Goal: Information Seeking & Learning: Learn about a topic

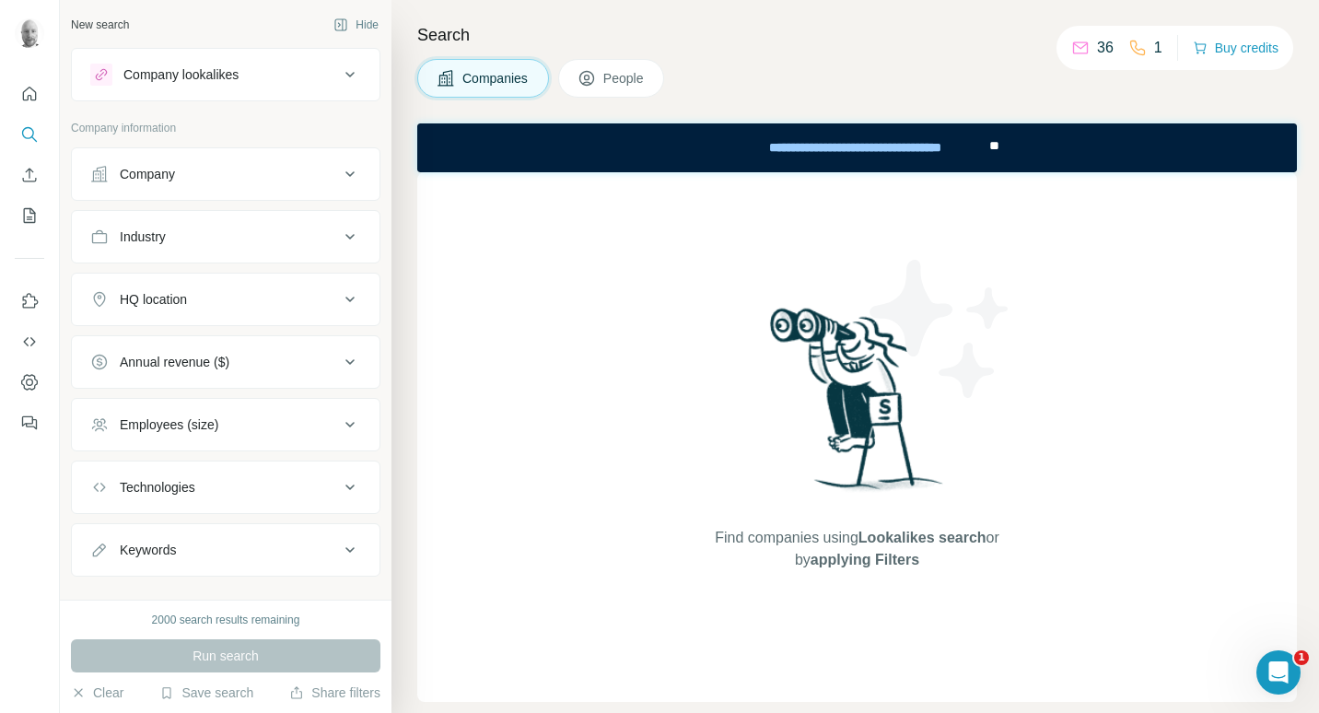
click at [339, 174] on icon at bounding box center [350, 174] width 22 height 22
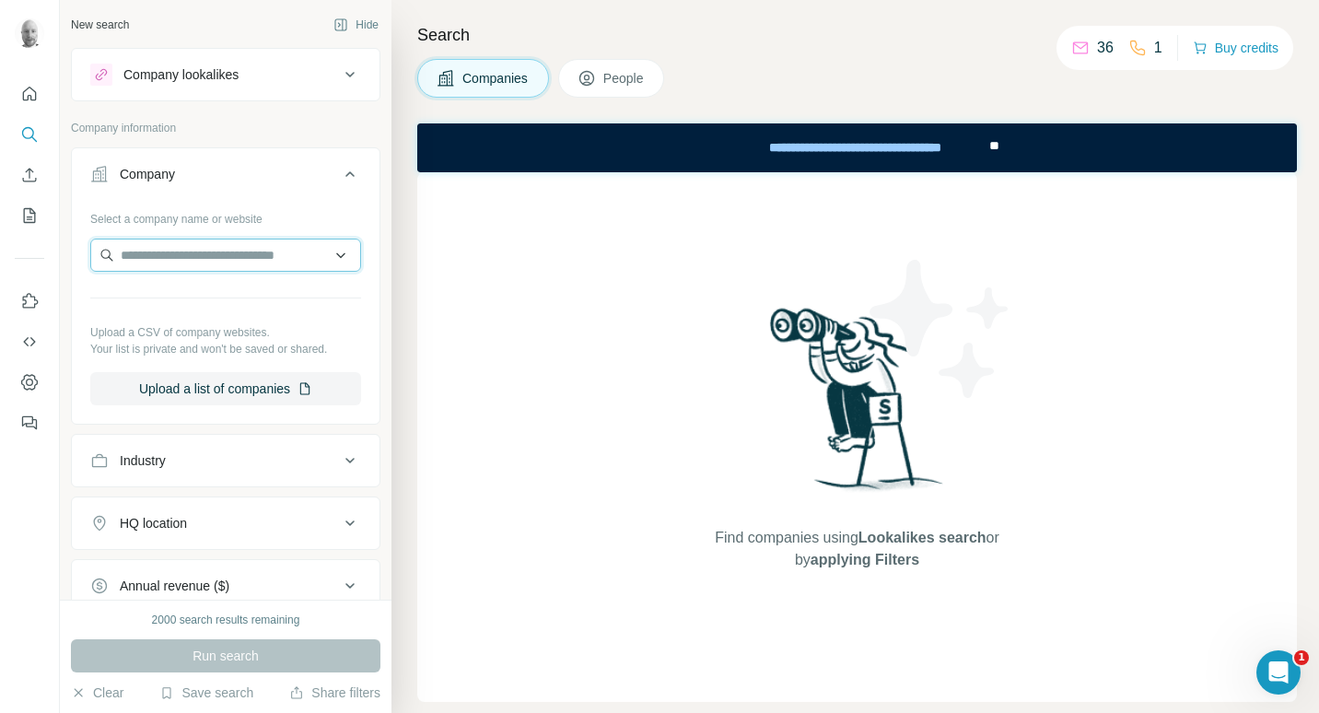
click at [320, 263] on input "text" at bounding box center [225, 255] width 271 height 33
click at [323, 252] on input "text" at bounding box center [225, 255] width 271 height 33
click at [246, 258] on input "text" at bounding box center [225, 255] width 271 height 33
click at [339, 72] on icon at bounding box center [350, 75] width 22 height 22
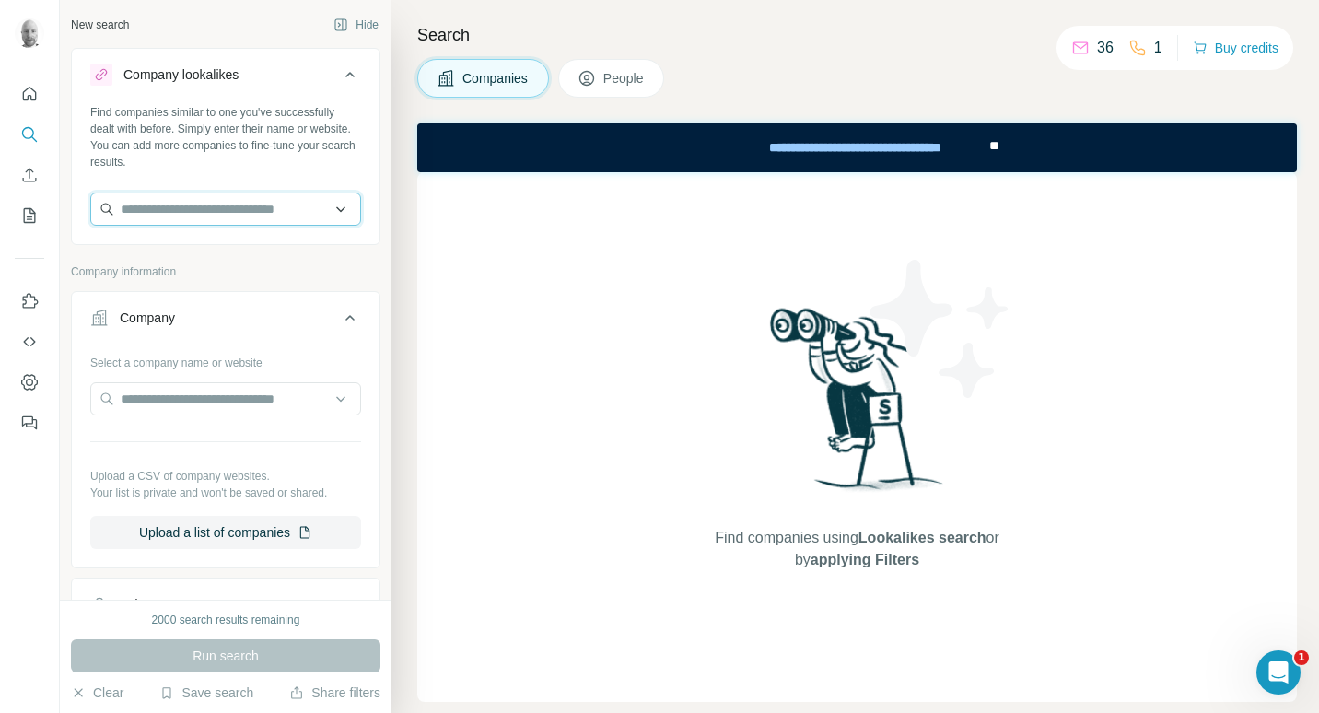
click at [229, 219] on input "text" at bounding box center [225, 209] width 271 height 33
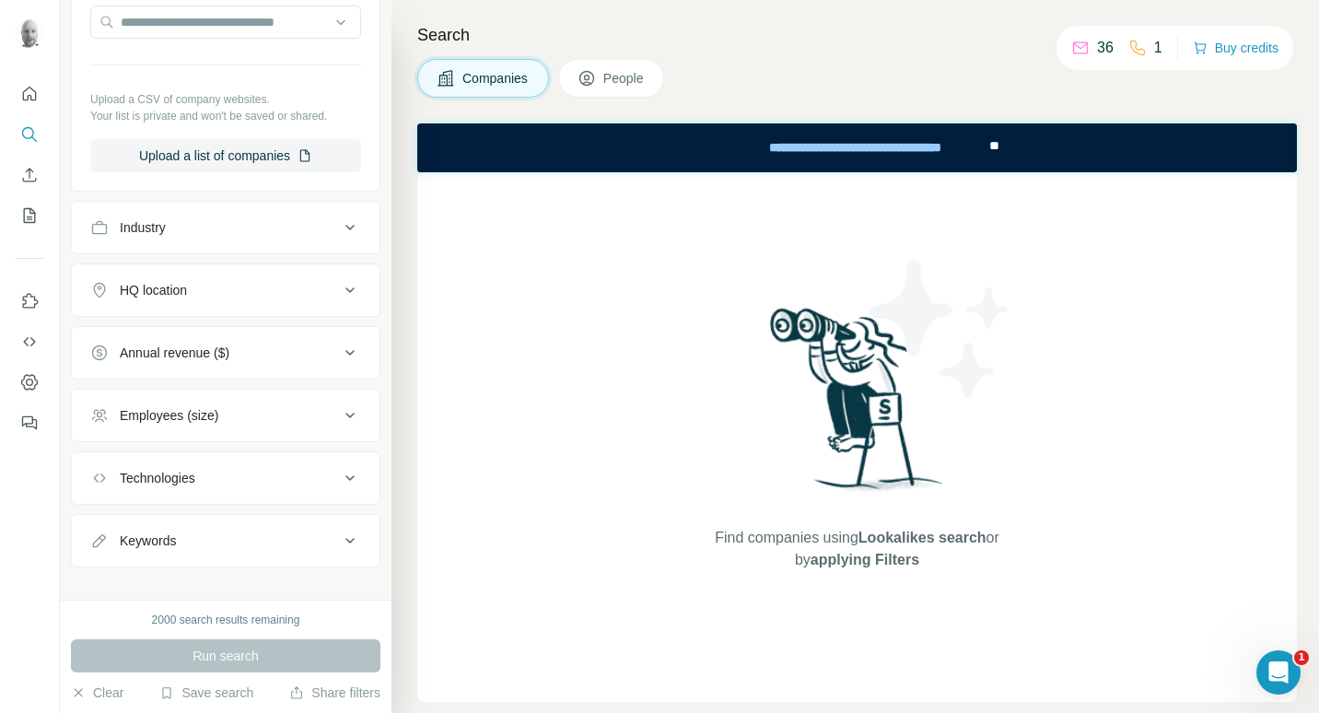
scroll to position [396, 0]
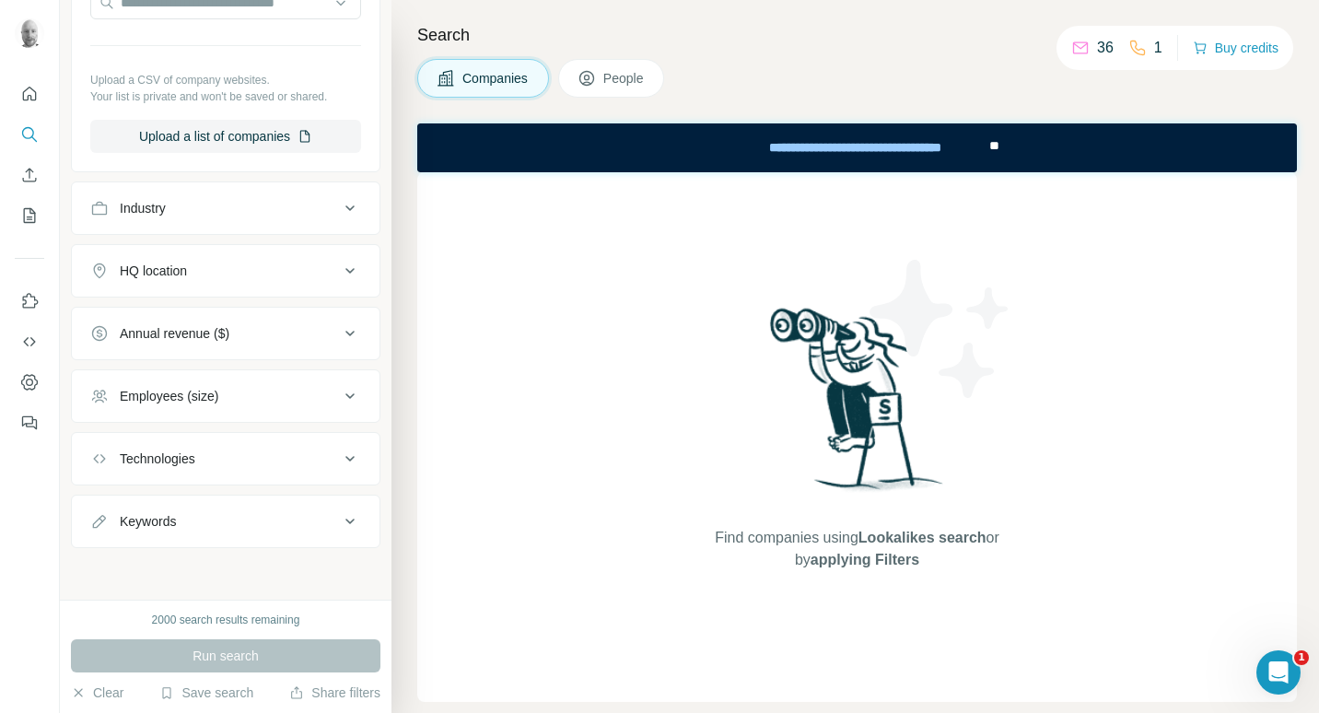
click at [310, 209] on div "Industry" at bounding box center [214, 208] width 249 height 18
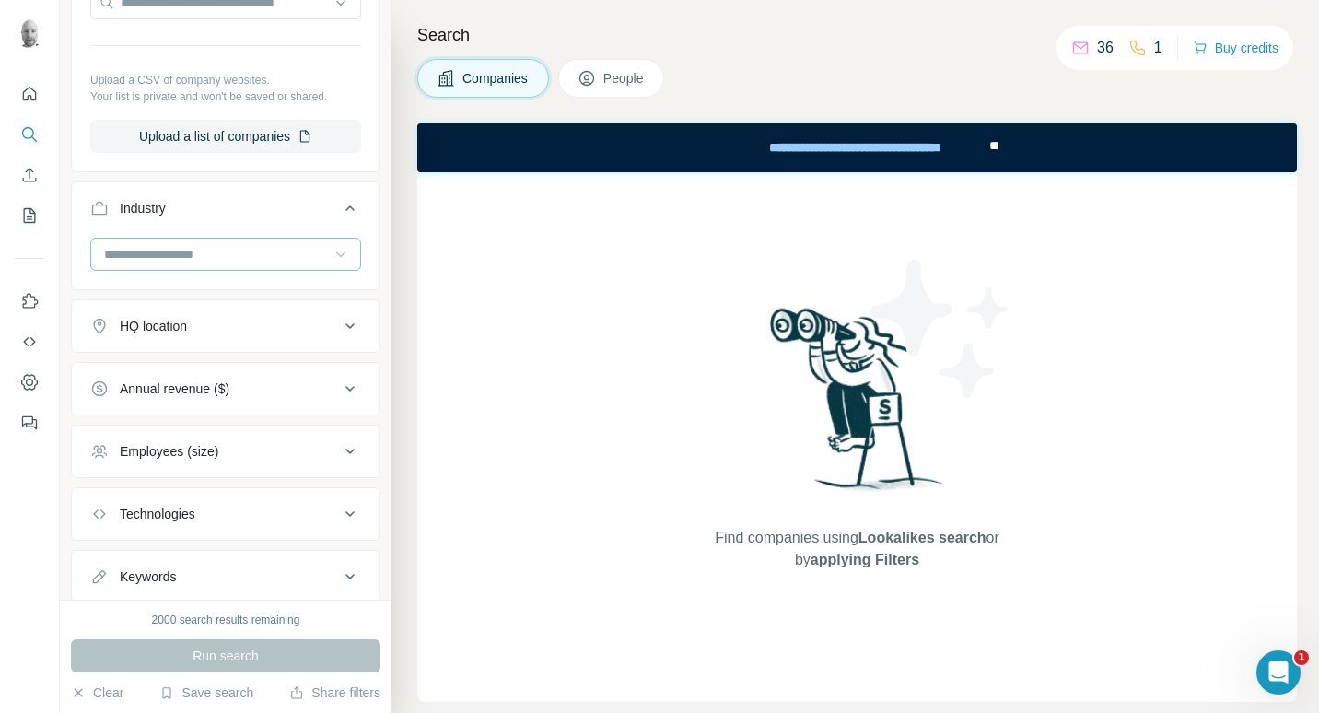
click at [332, 258] on icon at bounding box center [341, 254] width 18 height 18
click at [250, 242] on div at bounding box center [216, 254] width 228 height 31
click at [229, 327] on div "HQ location" at bounding box center [214, 326] width 249 height 18
click at [205, 380] on input "text" at bounding box center [225, 372] width 271 height 33
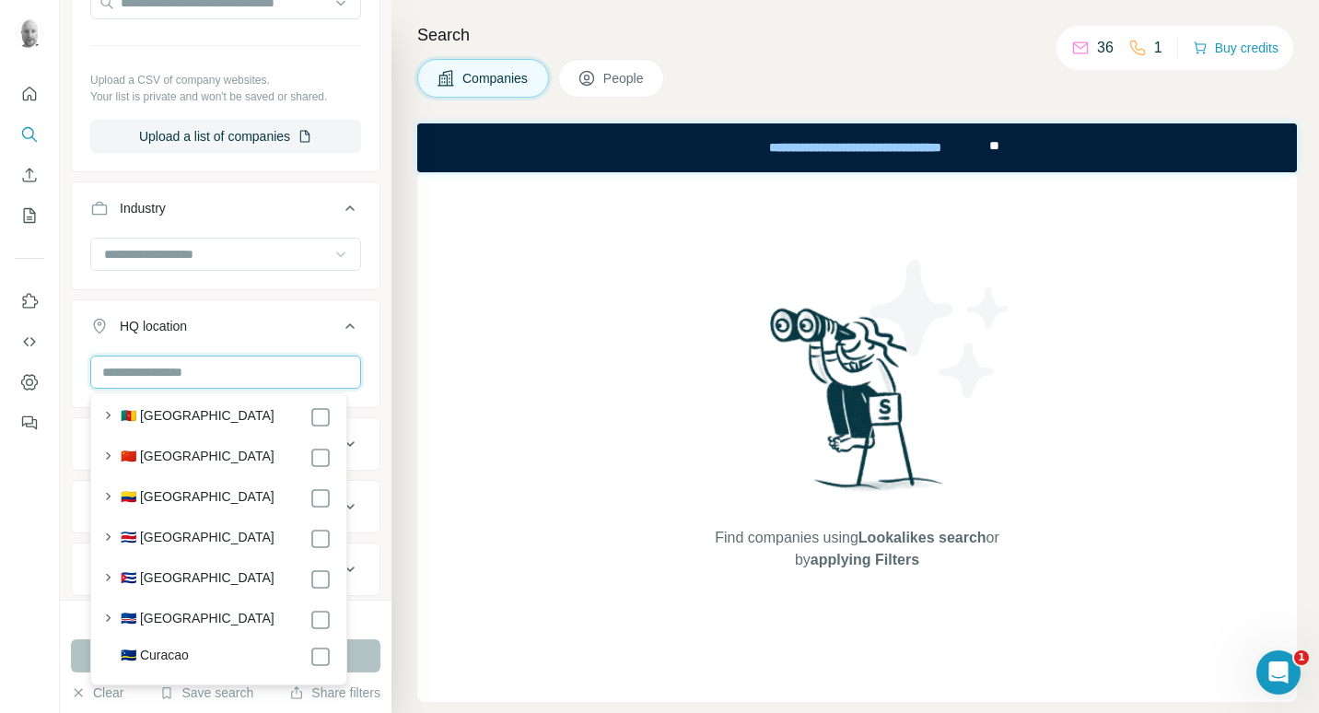
scroll to position [2119, 0]
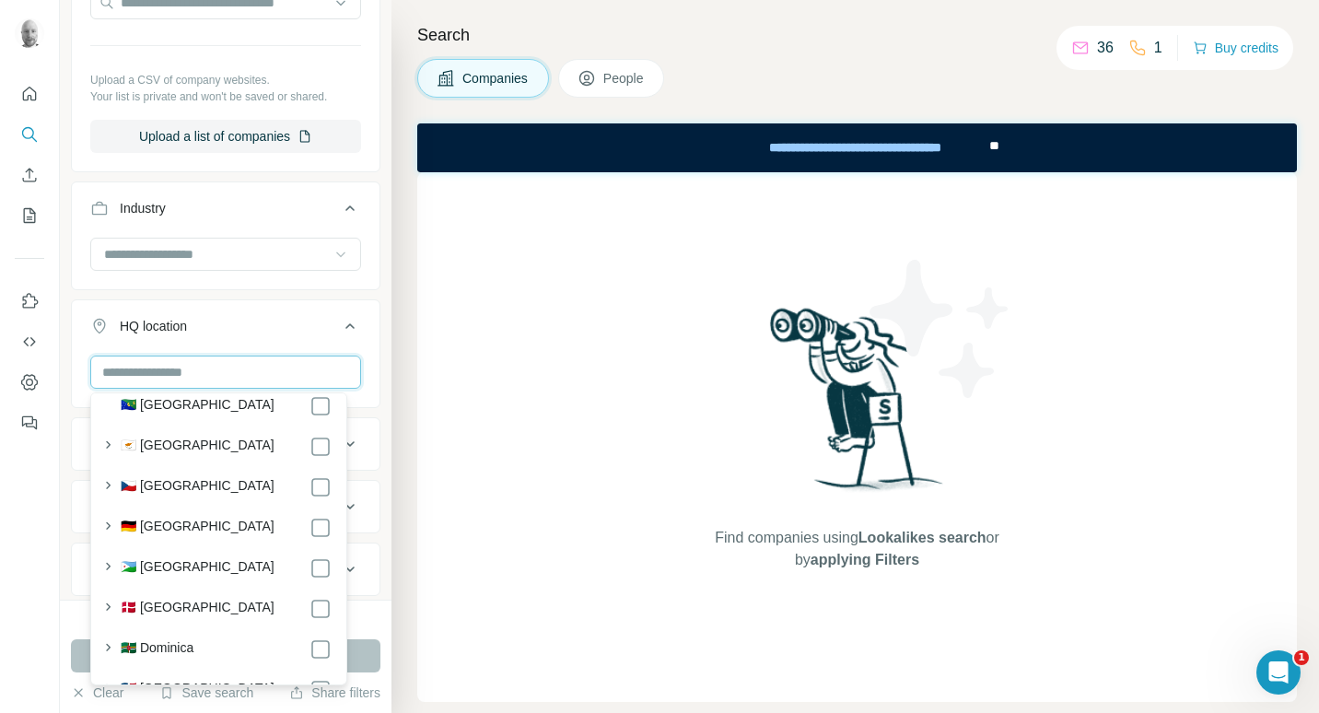
click at [191, 380] on input "text" at bounding box center [225, 372] width 271 height 33
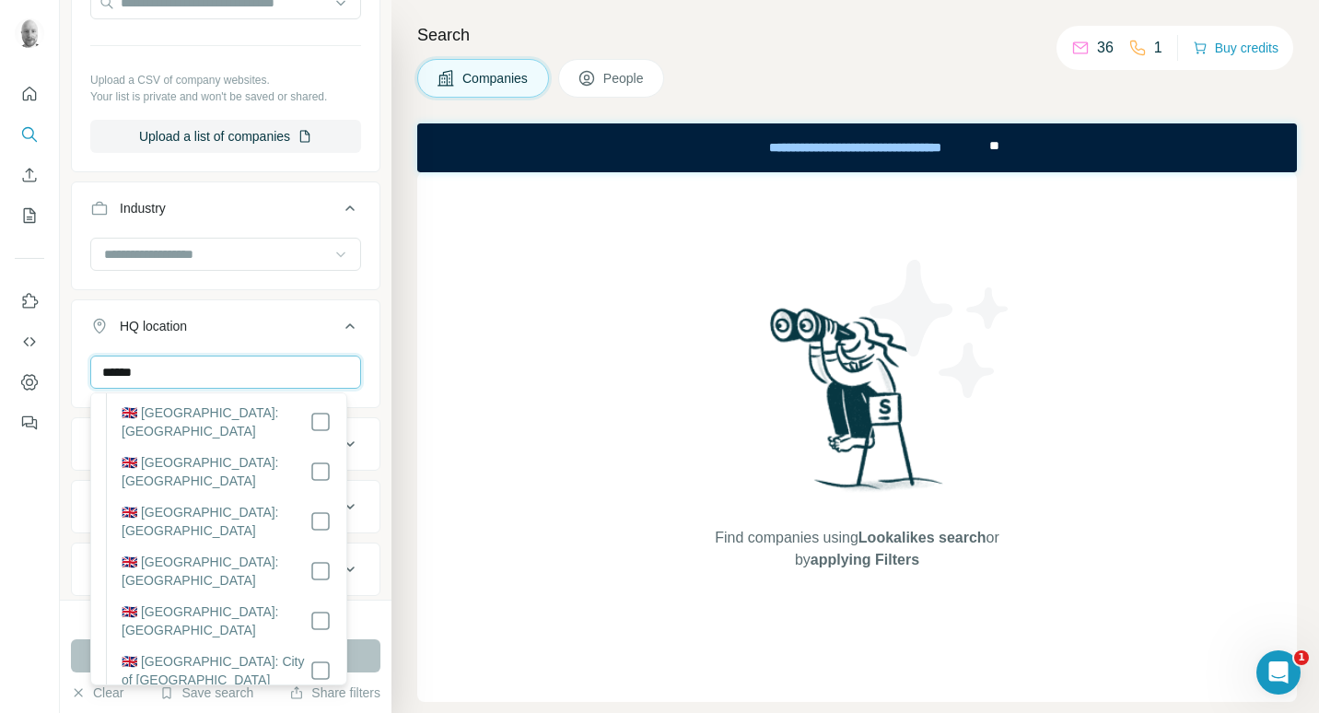
scroll to position [3559, 0]
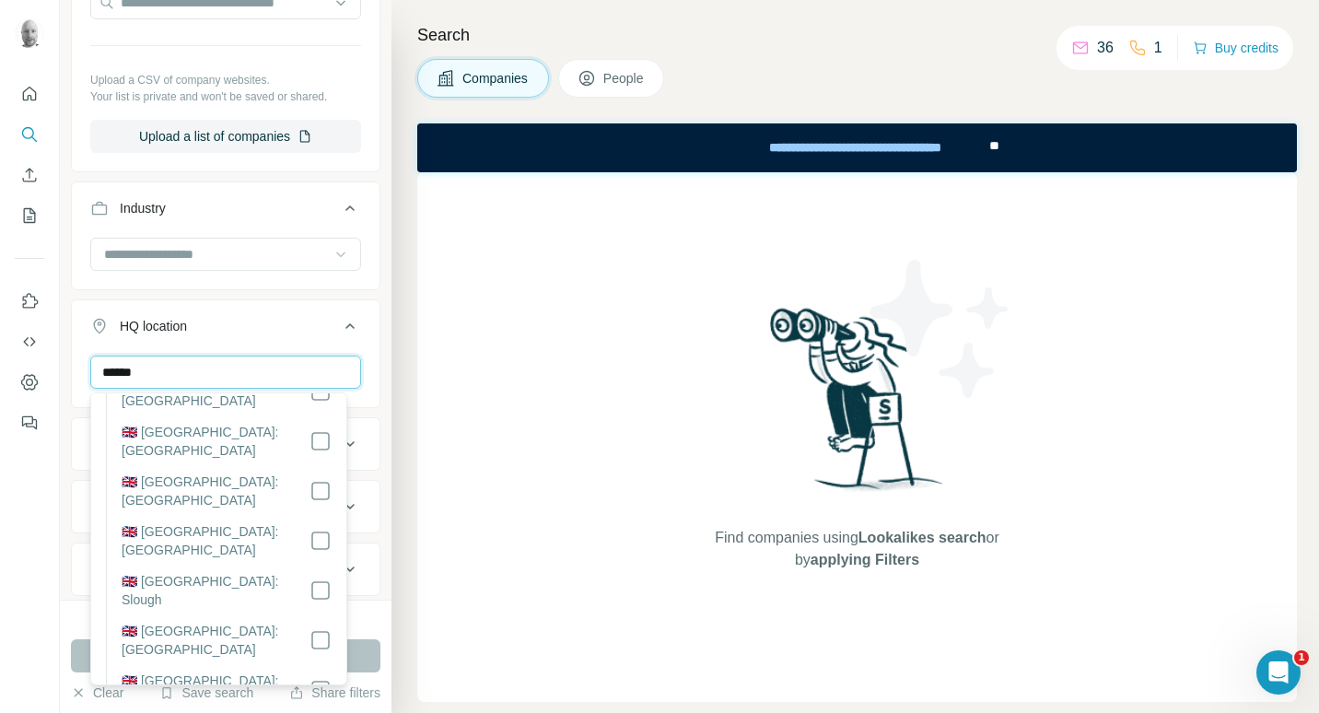
type input "******"
drag, startPoint x: 317, startPoint y: 539, endPoint x: 309, endPoint y: 578, distance: 39.6
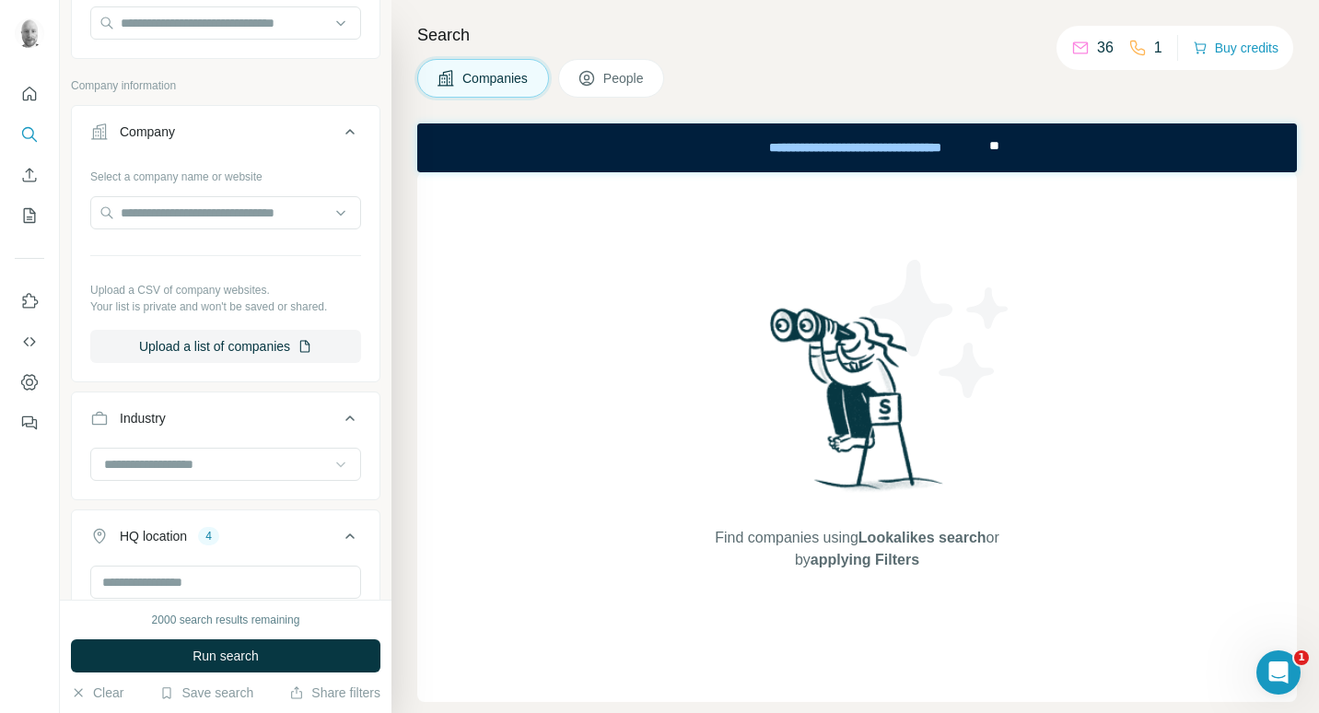
scroll to position [185, 0]
click at [318, 657] on button "Run search" at bounding box center [226, 655] width 310 height 33
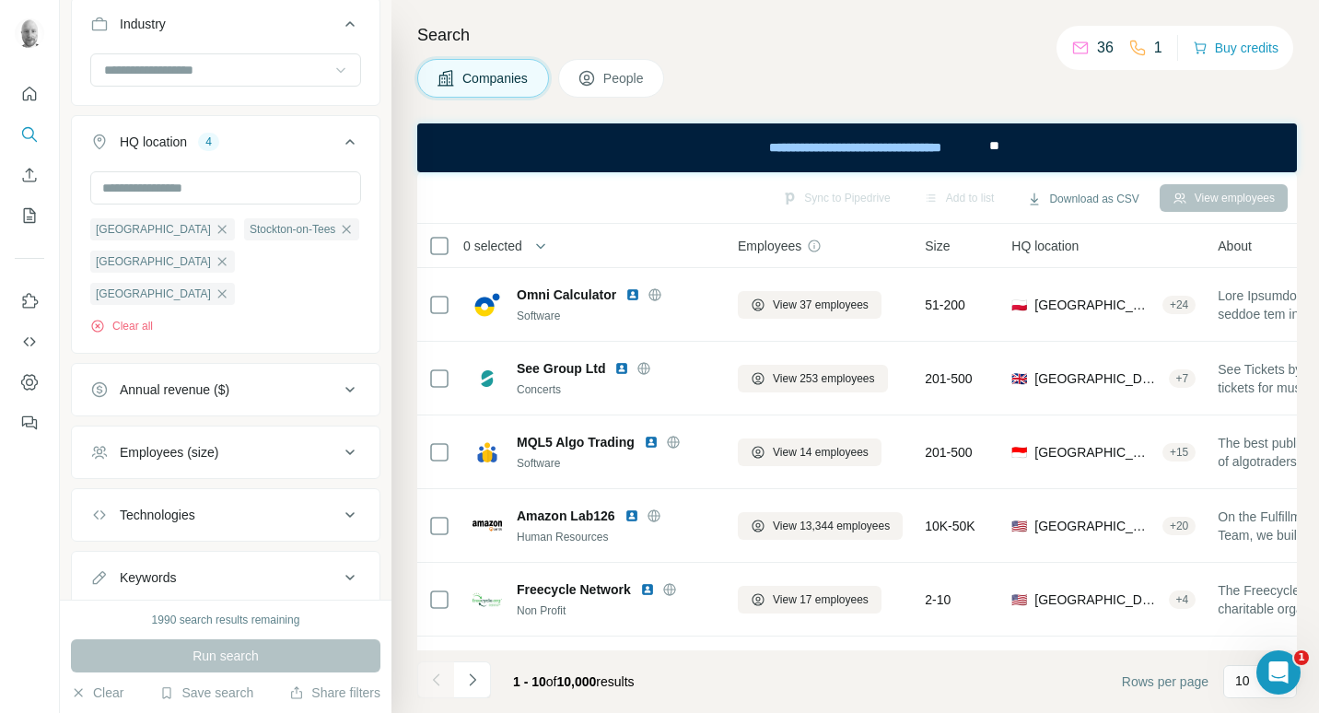
scroll to position [605, 0]
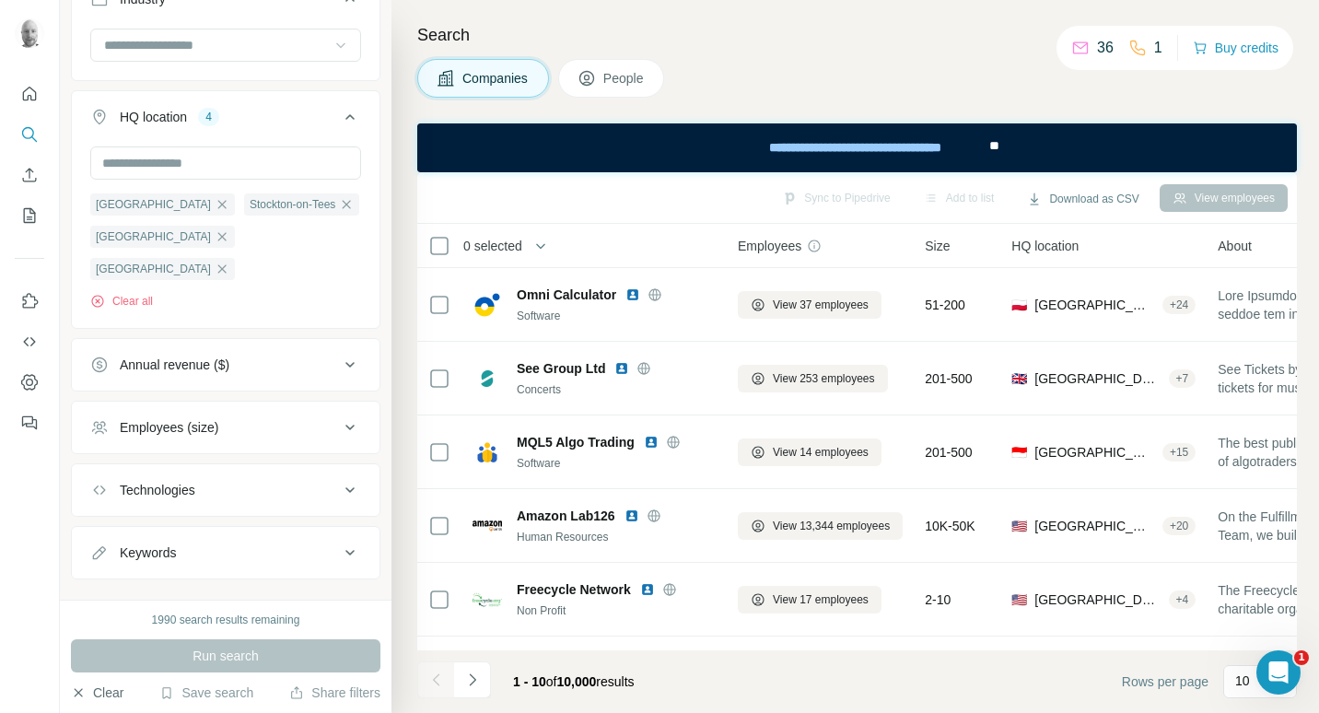
click at [109, 698] on button "Clear" at bounding box center [97, 693] width 53 height 18
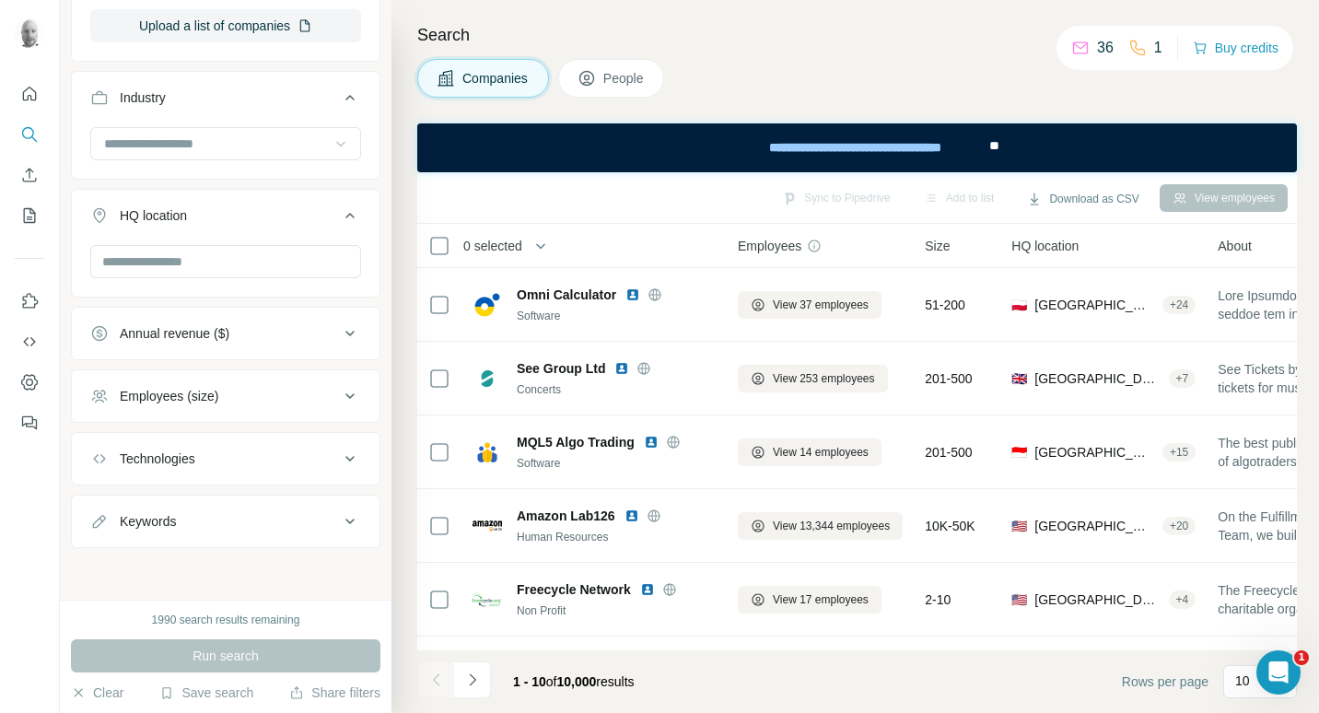
scroll to position [507, 0]
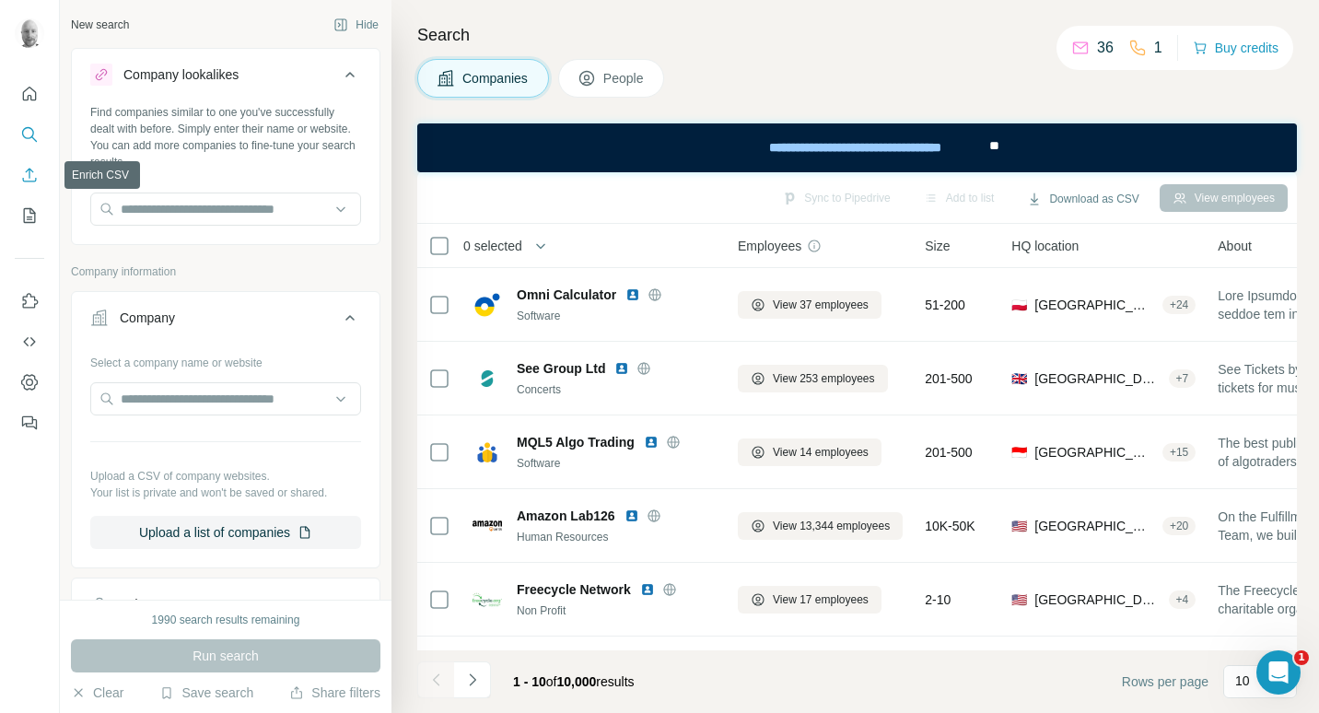
click at [34, 176] on icon "Enrich CSV" at bounding box center [29, 175] width 18 height 18
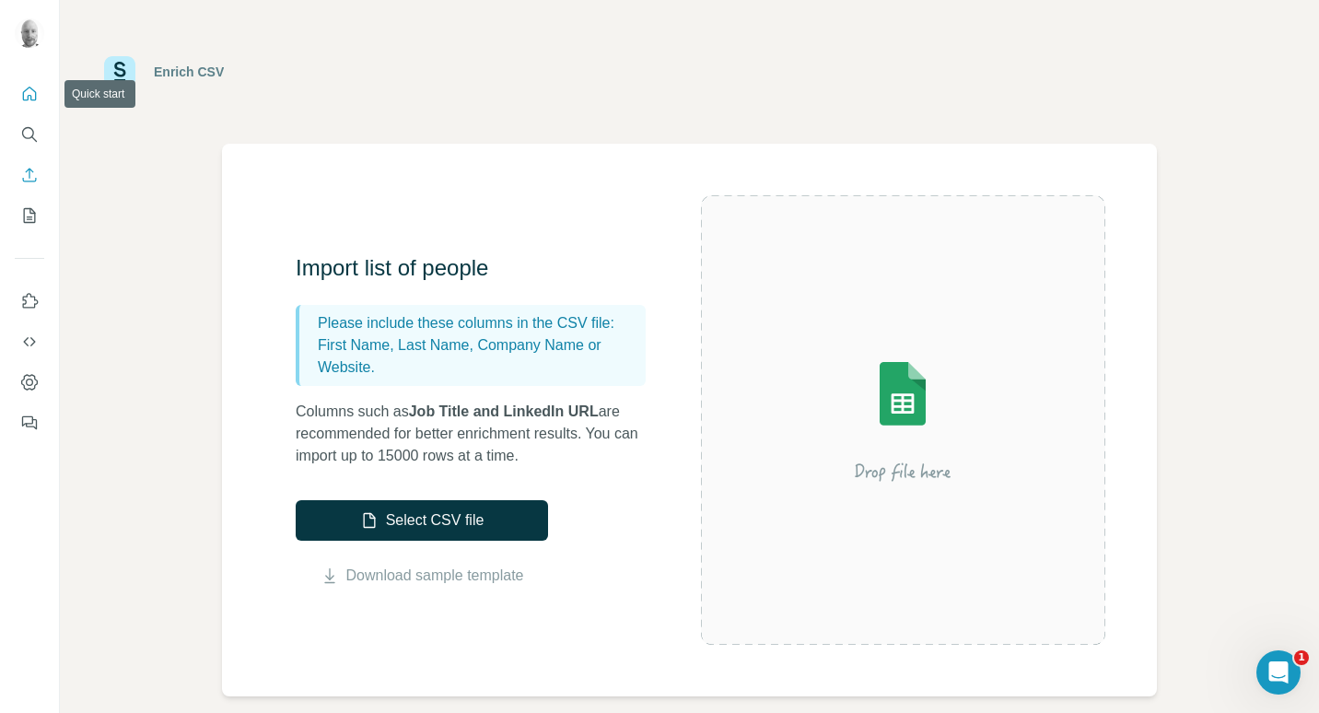
click at [29, 94] on icon "Quick start" at bounding box center [29, 94] width 18 height 18
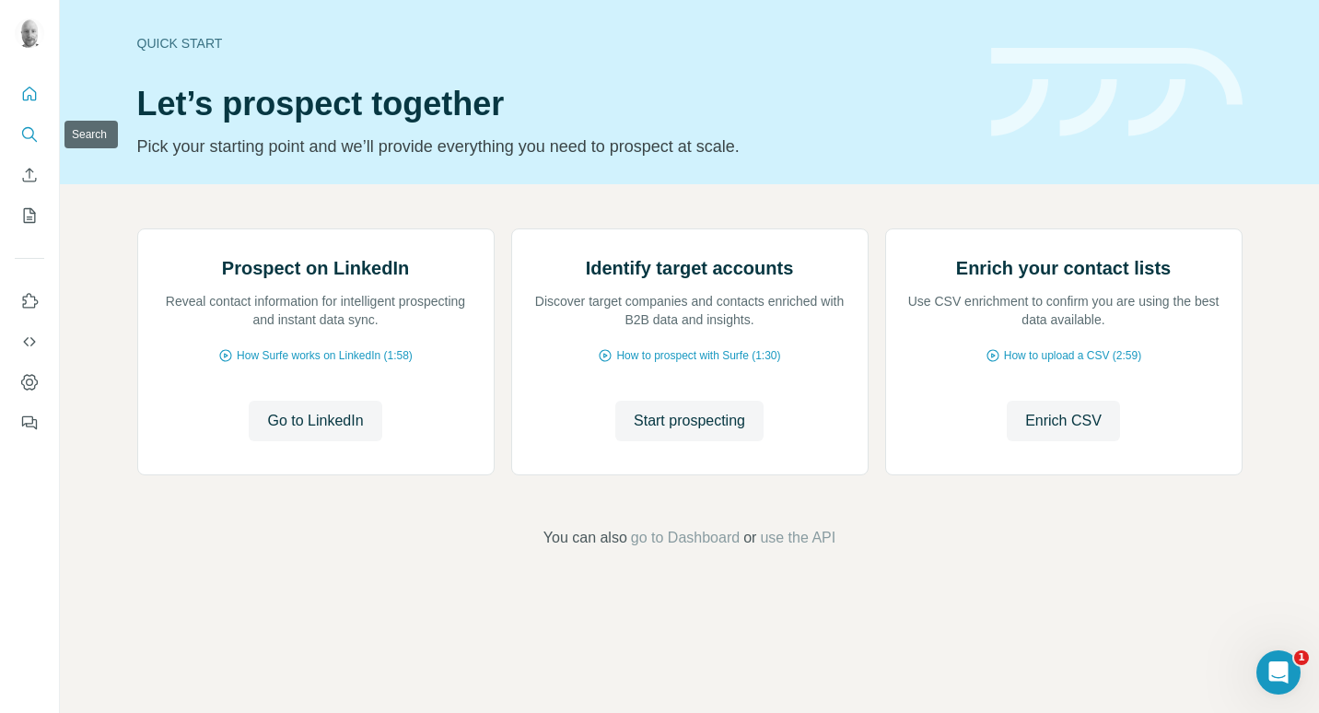
click at [30, 124] on button "Search" at bounding box center [29, 134] width 29 height 33
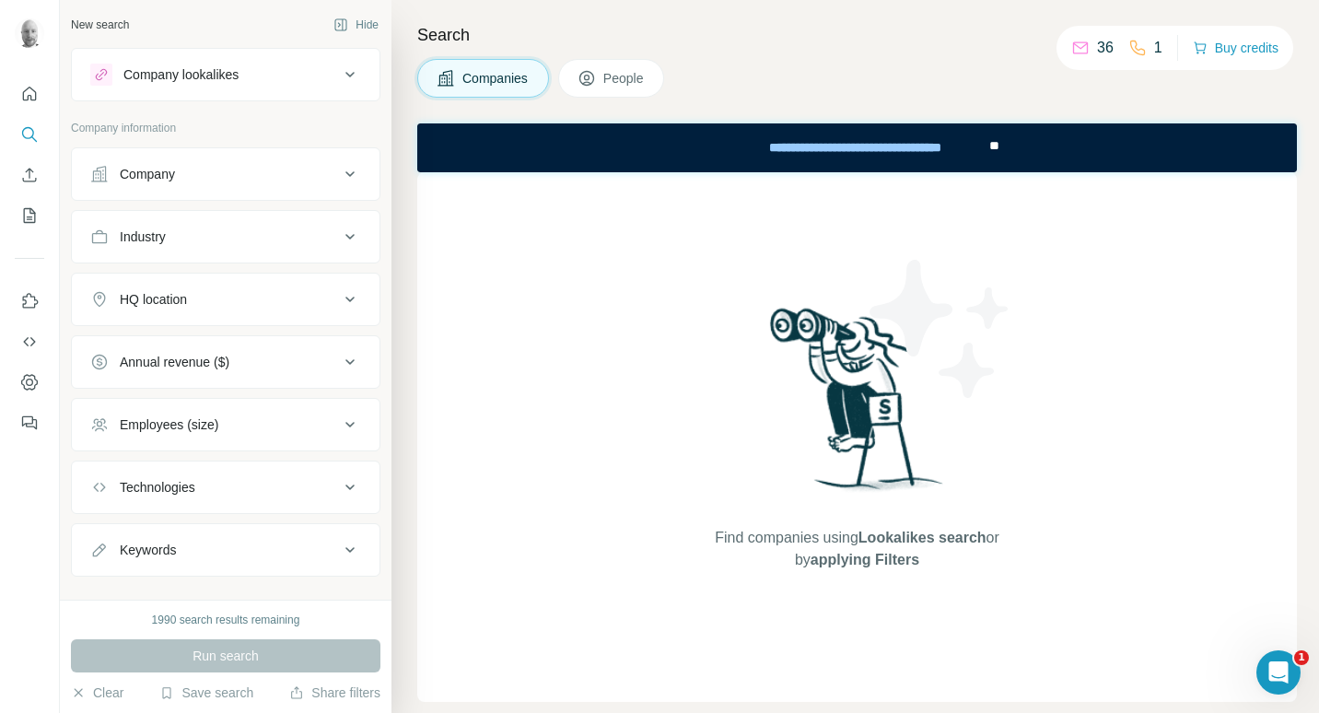
click at [339, 232] on icon at bounding box center [350, 237] width 22 height 22
click at [217, 282] on input at bounding box center [216, 283] width 228 height 20
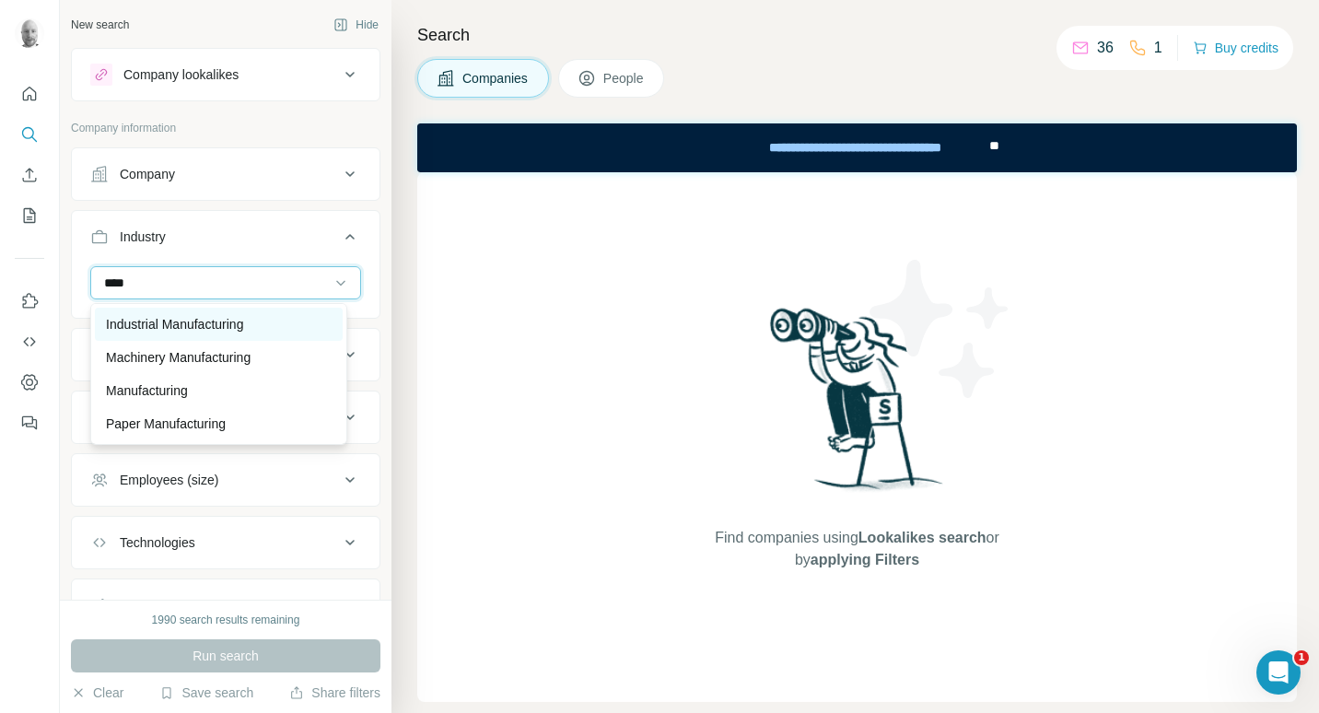
type input "****"
click at [224, 318] on p "Industrial Manufacturing" at bounding box center [174, 324] width 137 height 18
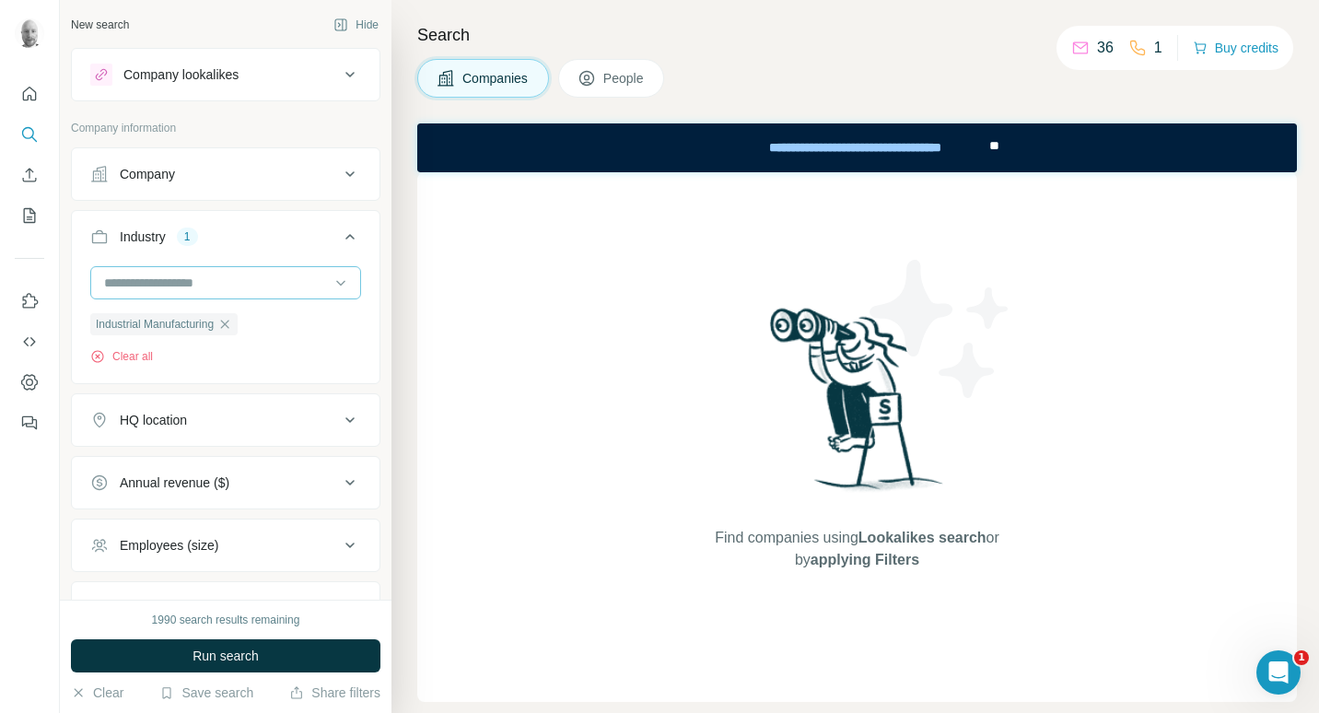
click at [217, 281] on input at bounding box center [216, 283] width 228 height 20
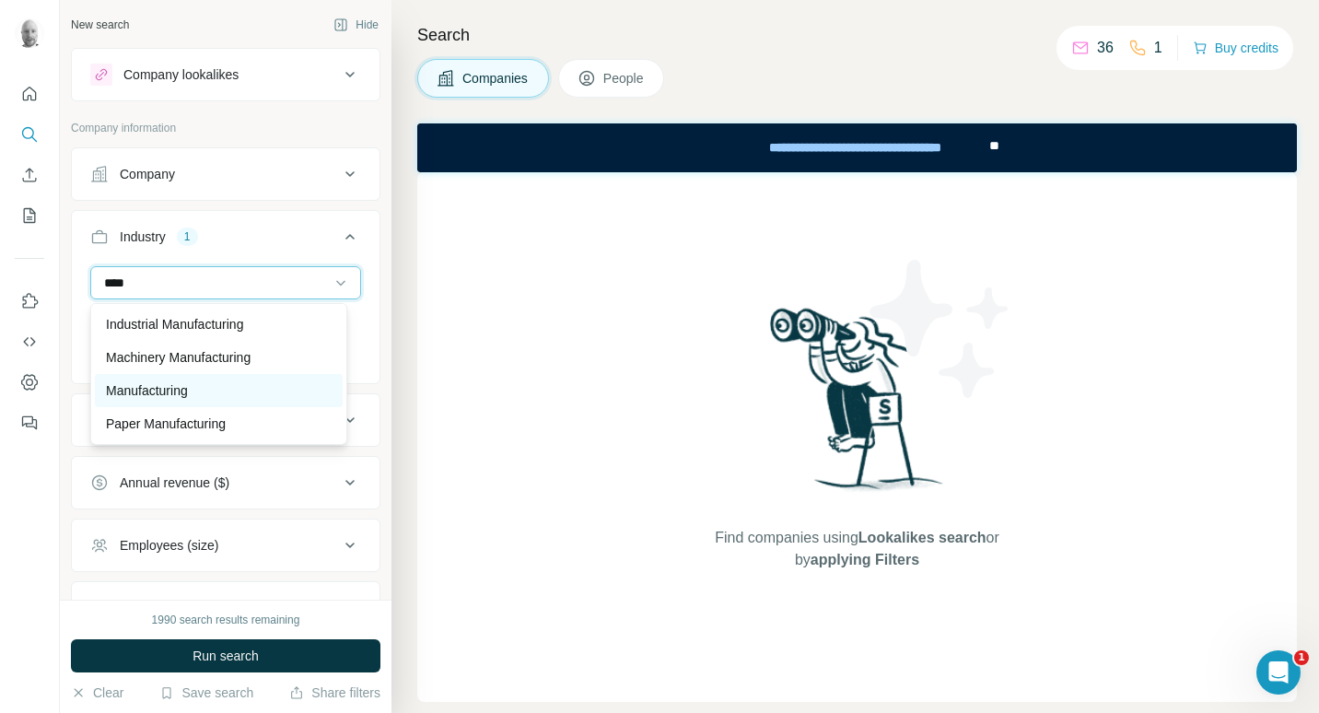
type input "****"
click at [197, 395] on div "Manufacturing" at bounding box center [219, 390] width 226 height 18
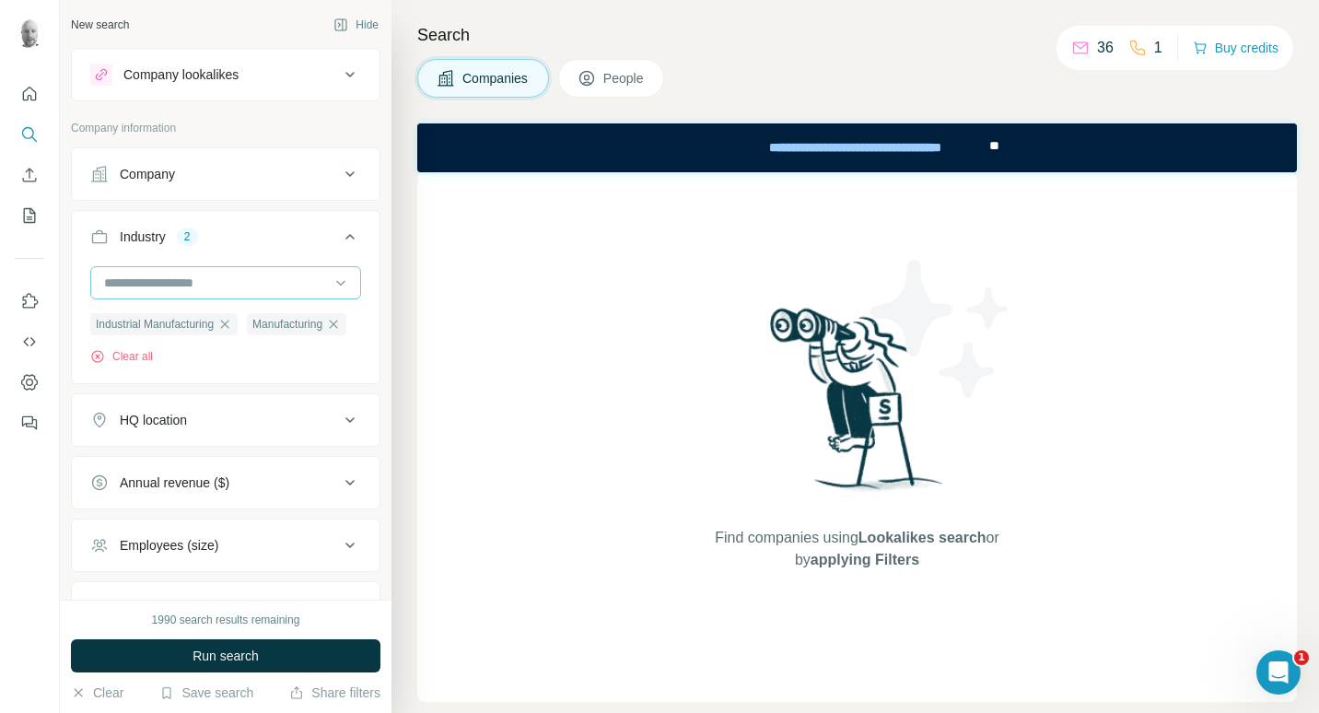
click at [179, 277] on input at bounding box center [216, 283] width 228 height 20
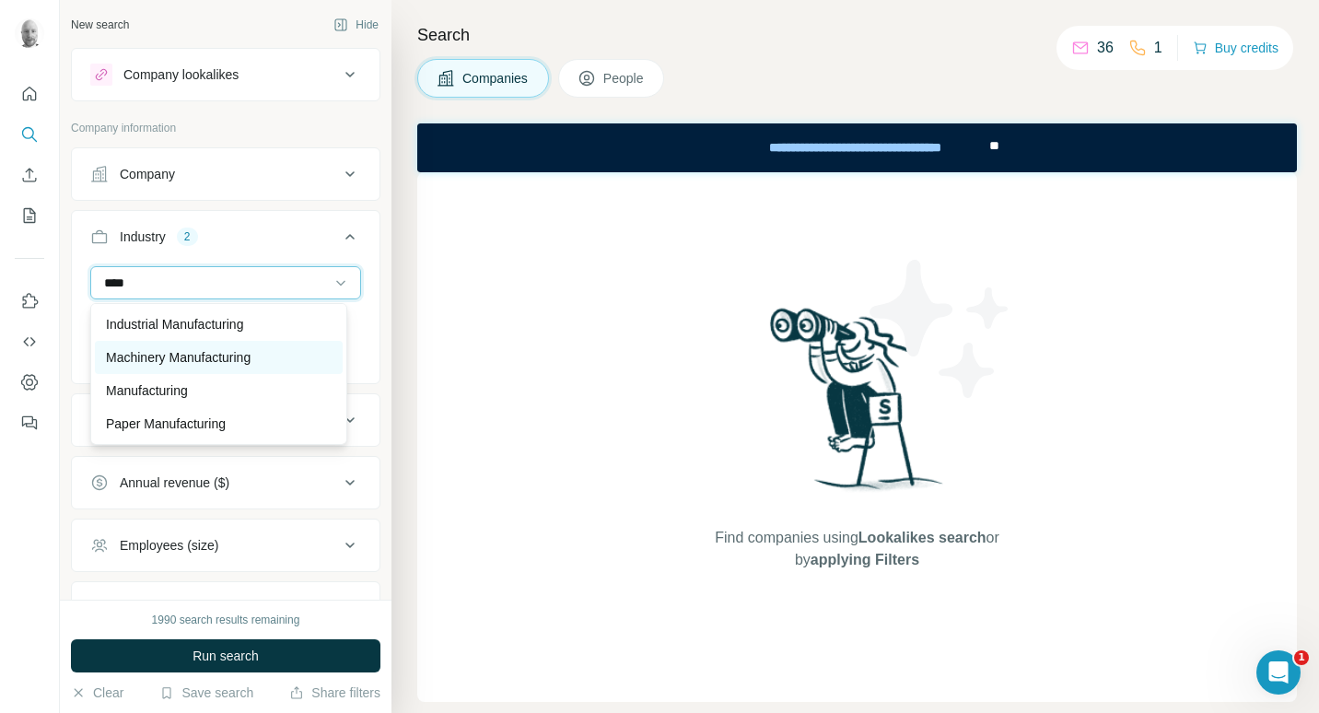
type input "****"
click at [240, 354] on p "Machinery Manufacturing" at bounding box center [178, 357] width 145 height 18
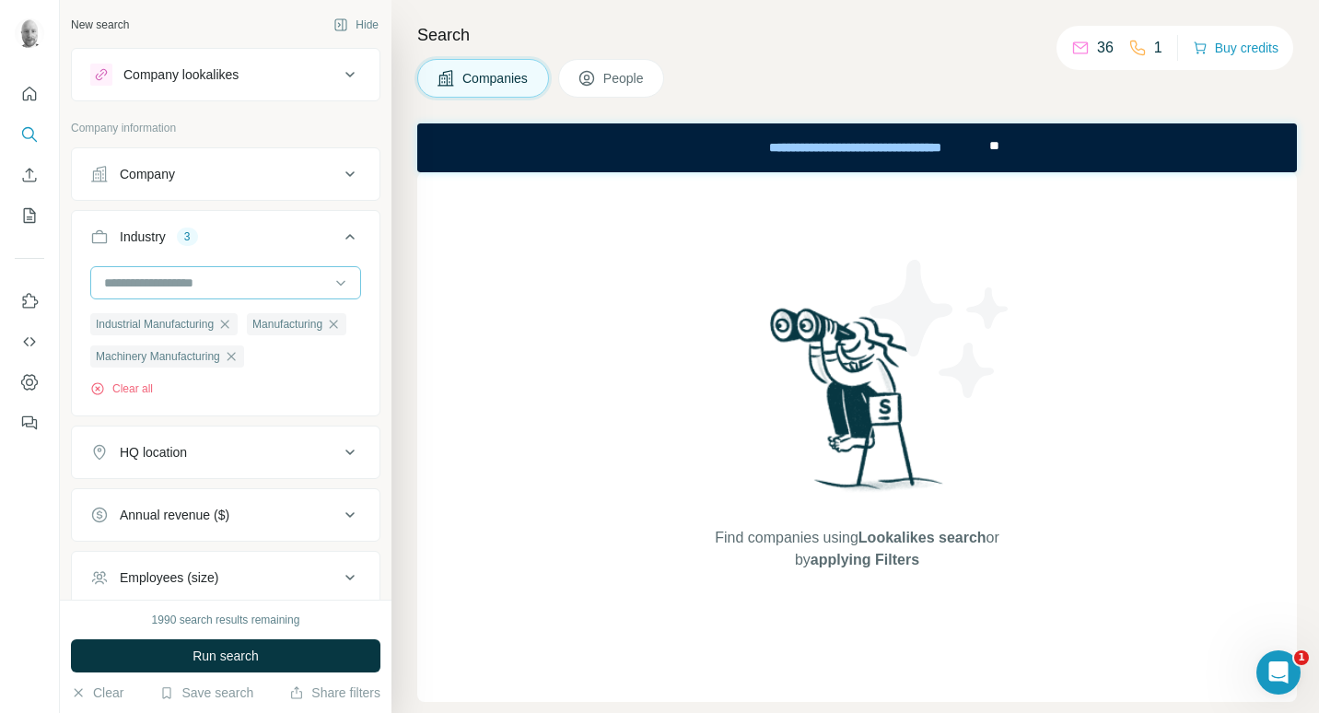
click at [215, 276] on input at bounding box center [216, 283] width 228 height 20
type input "******"
click at [203, 321] on div "Construction" at bounding box center [219, 324] width 226 height 18
click at [201, 283] on input at bounding box center [216, 283] width 228 height 20
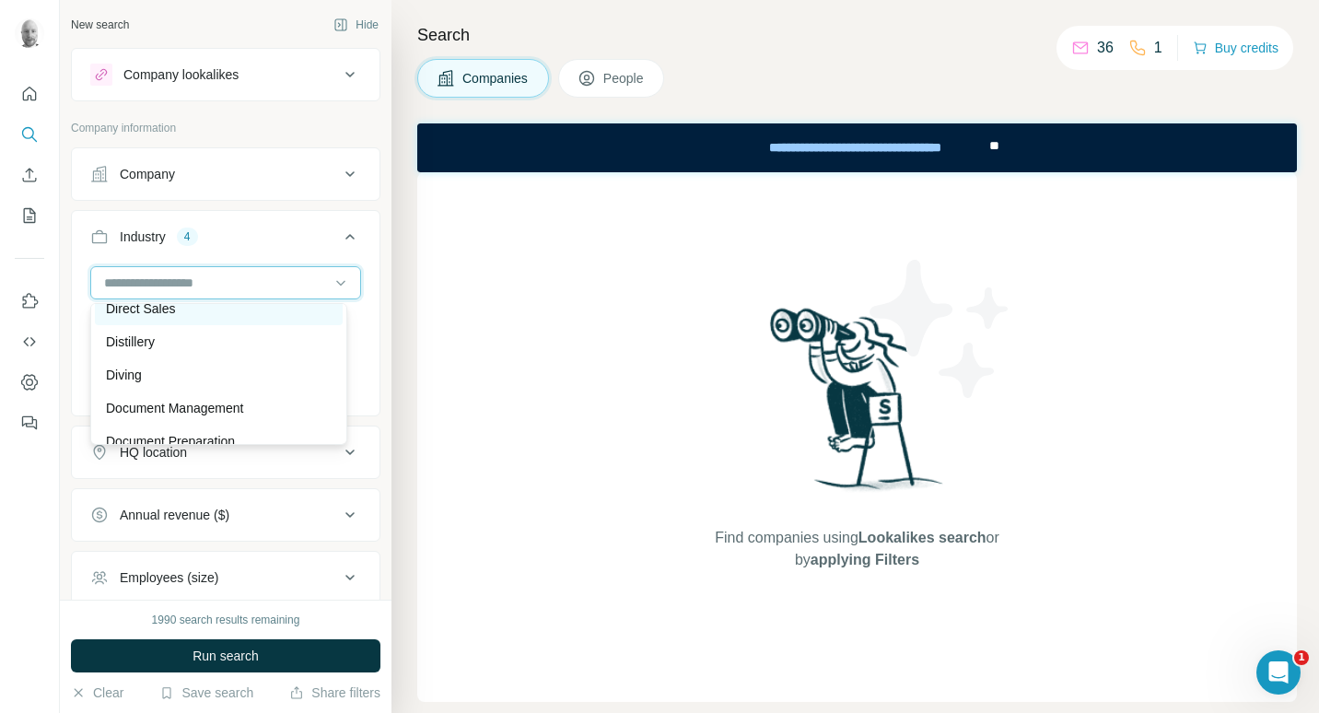
scroll to position [5632, 0]
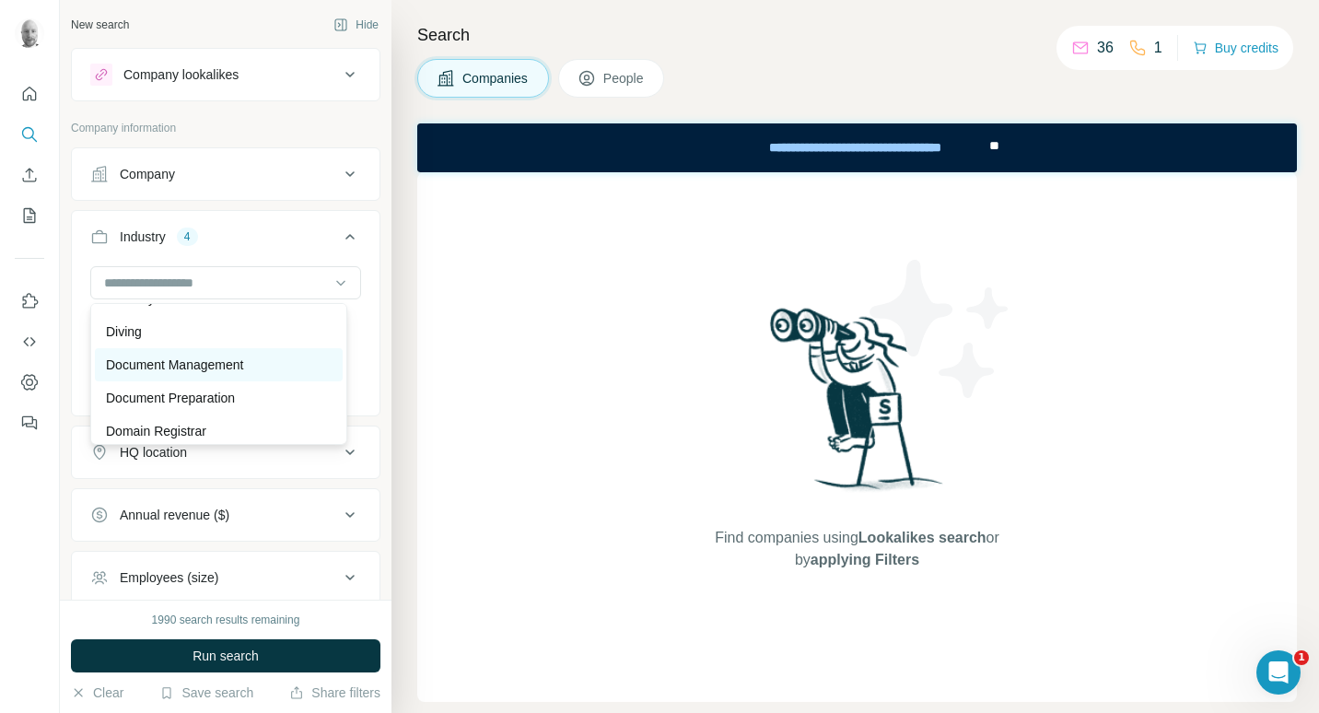
click at [232, 374] on p "Document Management" at bounding box center [174, 365] width 137 height 18
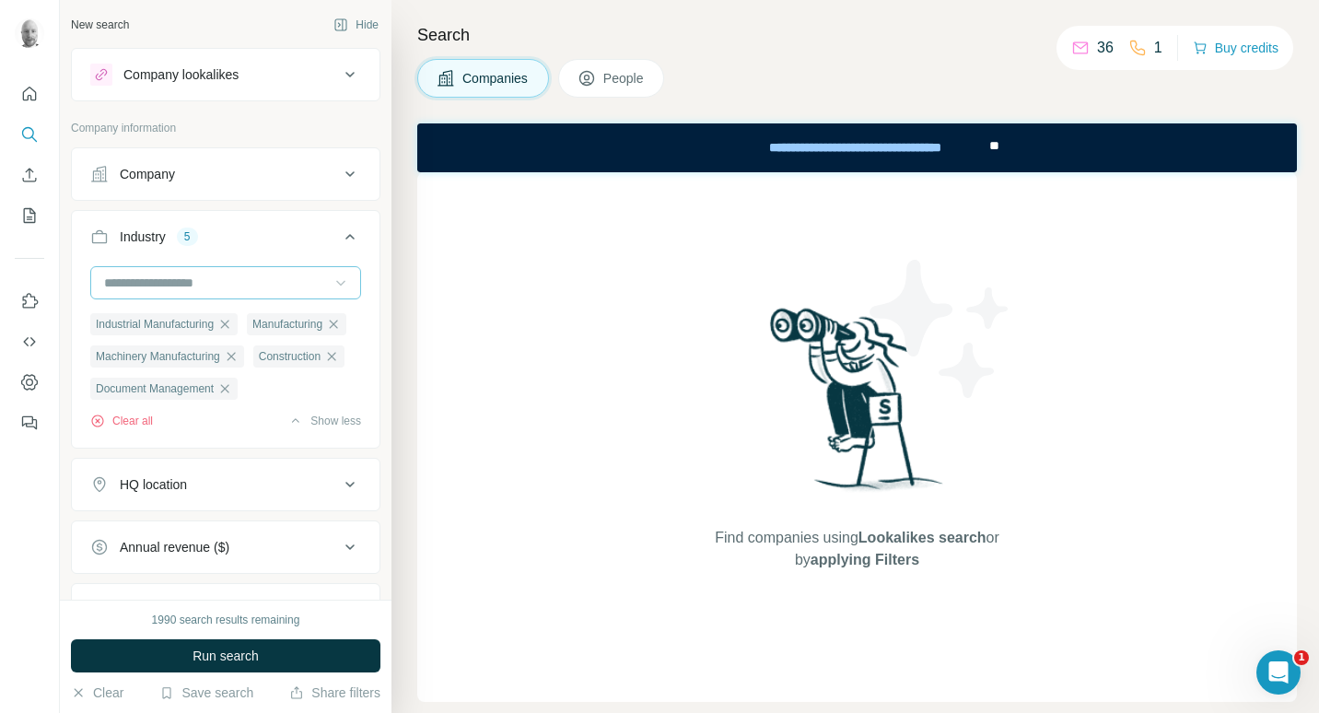
click at [333, 276] on icon at bounding box center [341, 283] width 18 height 18
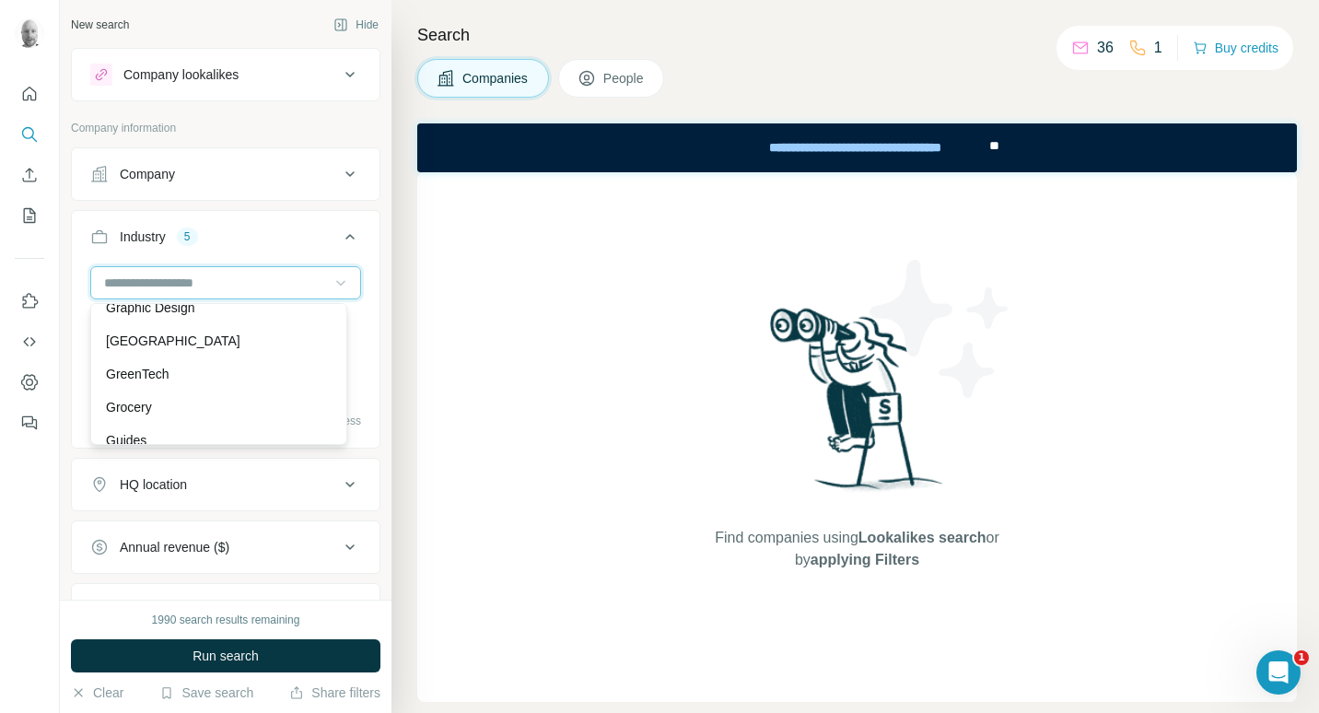
scroll to position [8675, 0]
click at [212, 316] on div "[GEOGRAPHIC_DATA]" at bounding box center [219, 307] width 226 height 18
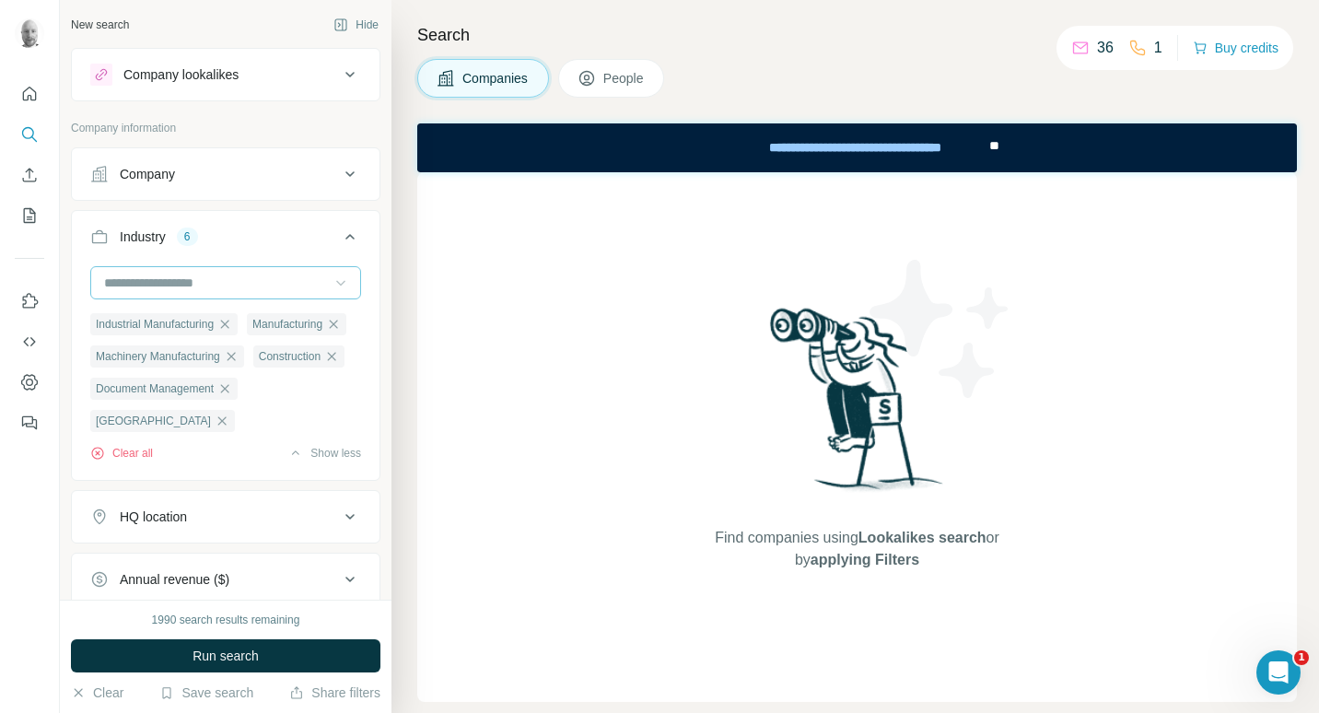
click at [332, 287] on icon at bounding box center [341, 283] width 18 height 18
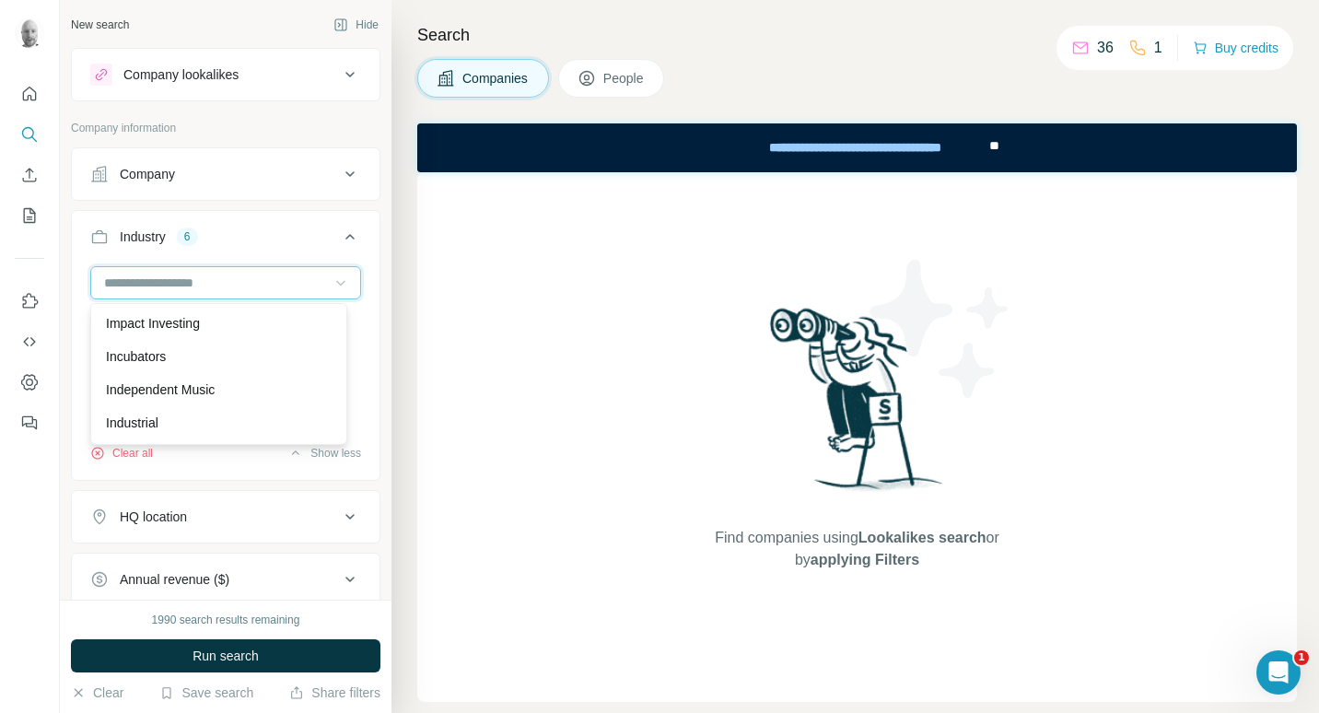
scroll to position [9843, 0]
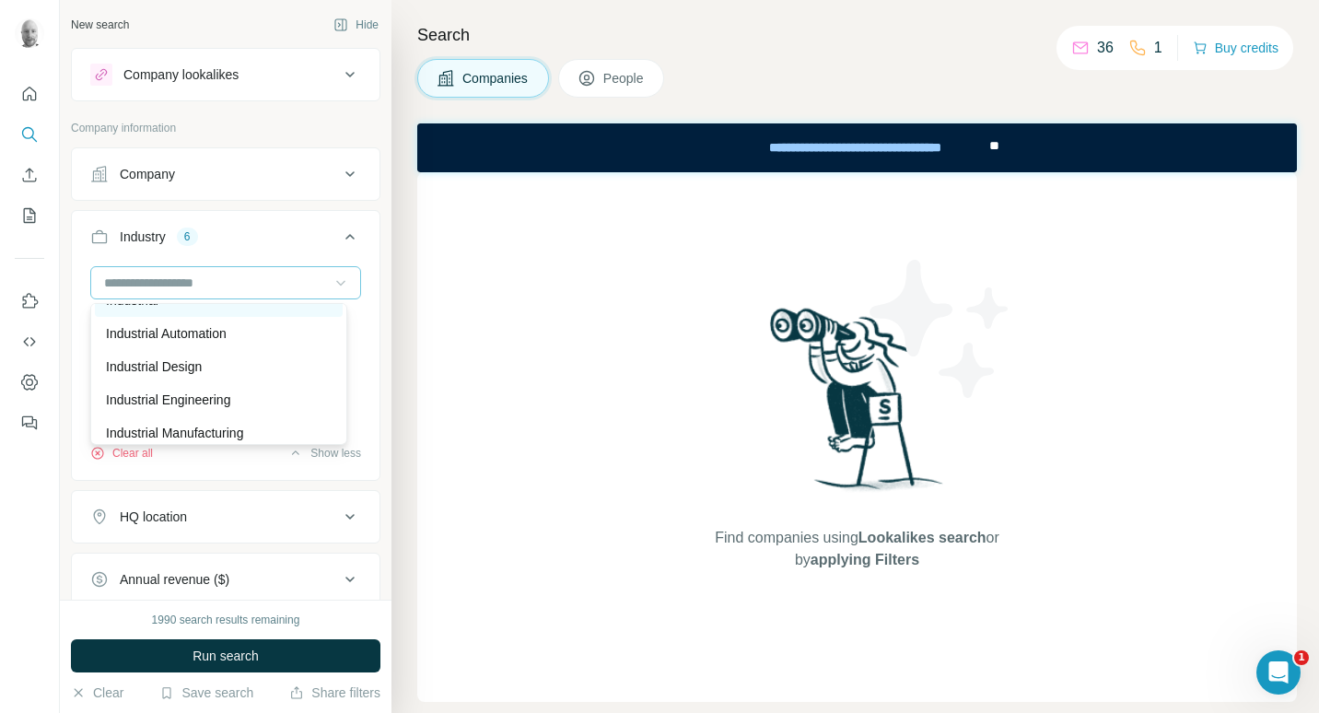
click at [181, 310] on div "Industrial" at bounding box center [219, 300] width 226 height 18
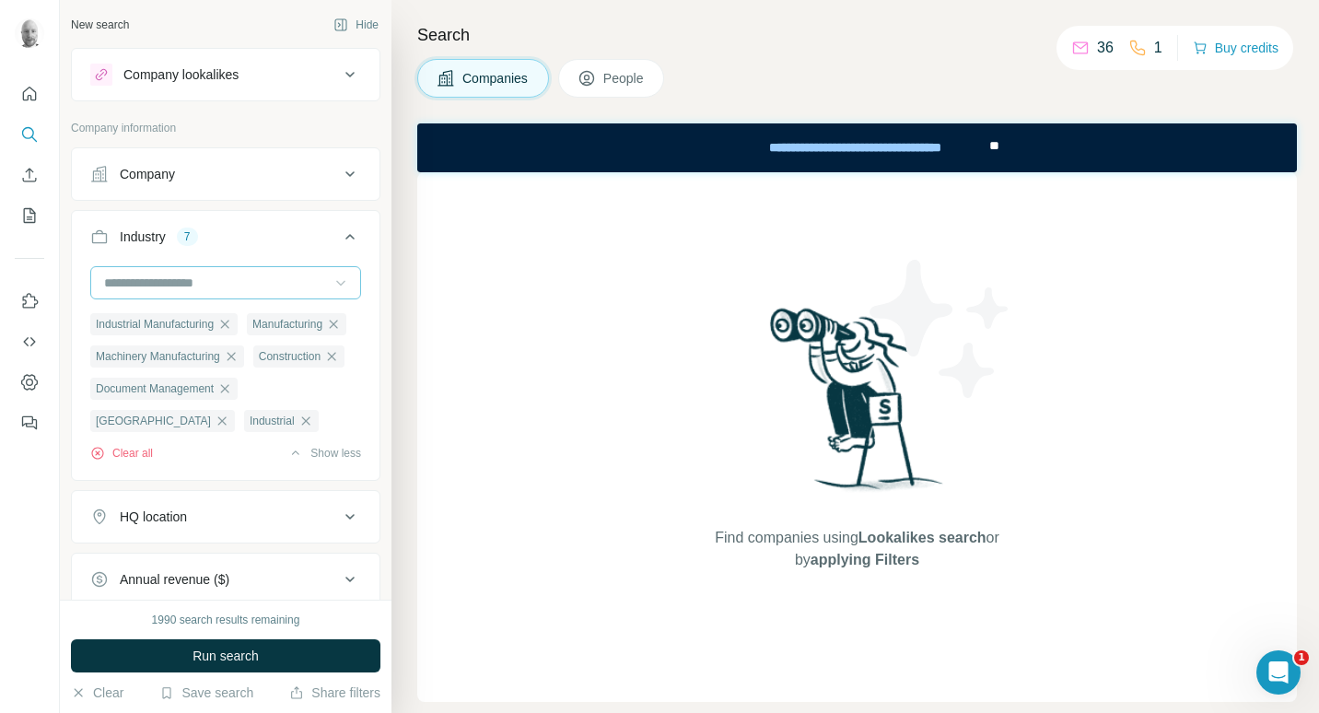
click at [336, 281] on icon at bounding box center [340, 284] width 9 height 6
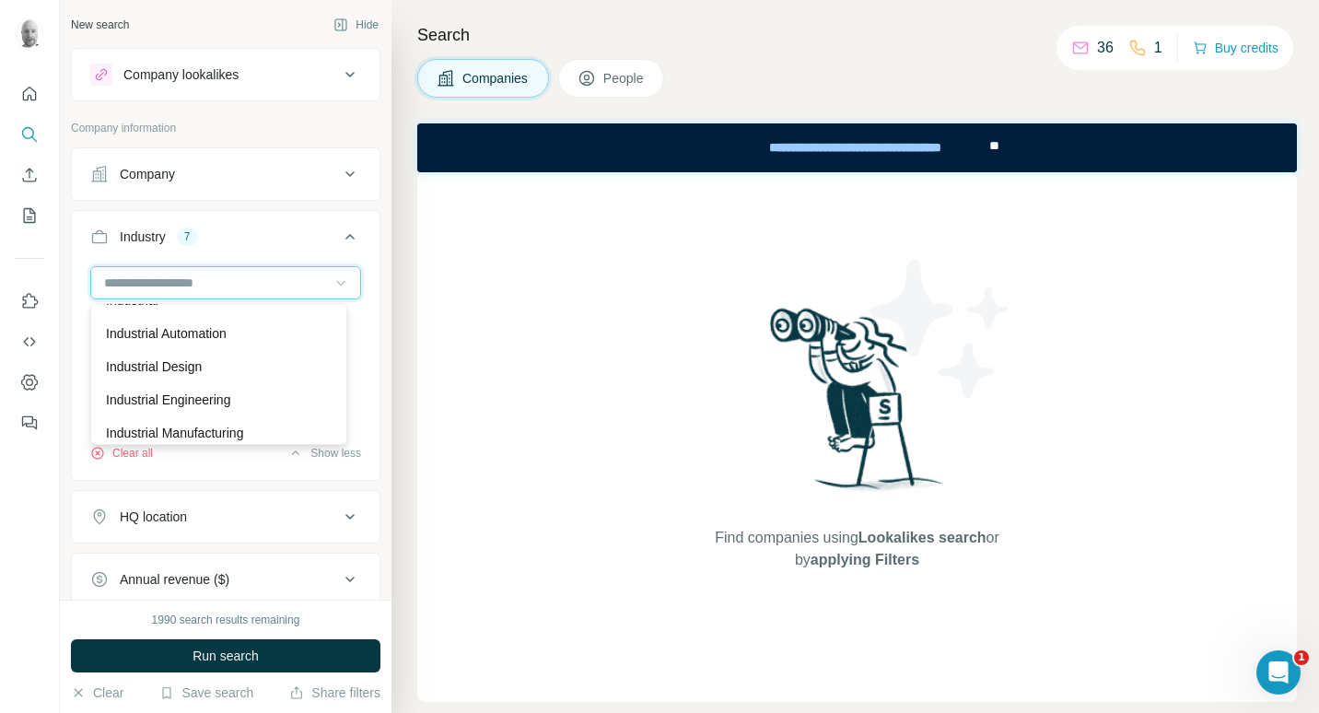
scroll to position [9965, 0]
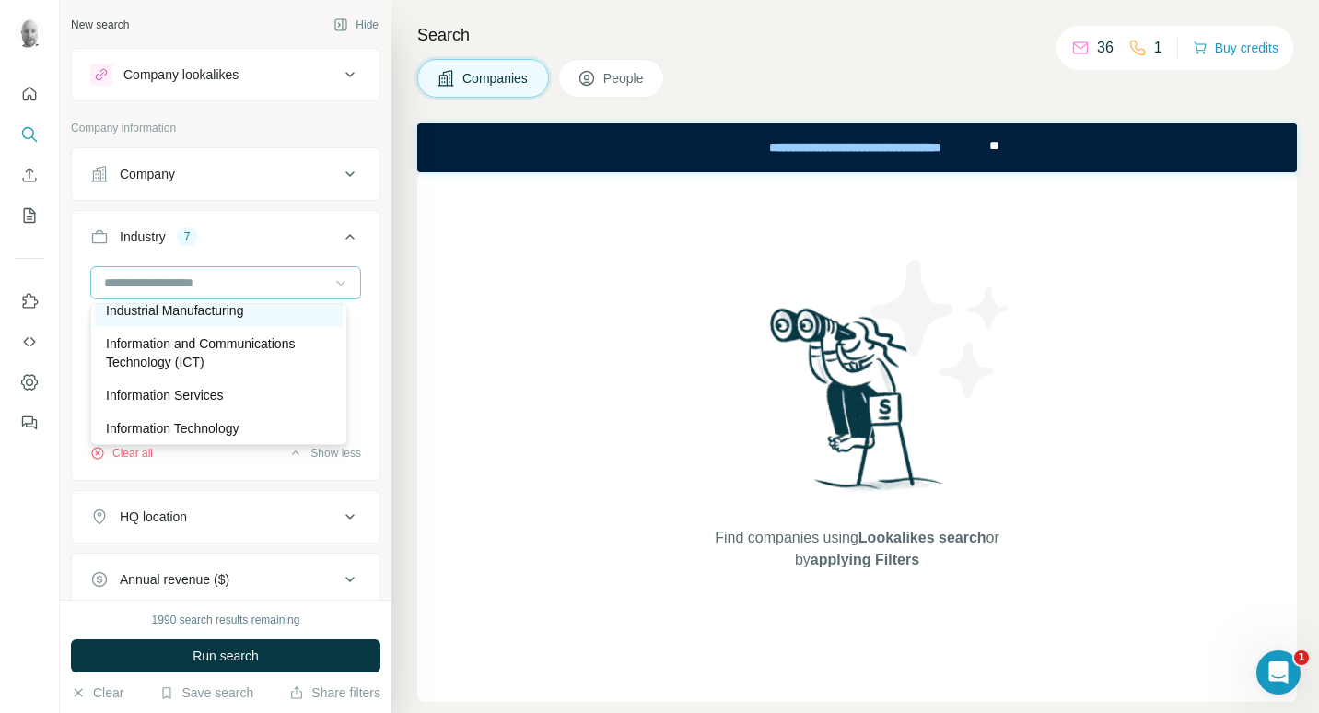
click at [218, 320] on p "Industrial Manufacturing" at bounding box center [174, 310] width 137 height 18
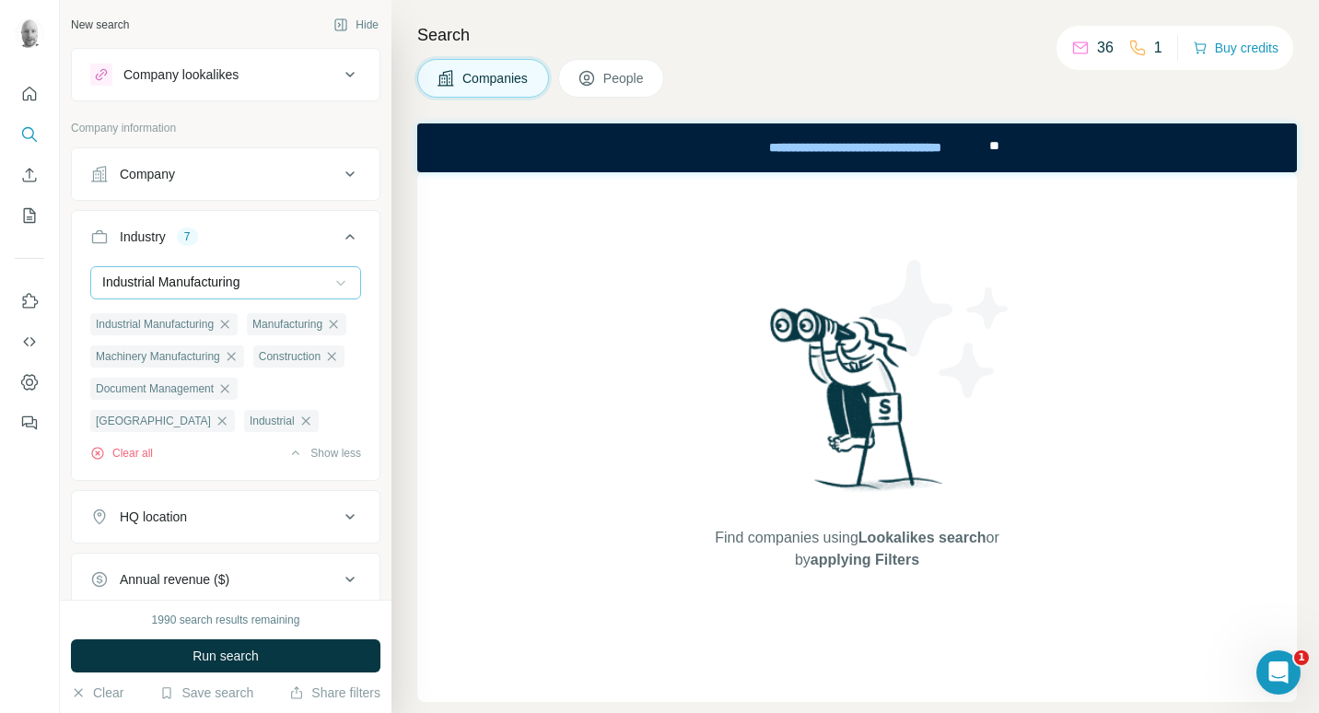
click at [332, 282] on icon at bounding box center [341, 283] width 18 height 18
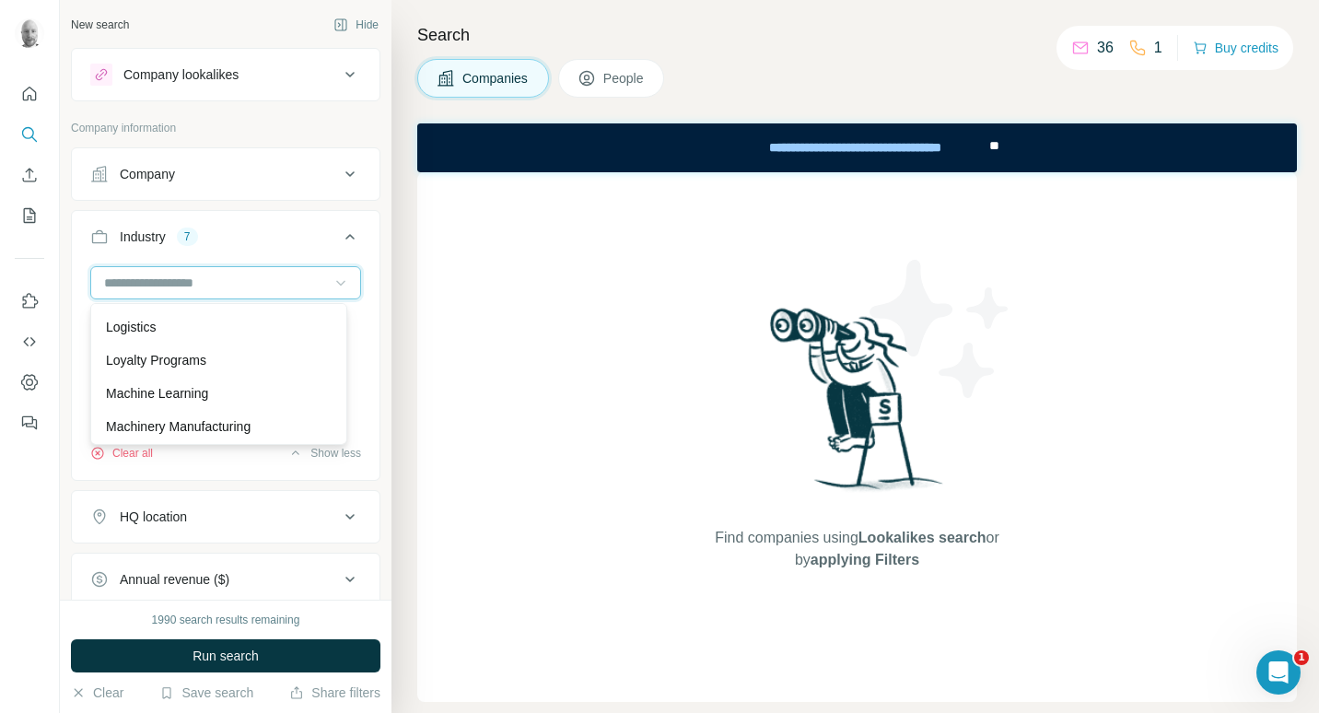
scroll to position [11491, 0]
click at [108, 305] on p "Logistics" at bounding box center [131, 296] width 50 height 18
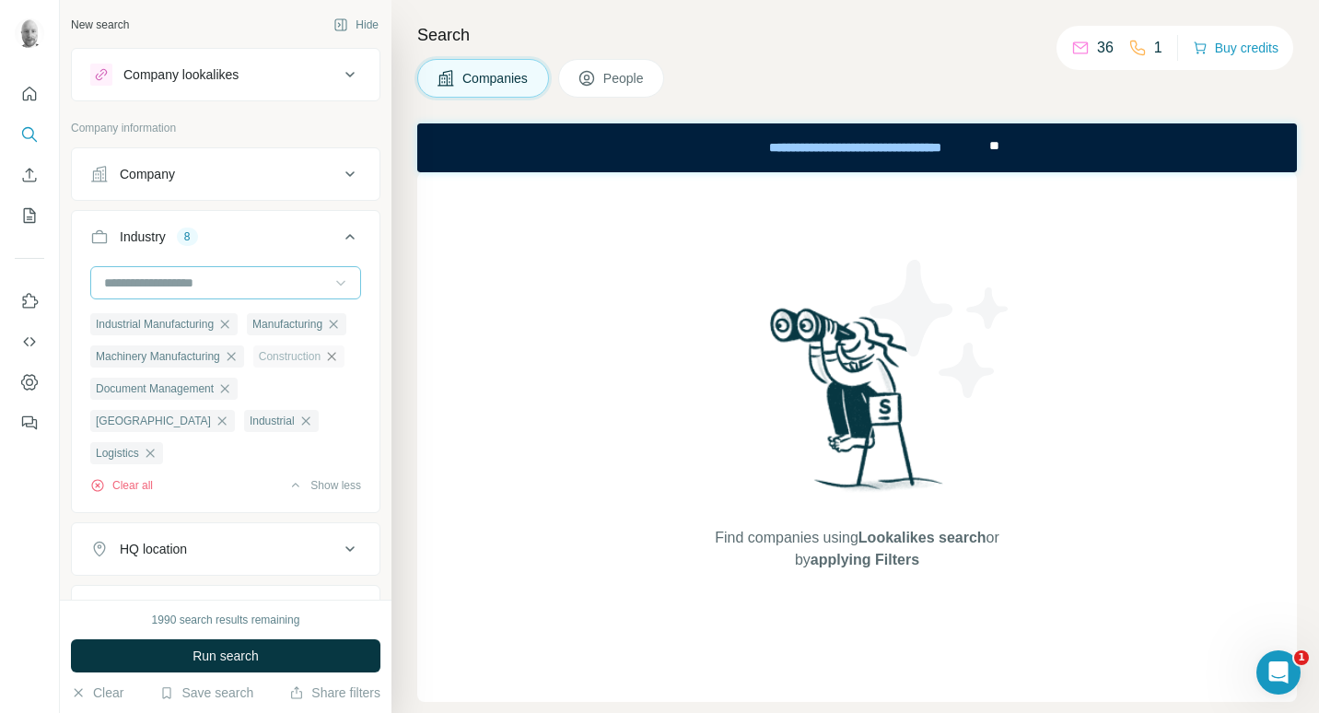
click at [324, 364] on icon "button" at bounding box center [331, 356] width 15 height 15
click at [232, 396] on icon "button" at bounding box center [224, 388] width 15 height 15
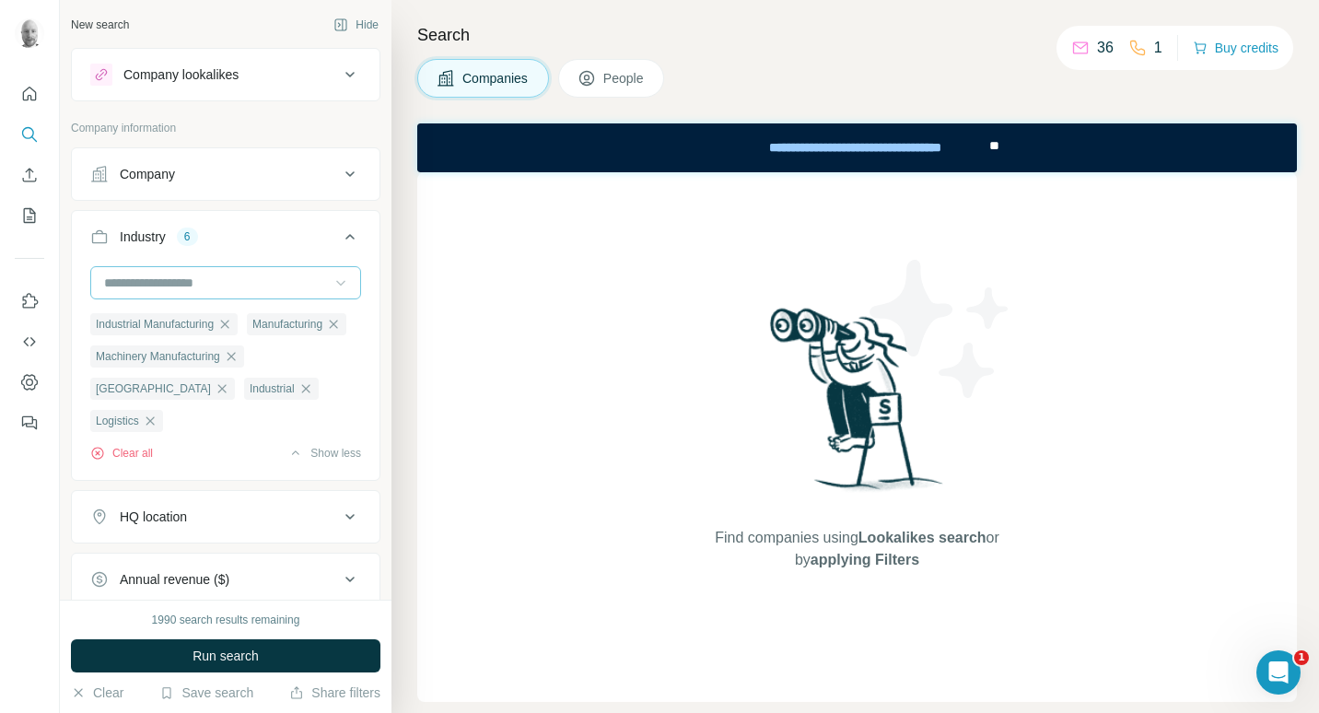
click at [332, 280] on icon at bounding box center [341, 283] width 18 height 18
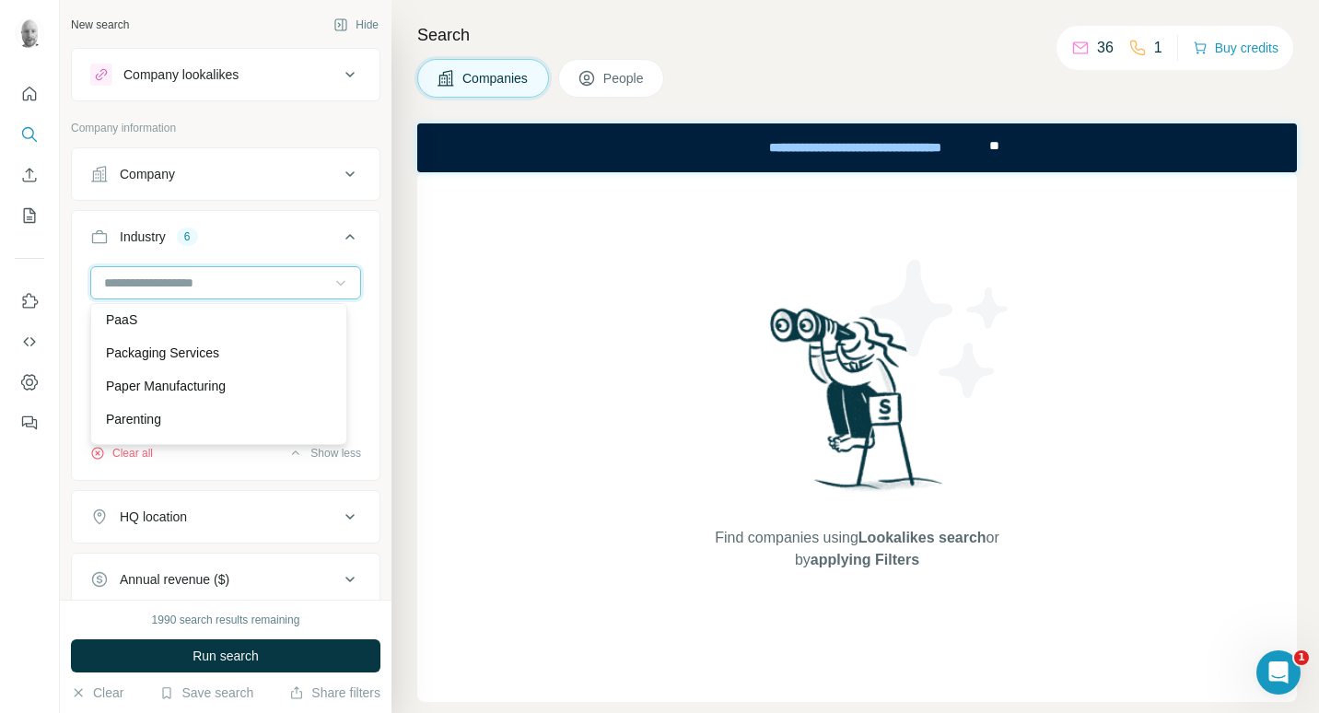
scroll to position [13746, 0]
click at [226, 273] on p "Paper Manufacturing" at bounding box center [166, 263] width 120 height 18
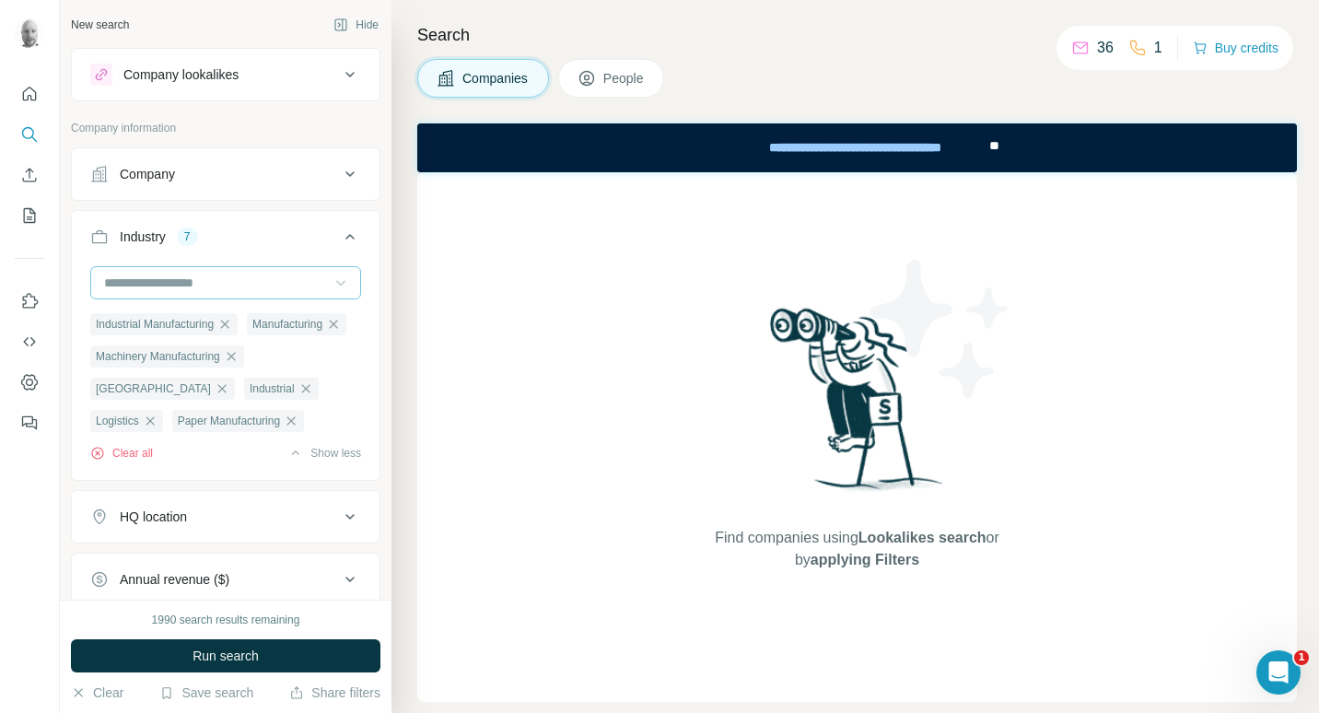
click at [337, 286] on div at bounding box center [225, 282] width 271 height 33
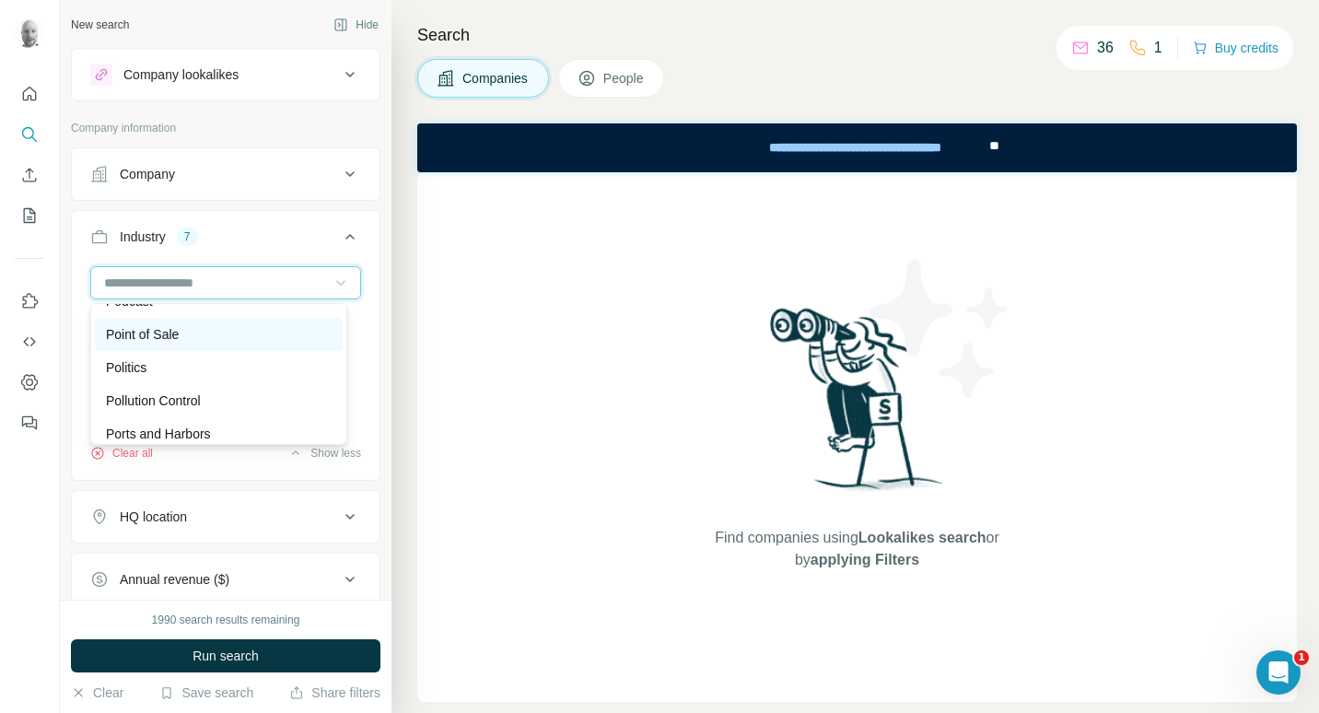
scroll to position [14373, 0]
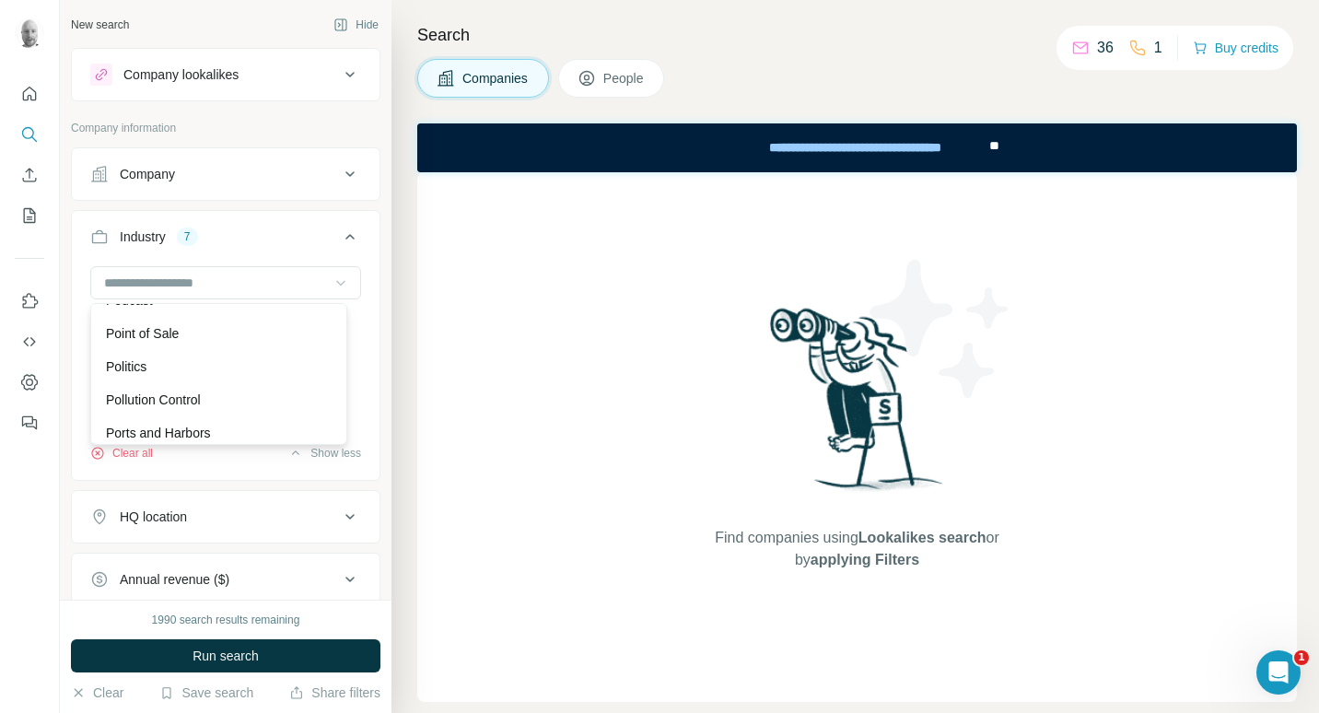
click at [170, 276] on p "Plastics and Rubber Manufacturing" at bounding box center [206, 267] width 201 height 18
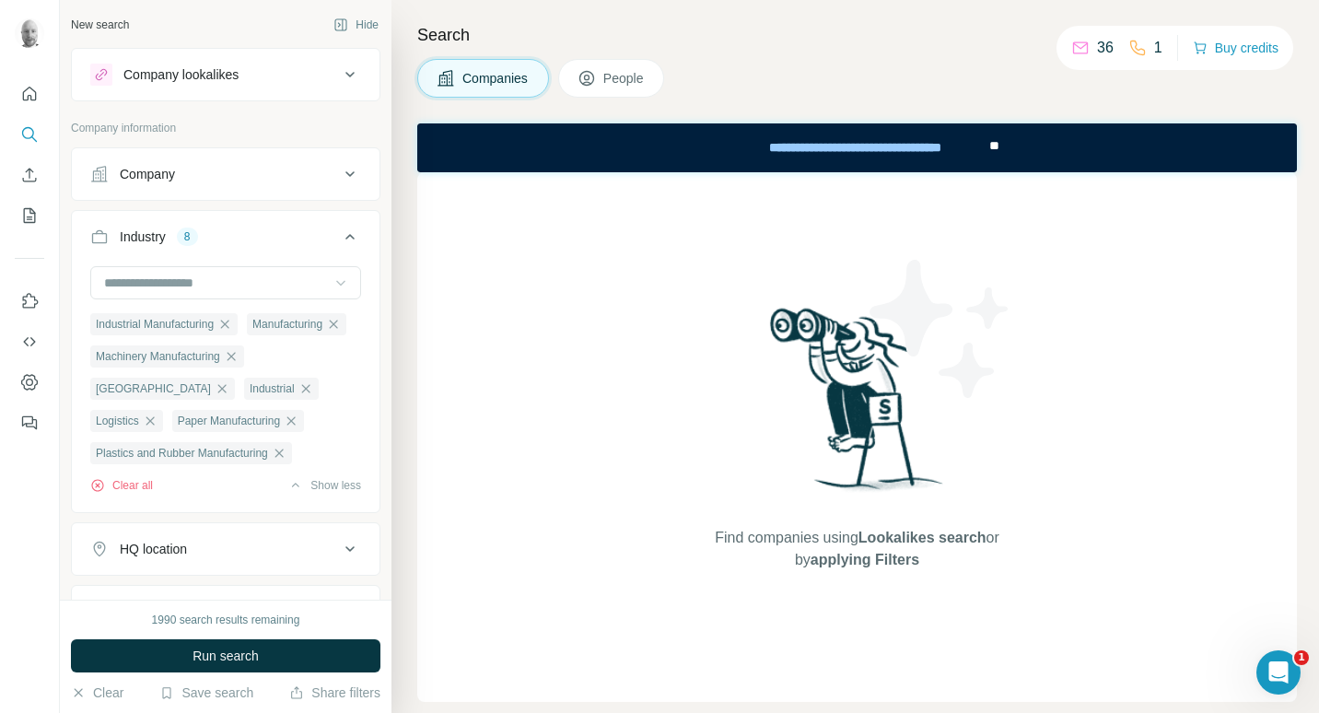
click at [334, 287] on icon at bounding box center [341, 283] width 18 height 18
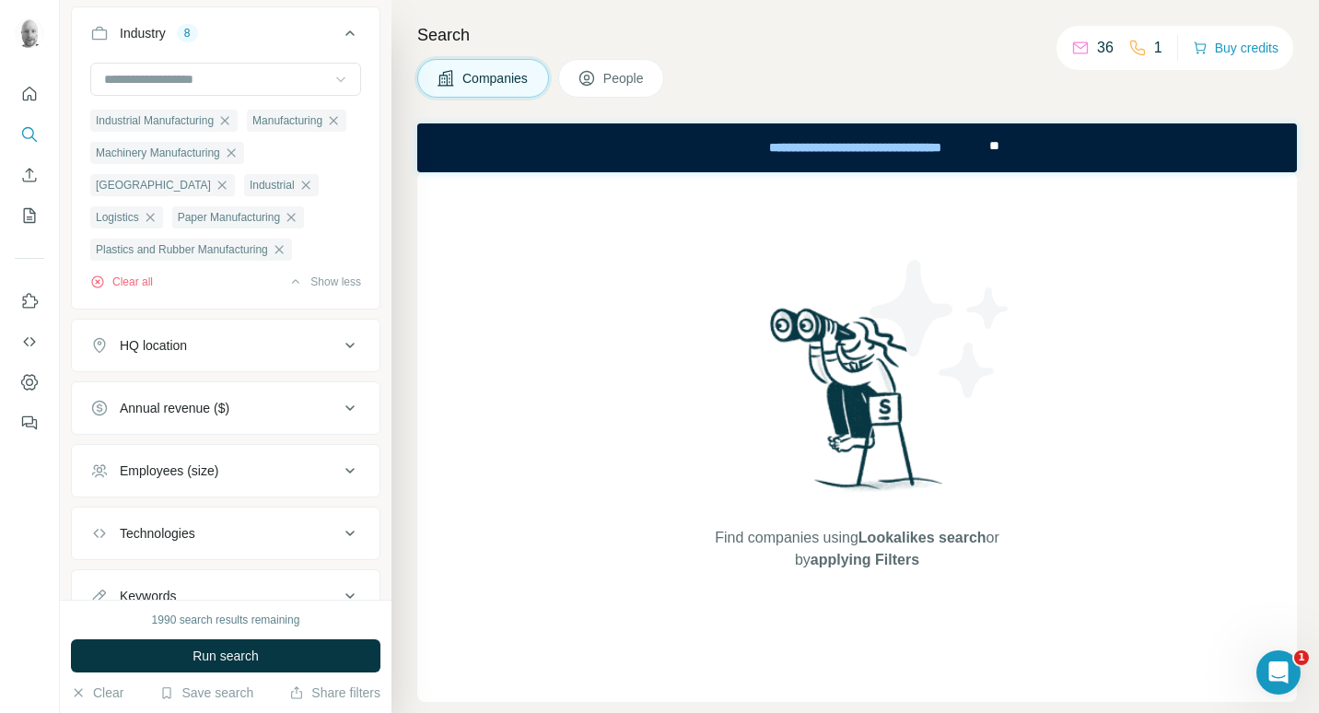
scroll to position [217, 0]
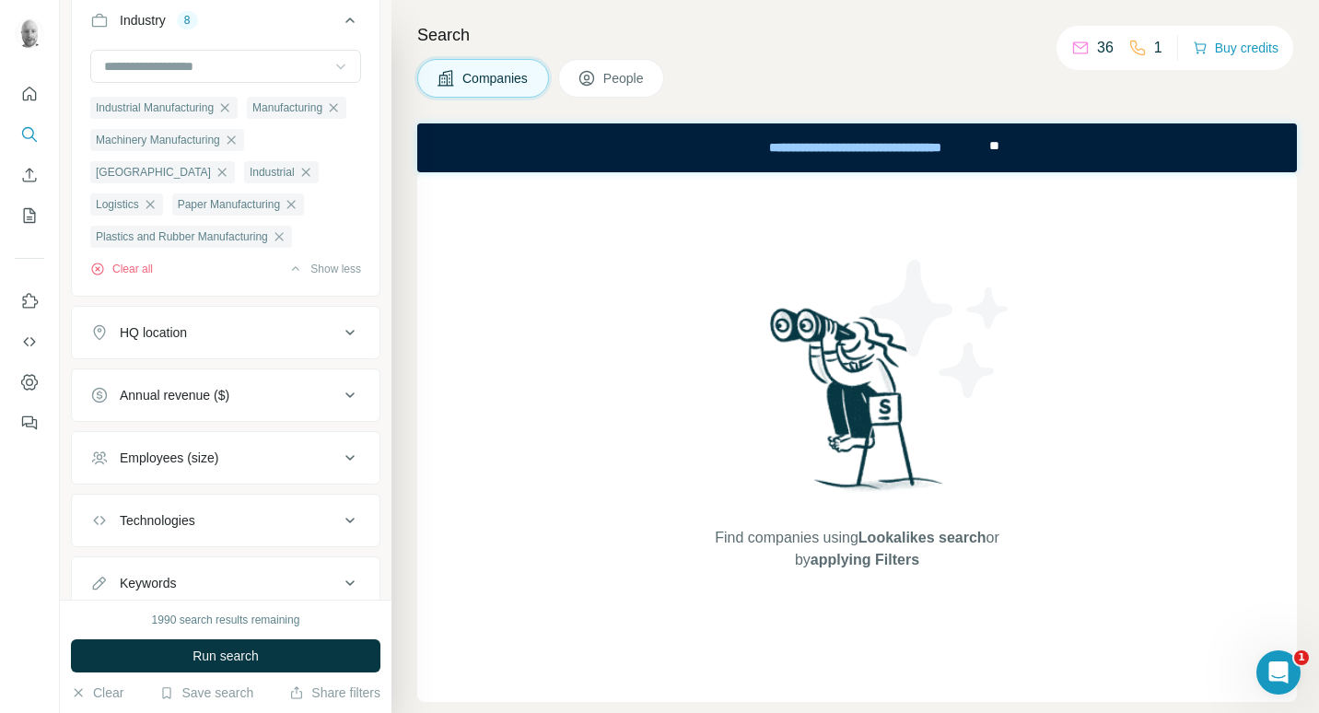
click at [339, 469] on icon at bounding box center [350, 458] width 22 height 22
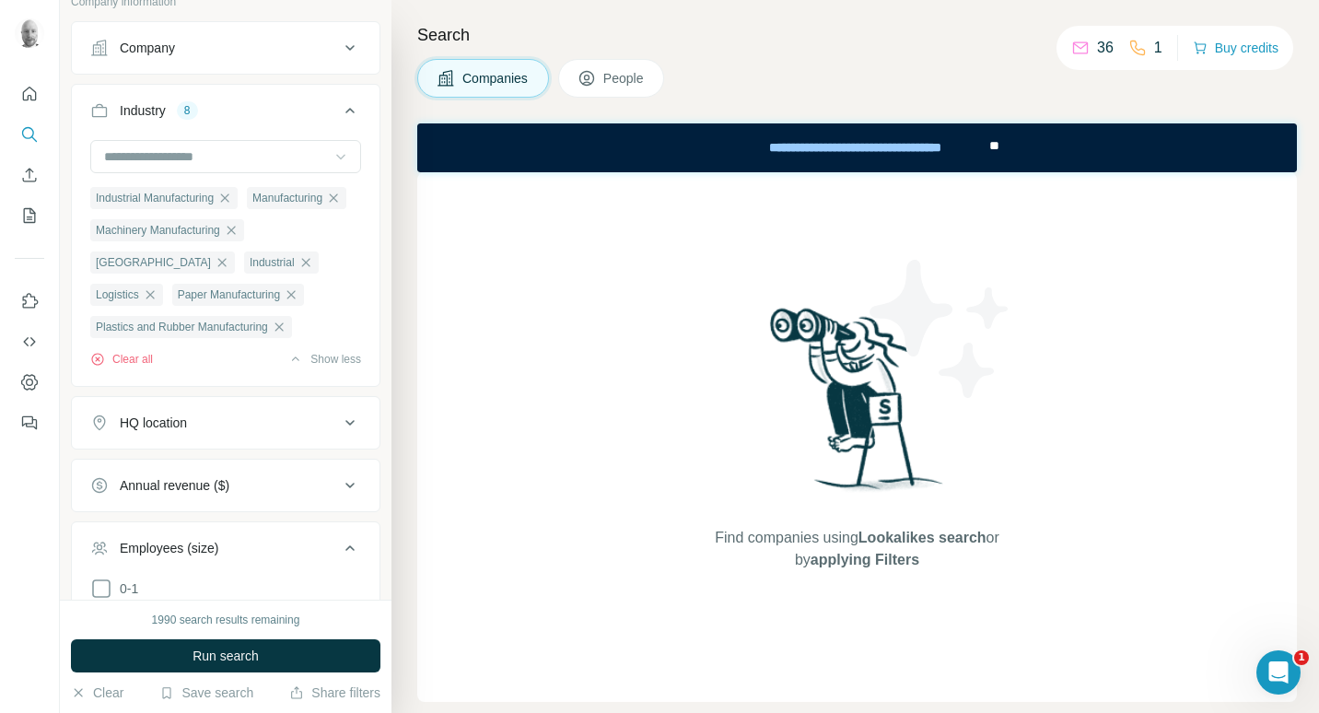
scroll to position [124, 0]
click at [258, 157] on input at bounding box center [216, 158] width 228 height 20
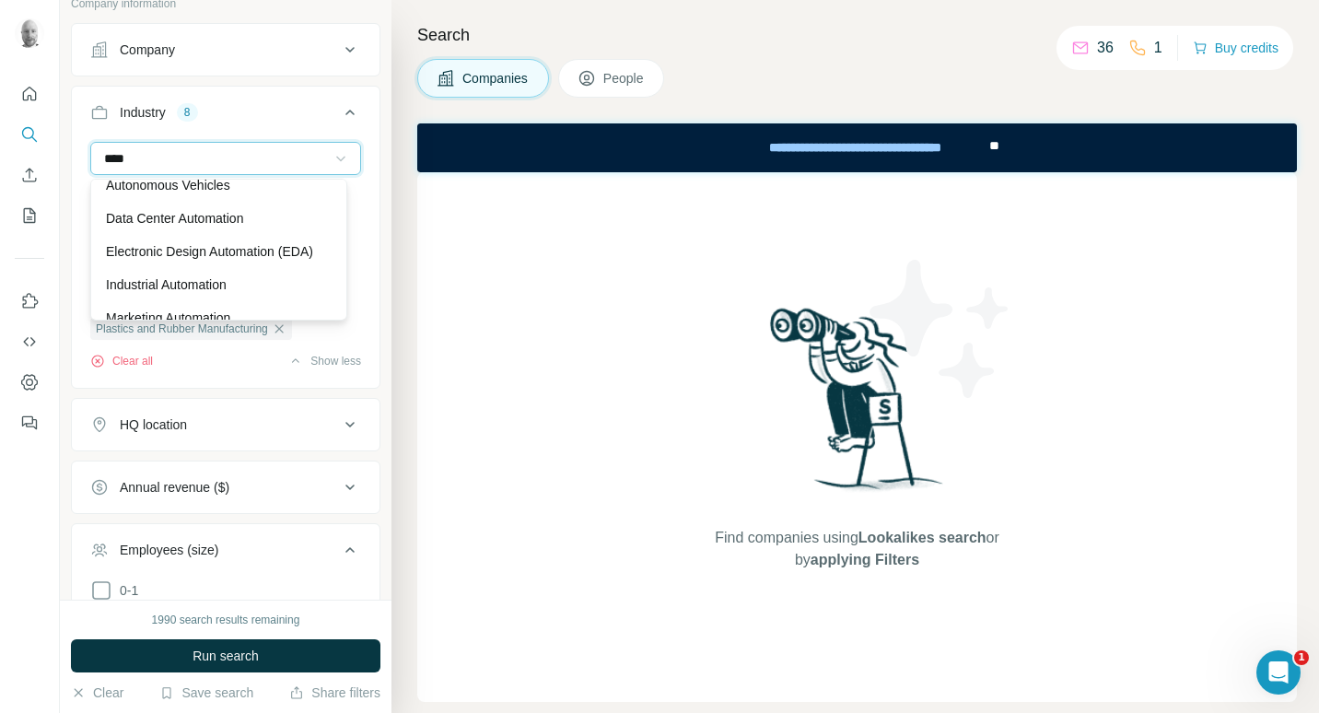
scroll to position [0, 0]
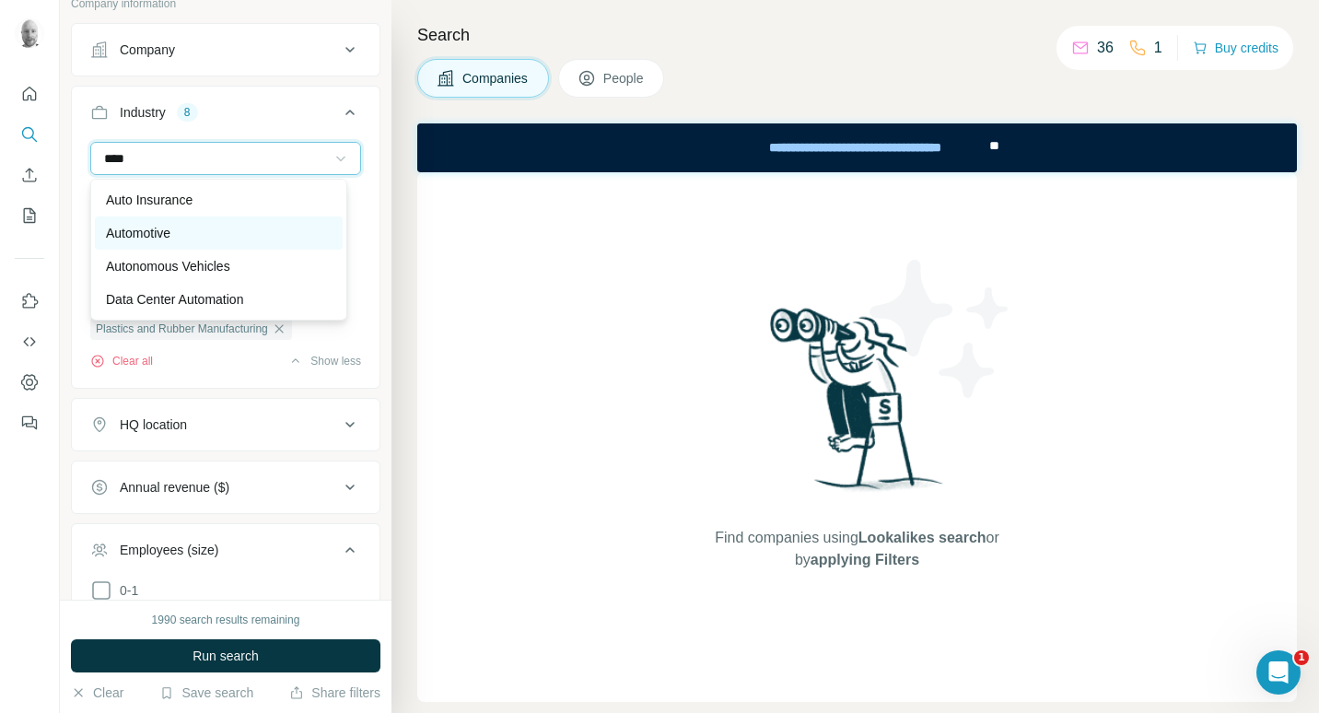
type input "****"
click at [170, 233] on p "Automotive" at bounding box center [138, 233] width 65 height 18
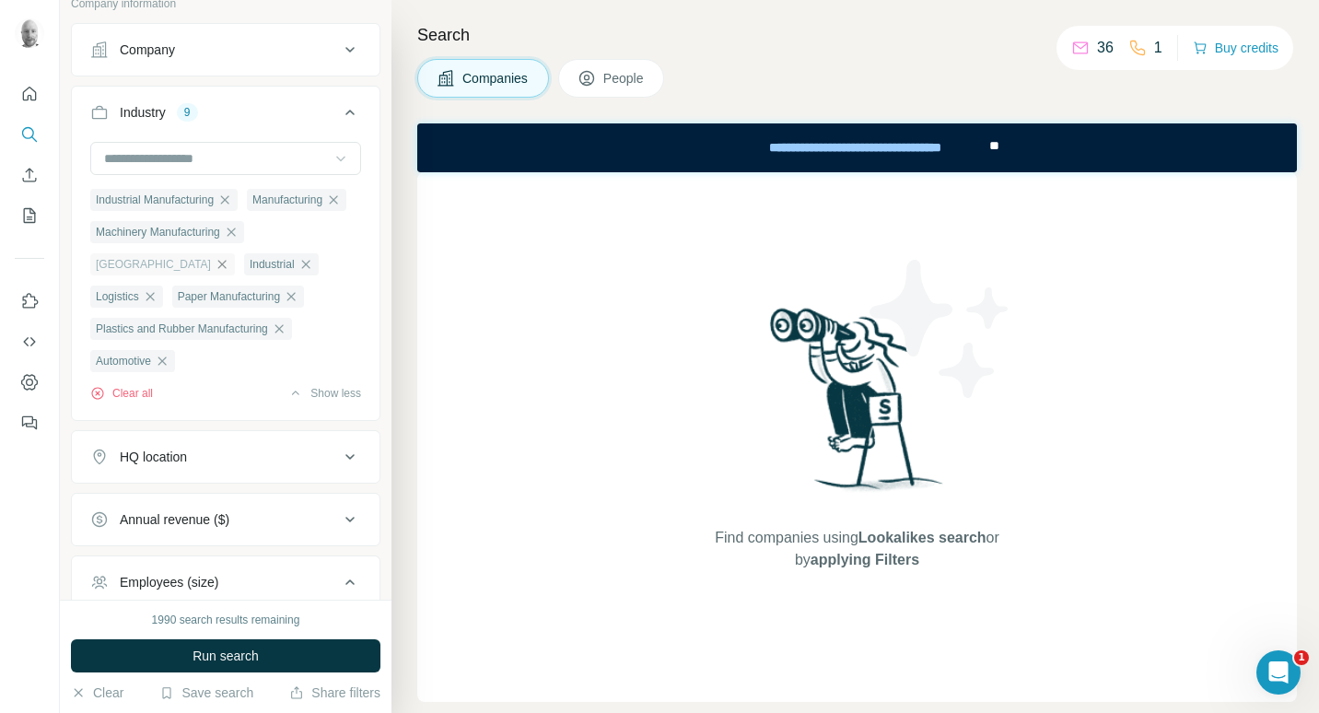
click at [215, 272] on icon "button" at bounding box center [222, 264] width 15 height 15
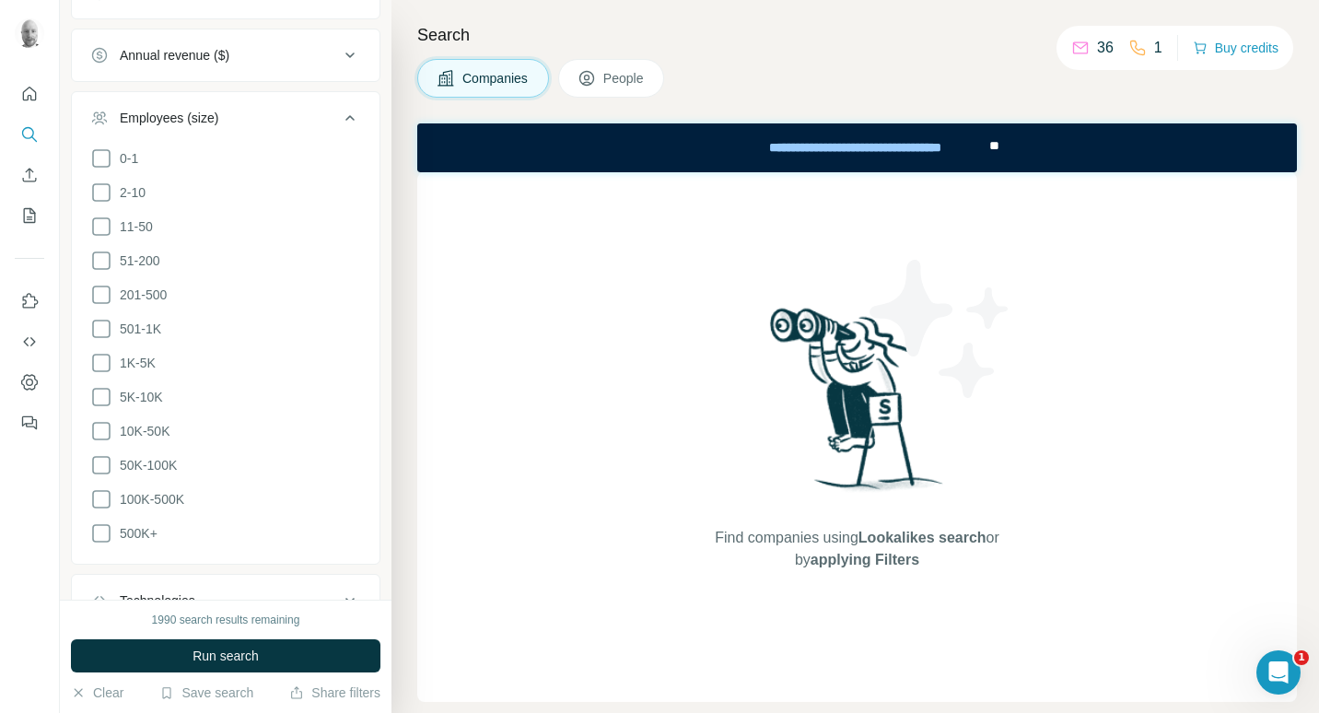
scroll to position [557, 0]
click at [319, 64] on div "Annual revenue ($)" at bounding box center [214, 54] width 249 height 18
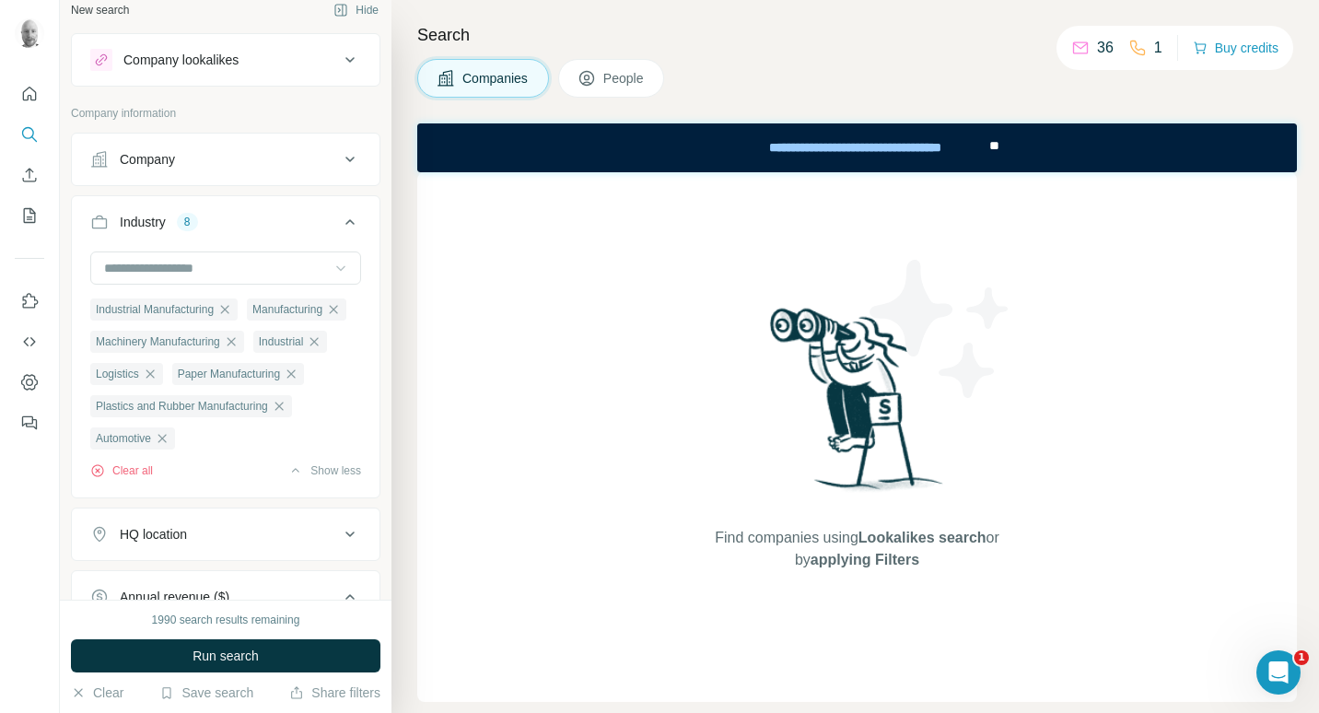
scroll to position [5, 0]
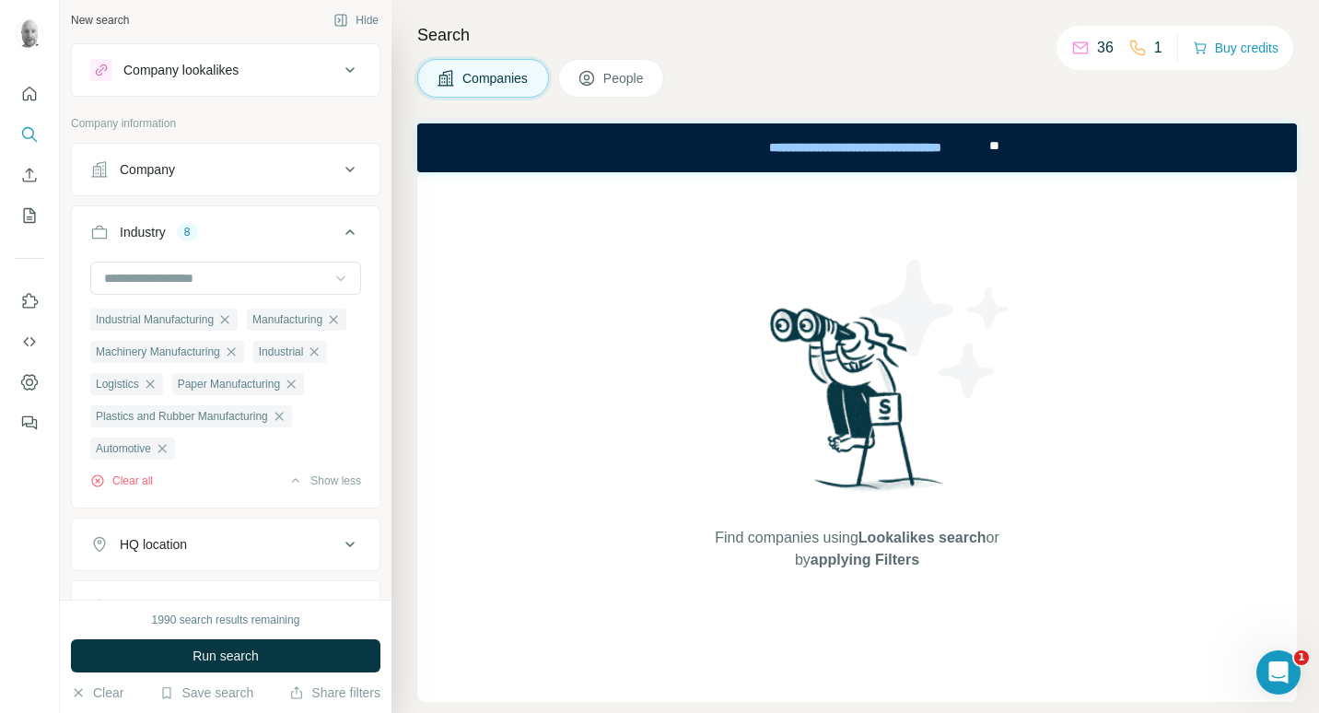
click at [339, 71] on icon at bounding box center [350, 70] width 22 height 22
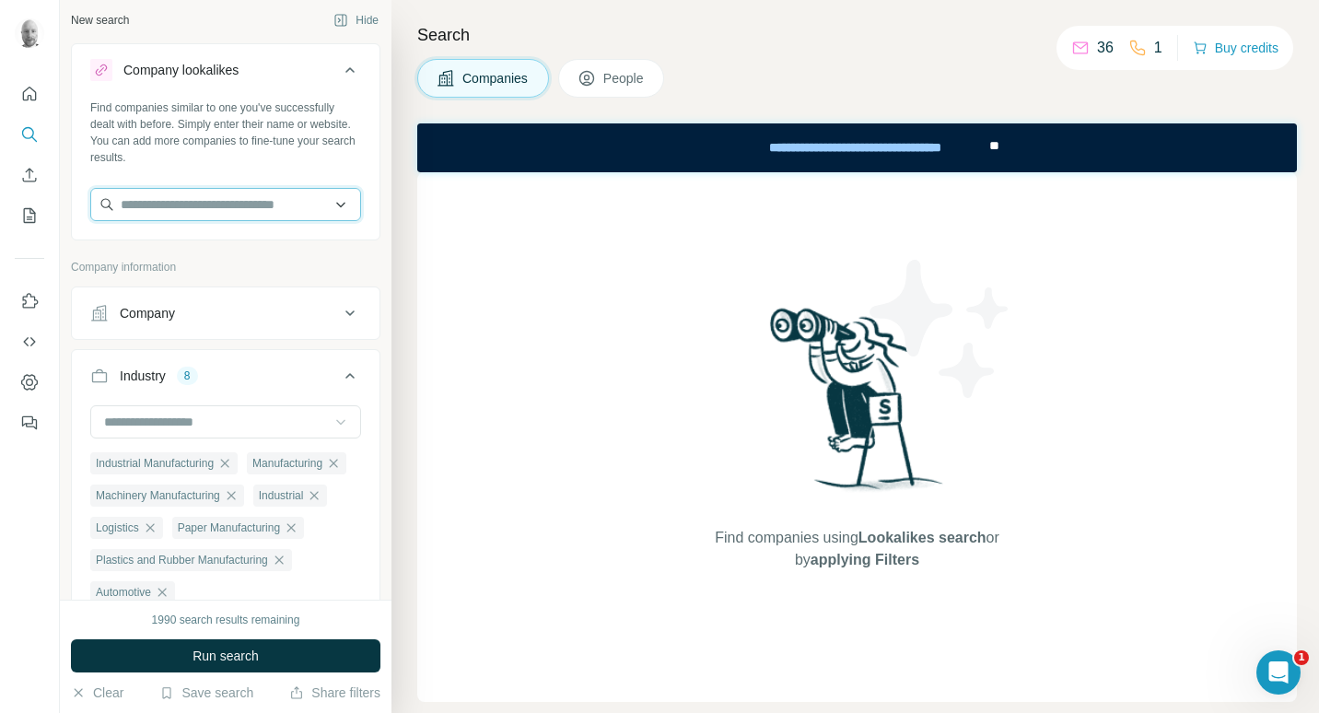
click at [335, 204] on input "text" at bounding box center [225, 204] width 271 height 33
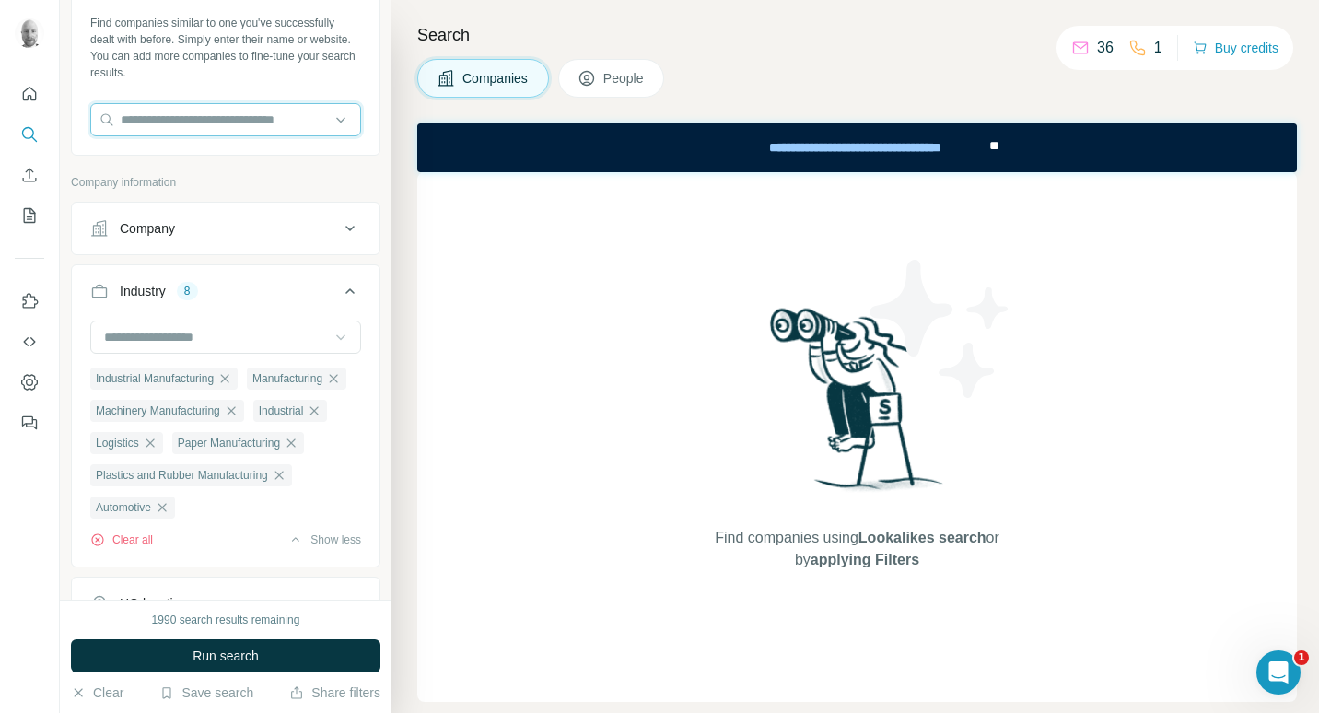
scroll to position [0, 0]
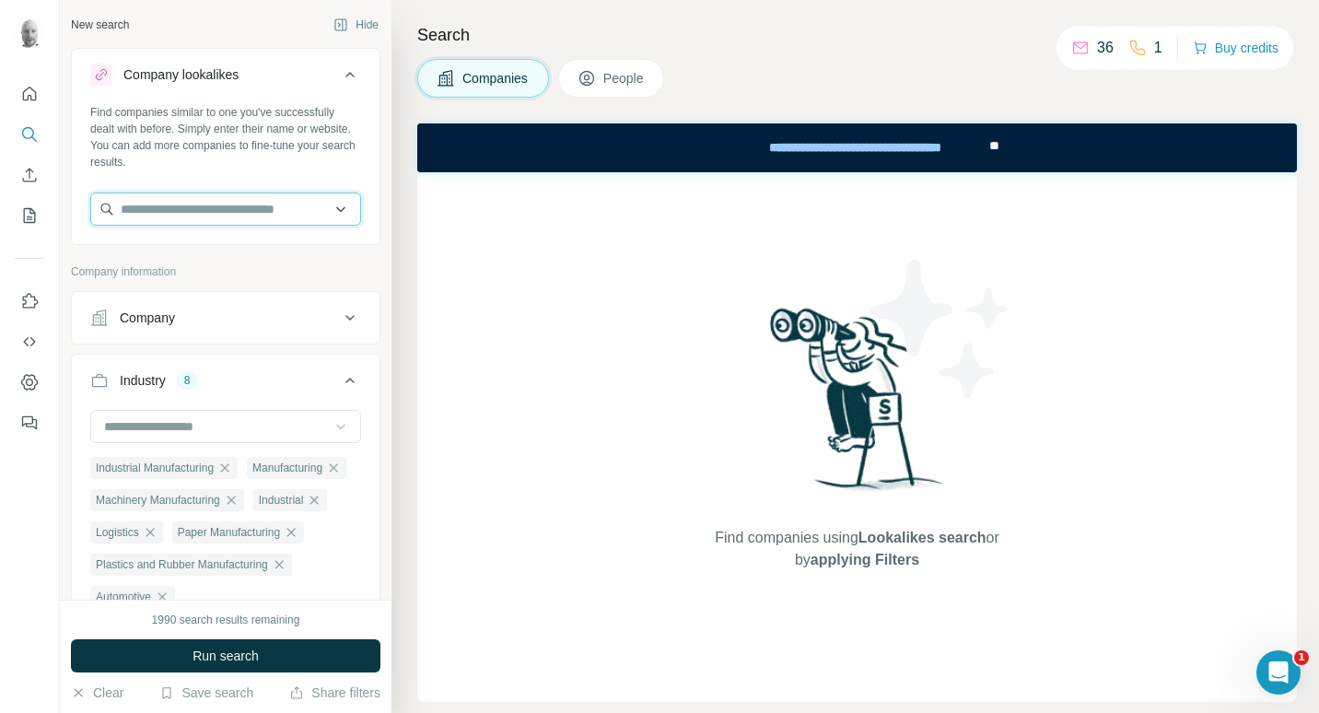
click at [330, 214] on input "text" at bounding box center [225, 209] width 271 height 33
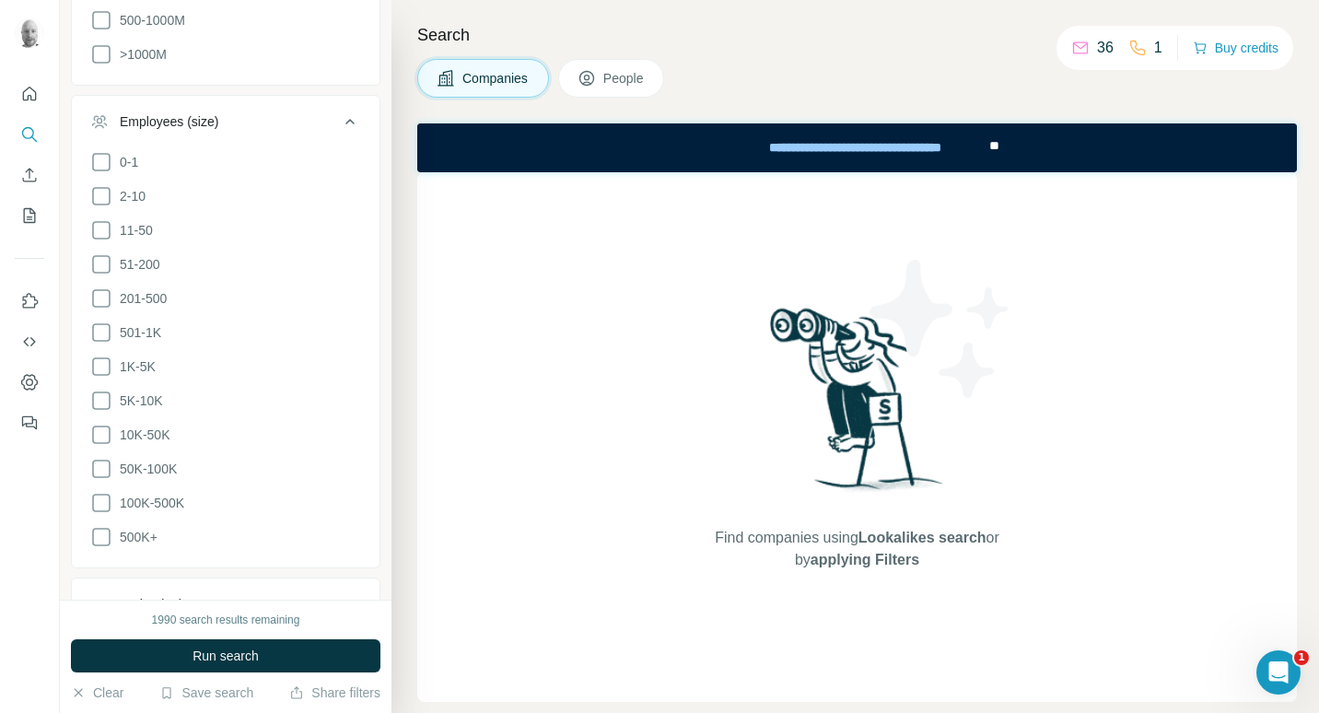
scroll to position [947, 0]
click at [104, 343] on icon at bounding box center [101, 332] width 22 height 22
click at [107, 377] on icon at bounding box center [101, 366] width 22 height 22
click at [97, 440] on ul "0-1 2-10 11-50 [PHONE_NUMBER] 501-1K 1K-5K 5K-10K 10K-50K 50K-100K 100K-500K 50…" at bounding box center [225, 349] width 271 height 398
click at [101, 411] on icon at bounding box center [101, 400] width 22 height 22
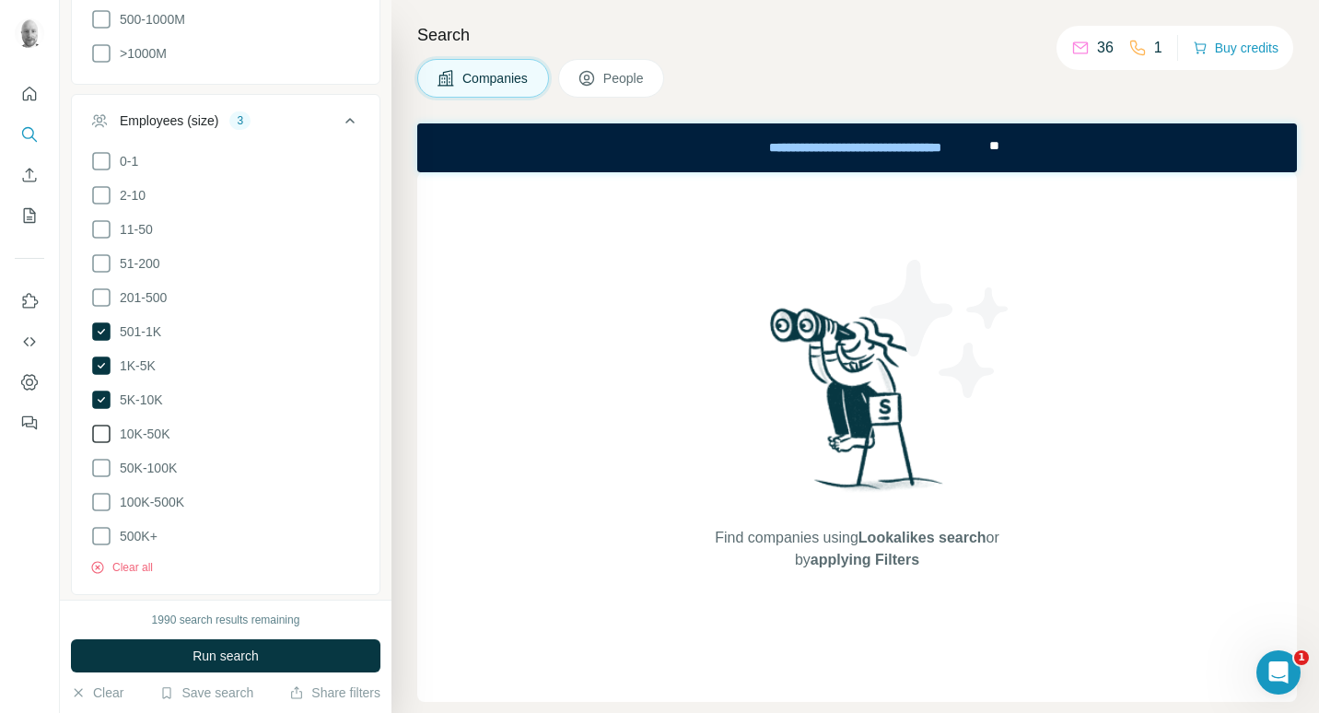
click at [102, 445] on icon at bounding box center [101, 434] width 22 height 22
click at [98, 309] on icon at bounding box center [101, 298] width 22 height 22
click at [108, 275] on icon at bounding box center [101, 263] width 22 height 22
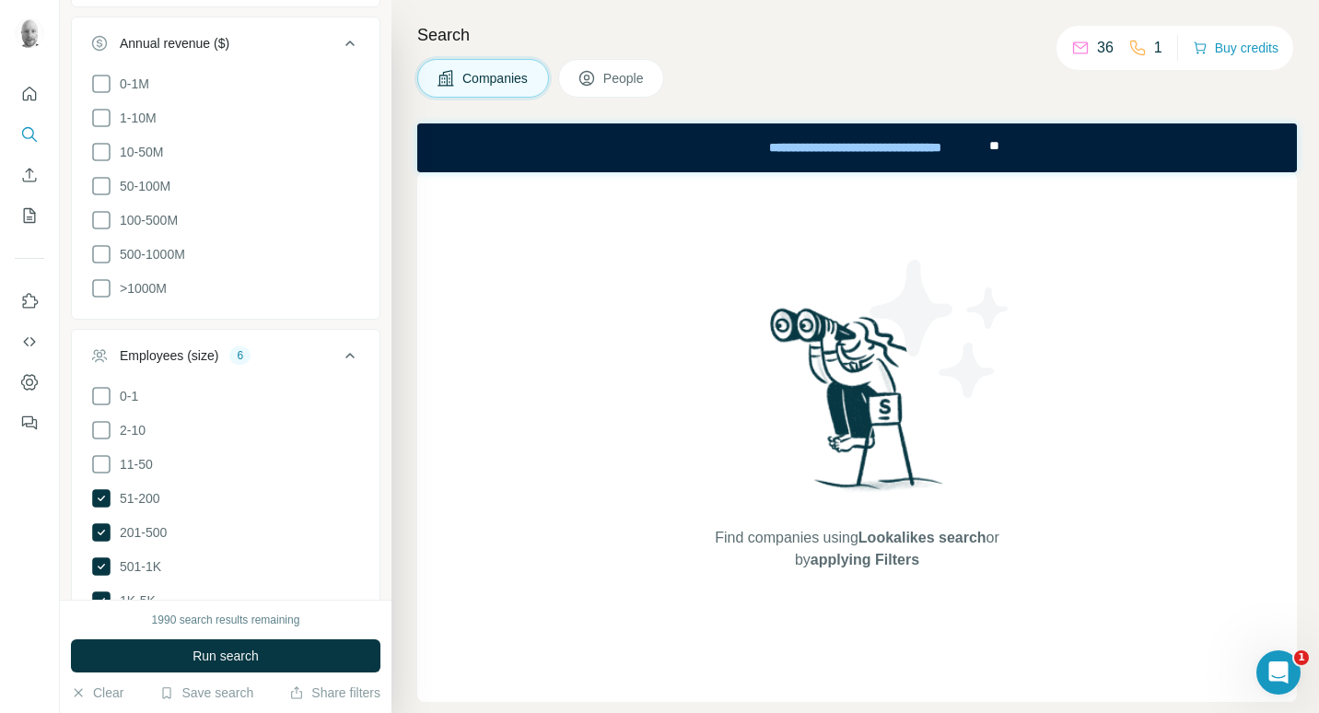
scroll to position [705, 0]
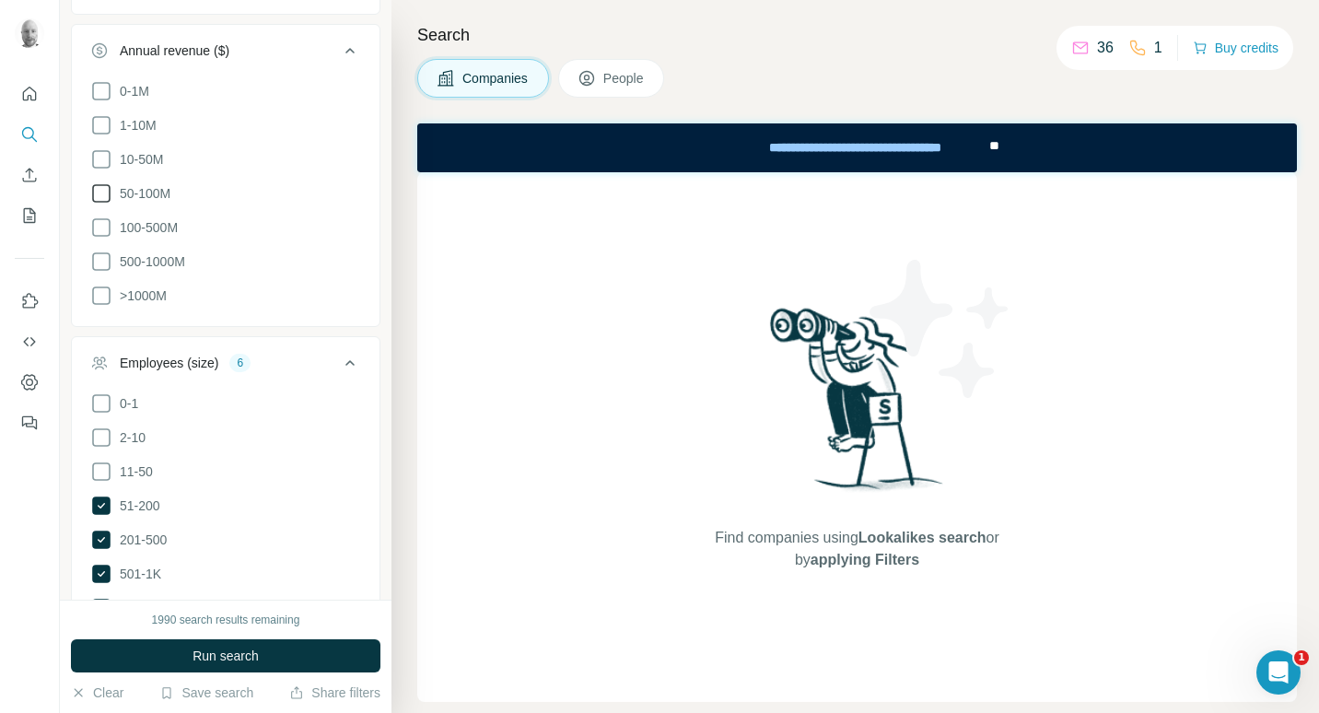
drag, startPoint x: 106, startPoint y: 192, endPoint x: 101, endPoint y: 220, distance: 28.9
click at [106, 170] on icon at bounding box center [101, 159] width 22 height 22
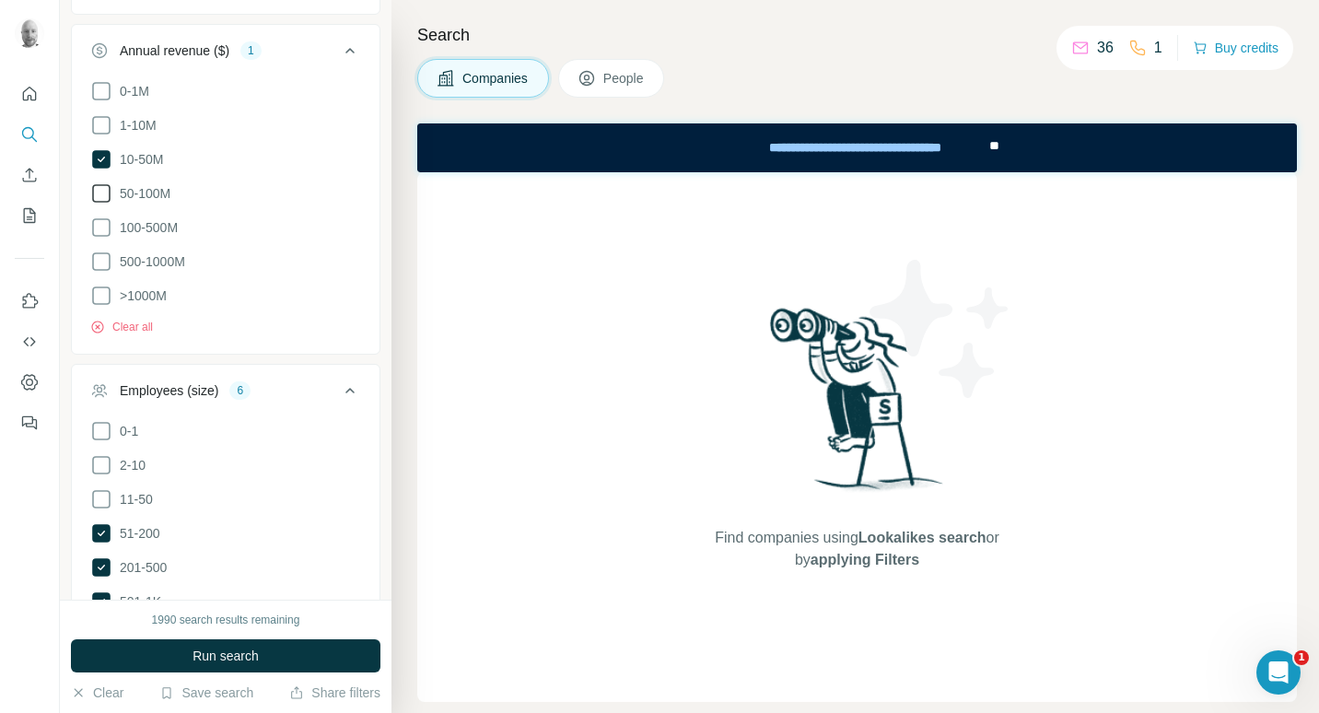
click at [104, 205] on icon at bounding box center [101, 193] width 22 height 22
drag, startPoint x: 111, startPoint y: 260, endPoint x: 104, endPoint y: 274, distance: 15.3
click at [111, 239] on icon at bounding box center [101, 228] width 22 height 22
drag, startPoint x: 96, startPoint y: 299, endPoint x: 105, endPoint y: 313, distance: 16.6
click at [96, 273] on icon at bounding box center [101, 262] width 22 height 22
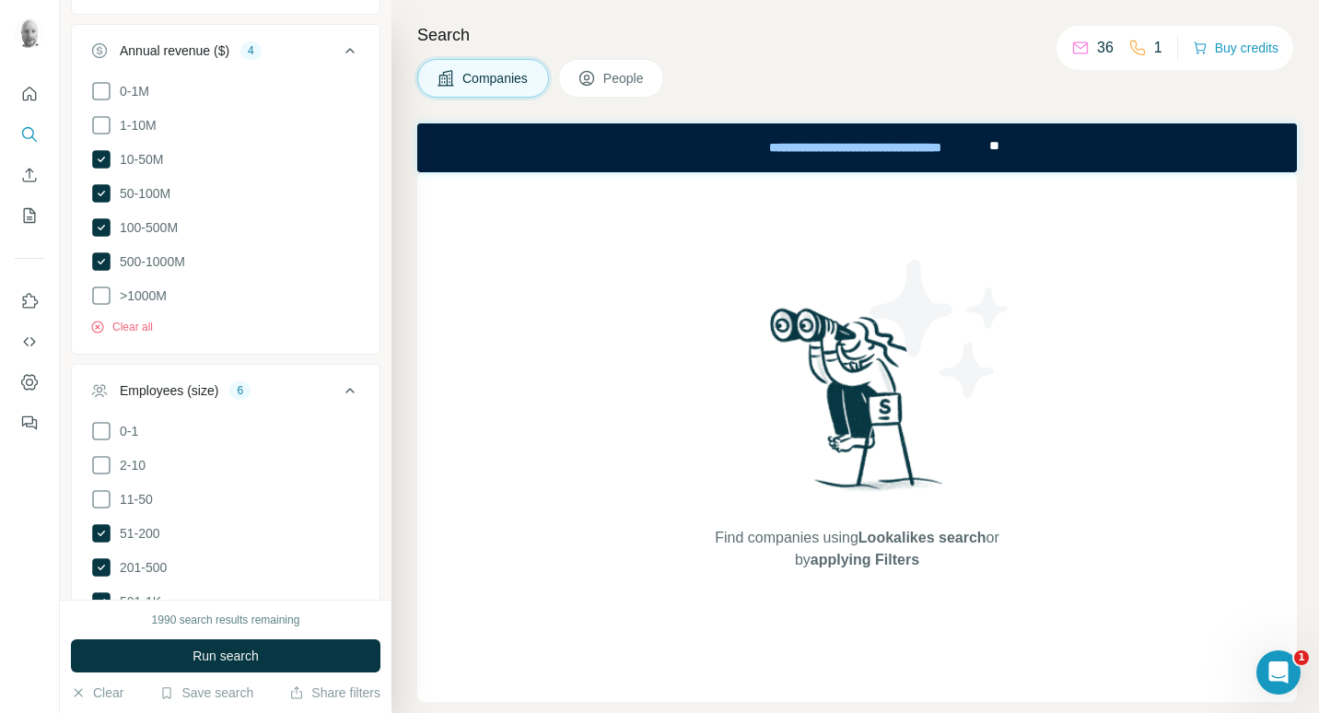
click at [109, 305] on icon at bounding box center [101, 296] width 18 height 18
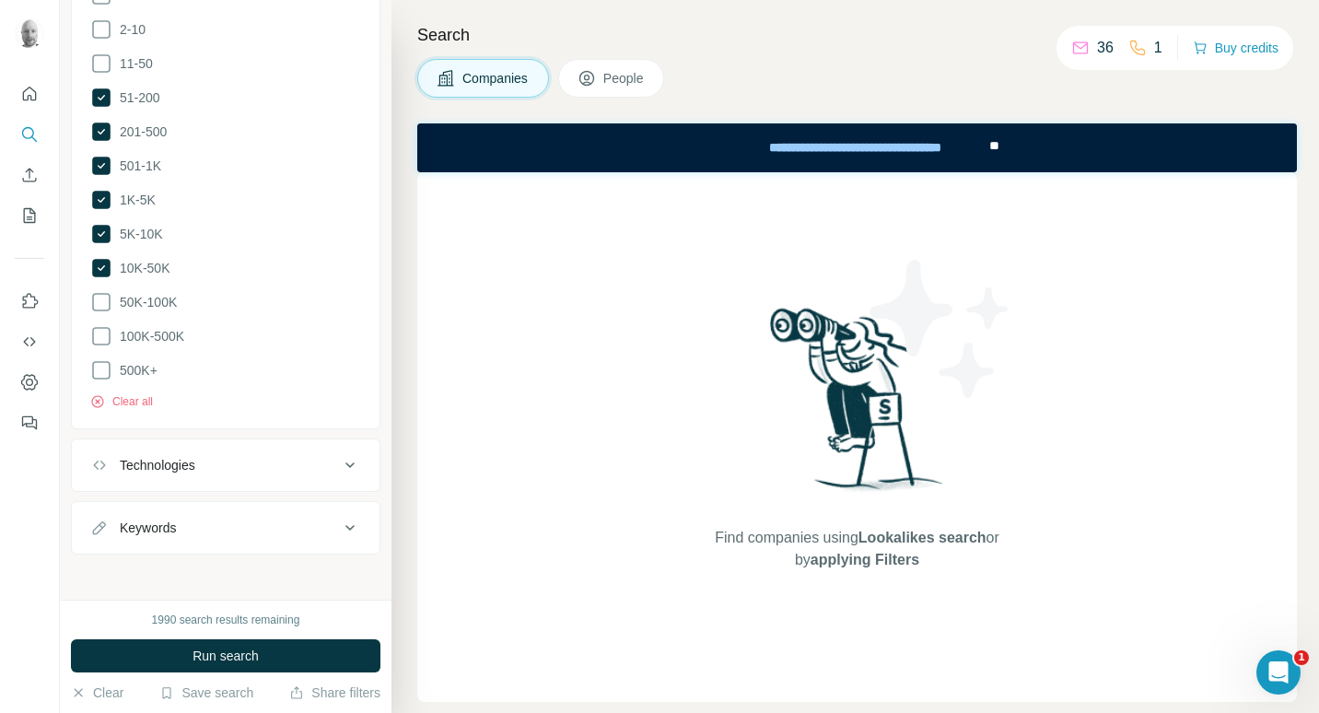
scroll to position [1156, 0]
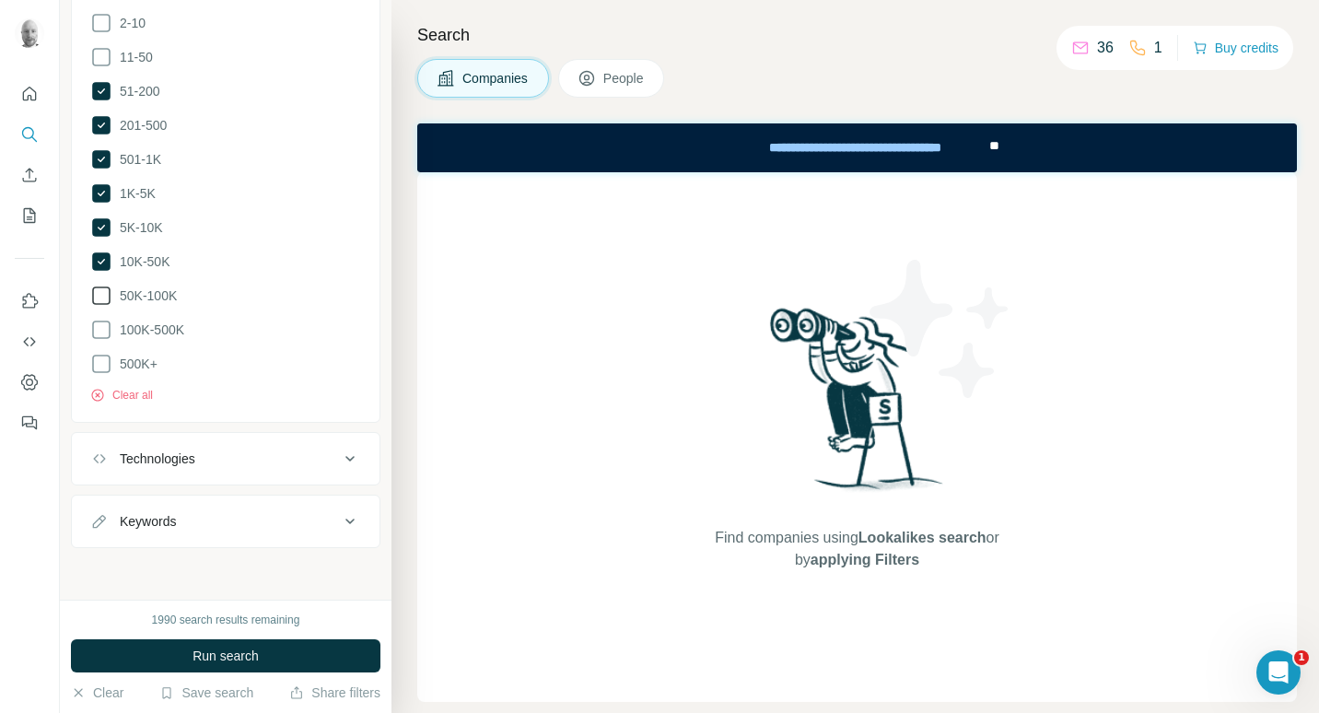
click at [100, 307] on icon at bounding box center [101, 296] width 22 height 22
click at [109, 341] on icon at bounding box center [101, 330] width 22 height 22
click at [100, 375] on icon at bounding box center [101, 364] width 22 height 22
click at [278, 651] on button "Run search" at bounding box center [226, 655] width 310 height 33
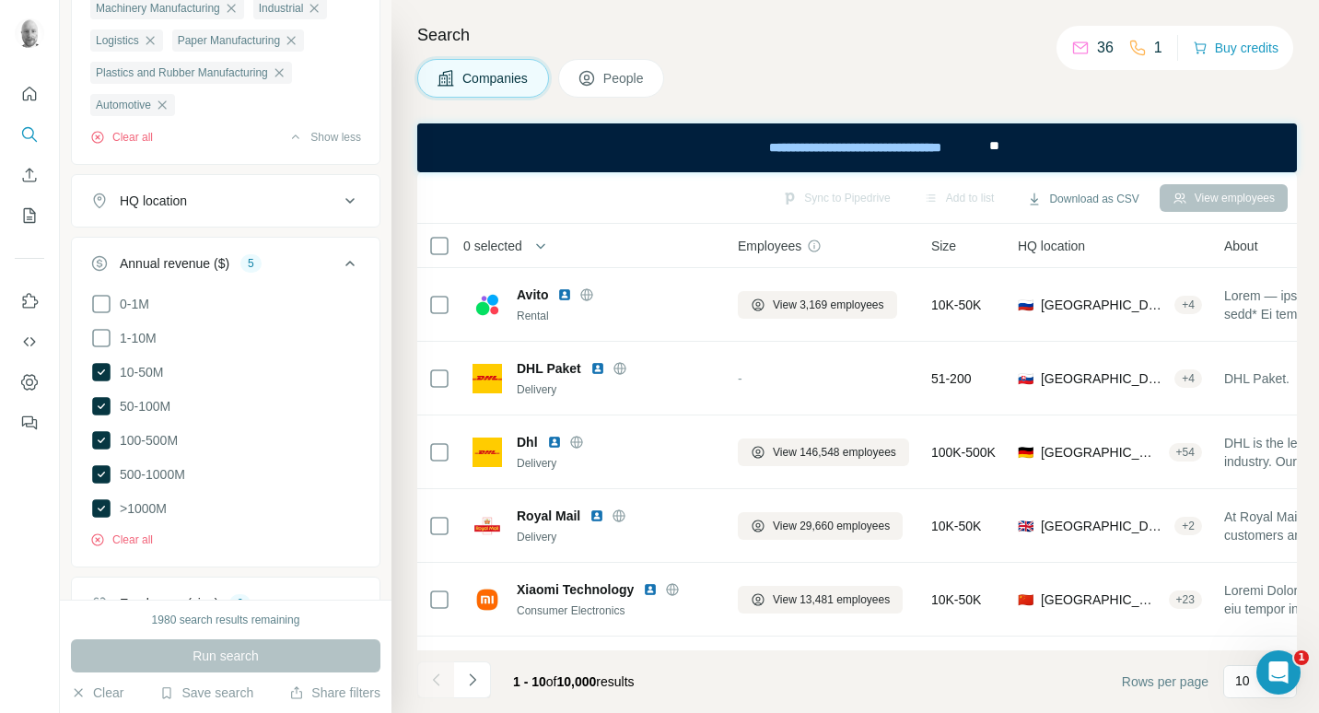
scroll to position [553, 0]
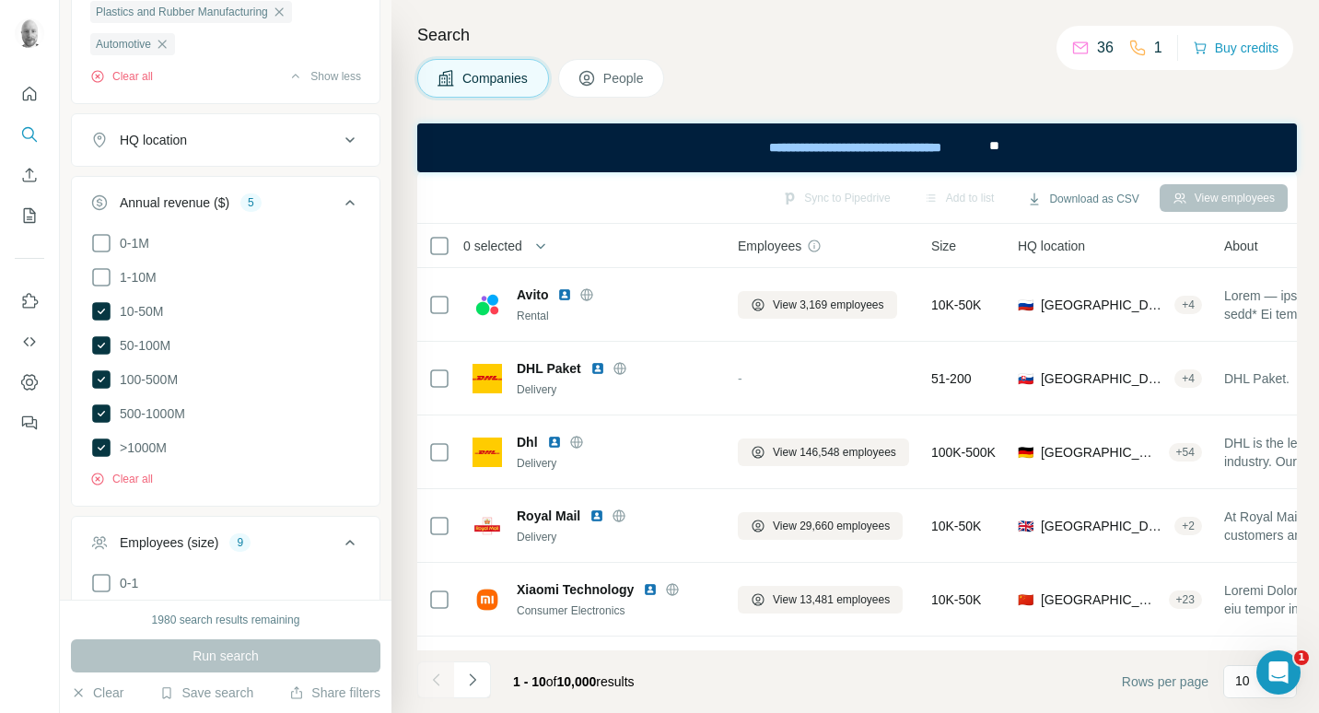
click at [339, 151] on icon at bounding box center [350, 140] width 22 height 22
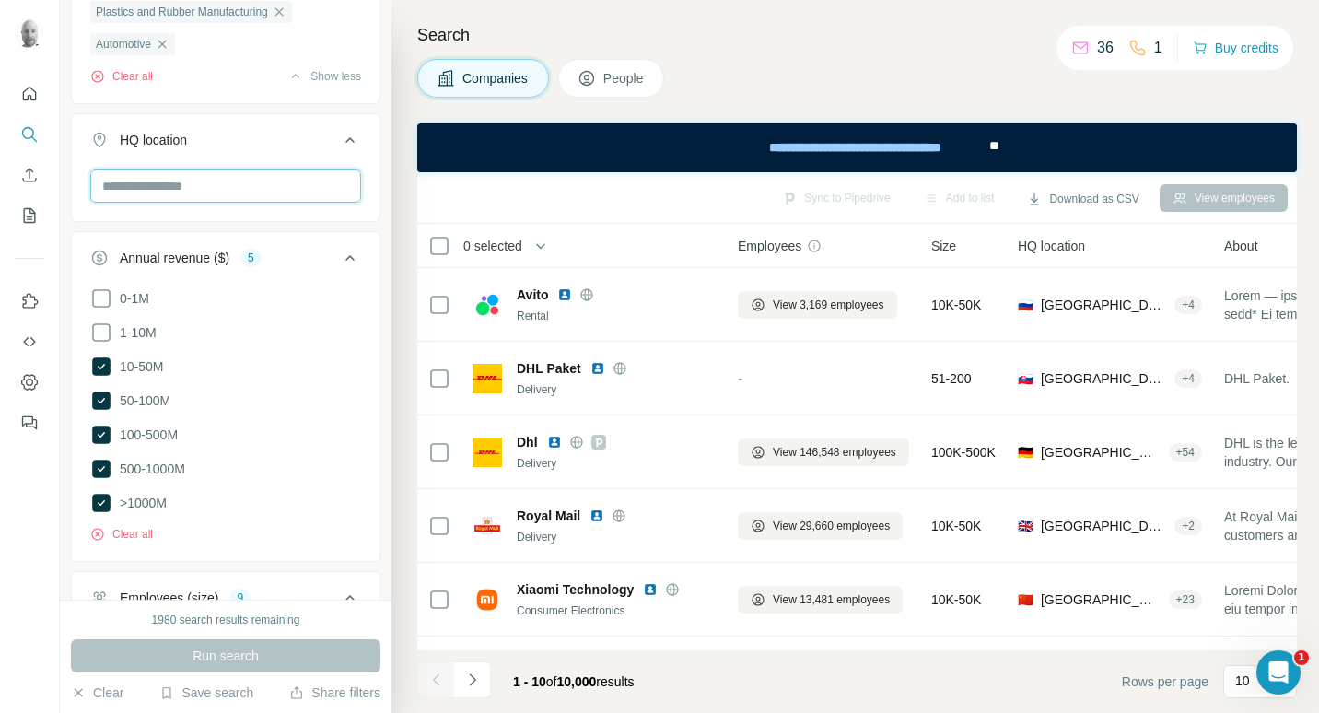
click at [224, 203] on input "text" at bounding box center [225, 186] width 271 height 33
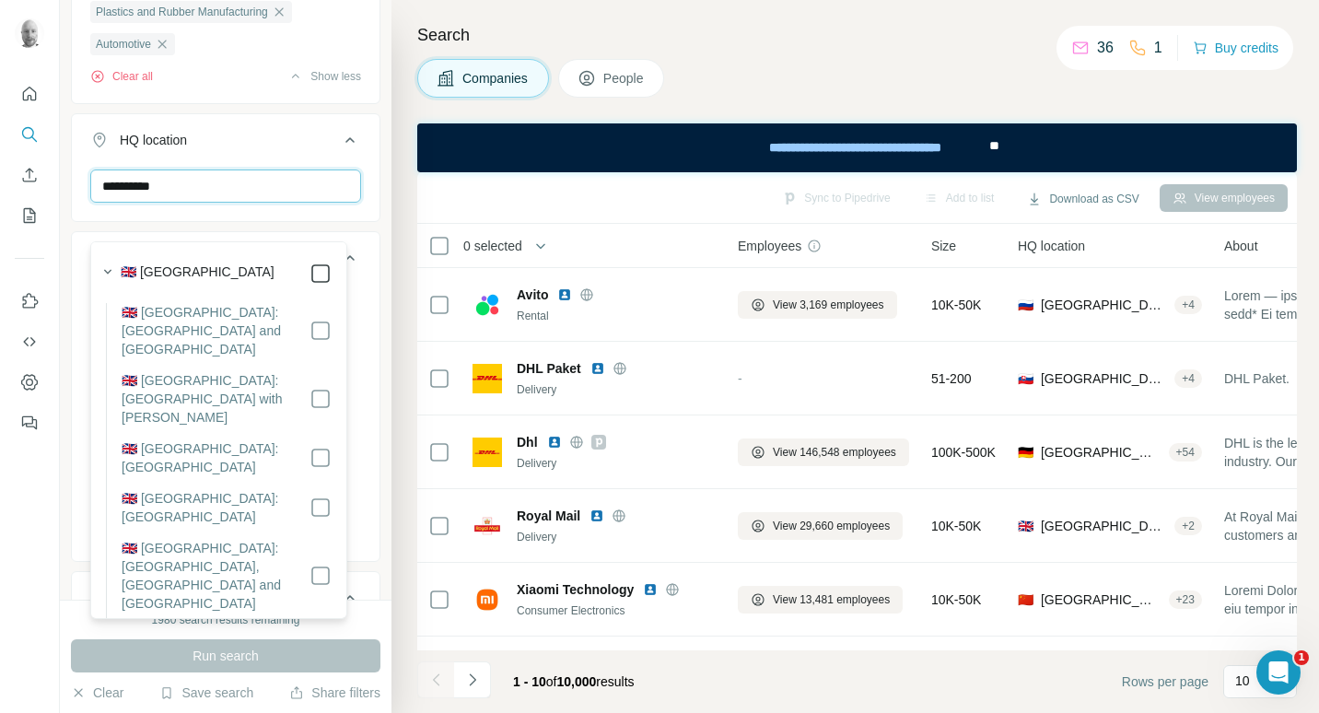
type input "**********"
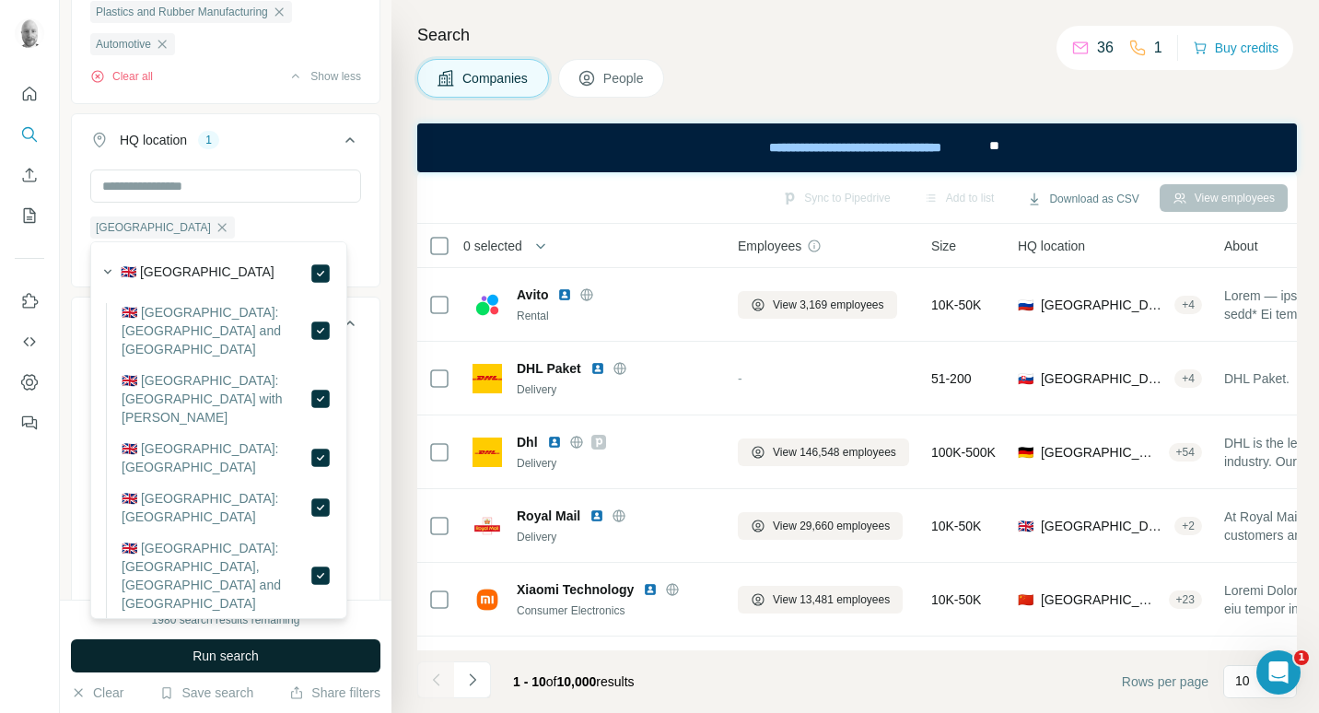
click at [318, 642] on button "Run search" at bounding box center [226, 655] width 310 height 33
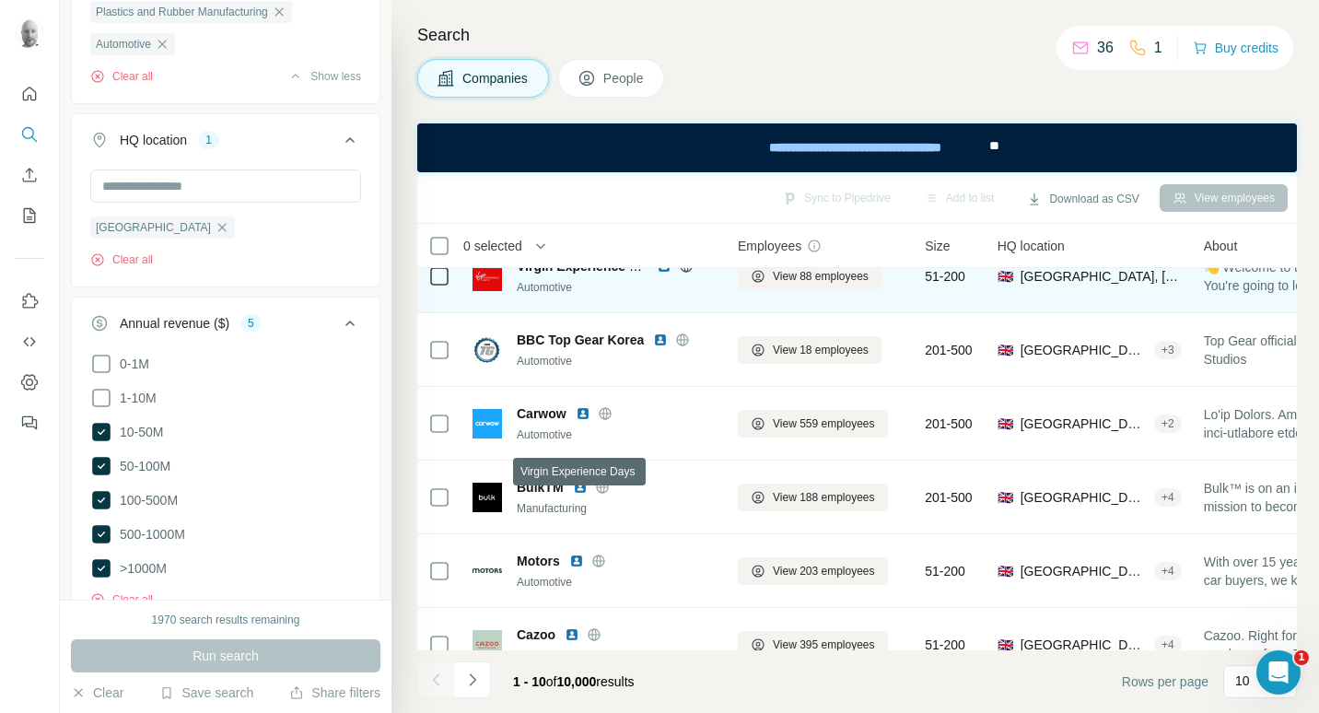
scroll to position [364, 0]
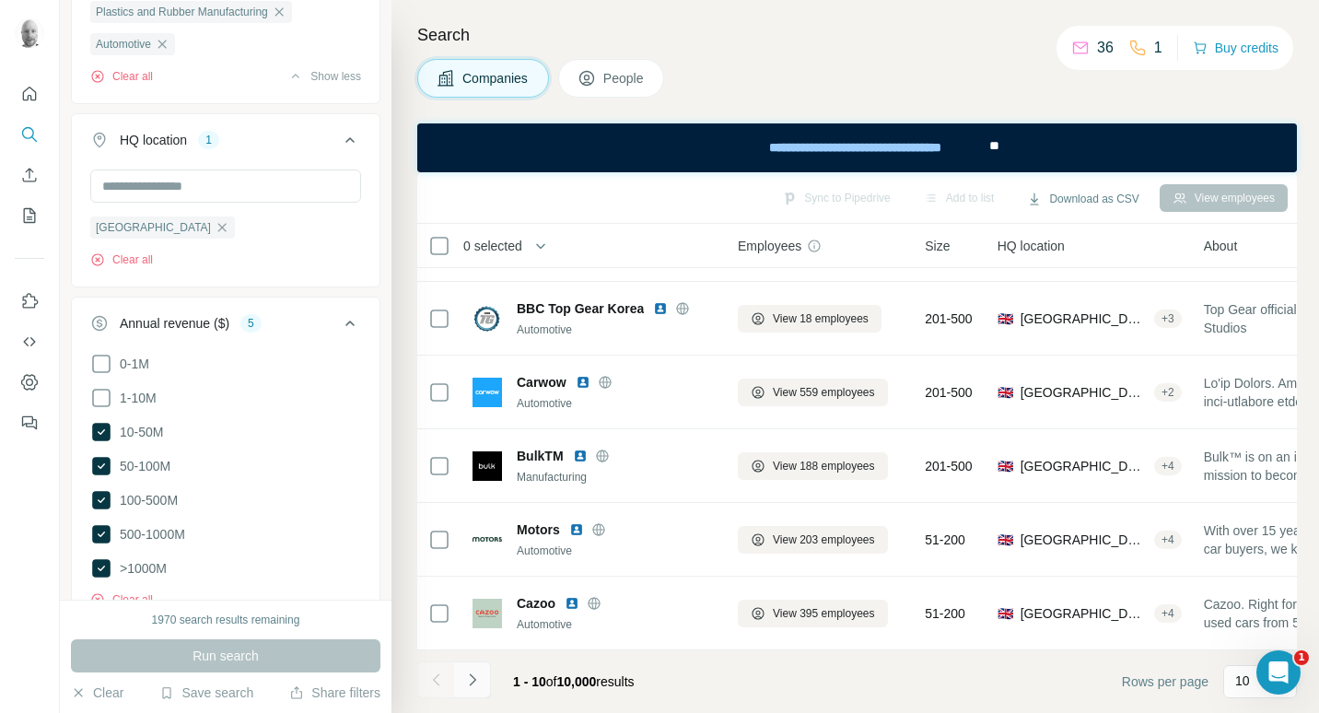
click at [479, 676] on icon "Navigate to next page" at bounding box center [472, 680] width 18 height 18
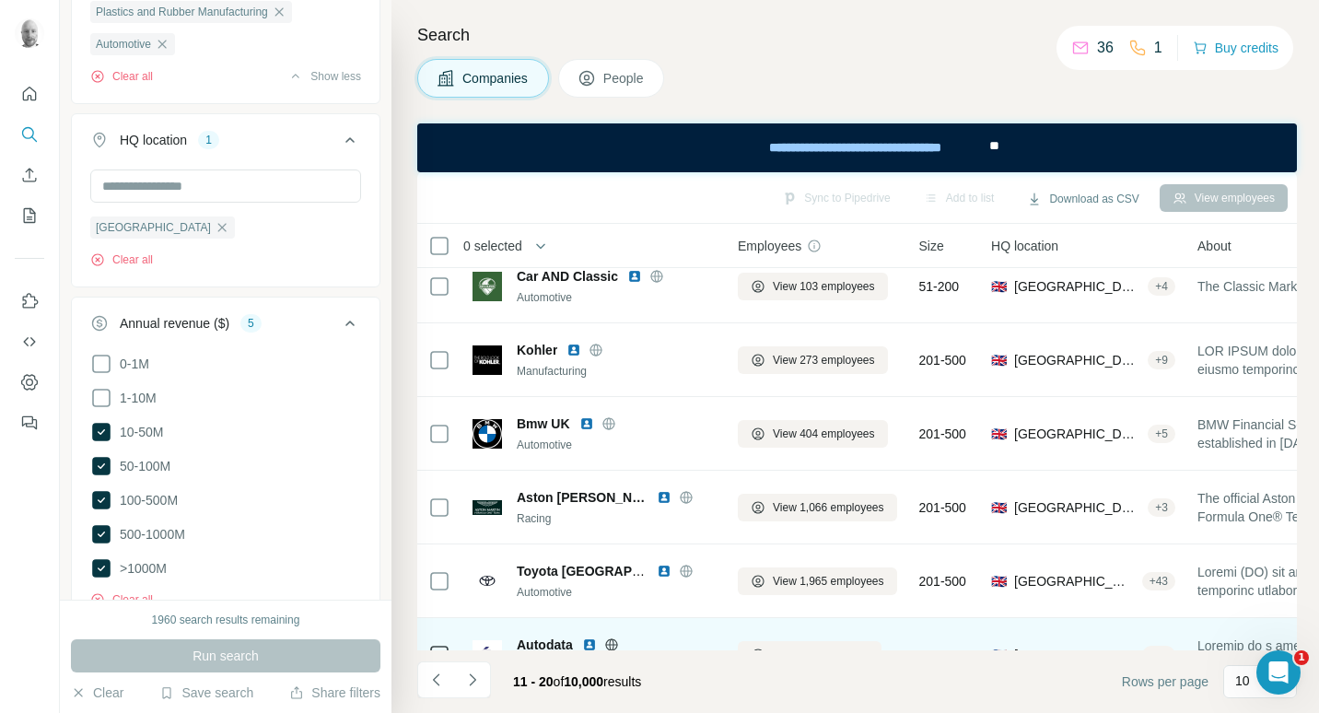
scroll to position [276, 0]
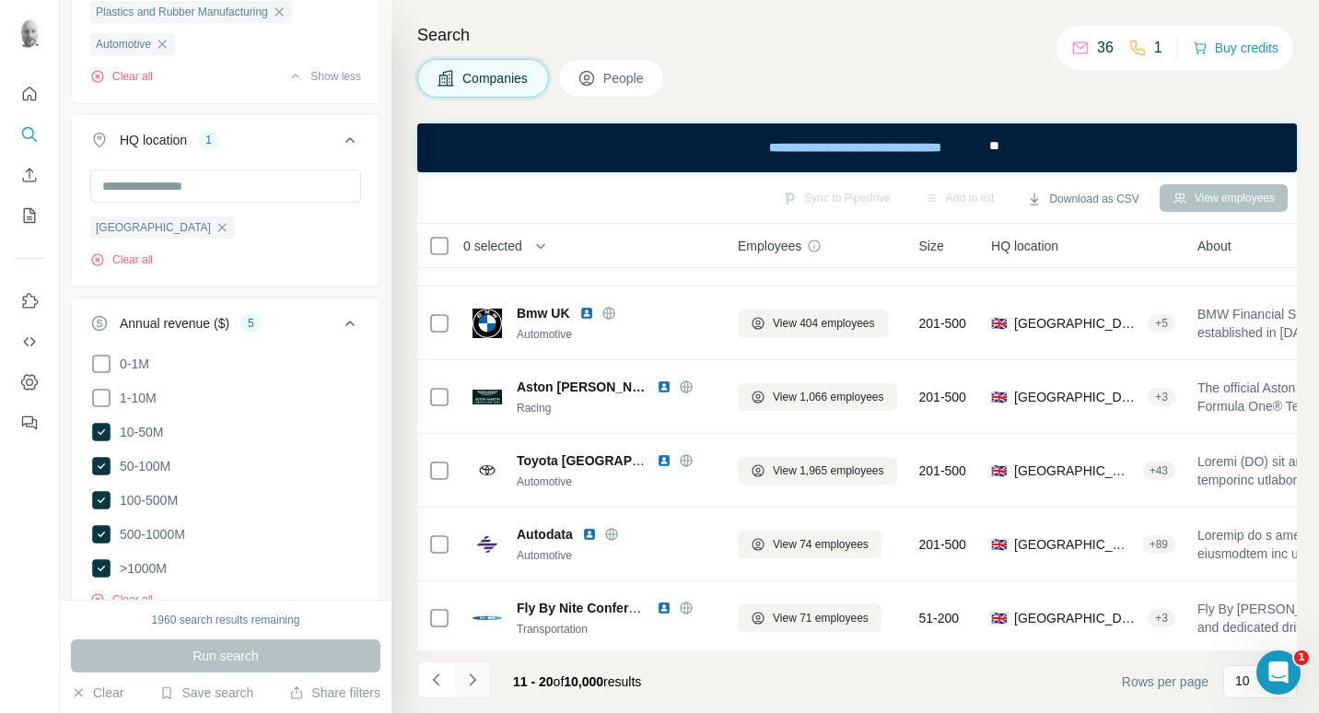
click at [480, 682] on icon "Navigate to next page" at bounding box center [472, 680] width 18 height 18
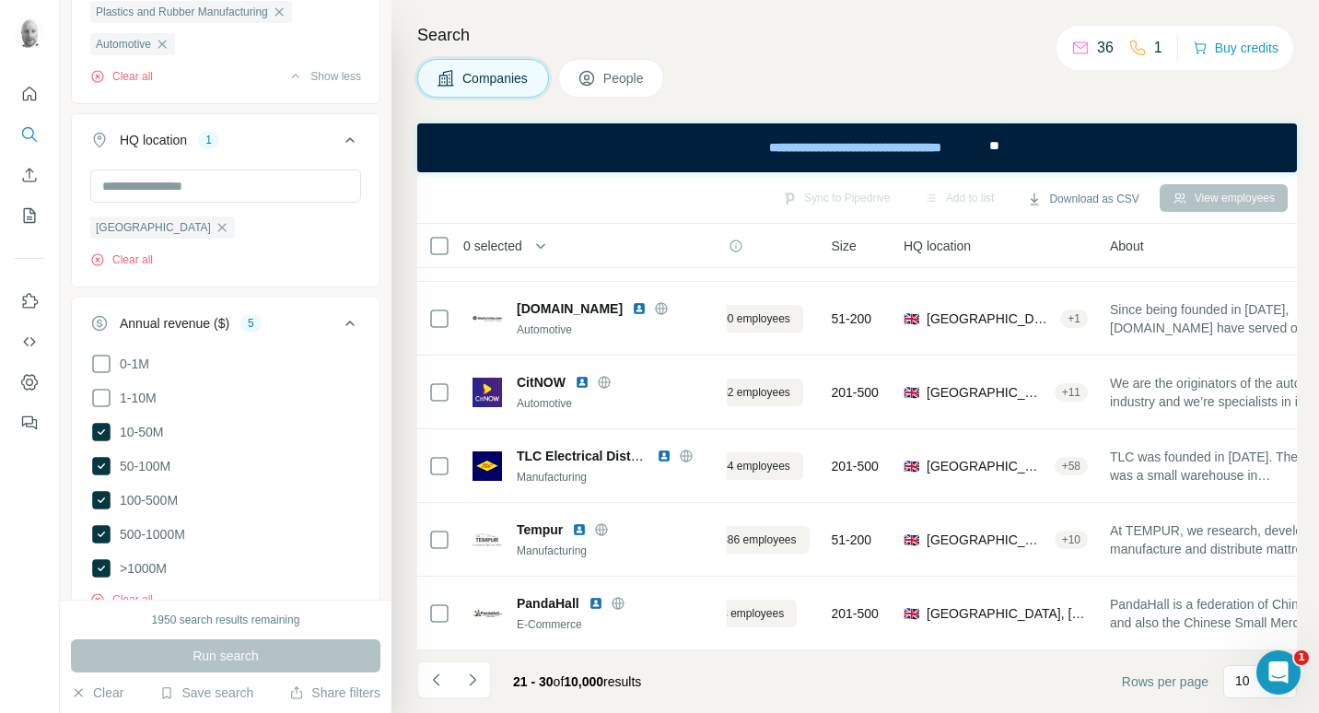
scroll to position [364, 0]
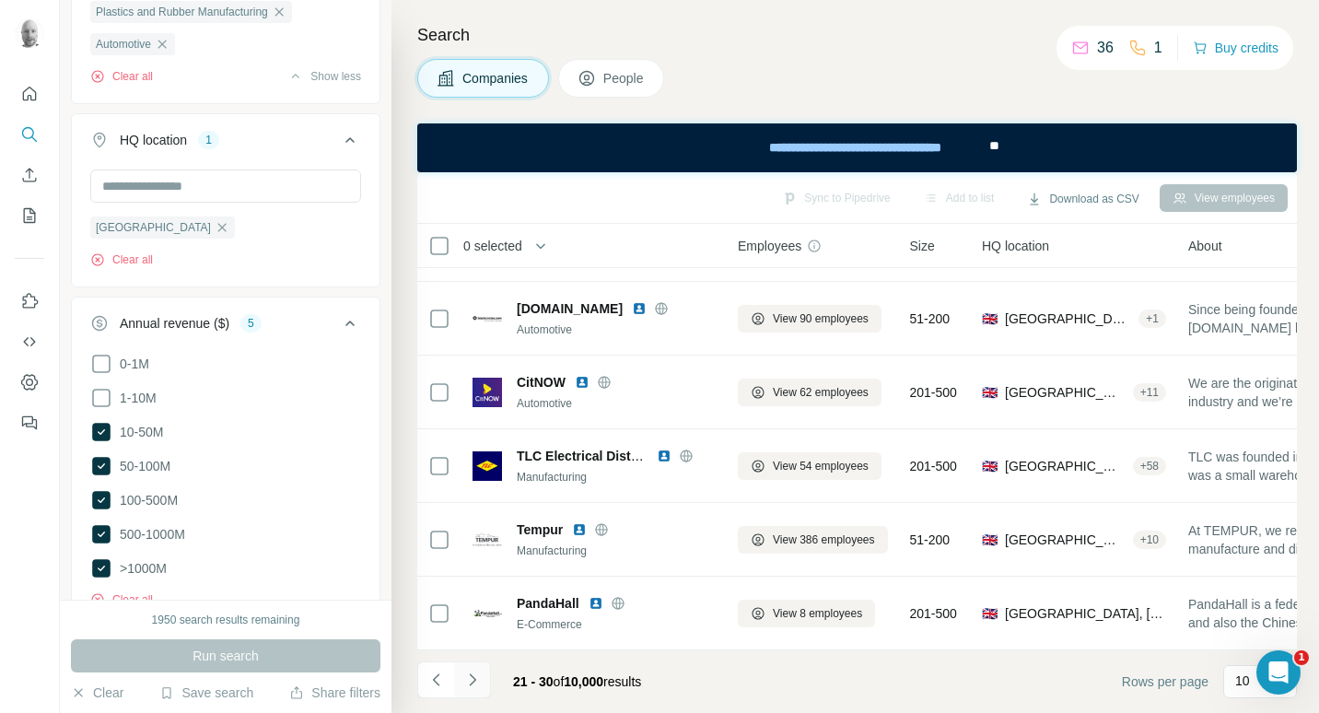
click at [475, 678] on icon "Navigate to next page" at bounding box center [472, 680] width 6 height 12
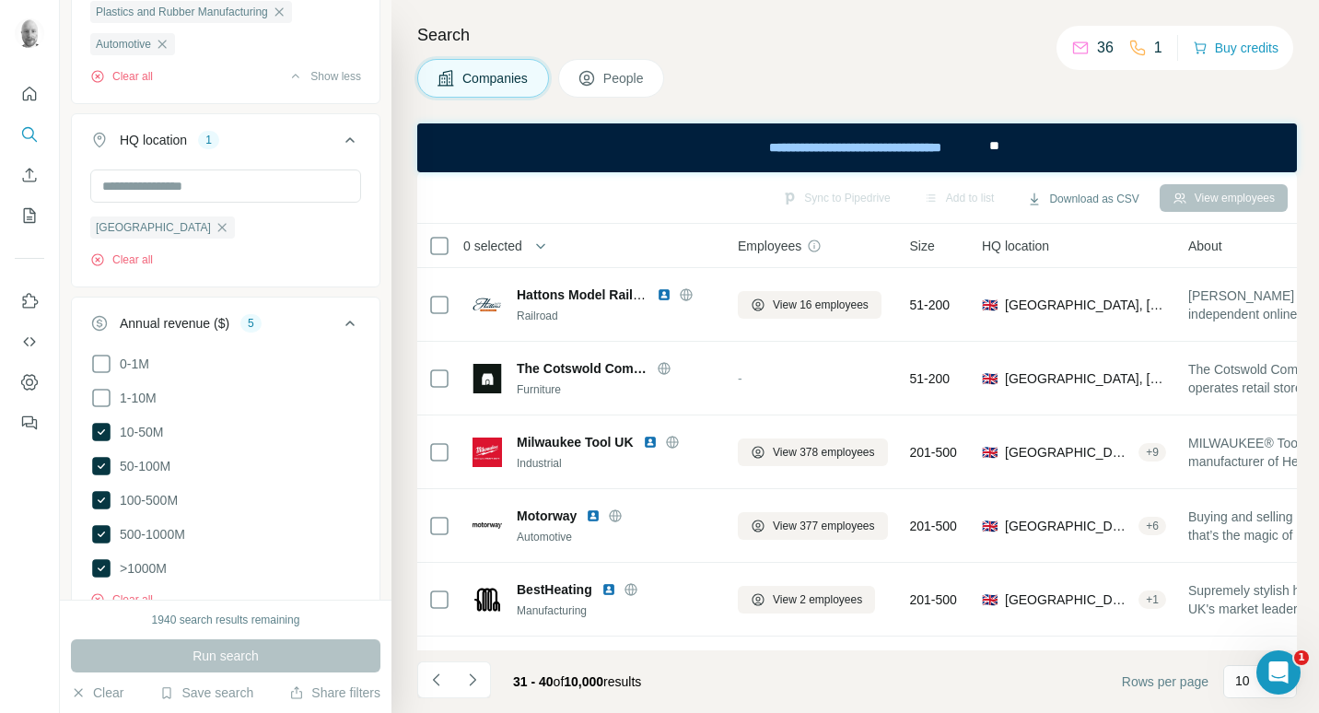
scroll to position [184, 0]
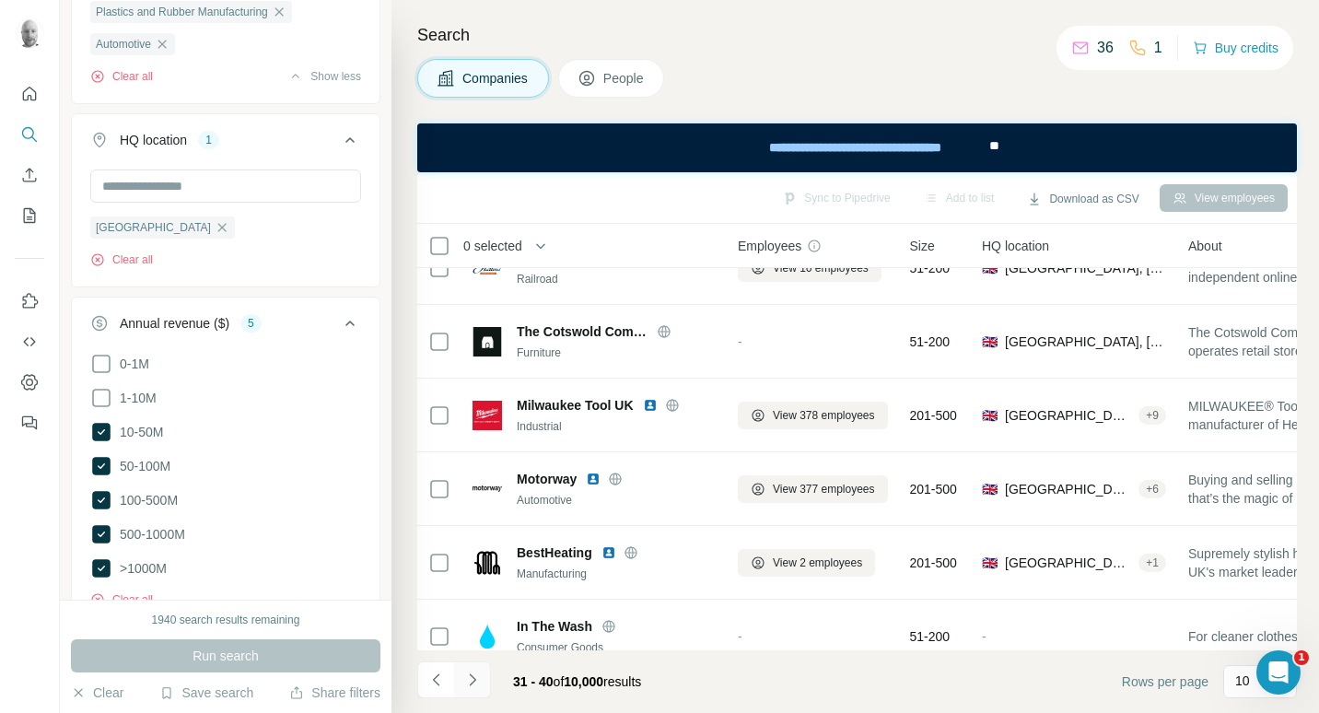
click at [472, 682] on icon "Navigate to next page" at bounding box center [472, 680] width 18 height 18
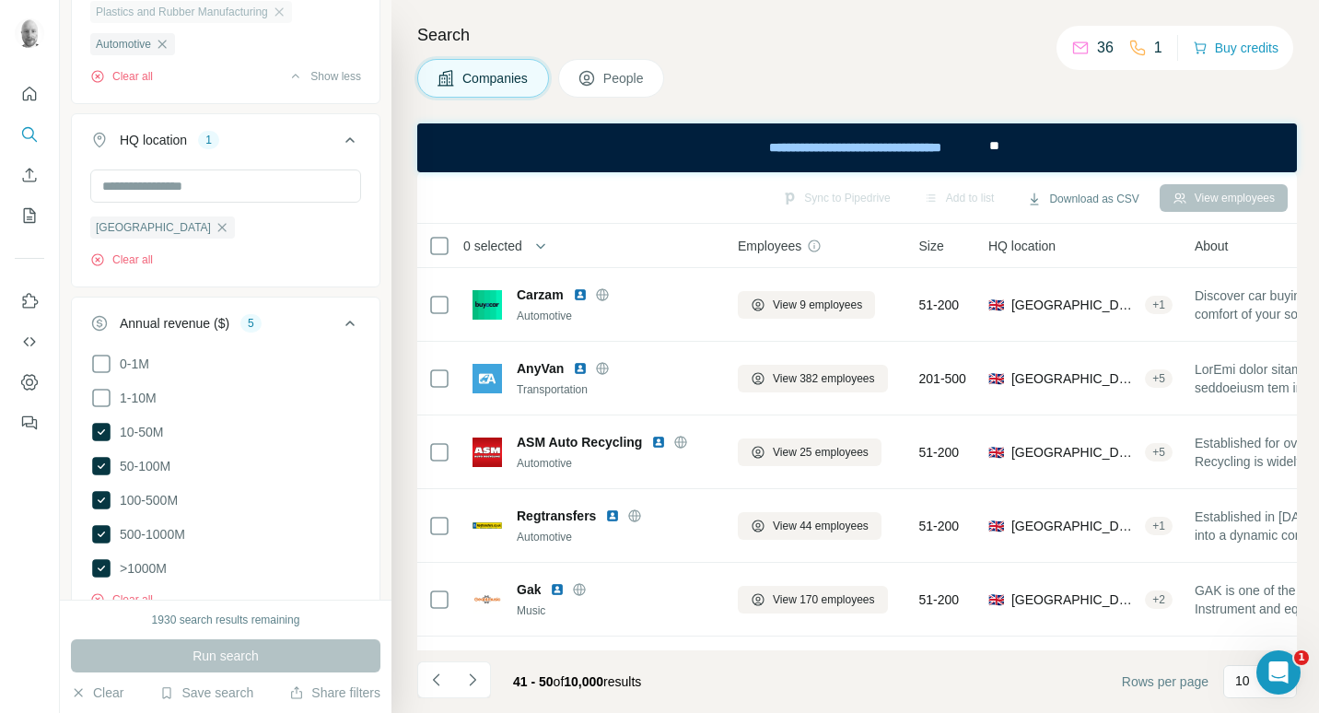
scroll to position [0, 0]
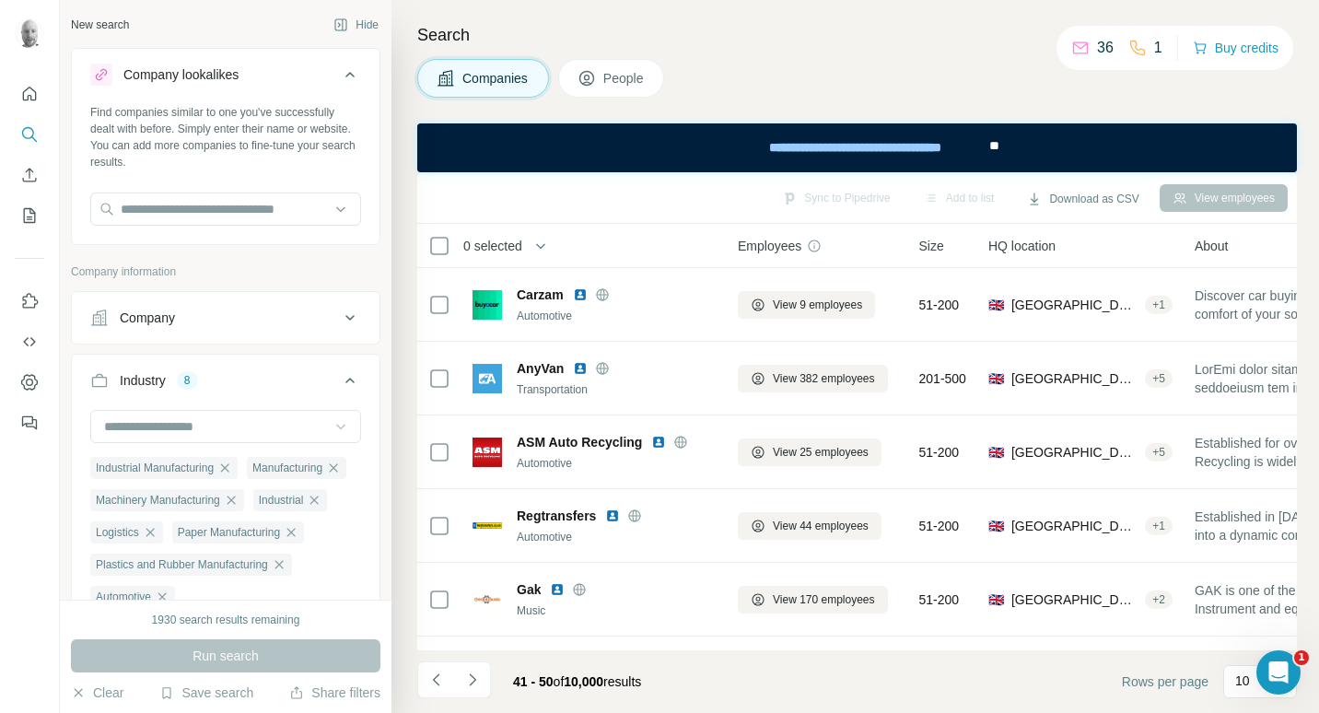
click at [612, 69] on span "People" at bounding box center [625, 78] width 42 height 18
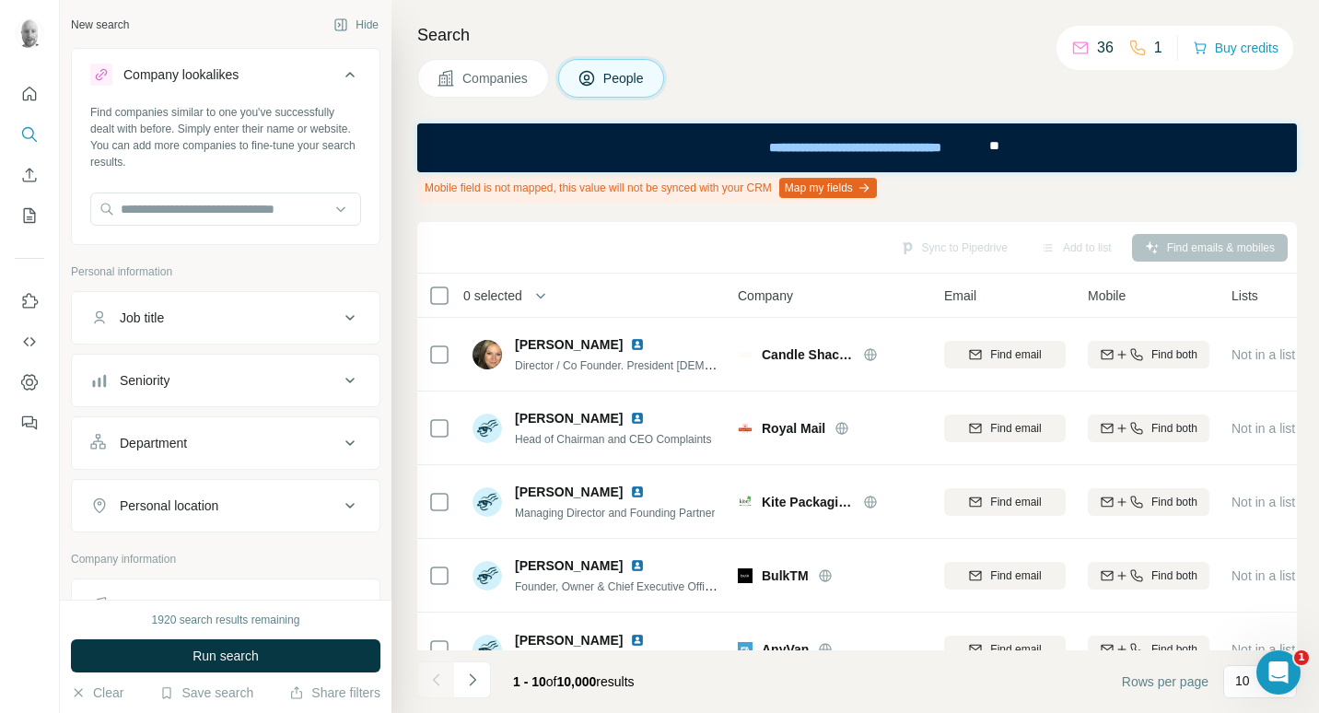
click at [289, 325] on div "Job title" at bounding box center [214, 318] width 249 height 18
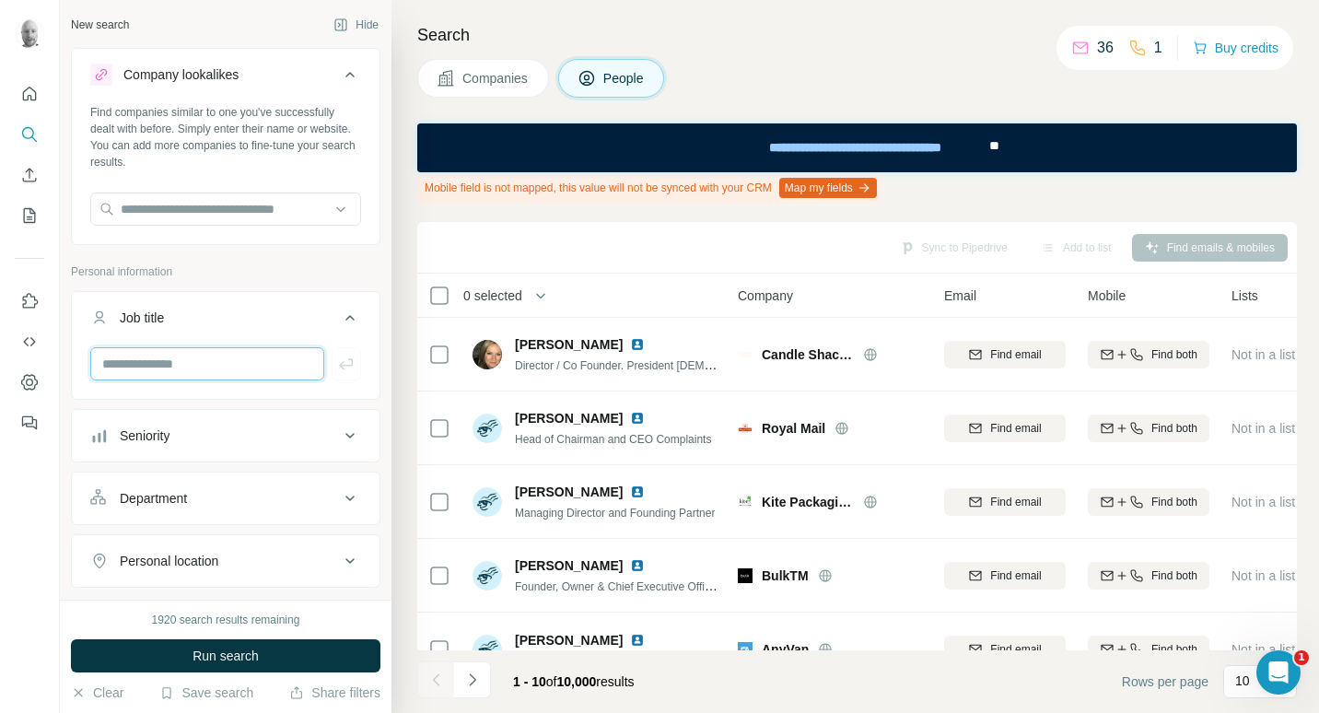
click at [235, 375] on input "text" at bounding box center [207, 363] width 234 height 33
type input "****"
click at [337, 370] on icon "button" at bounding box center [346, 364] width 18 height 18
click at [240, 370] on input "text" at bounding box center [207, 363] width 234 height 33
type input "*****"
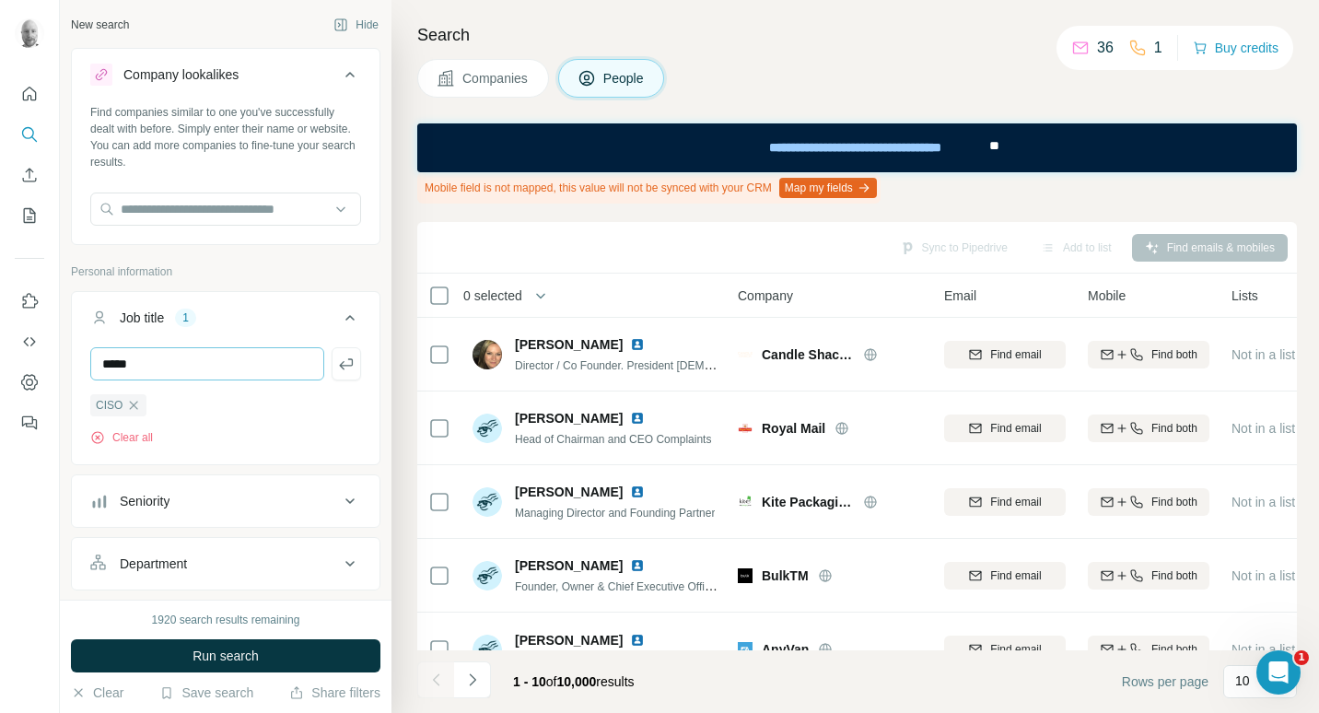
drag, startPoint x: 334, startPoint y: 366, endPoint x: 269, endPoint y: 366, distance: 64.5
click at [339, 366] on icon "button" at bounding box center [346, 363] width 14 height 11
click at [205, 658] on span "Run search" at bounding box center [226, 656] width 66 height 18
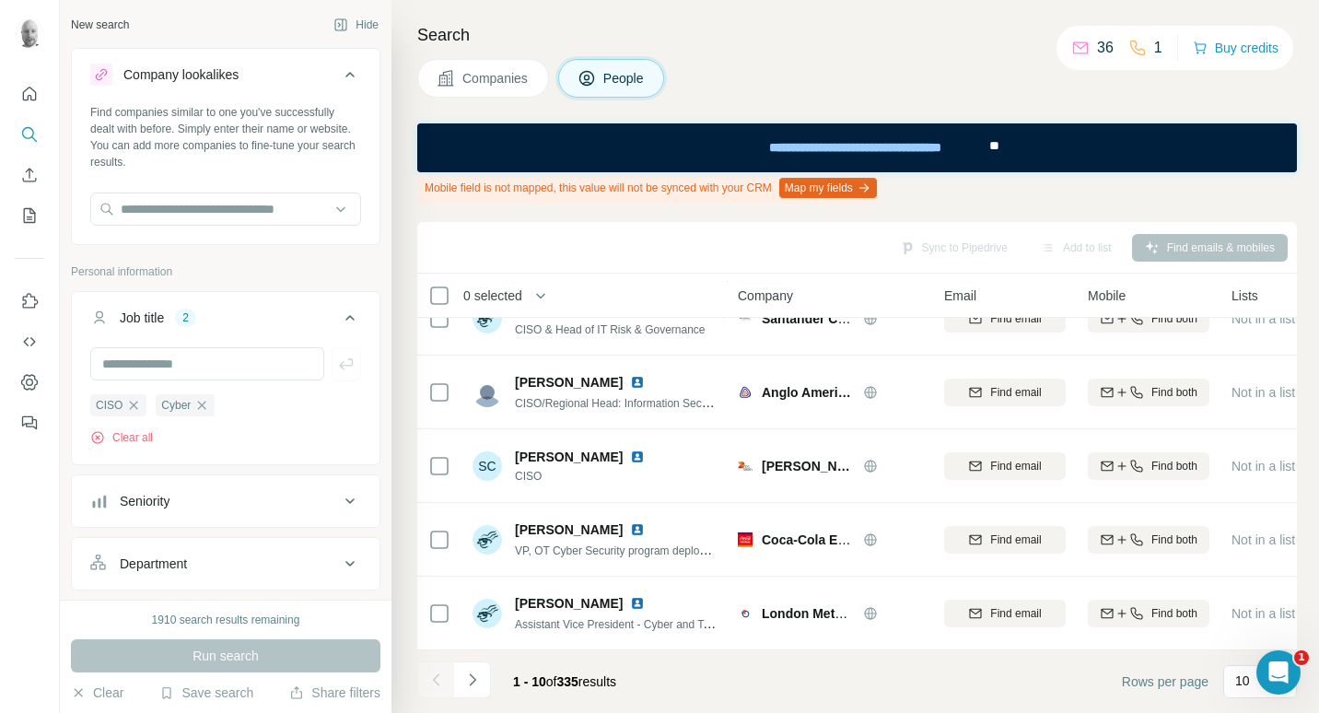
scroll to position [414, 0]
click at [477, 683] on icon "Navigate to next page" at bounding box center [472, 680] width 18 height 18
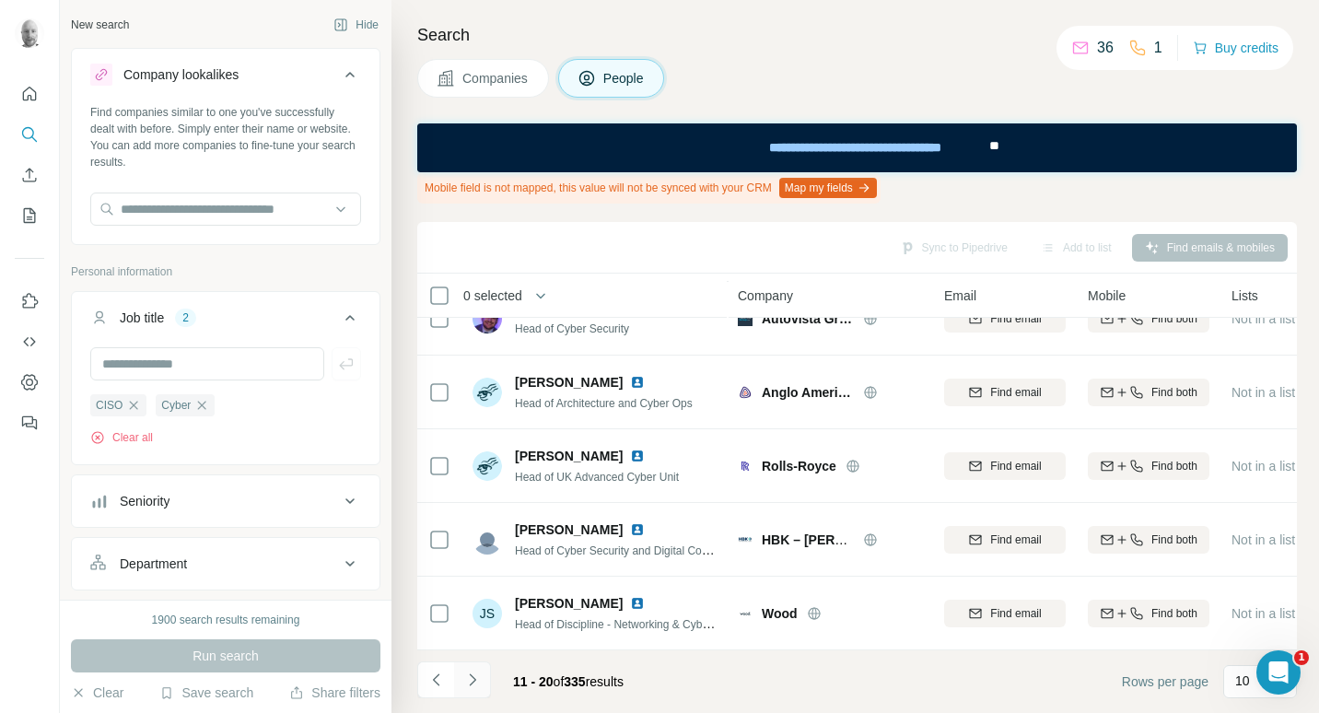
click at [473, 682] on icon "Navigate to next page" at bounding box center [472, 680] width 6 height 12
click at [477, 682] on icon "Navigate to next page" at bounding box center [472, 680] width 18 height 18
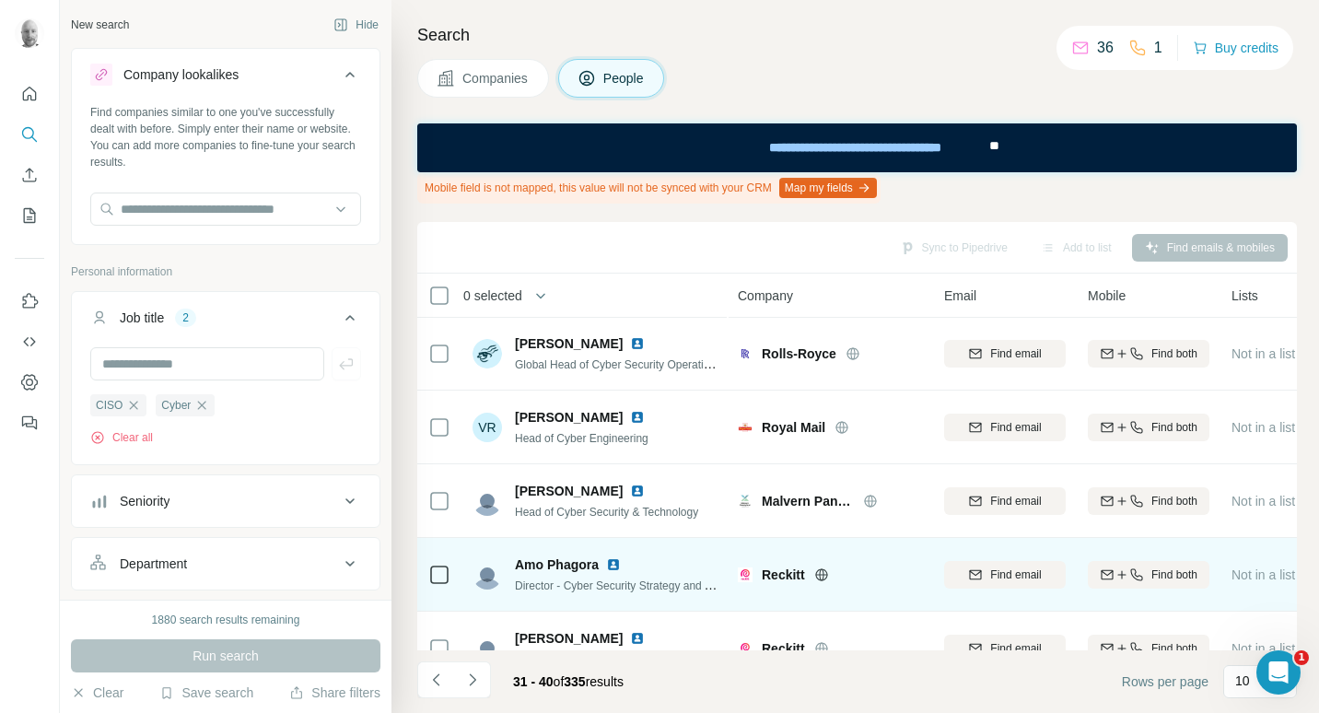
scroll to position [0, 0]
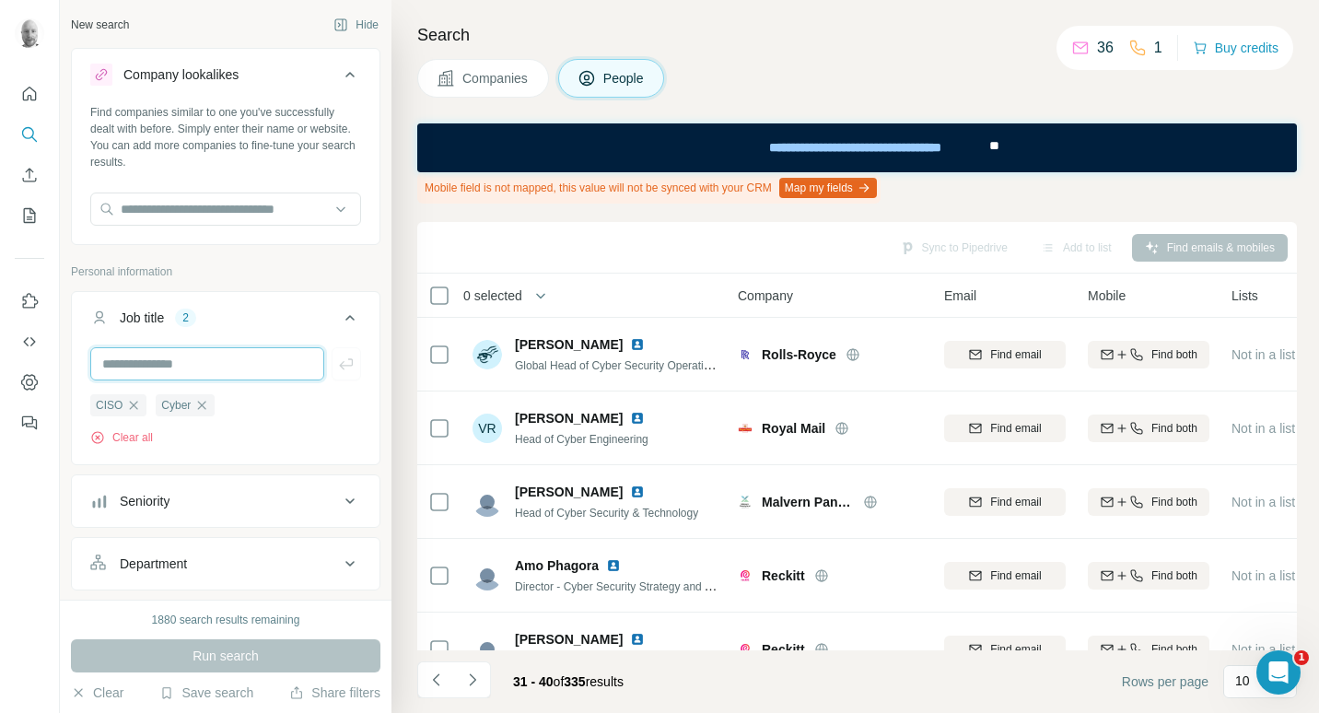
click at [169, 367] on input "text" at bounding box center [207, 363] width 234 height 33
type input "********"
click at [337, 368] on icon "button" at bounding box center [346, 364] width 18 height 18
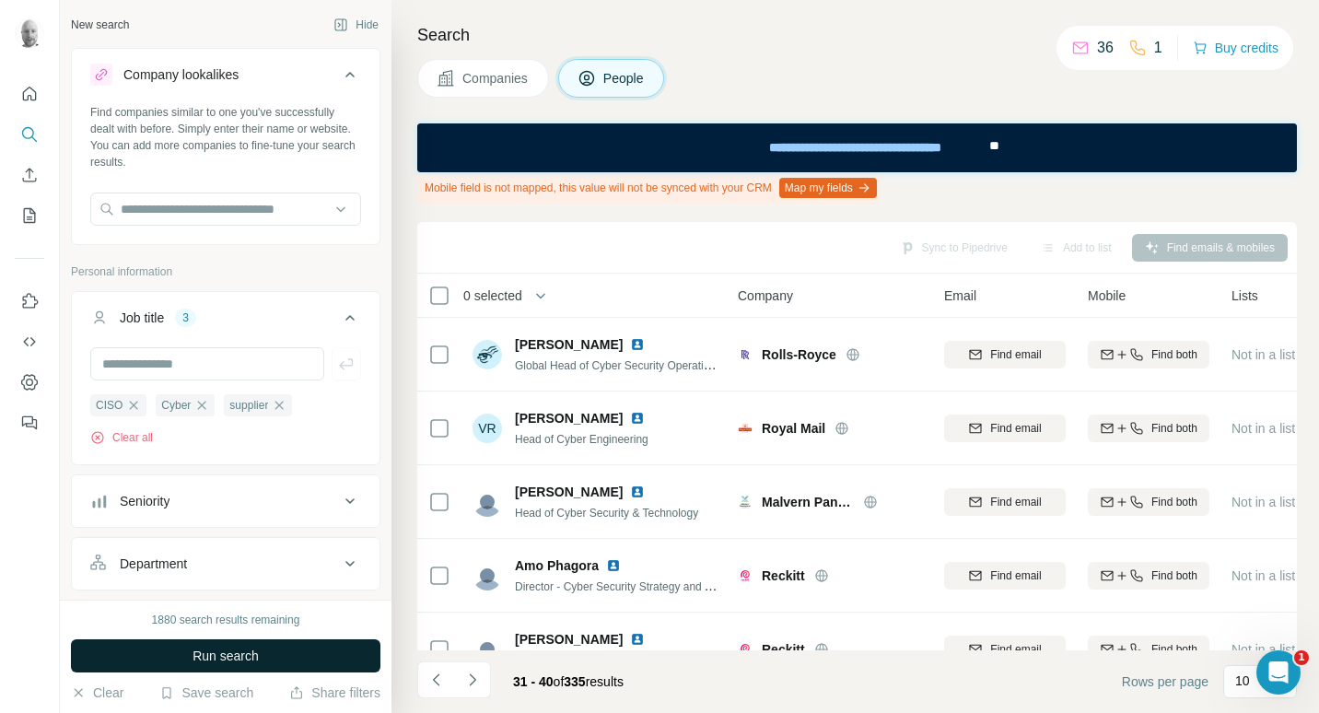
click at [311, 655] on button "Run search" at bounding box center [226, 655] width 310 height 33
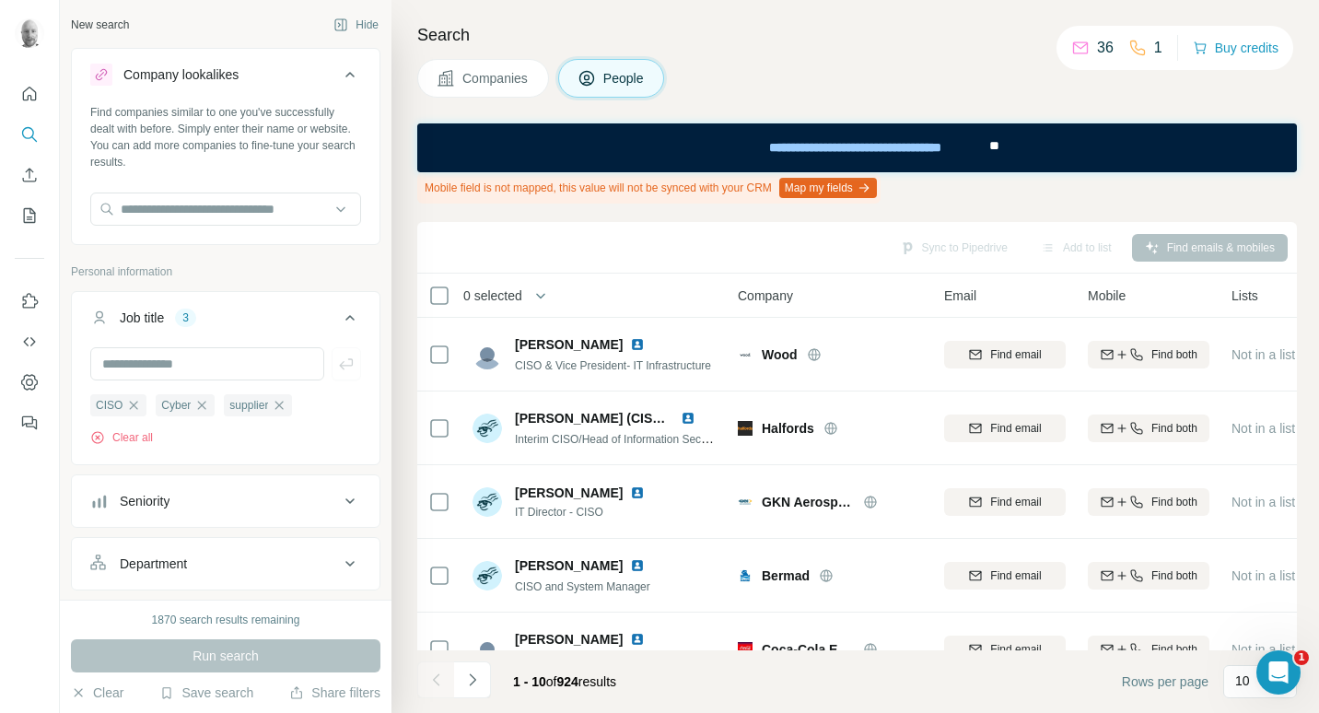
click at [339, 566] on icon at bounding box center [350, 564] width 22 height 22
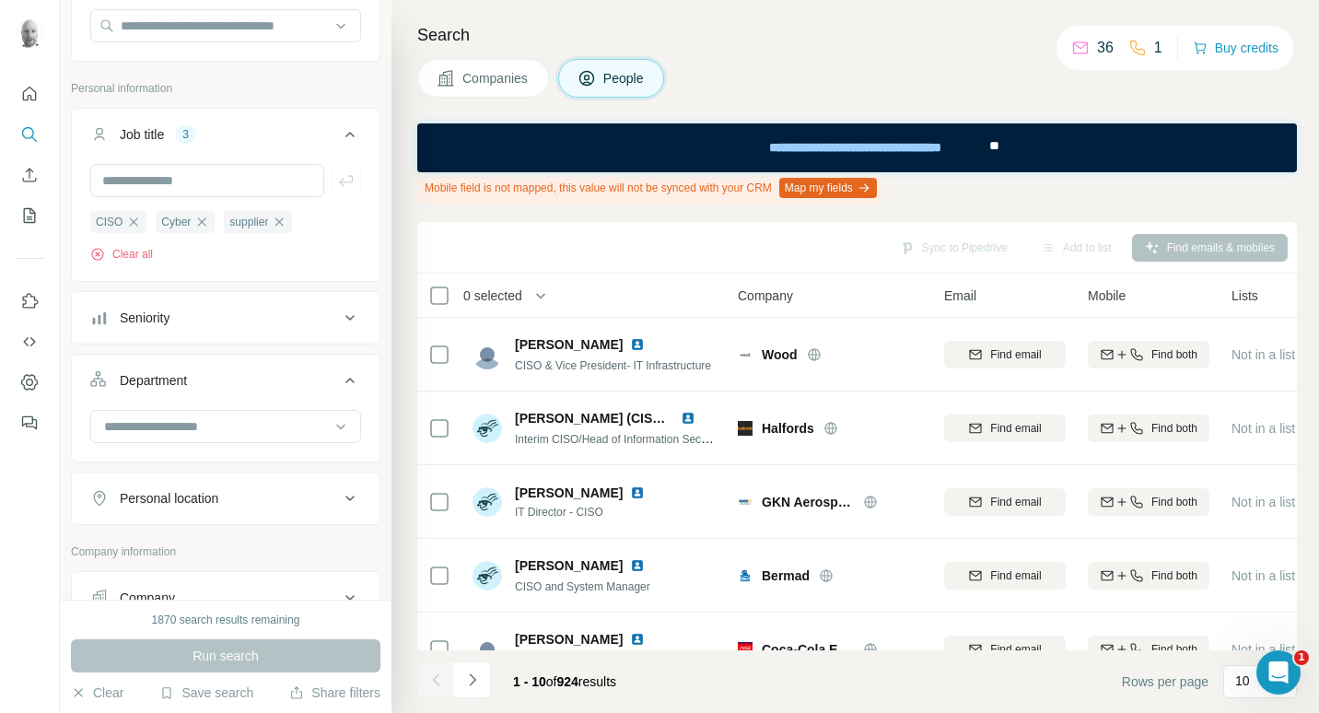
scroll to position [184, 0]
click at [317, 419] on div at bounding box center [225, 425] width 271 height 33
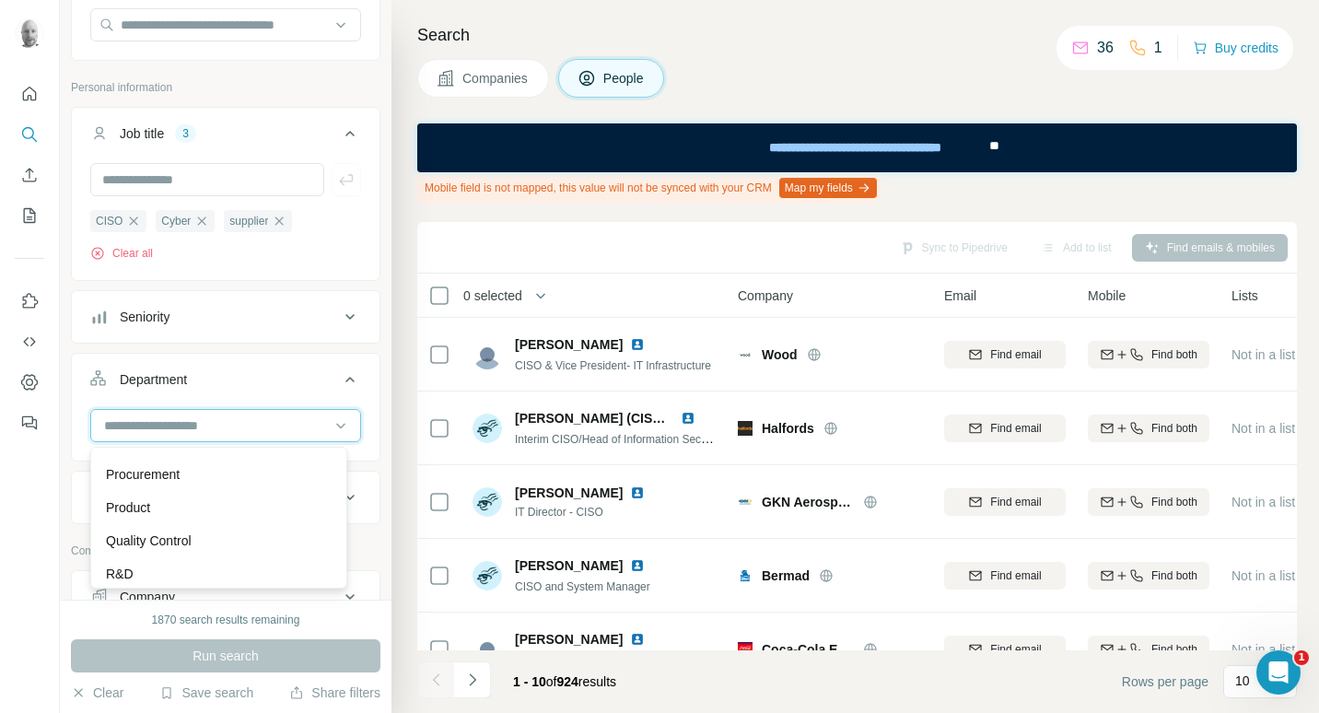
scroll to position [663, 0]
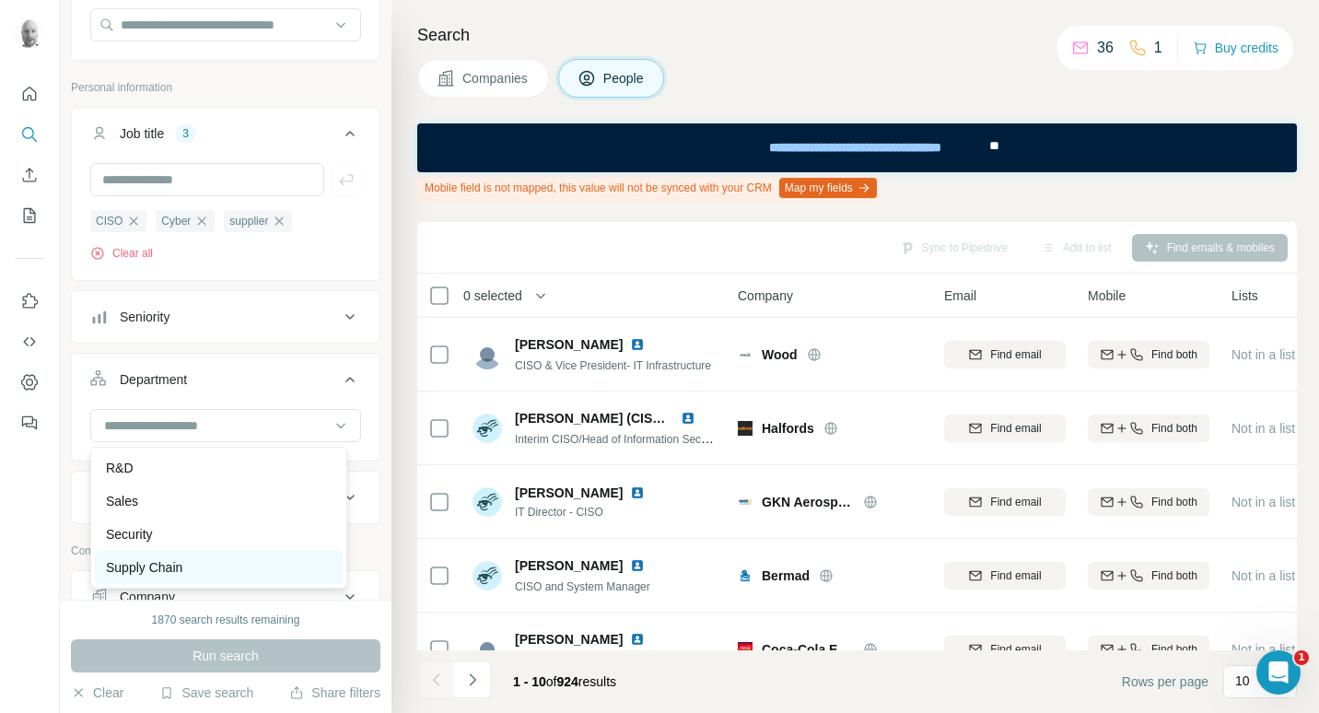
click at [164, 567] on p "Supply Chain" at bounding box center [144, 567] width 76 height 18
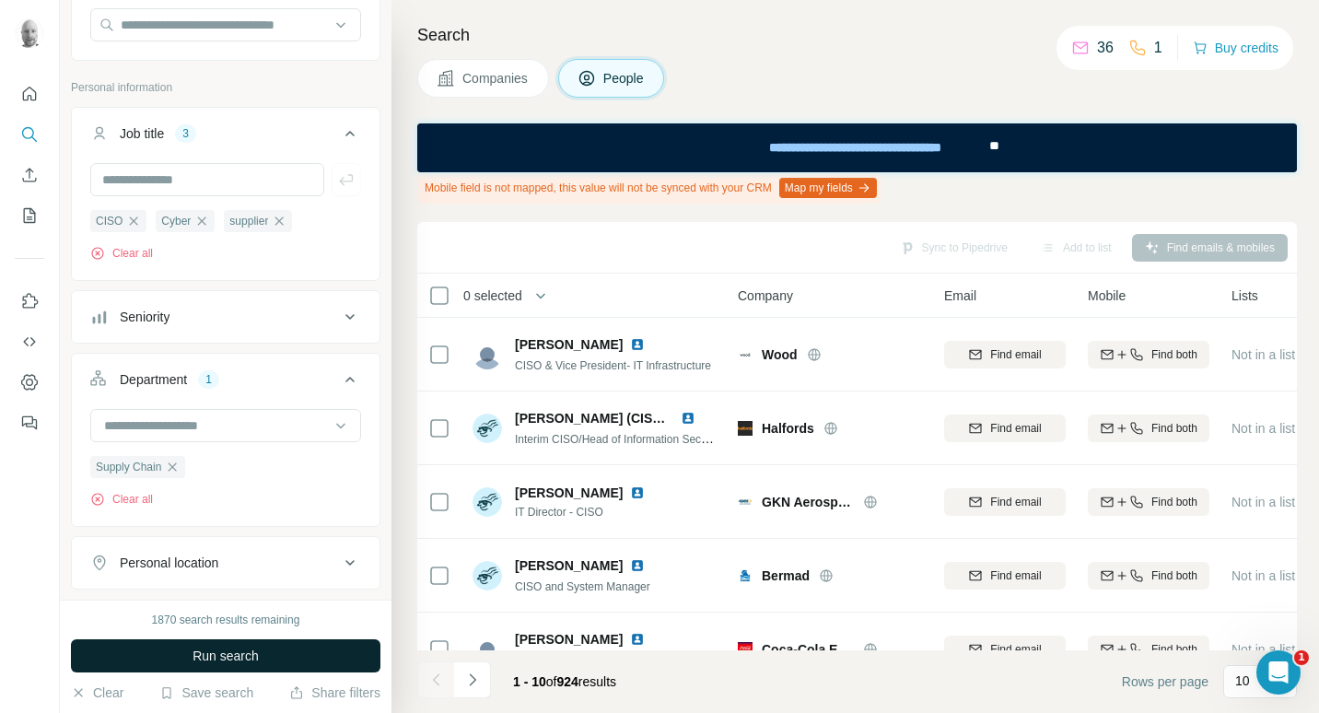
click at [302, 651] on button "Run search" at bounding box center [226, 655] width 310 height 33
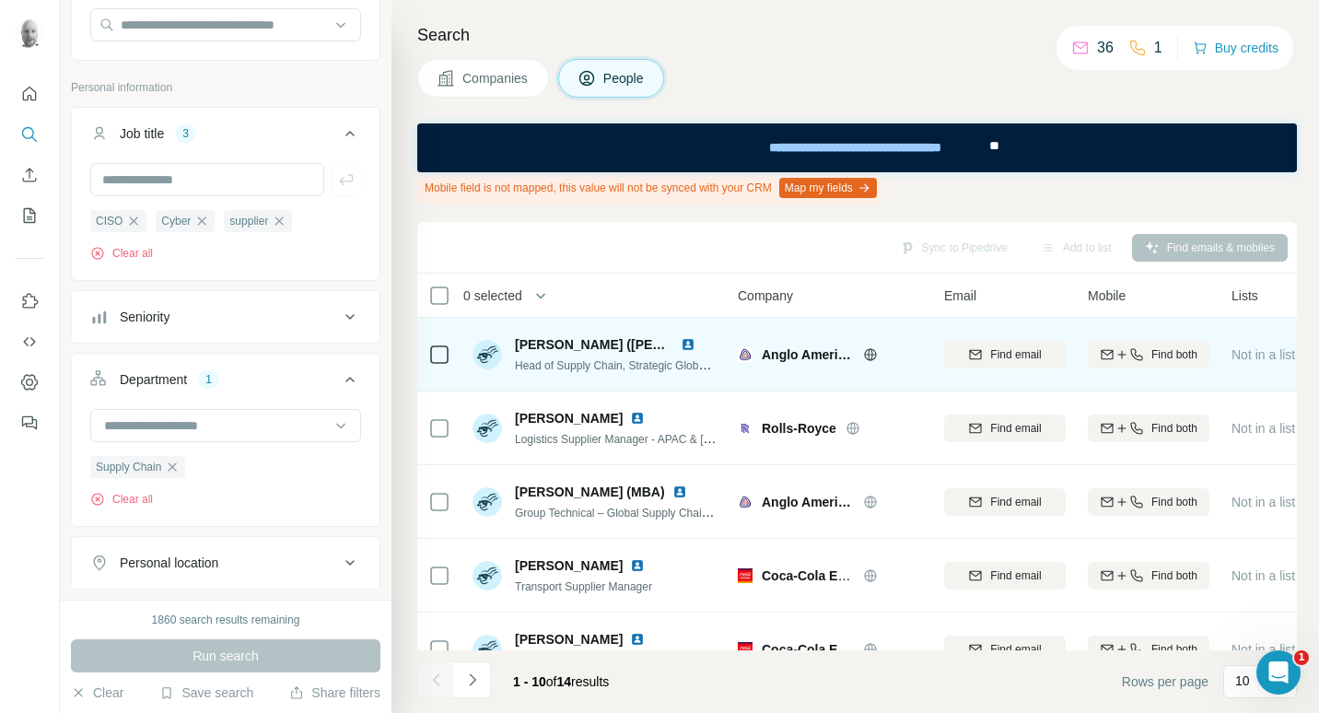
click at [746, 350] on img at bounding box center [745, 354] width 15 height 15
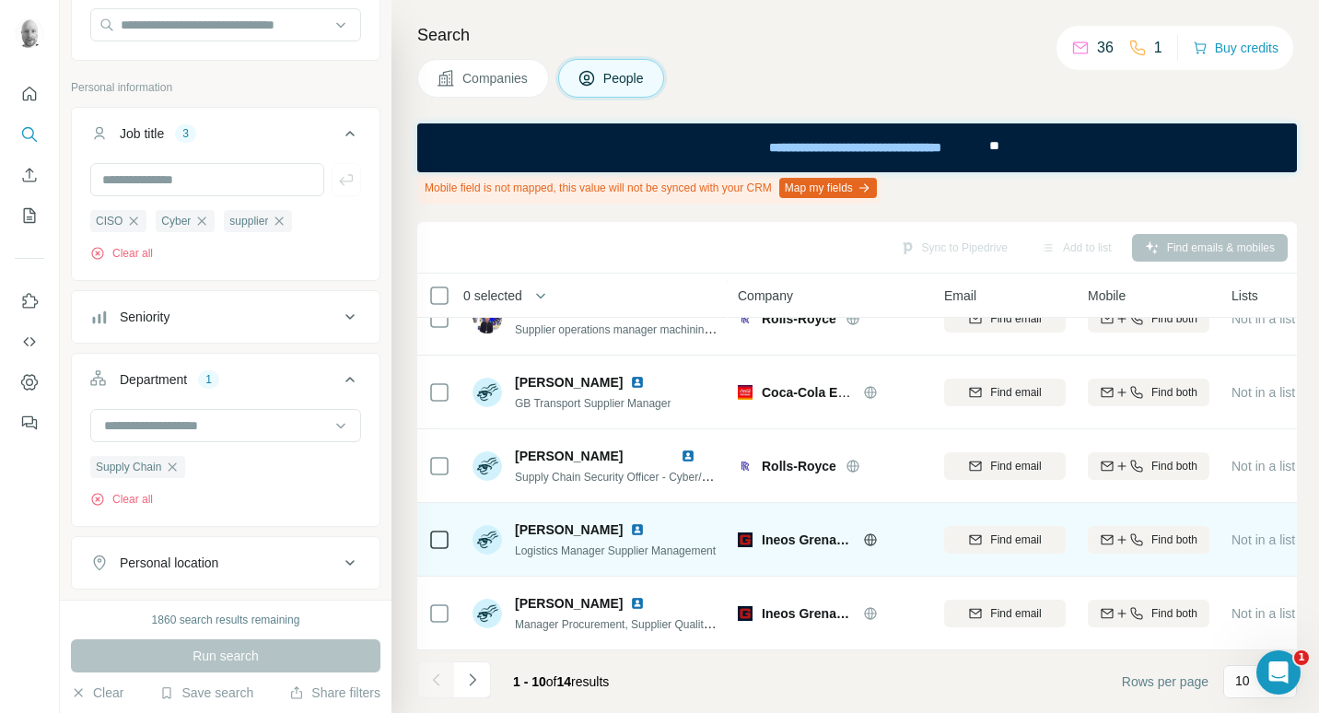
scroll to position [414, 0]
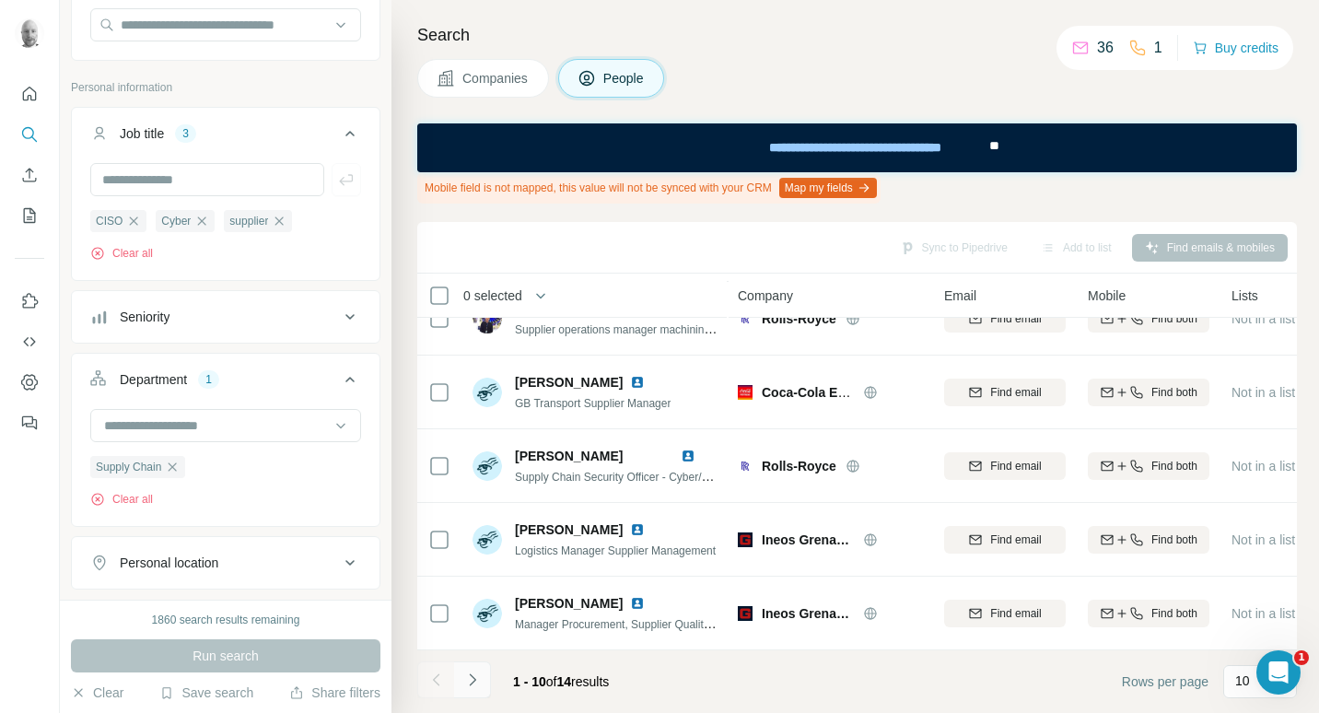
click at [476, 684] on icon "Navigate to next page" at bounding box center [472, 680] width 18 height 18
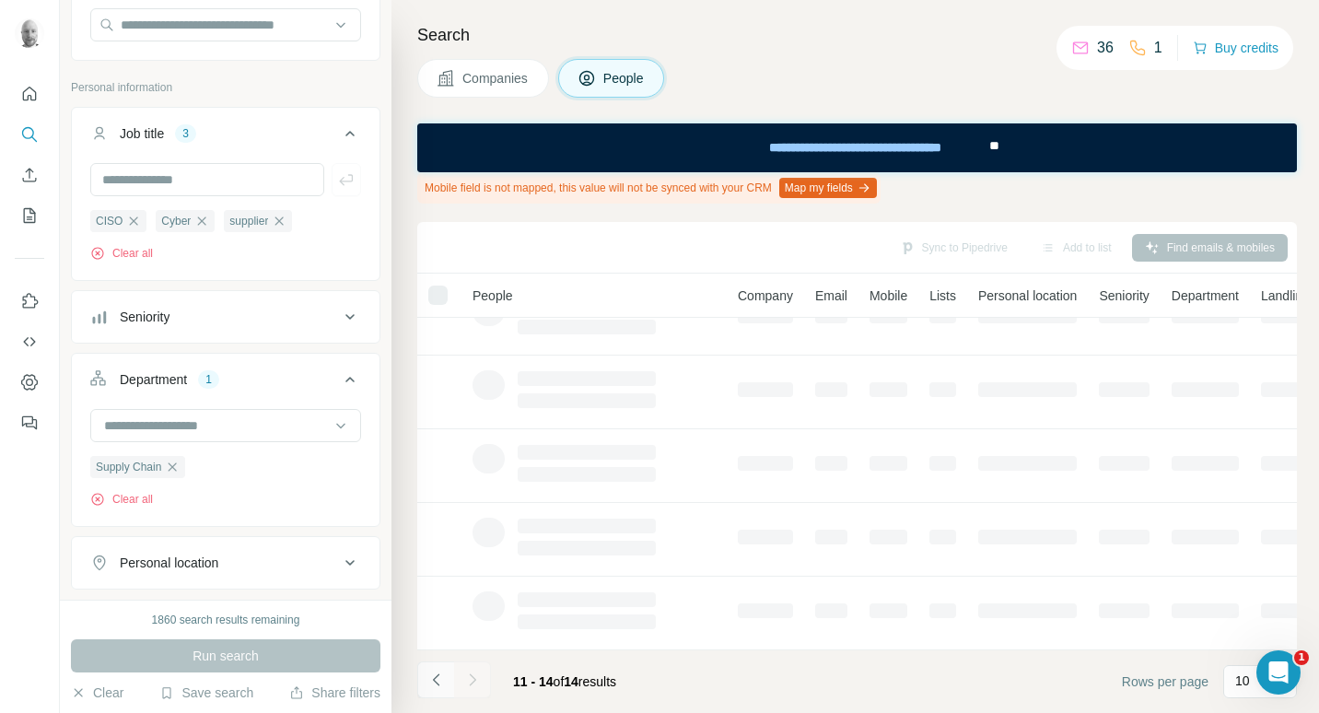
scroll to position [0, 0]
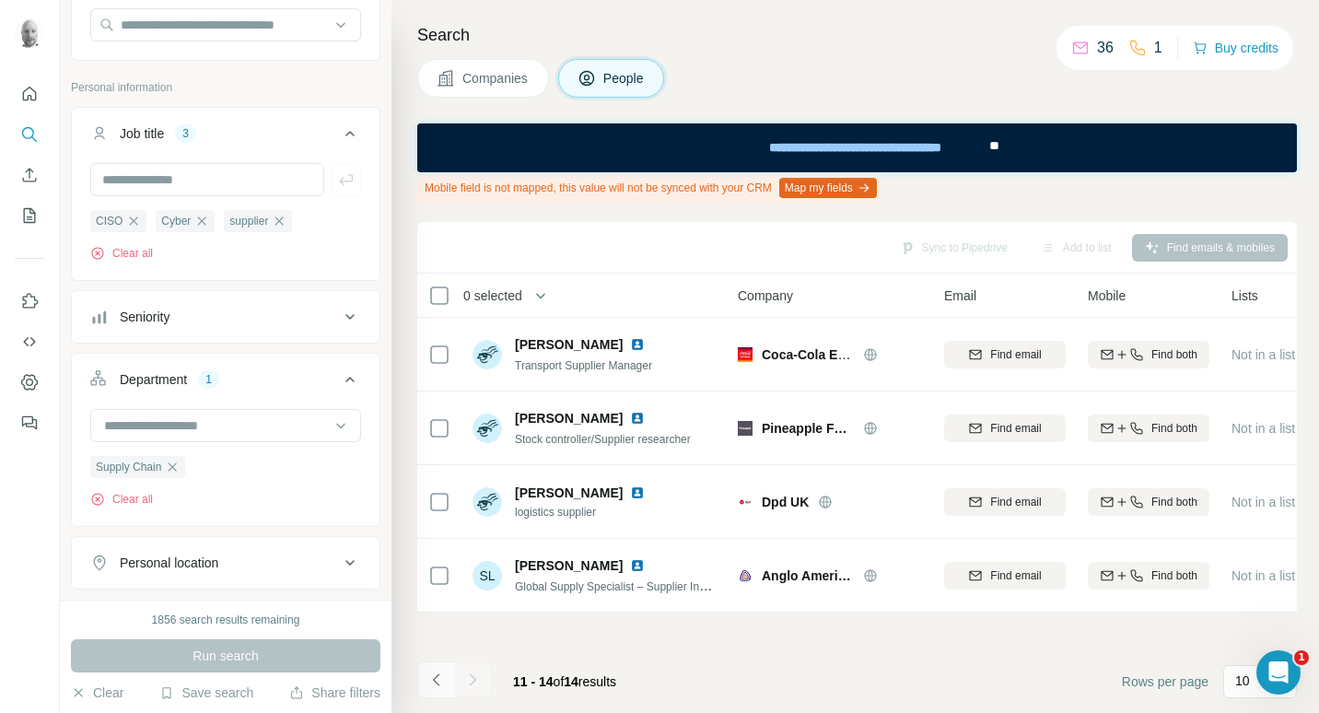
click at [438, 674] on icon "Navigate to previous page" at bounding box center [435, 680] width 6 height 12
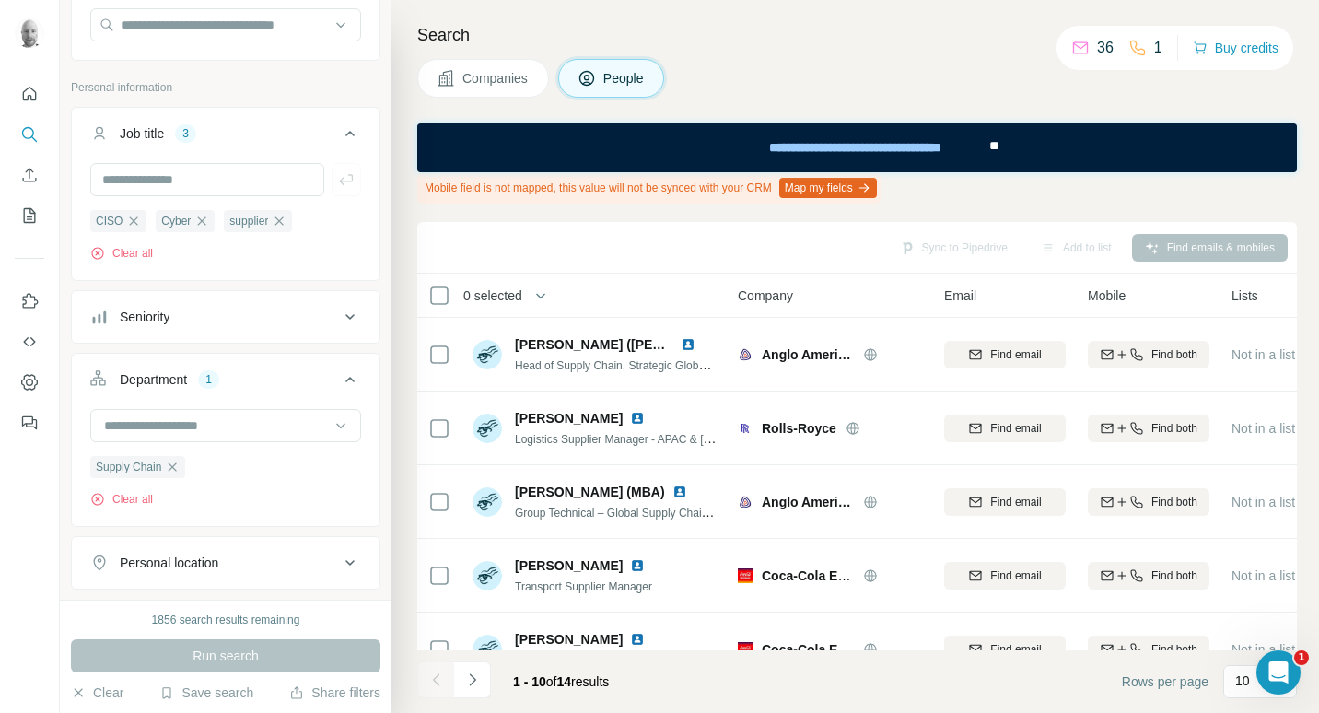
click at [339, 385] on icon at bounding box center [350, 380] width 22 height 22
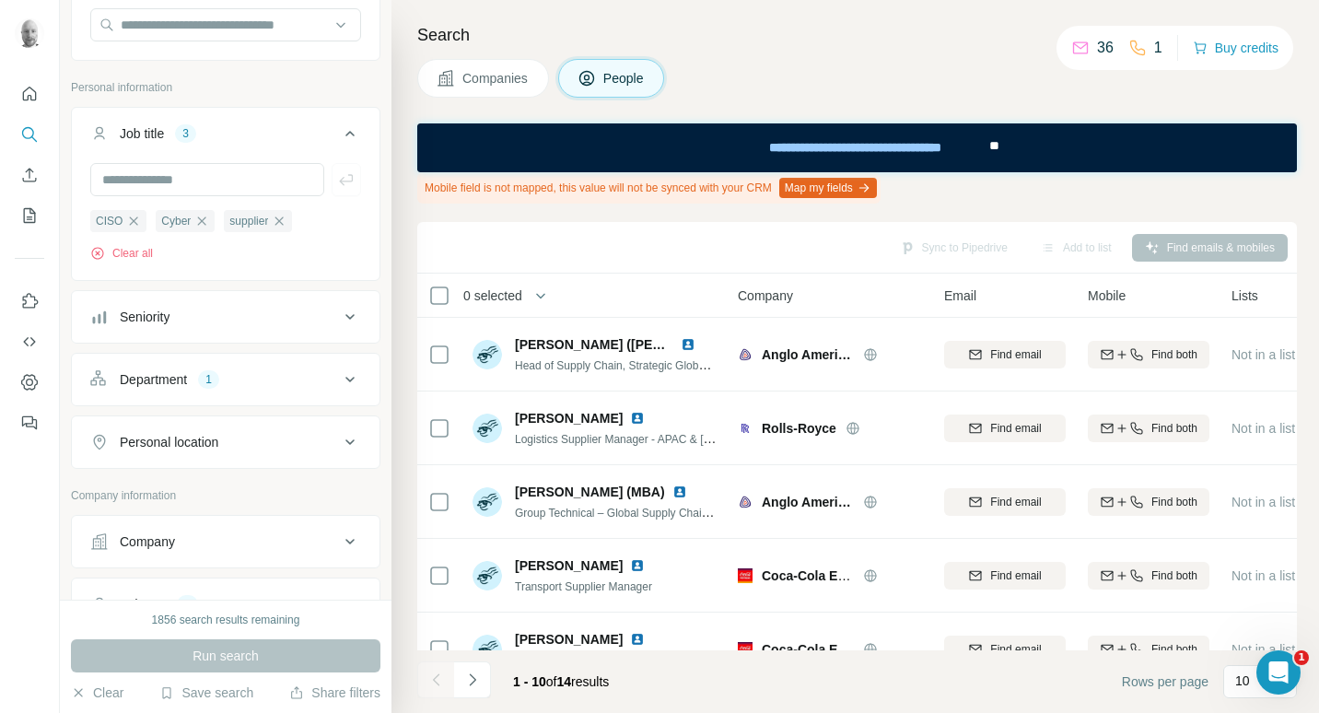
click at [324, 378] on div "Department 1" at bounding box center [214, 379] width 249 height 18
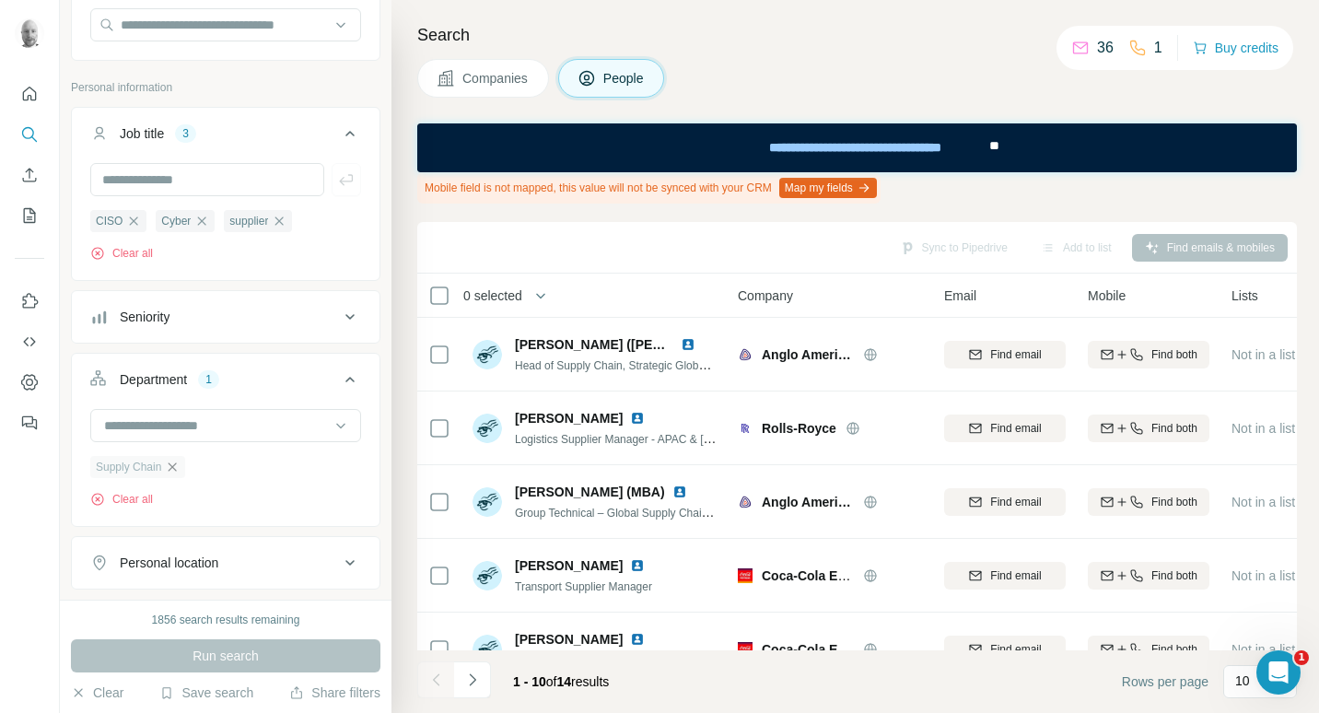
click at [172, 471] on icon "button" at bounding box center [173, 467] width 8 height 8
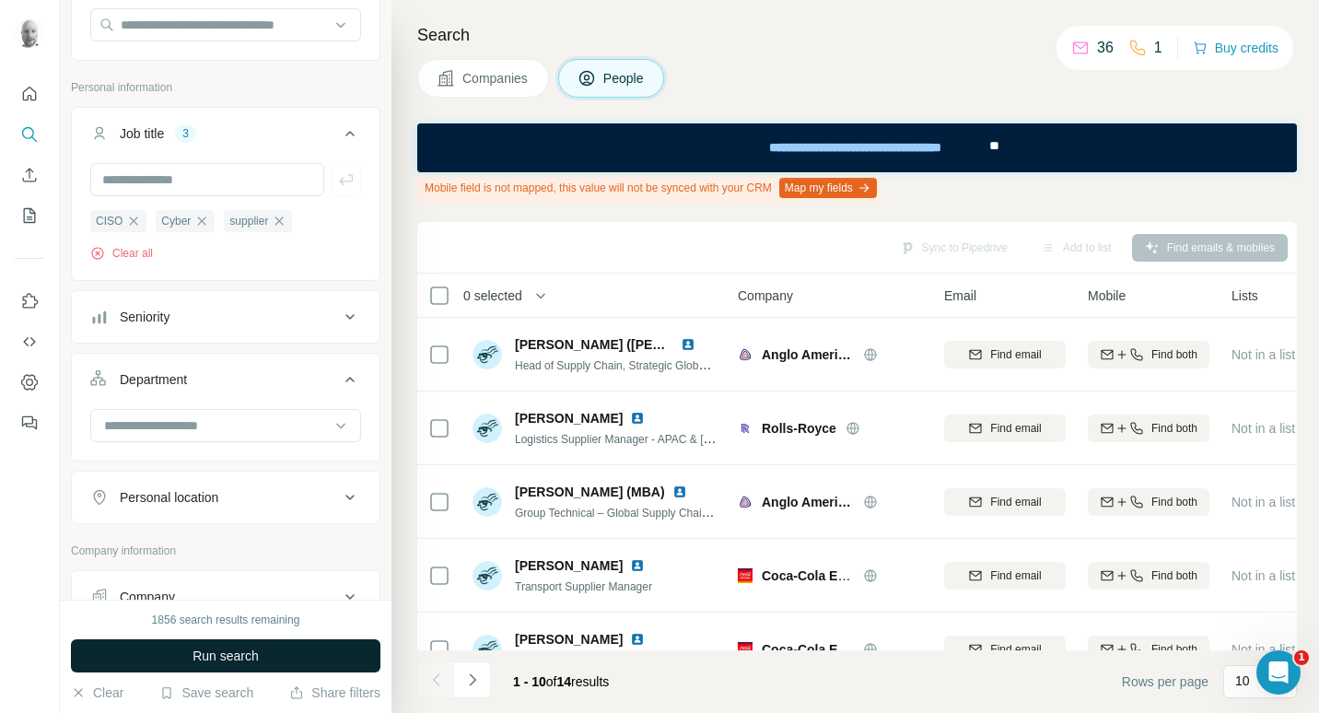
click at [236, 662] on span "Run search" at bounding box center [226, 656] width 66 height 18
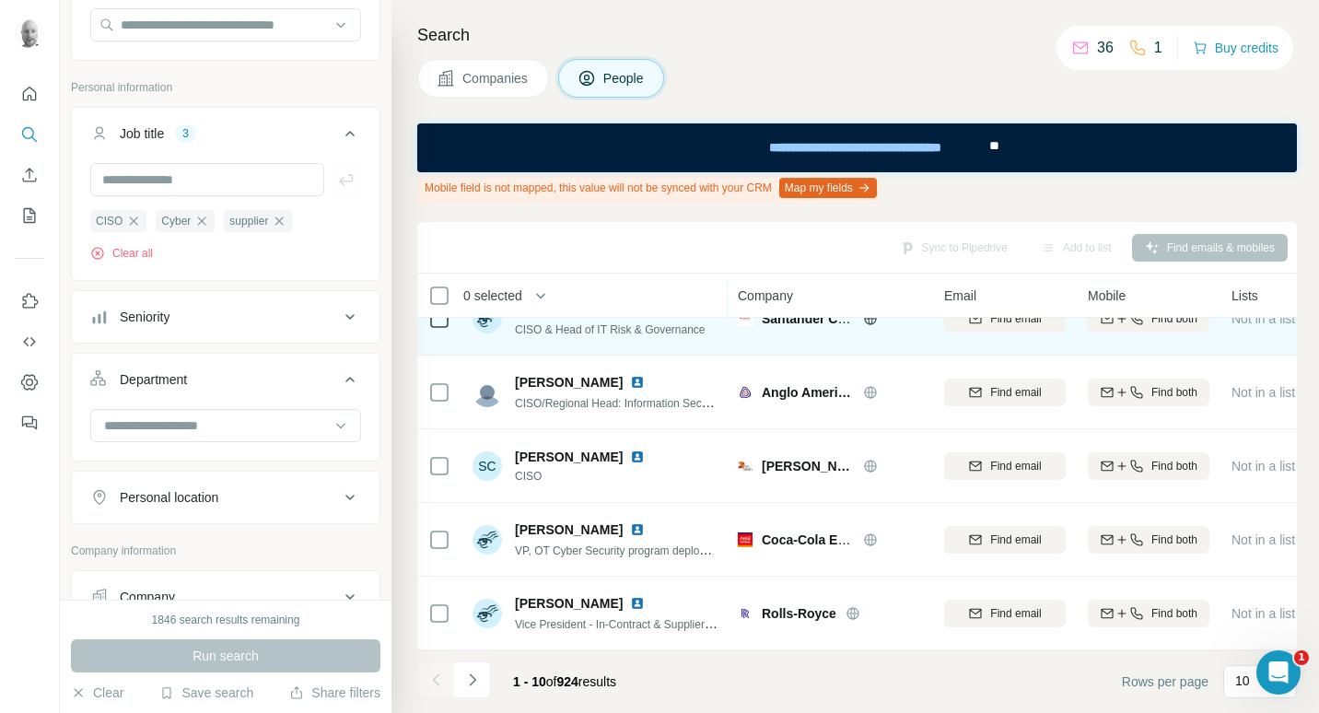
scroll to position [414, 0]
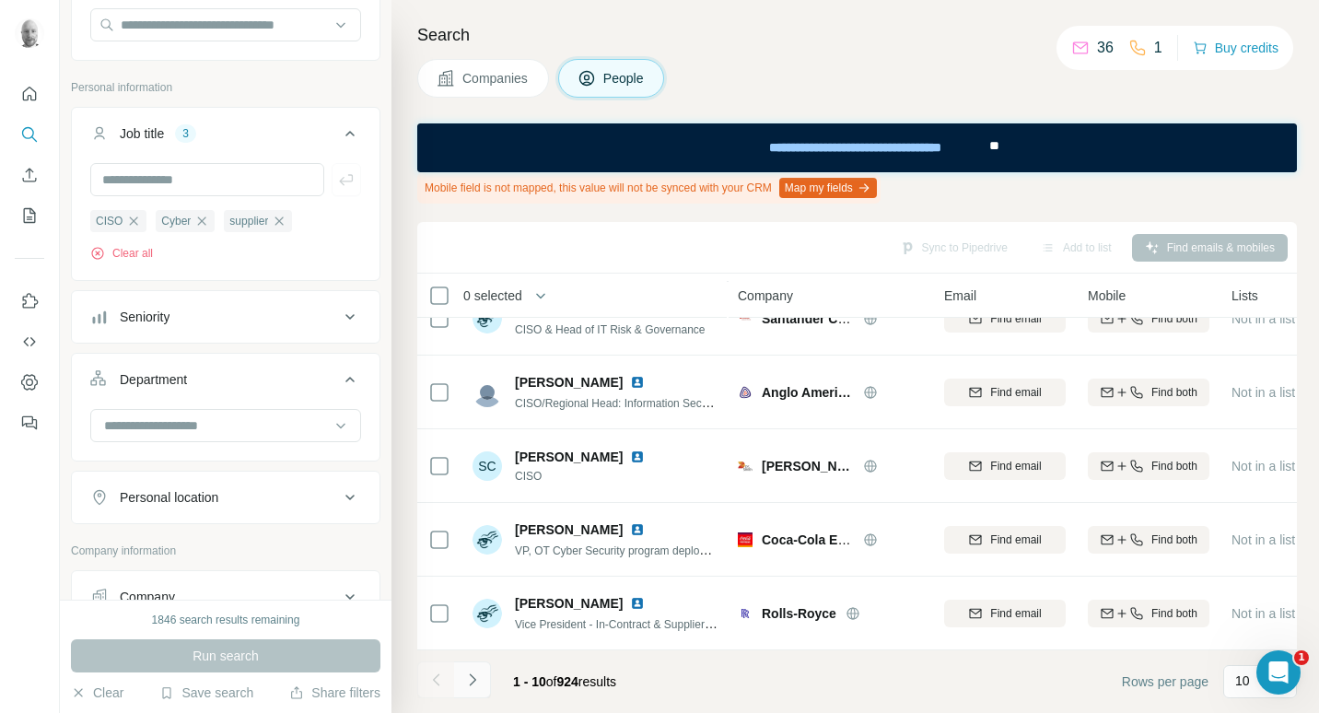
click at [479, 683] on icon "Navigate to next page" at bounding box center [472, 680] width 18 height 18
click at [466, 689] on button "Navigate to next page" at bounding box center [472, 680] width 37 height 37
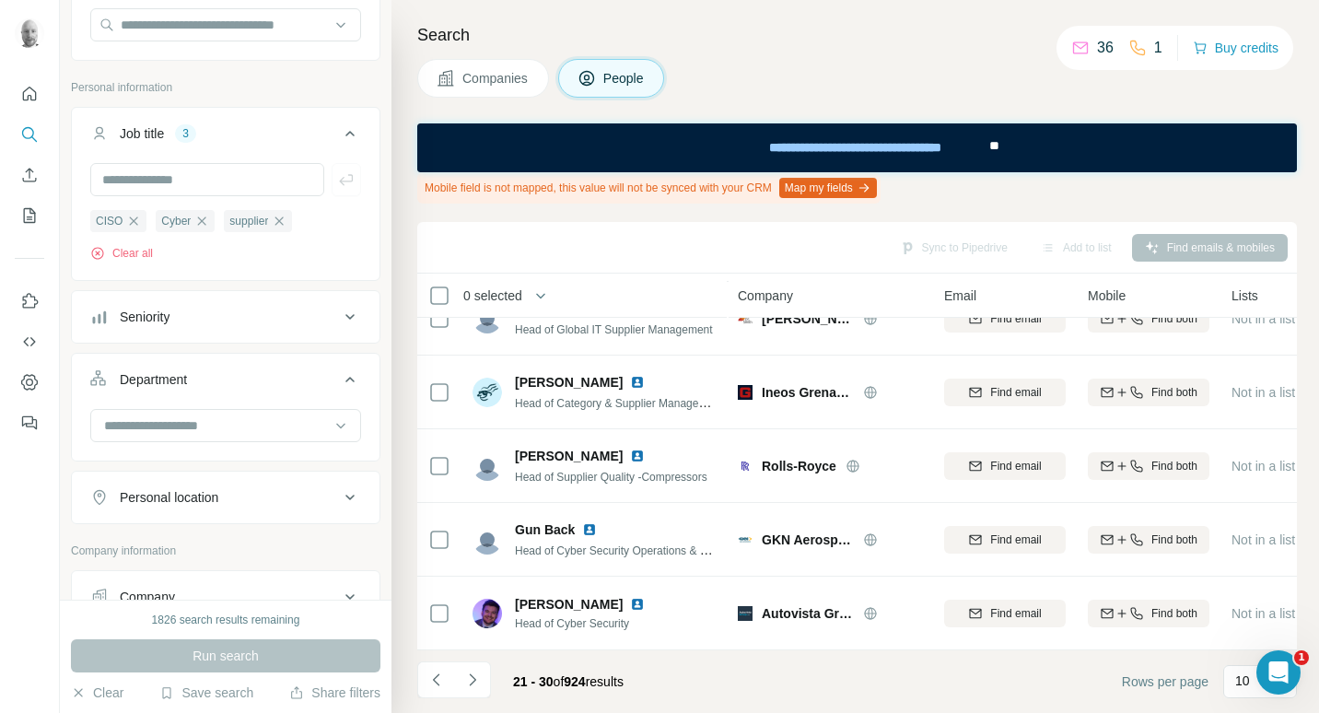
click at [499, 64] on button "Companies" at bounding box center [483, 78] width 132 height 39
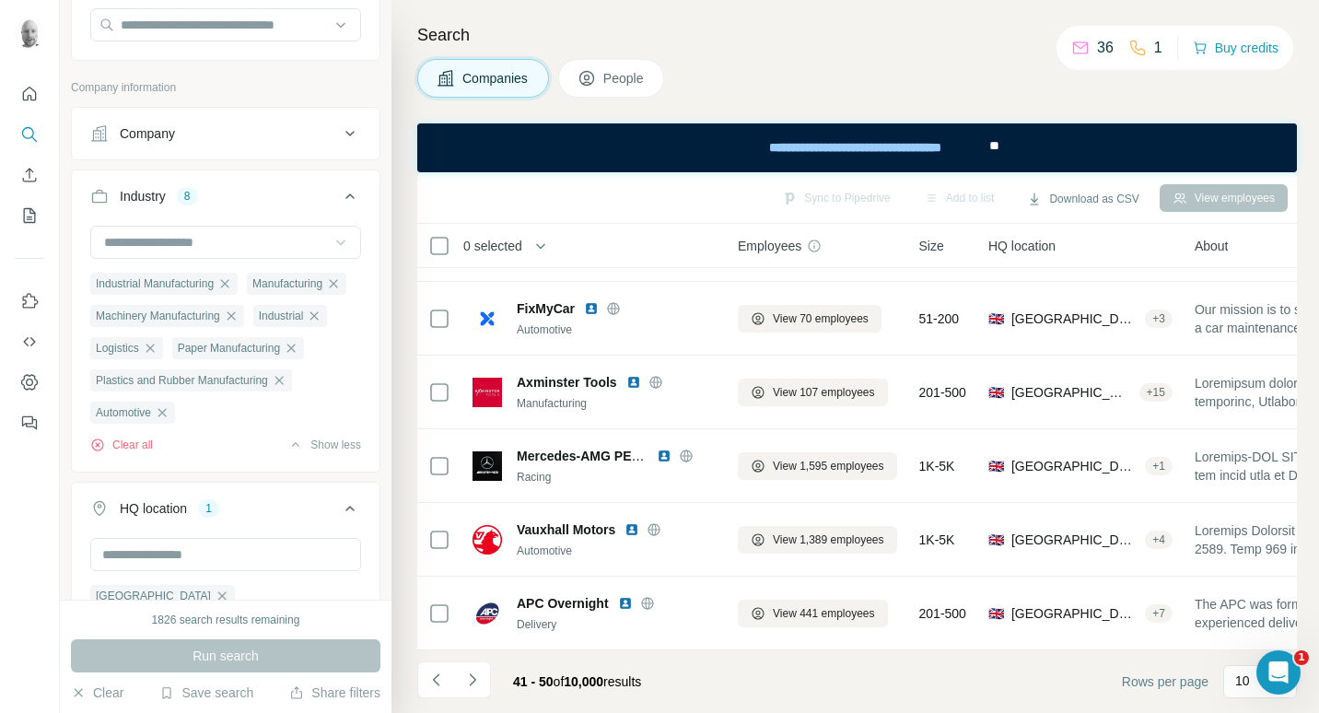
scroll to position [364, 0]
click at [442, 684] on icon "Navigate to previous page" at bounding box center [437, 680] width 18 height 18
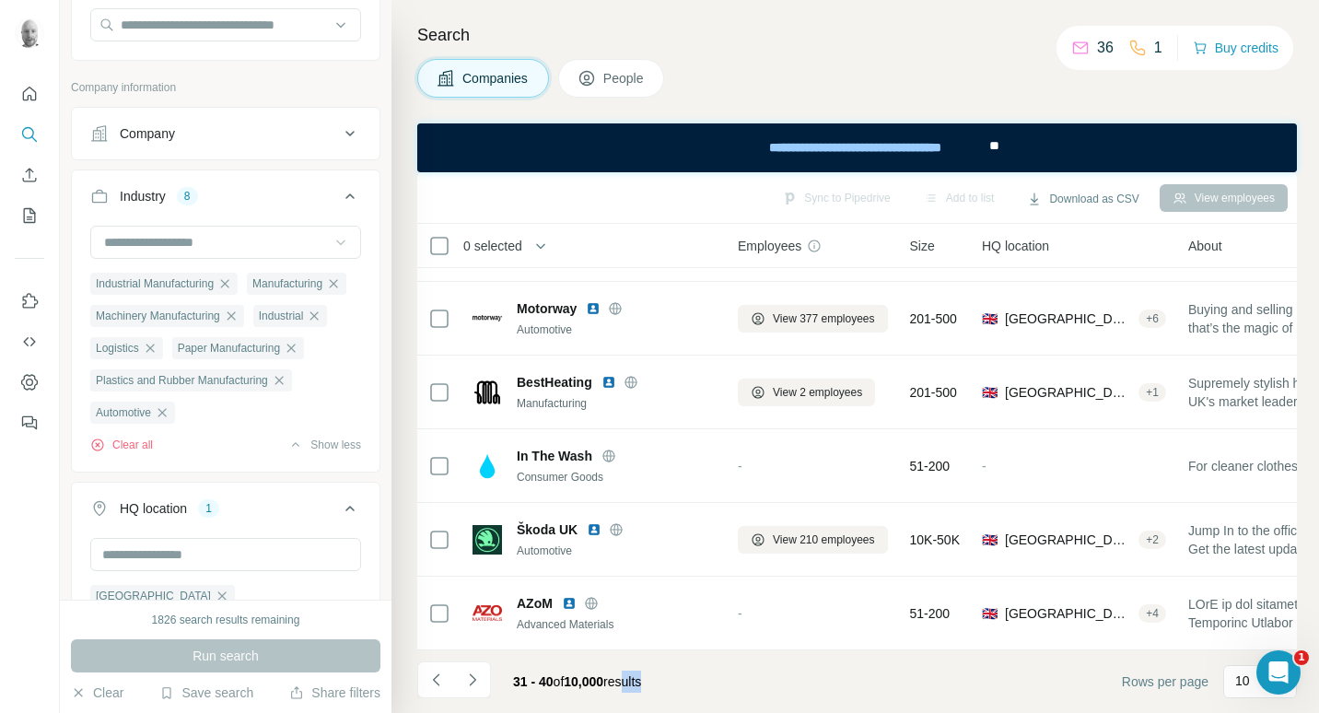
drag, startPoint x: 660, startPoint y: 651, endPoint x: 760, endPoint y: 655, distance: 100.5
click at [760, 655] on footer "31 - 40 of 10,000 results Rows per page 10" at bounding box center [857, 682] width 880 height 63
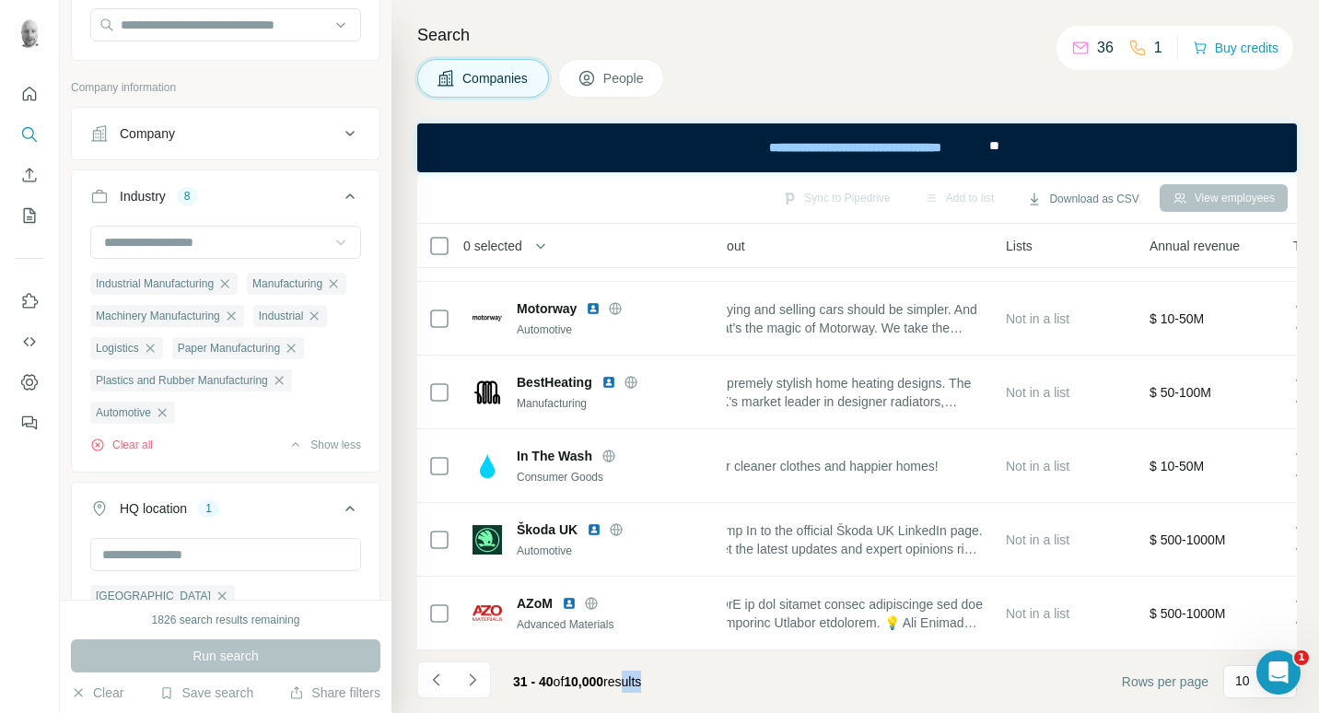
scroll to position [364, 479]
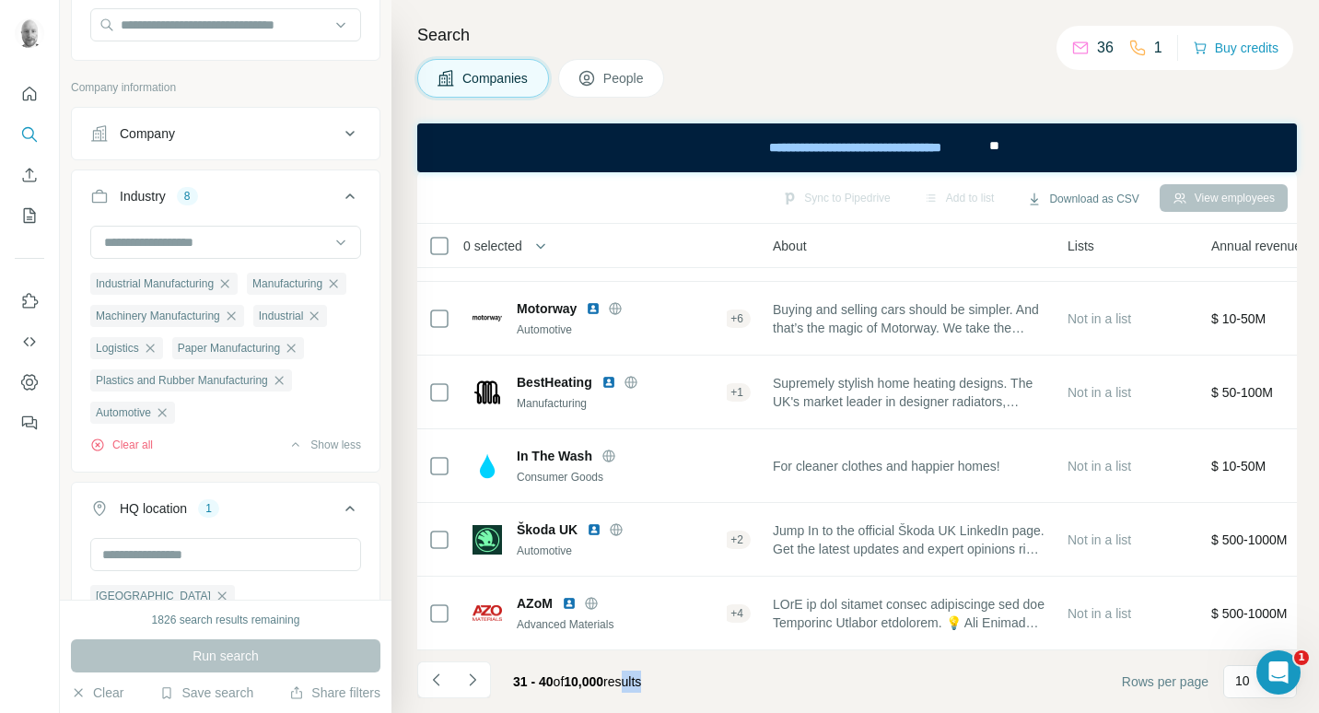
scroll to position [364, 0]
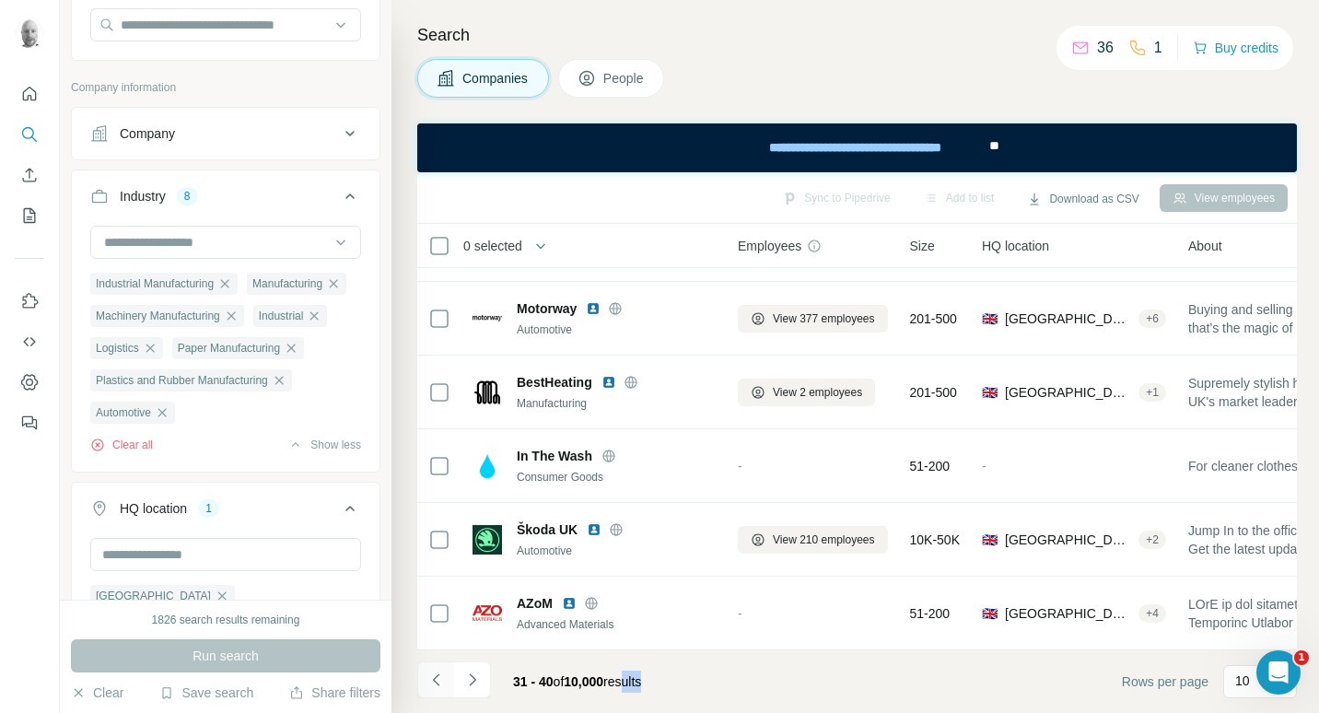
click at [436, 678] on icon "Navigate to previous page" at bounding box center [437, 680] width 18 height 18
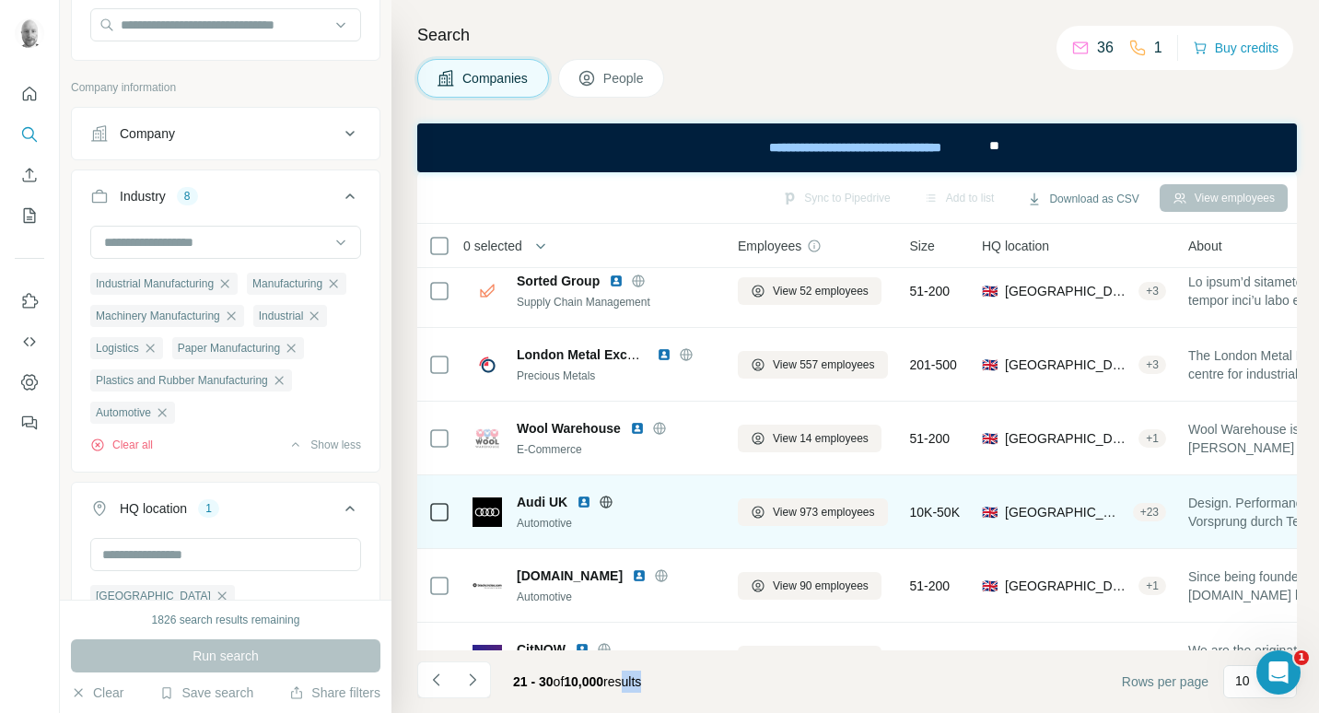
scroll to position [0, 0]
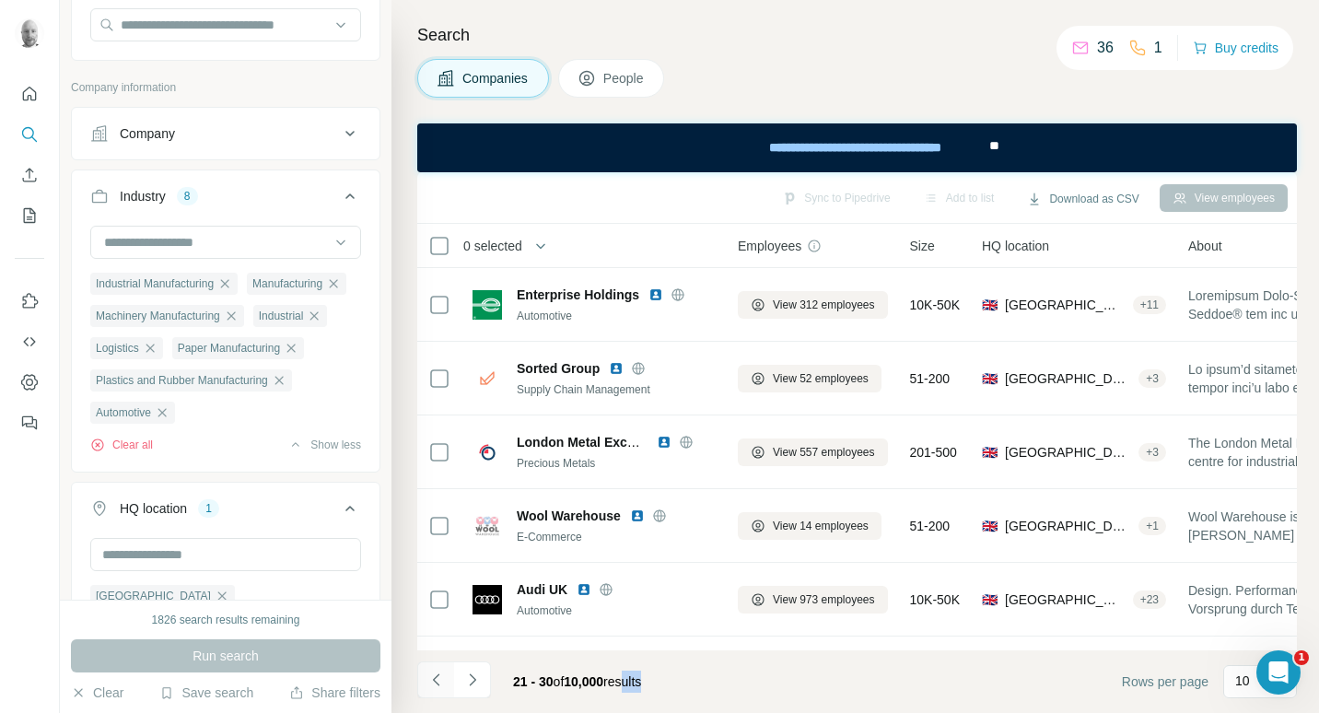
click at [427, 685] on button "Navigate to previous page" at bounding box center [435, 680] width 37 height 37
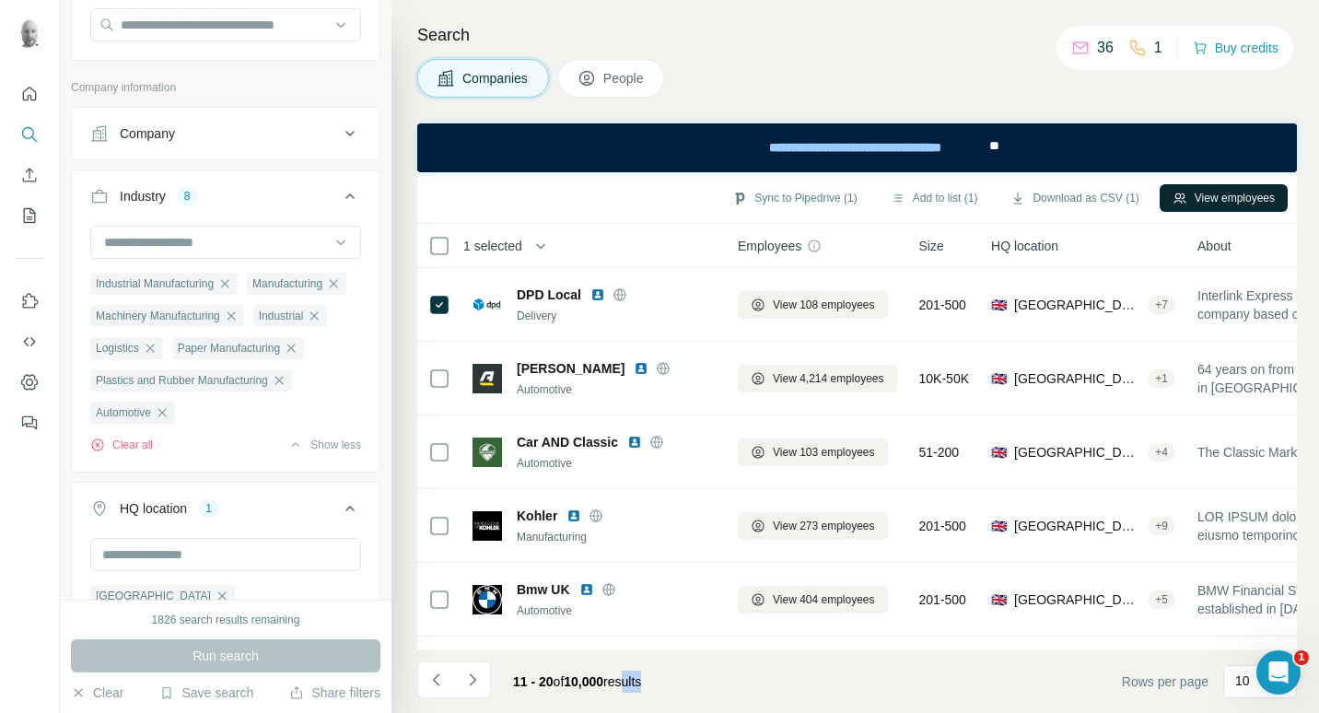
click at [1226, 198] on button "View employees" at bounding box center [1224, 198] width 128 height 28
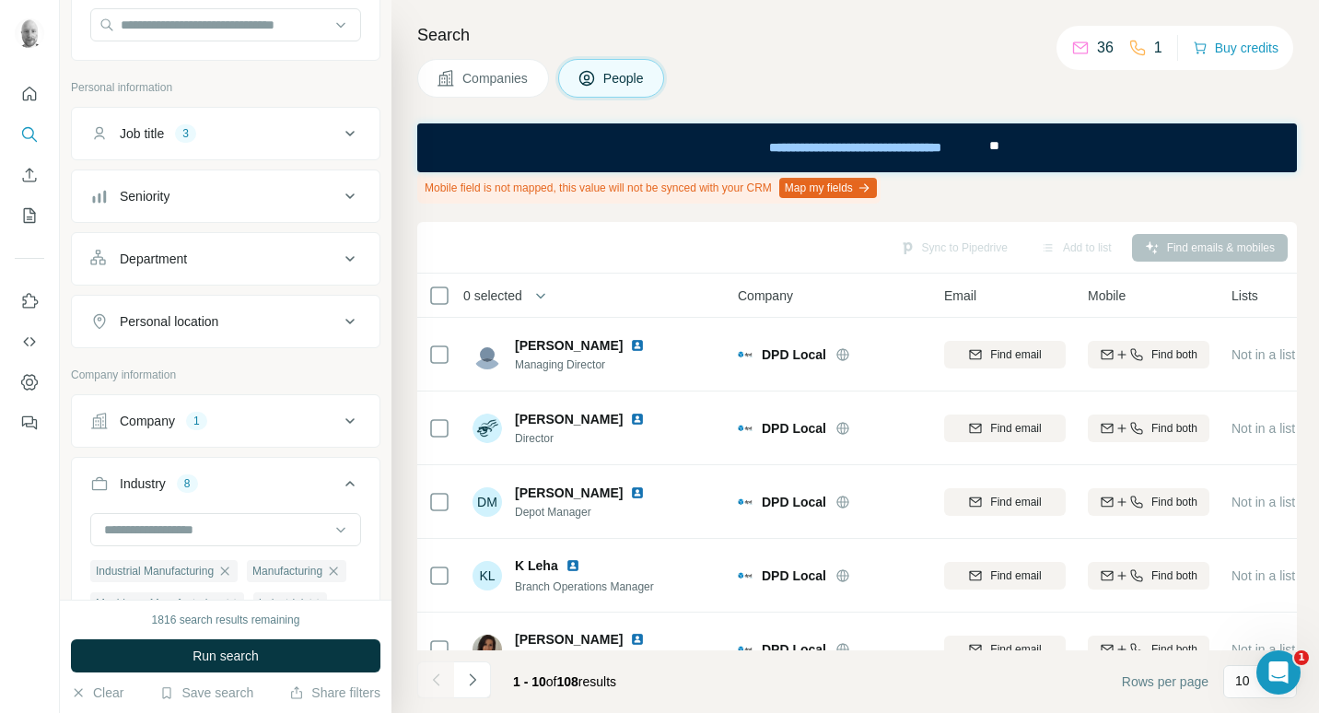
click at [500, 76] on span "Companies" at bounding box center [496, 78] width 67 height 18
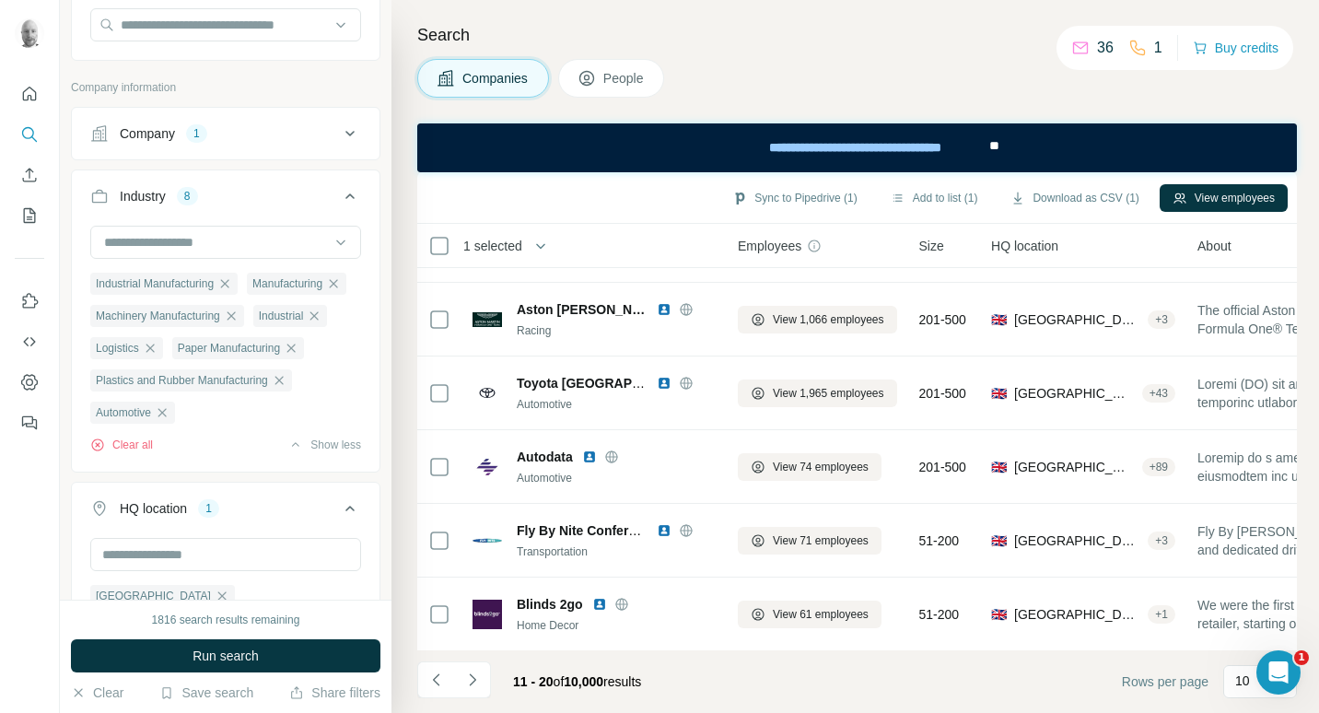
scroll to position [364, 0]
click at [472, 681] on icon "Navigate to next page" at bounding box center [472, 680] width 18 height 18
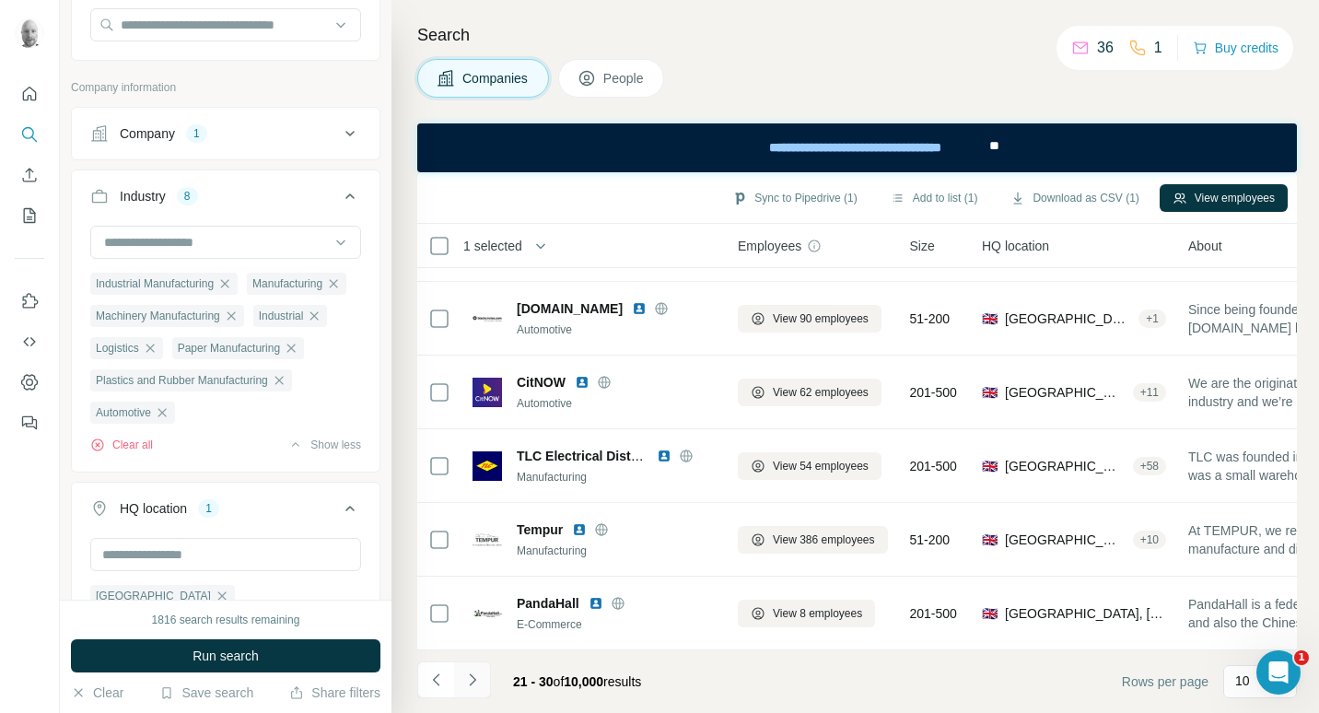
click at [473, 680] on icon "Navigate to next page" at bounding box center [472, 680] width 18 height 18
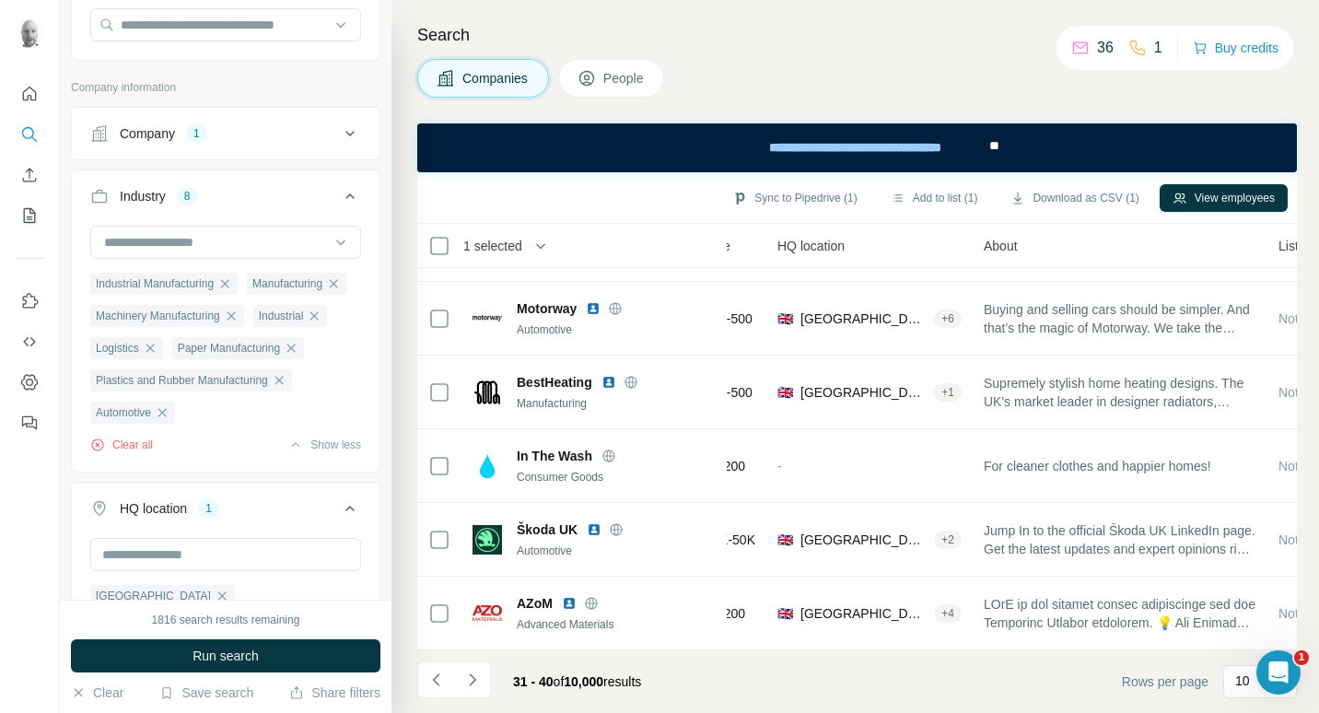
scroll to position [364, 41]
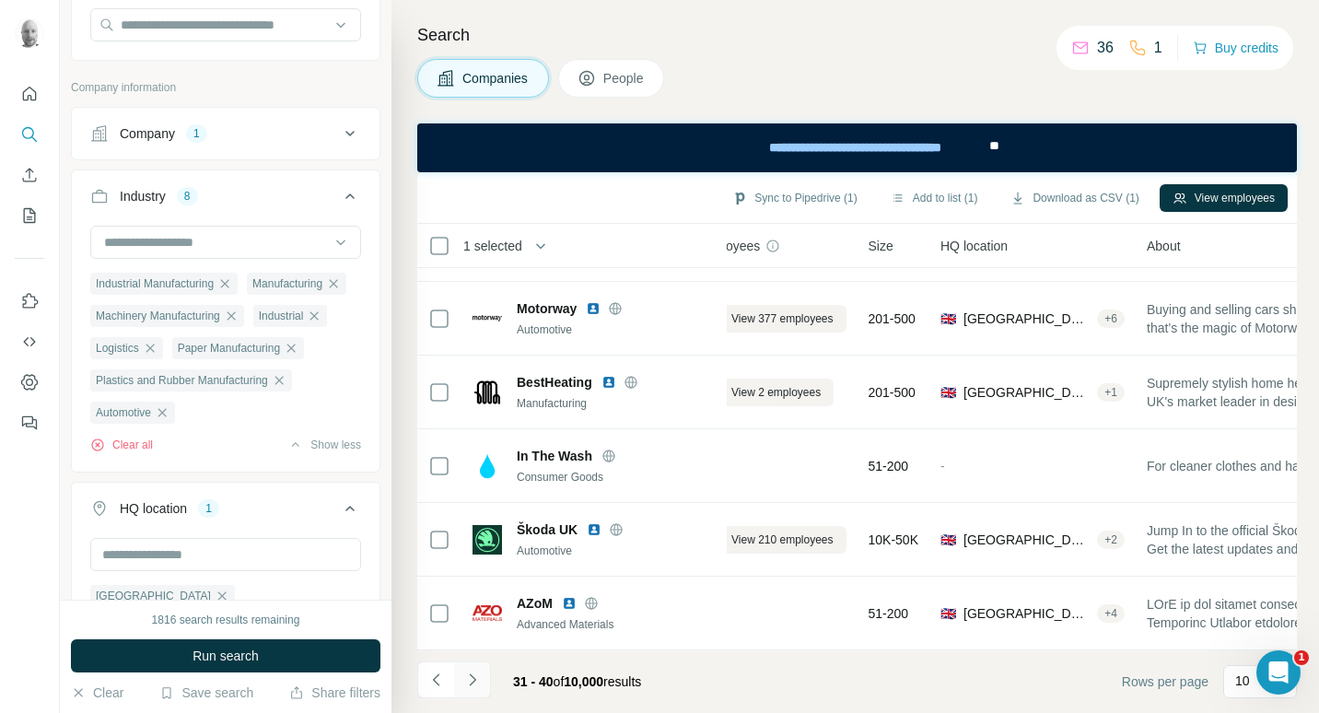
click at [470, 679] on icon "Navigate to next page" at bounding box center [472, 680] width 18 height 18
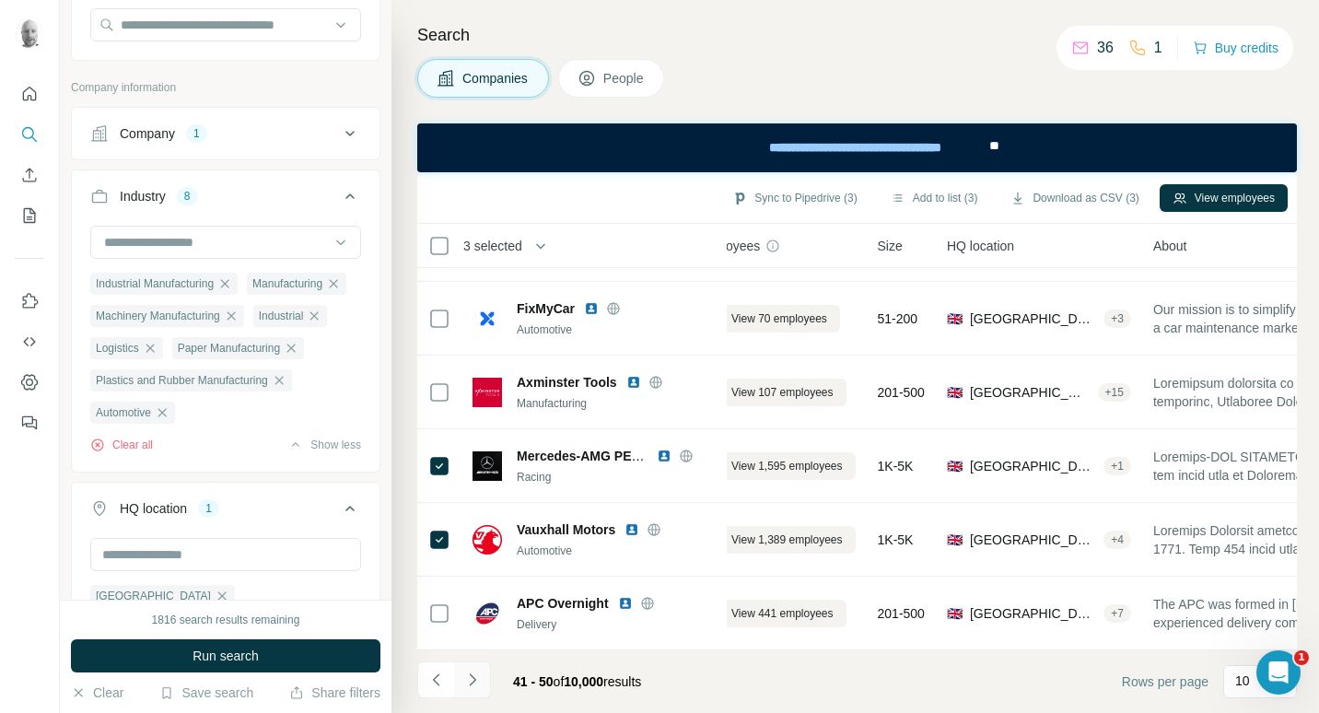
click at [475, 683] on icon "Navigate to next page" at bounding box center [472, 680] width 18 height 18
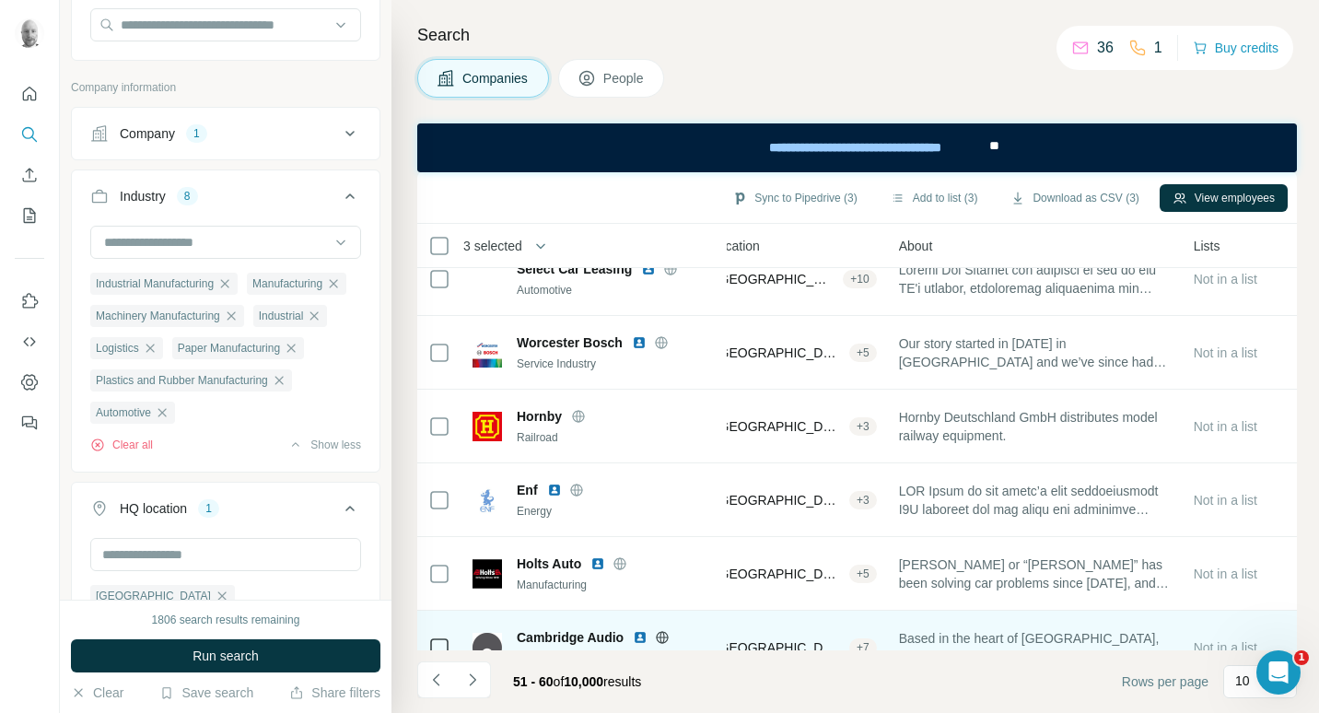
scroll to position [0, 305]
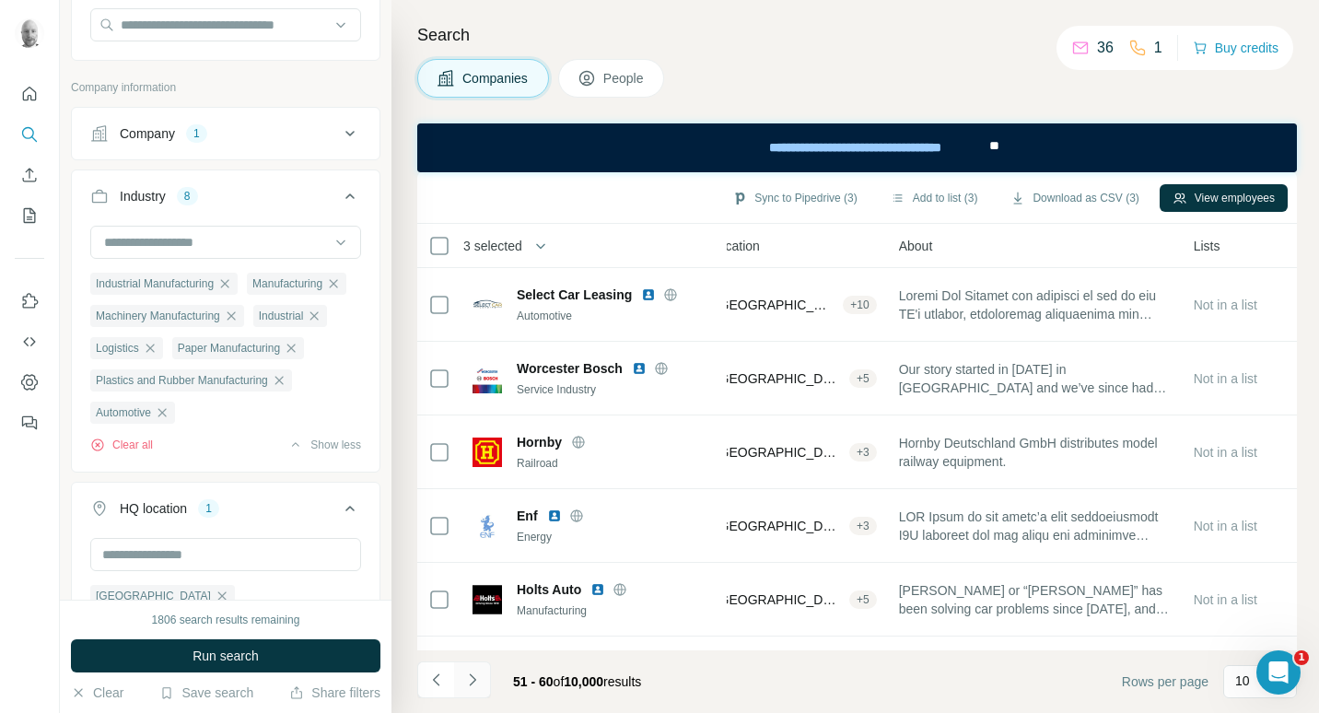
click at [470, 683] on icon "Navigate to next page" at bounding box center [472, 680] width 18 height 18
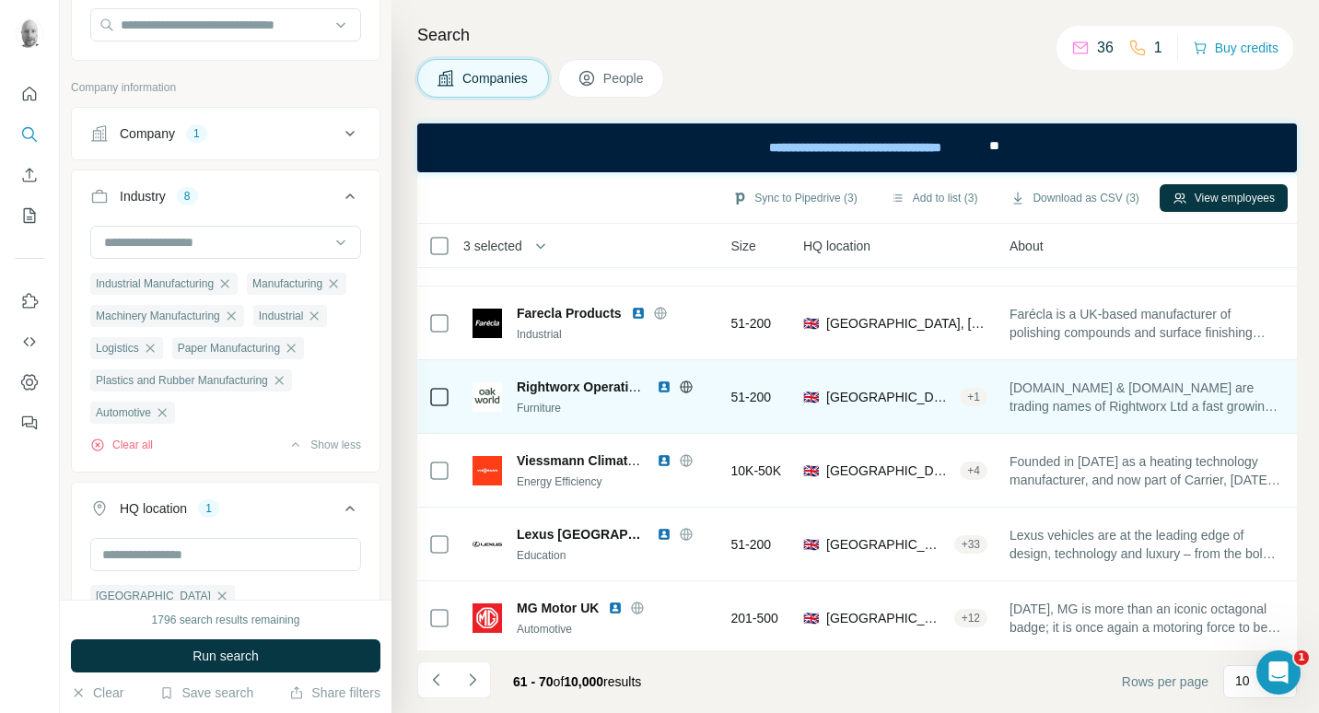
scroll to position [364, 179]
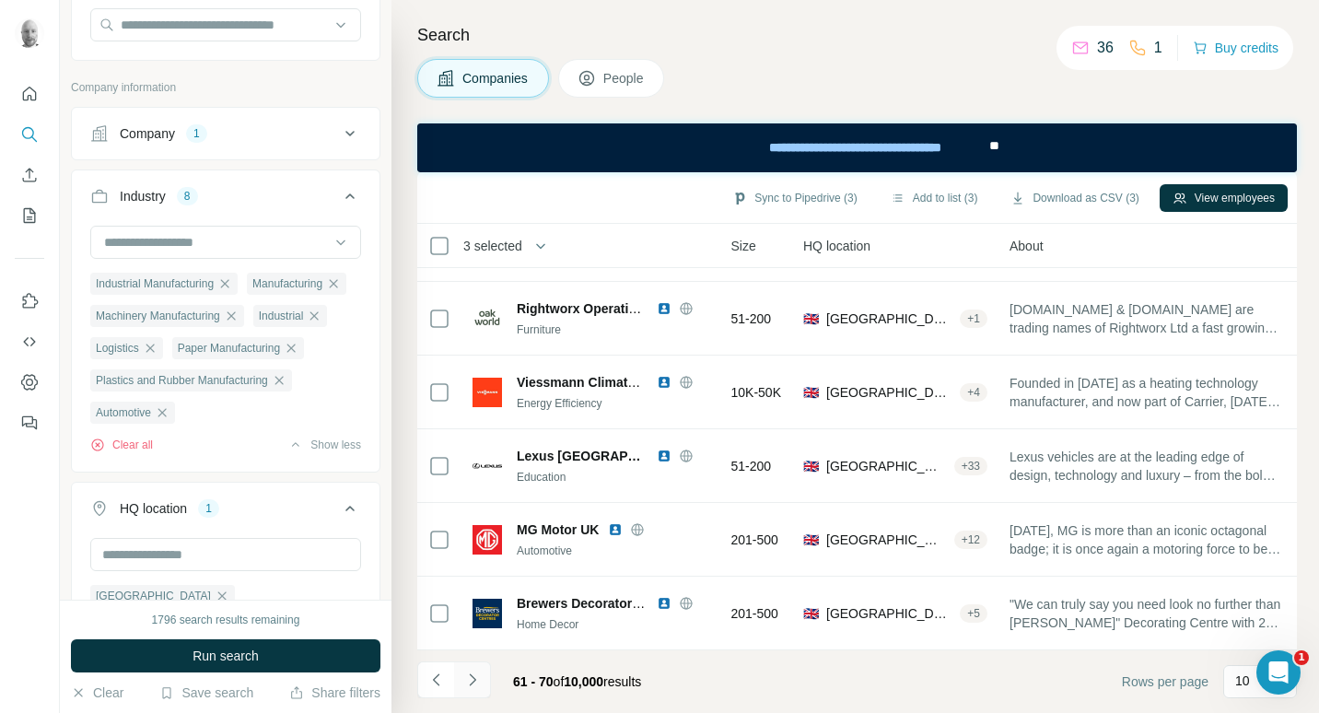
click at [475, 686] on icon "Navigate to next page" at bounding box center [472, 680] width 18 height 18
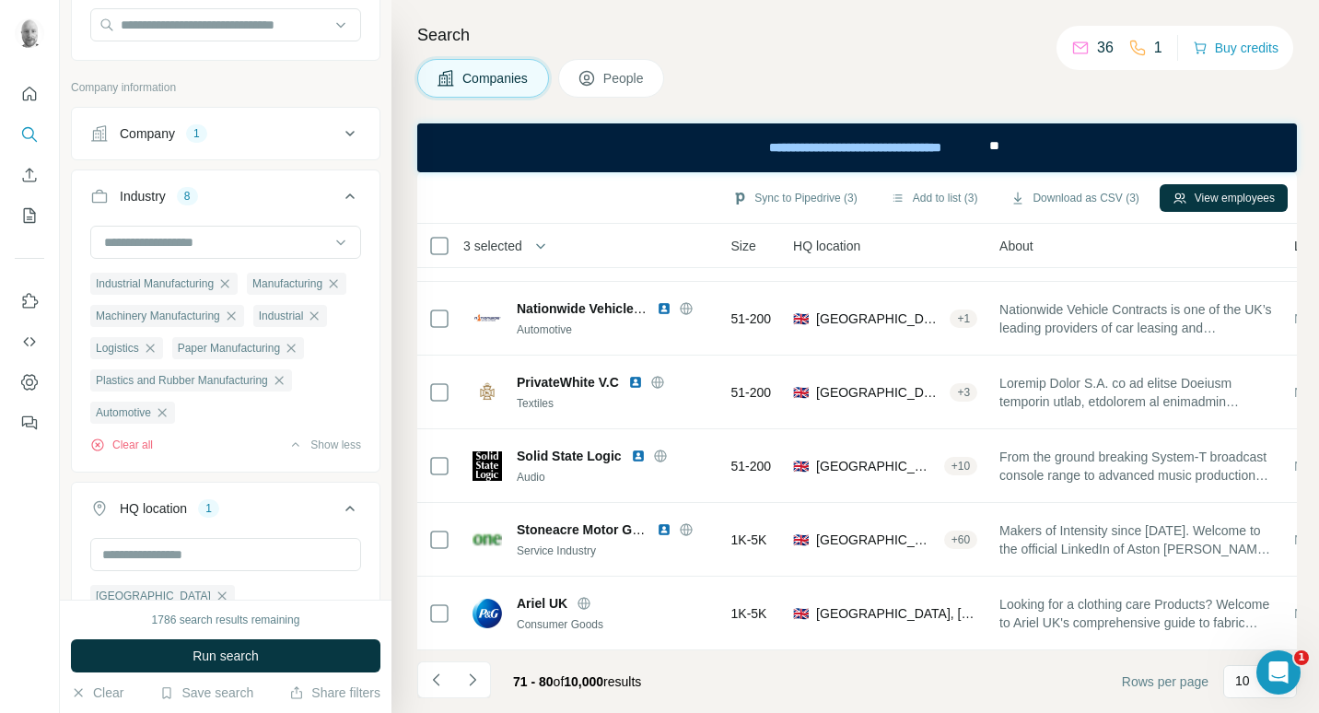
click at [628, 67] on button "People" at bounding box center [611, 78] width 107 height 39
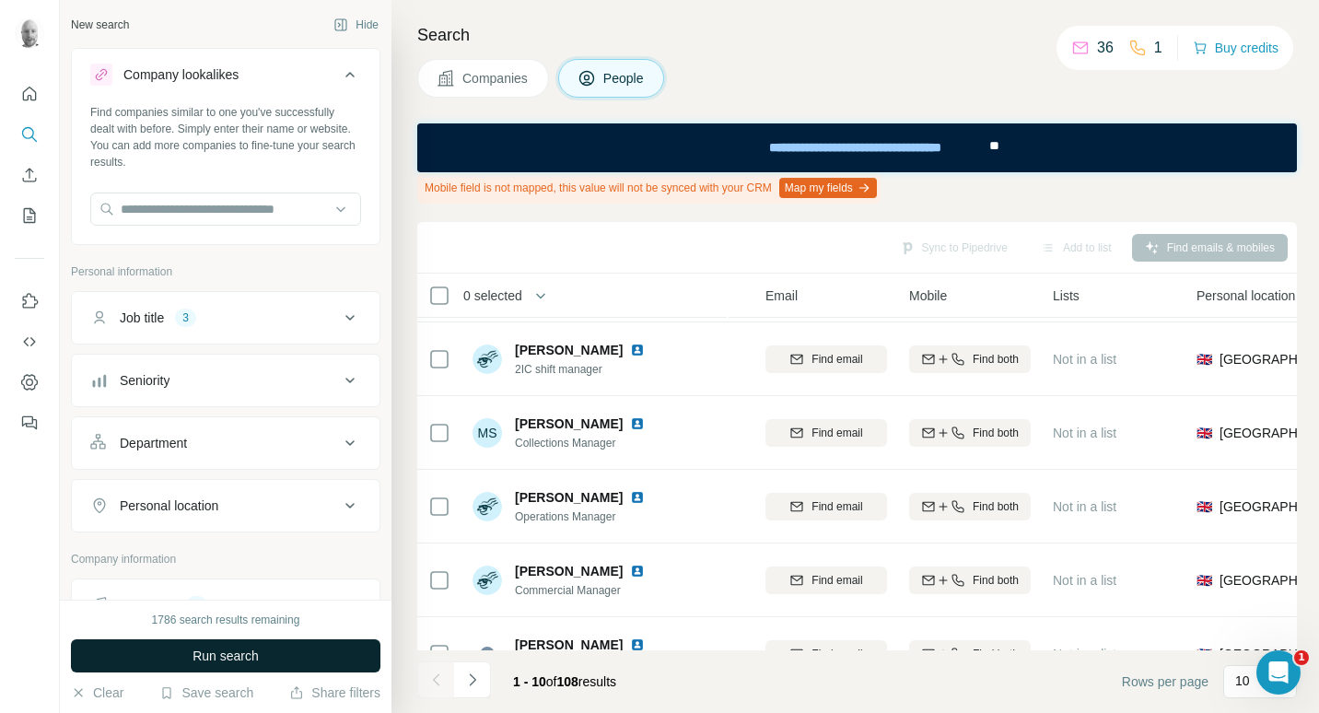
click at [287, 652] on button "Run search" at bounding box center [226, 655] width 310 height 33
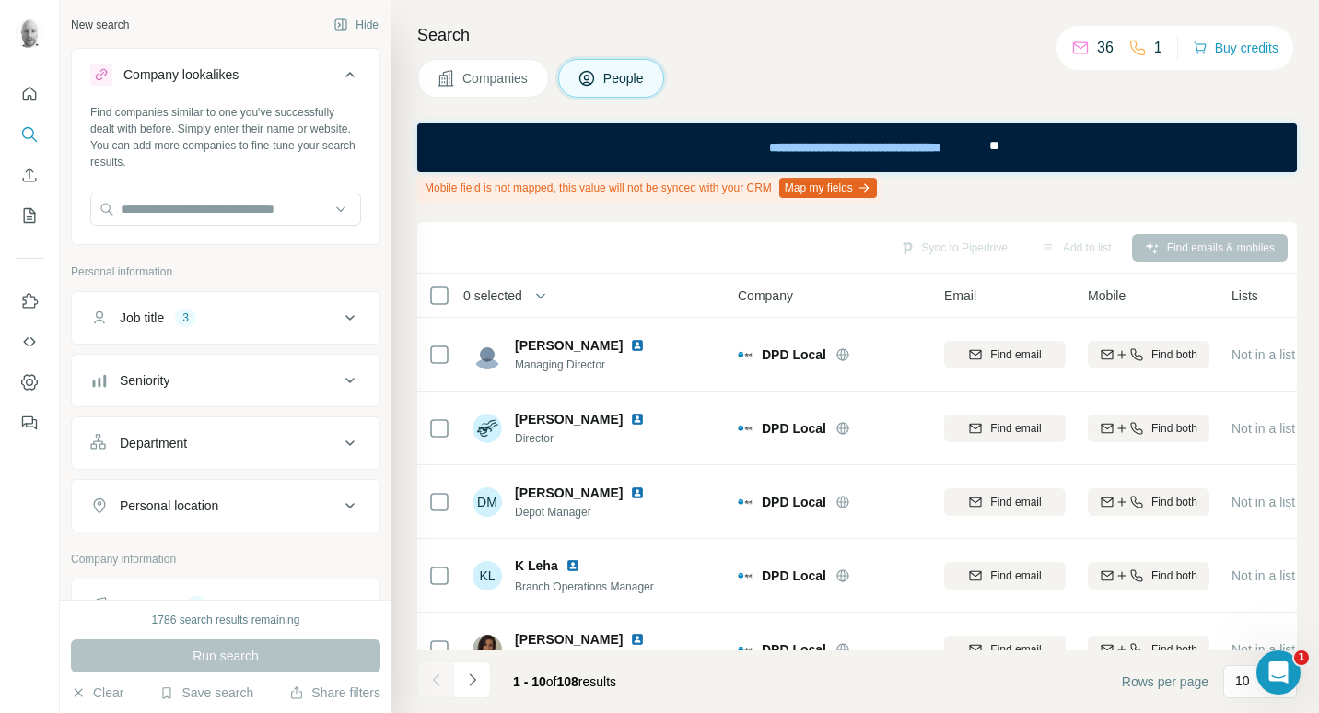
click at [518, 81] on span "Companies" at bounding box center [496, 78] width 67 height 18
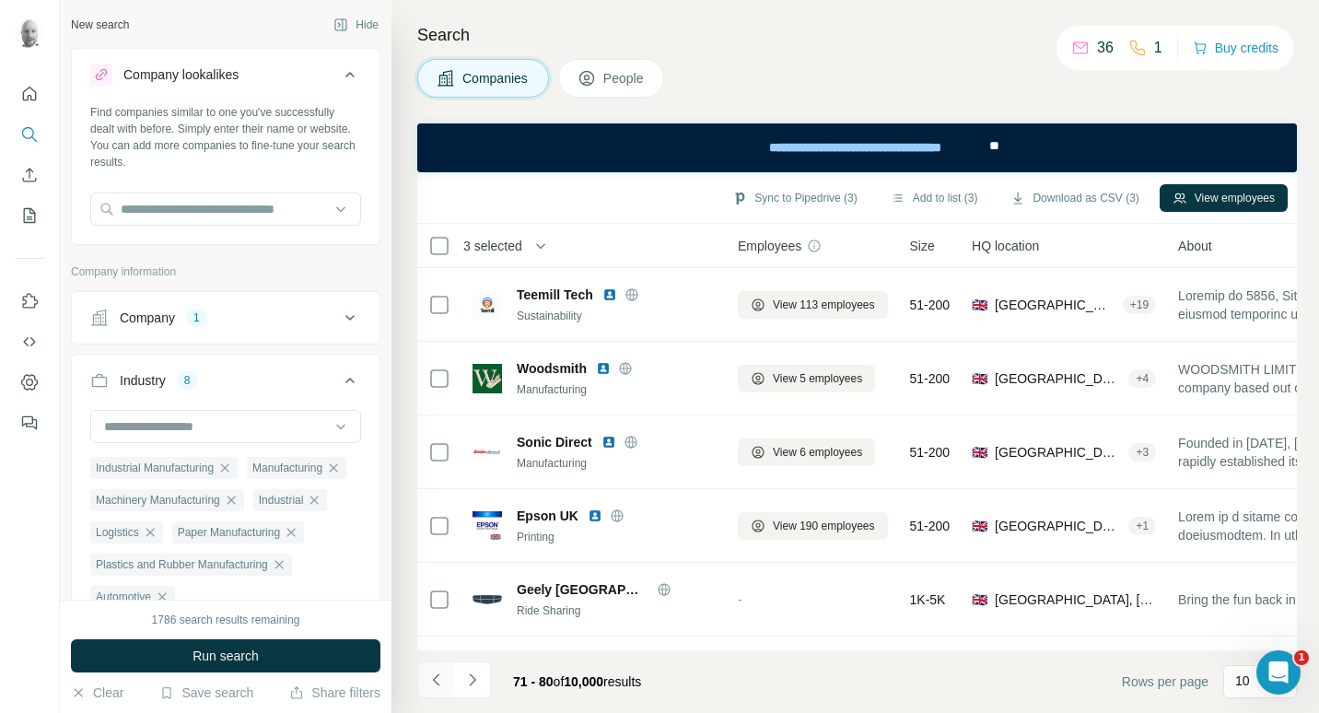
click at [449, 683] on button "Navigate to previous page" at bounding box center [435, 680] width 37 height 37
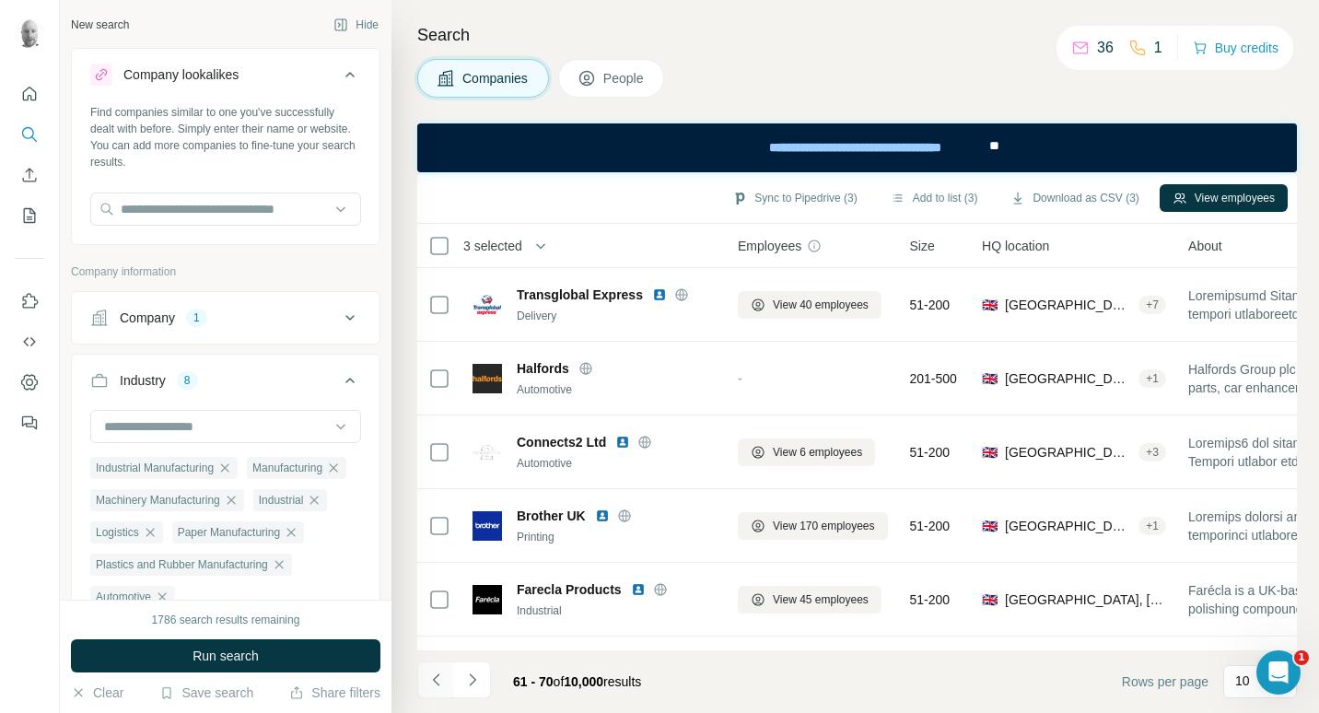
click at [448, 683] on button "Navigate to previous page" at bounding box center [435, 680] width 37 height 37
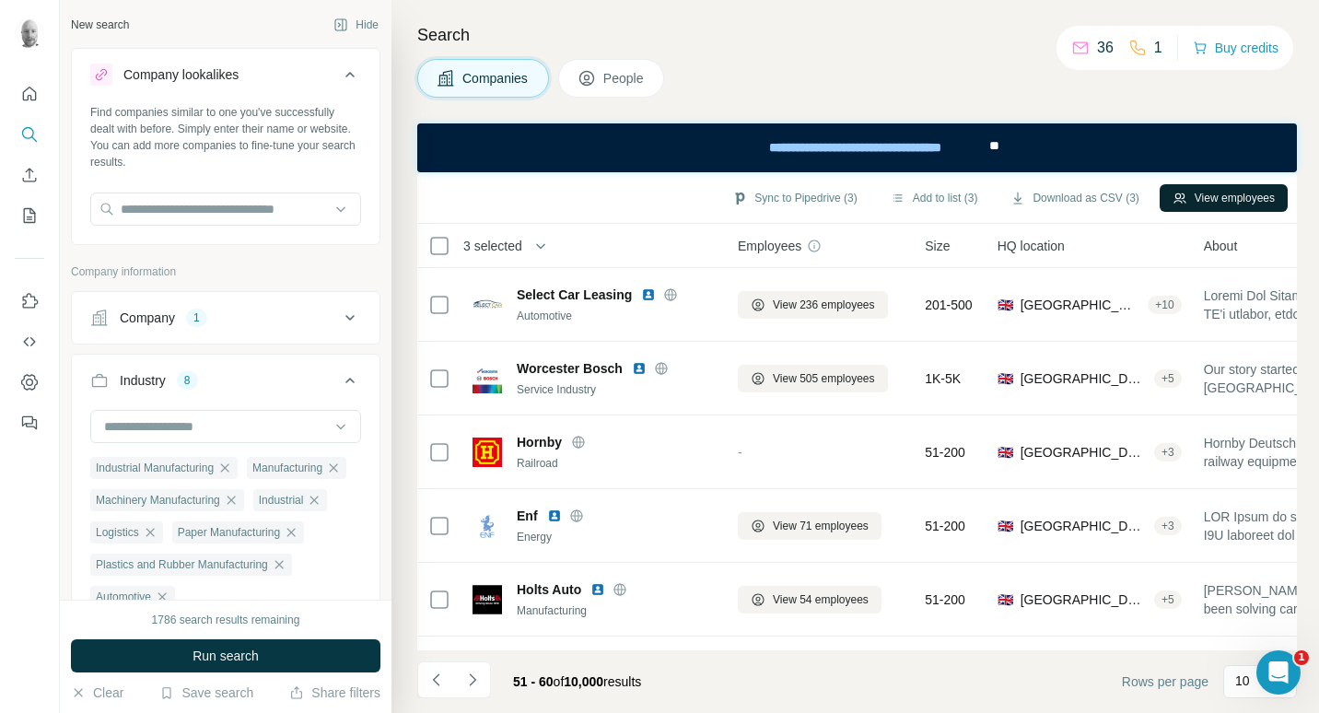
click at [1216, 193] on button "View employees" at bounding box center [1224, 198] width 128 height 28
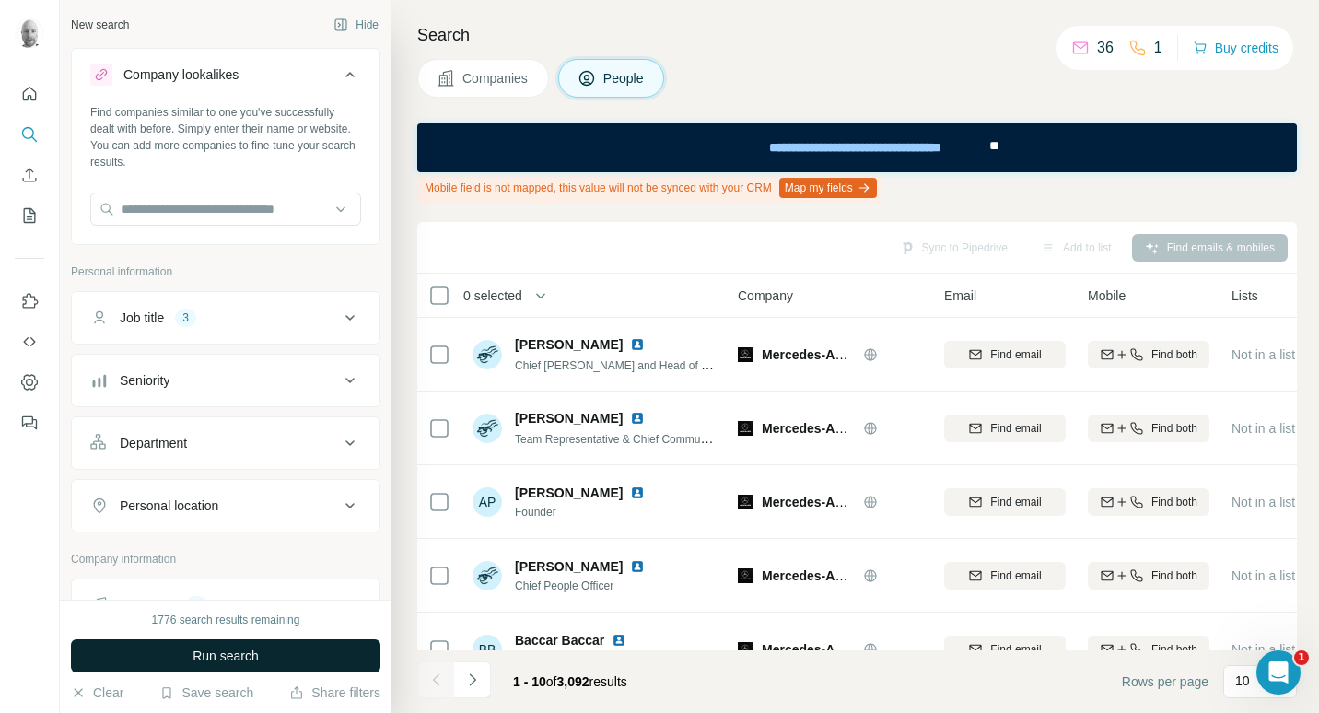
click at [274, 658] on button "Run search" at bounding box center [226, 655] width 310 height 33
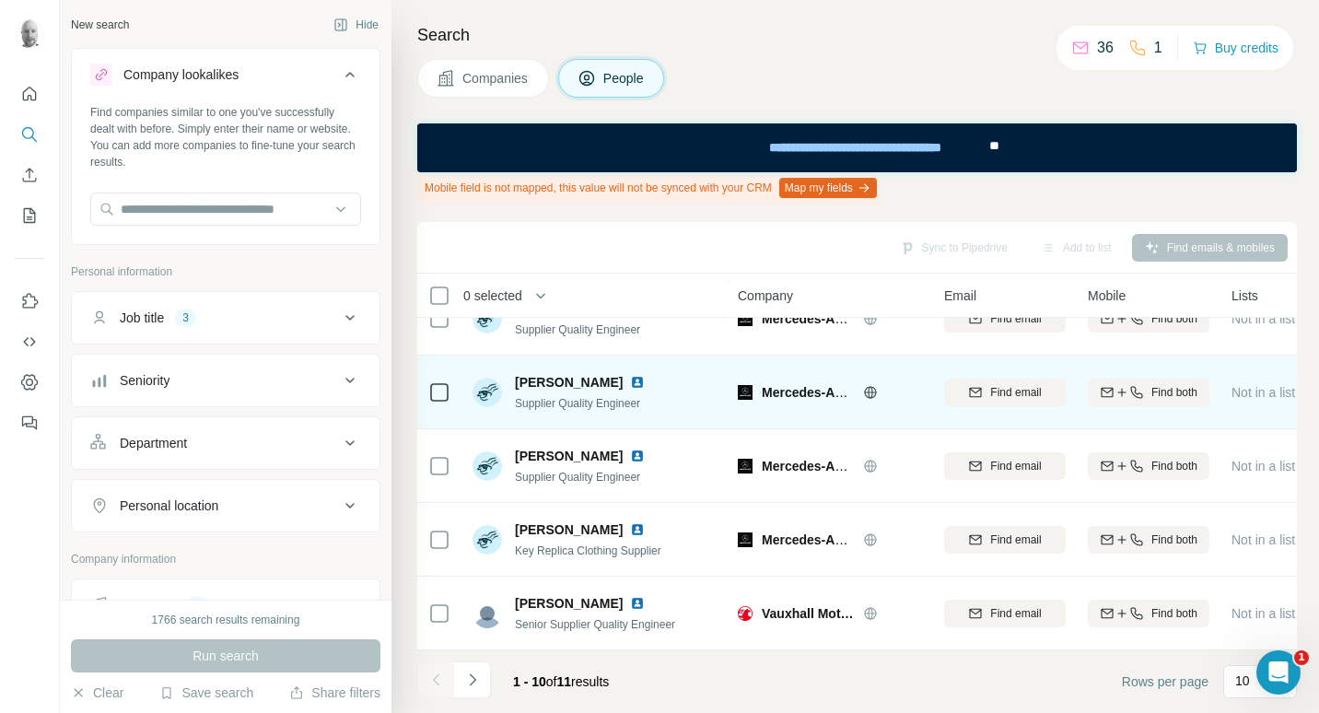
scroll to position [184, 0]
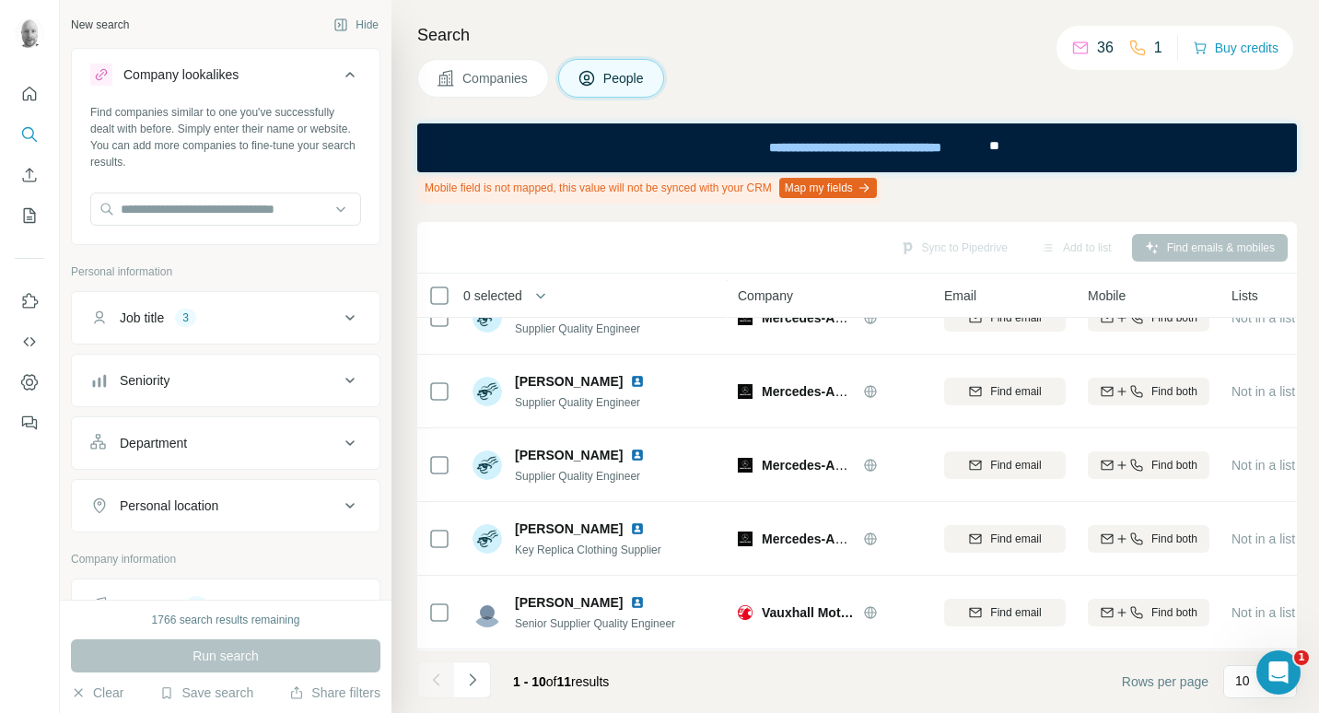
click at [347, 315] on button "Job title 3" at bounding box center [226, 318] width 308 height 44
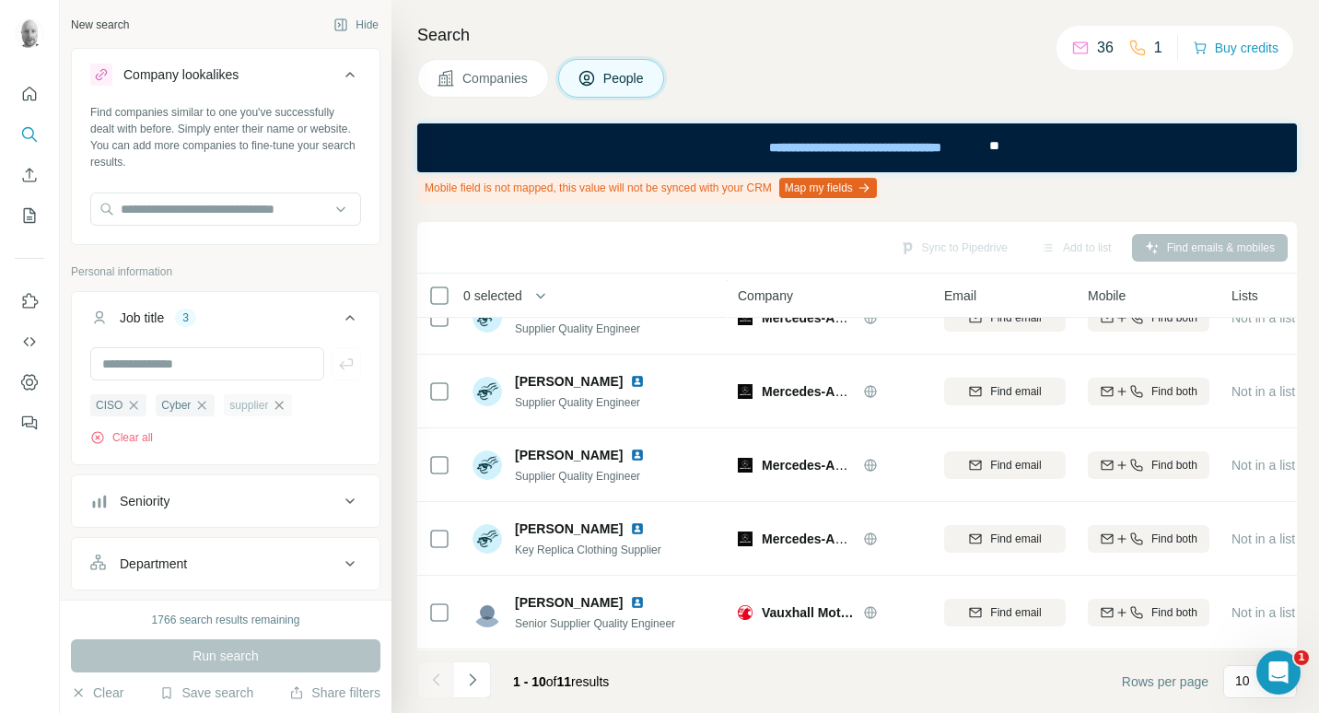
click at [287, 402] on icon "button" at bounding box center [279, 405] width 15 height 15
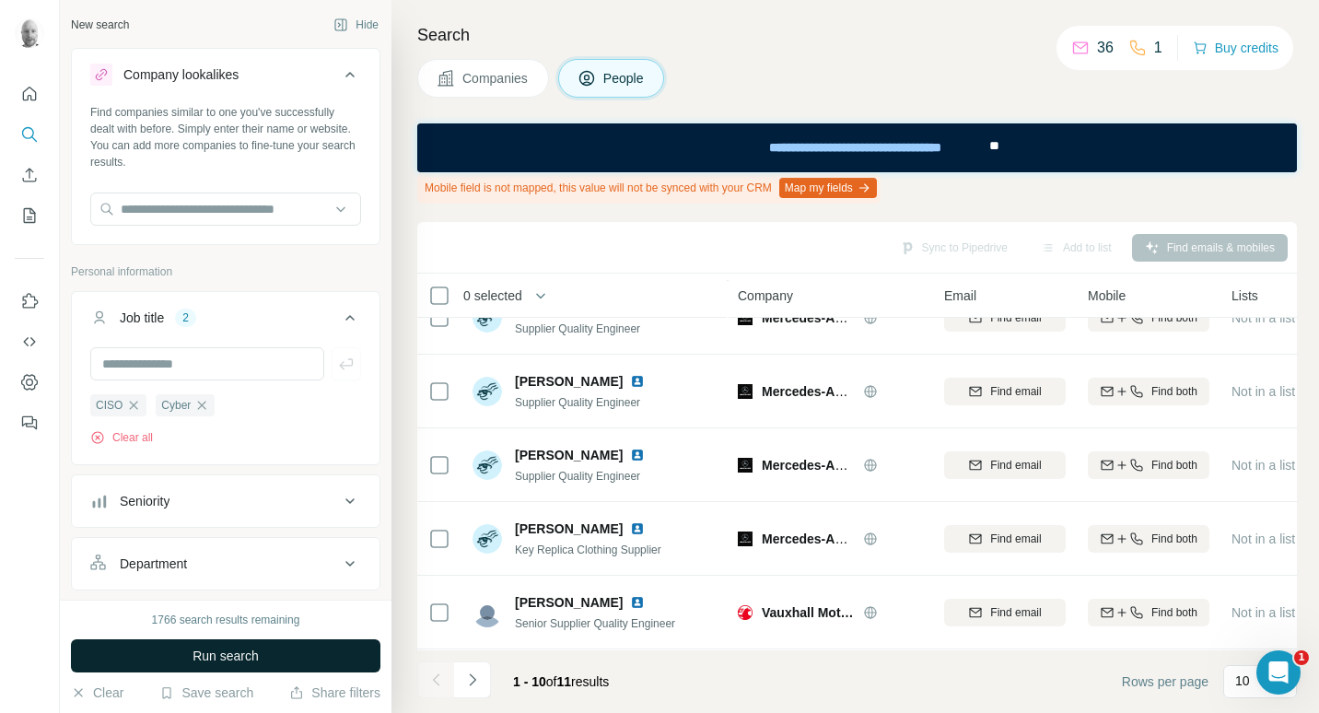
click at [300, 657] on button "Run search" at bounding box center [226, 655] width 310 height 33
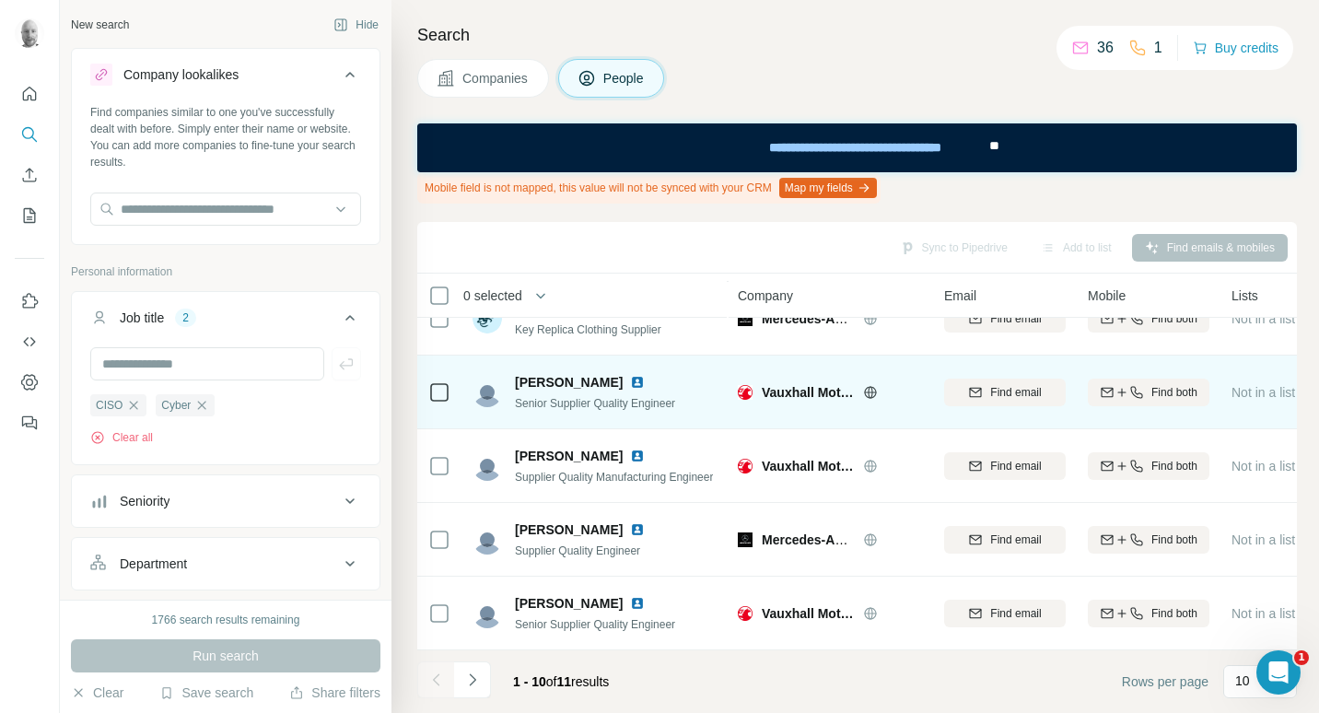
scroll to position [414, 0]
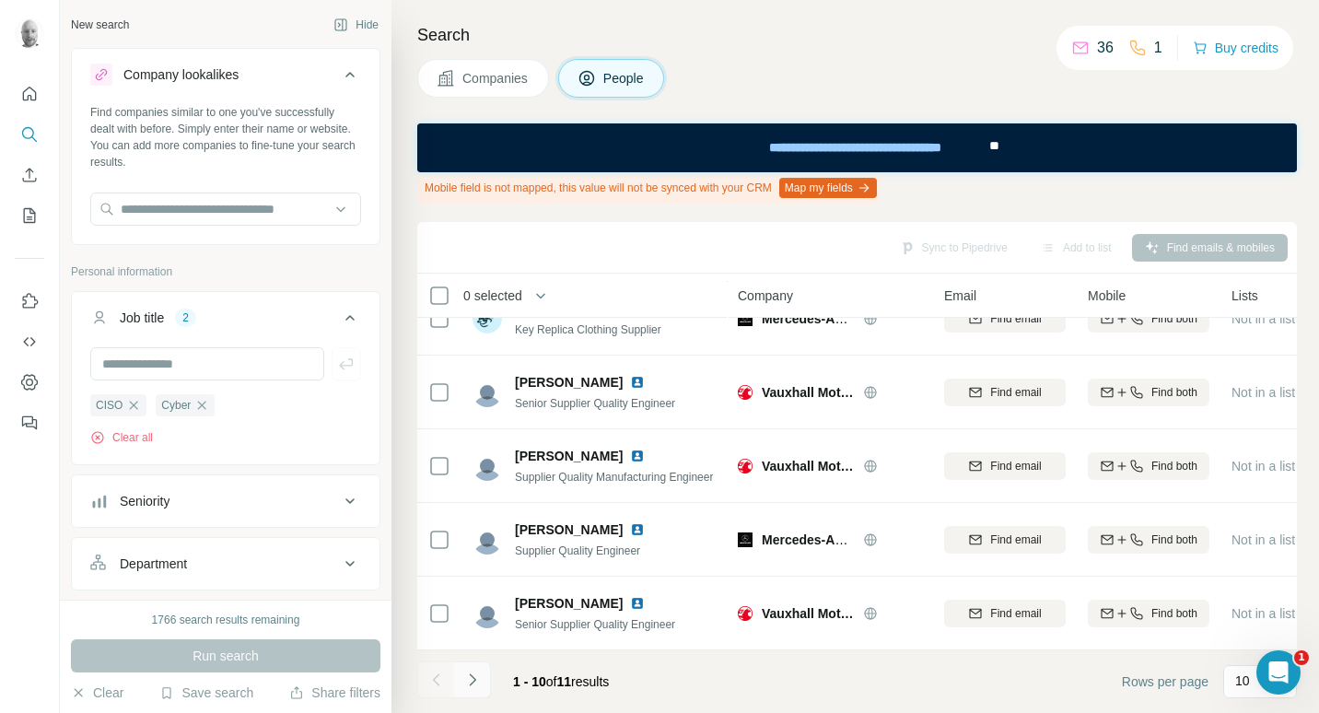
click at [475, 673] on icon "Navigate to next page" at bounding box center [472, 680] width 18 height 18
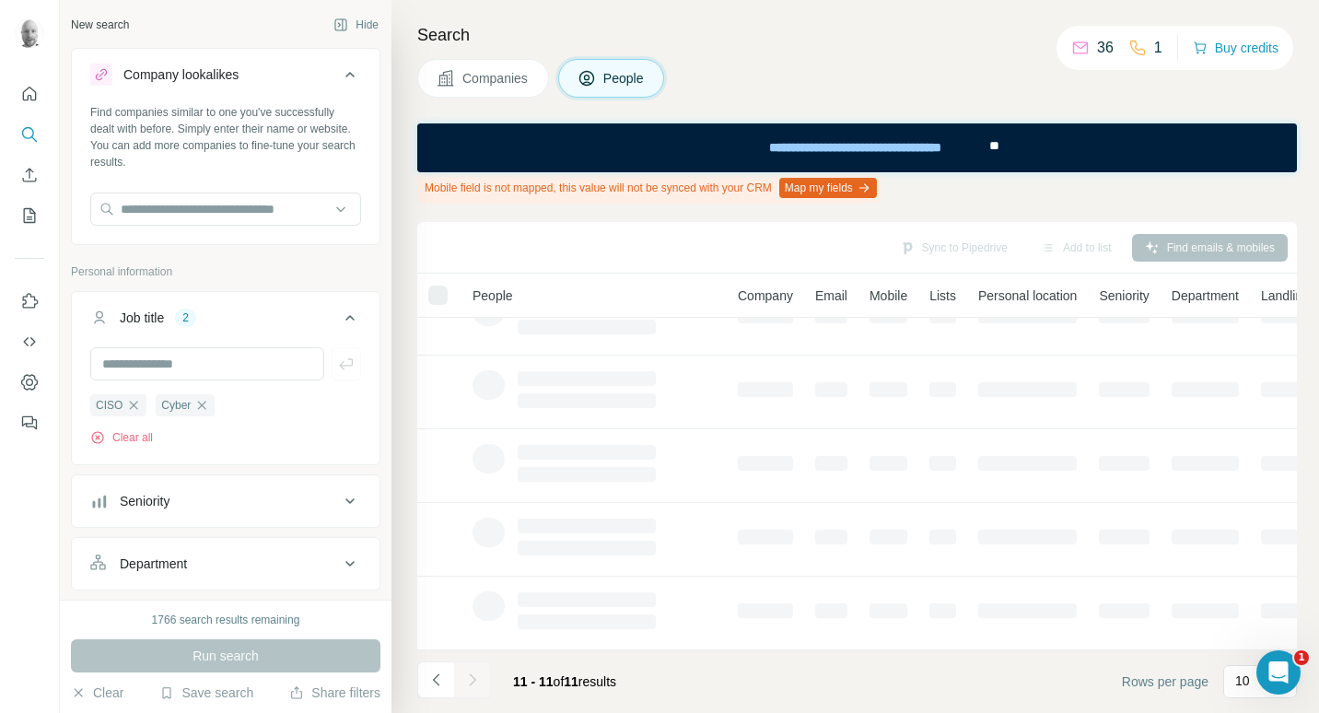
click at [490, 76] on span "Companies" at bounding box center [496, 78] width 67 height 18
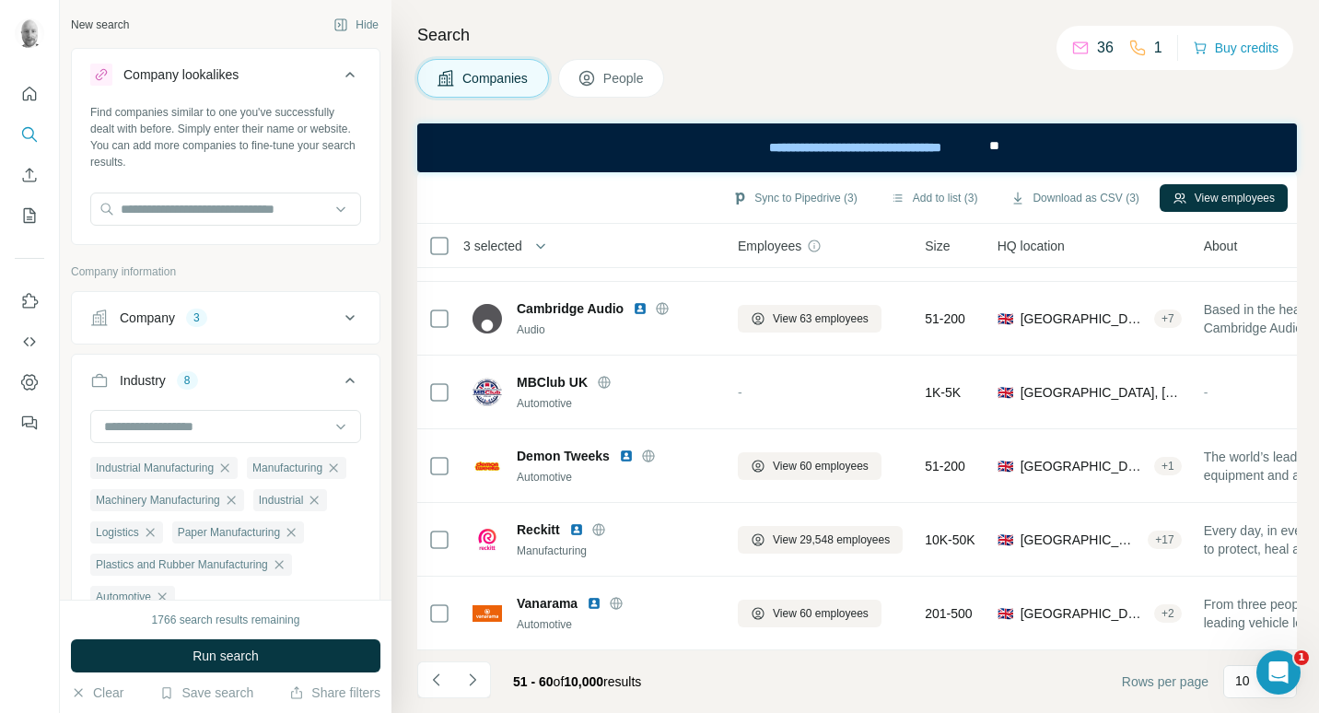
scroll to position [364, 0]
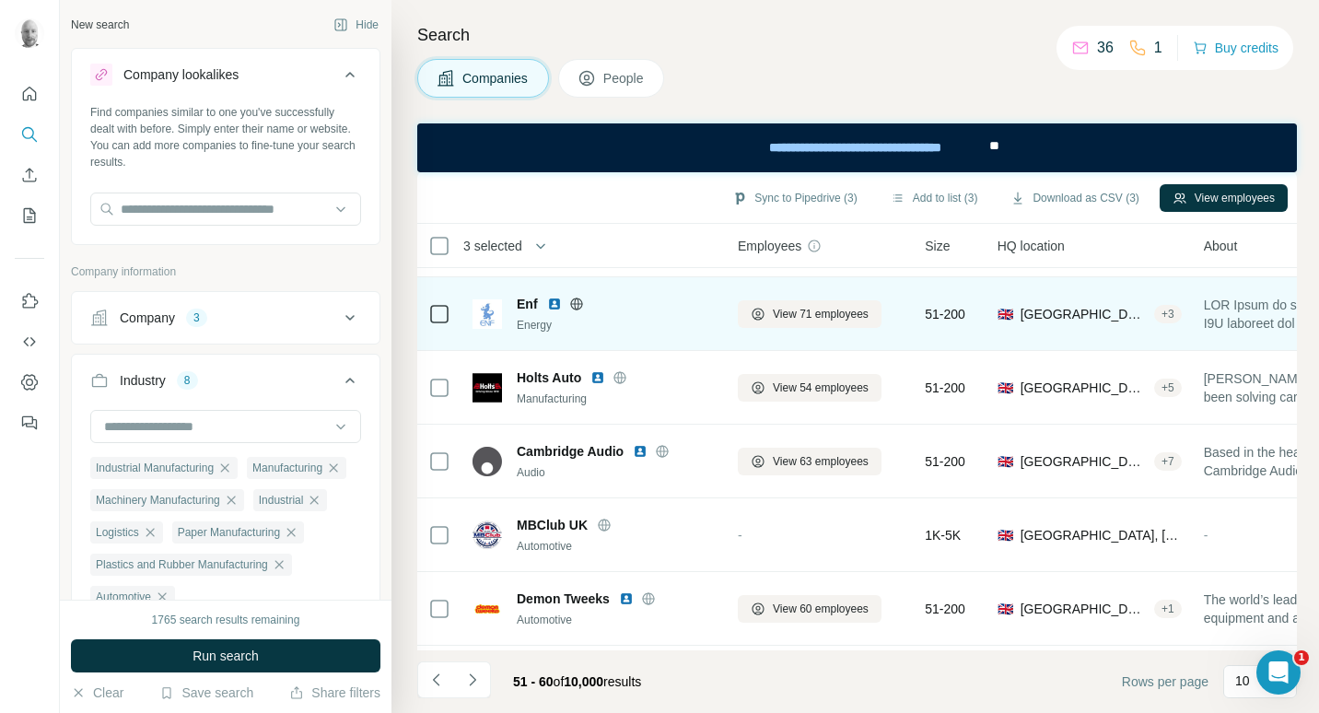
scroll to position [364, 0]
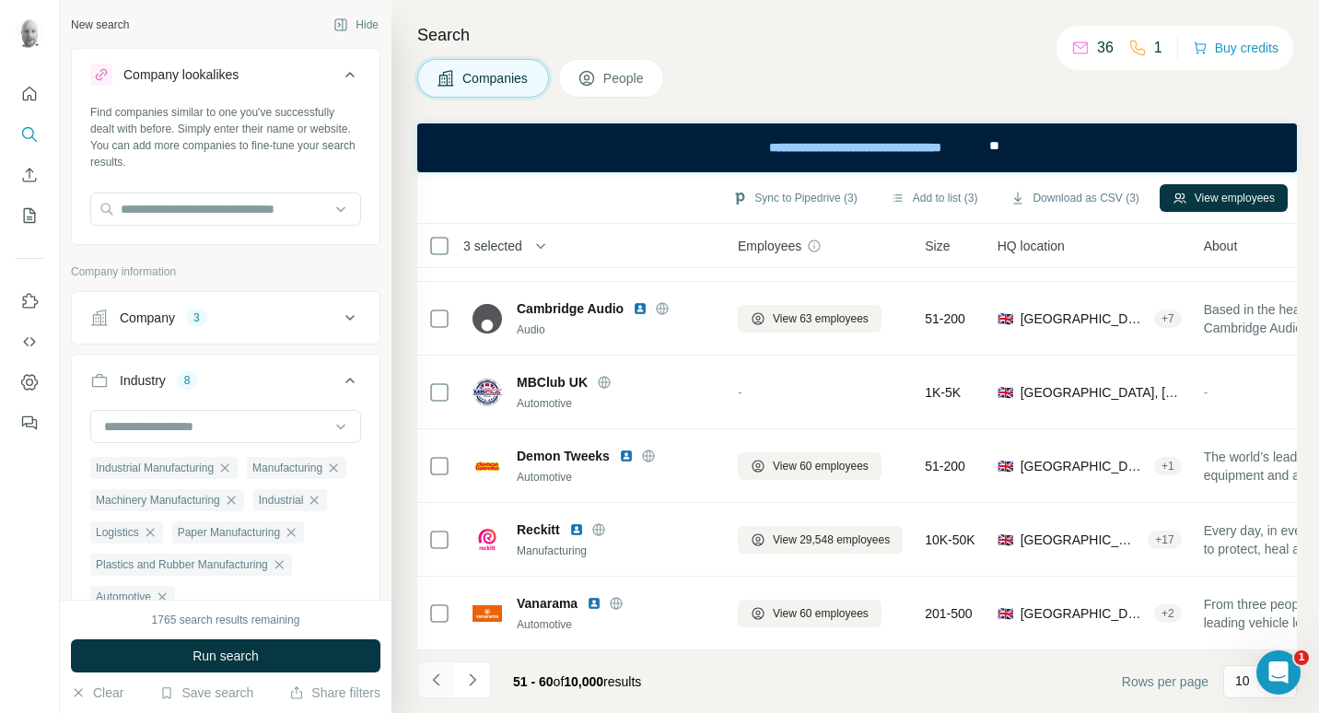
click at [429, 673] on icon "Navigate to previous page" at bounding box center [437, 680] width 18 height 18
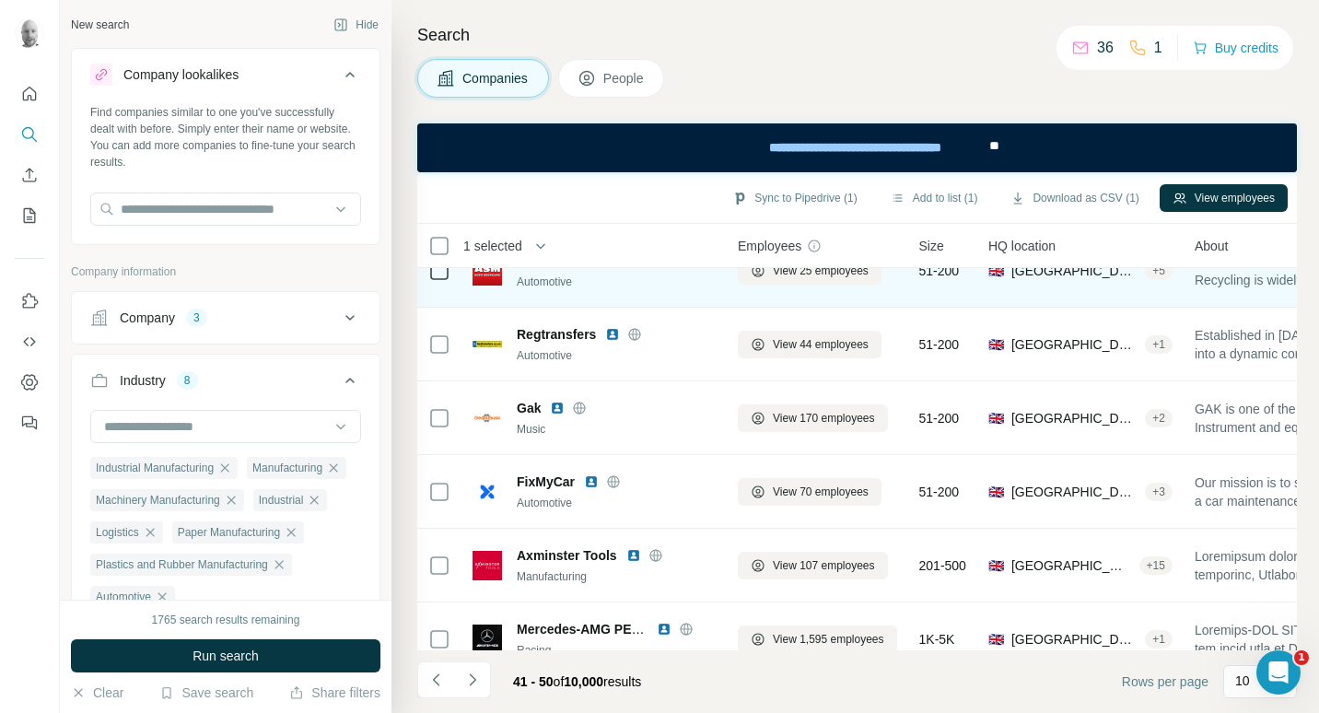
scroll to position [0, 0]
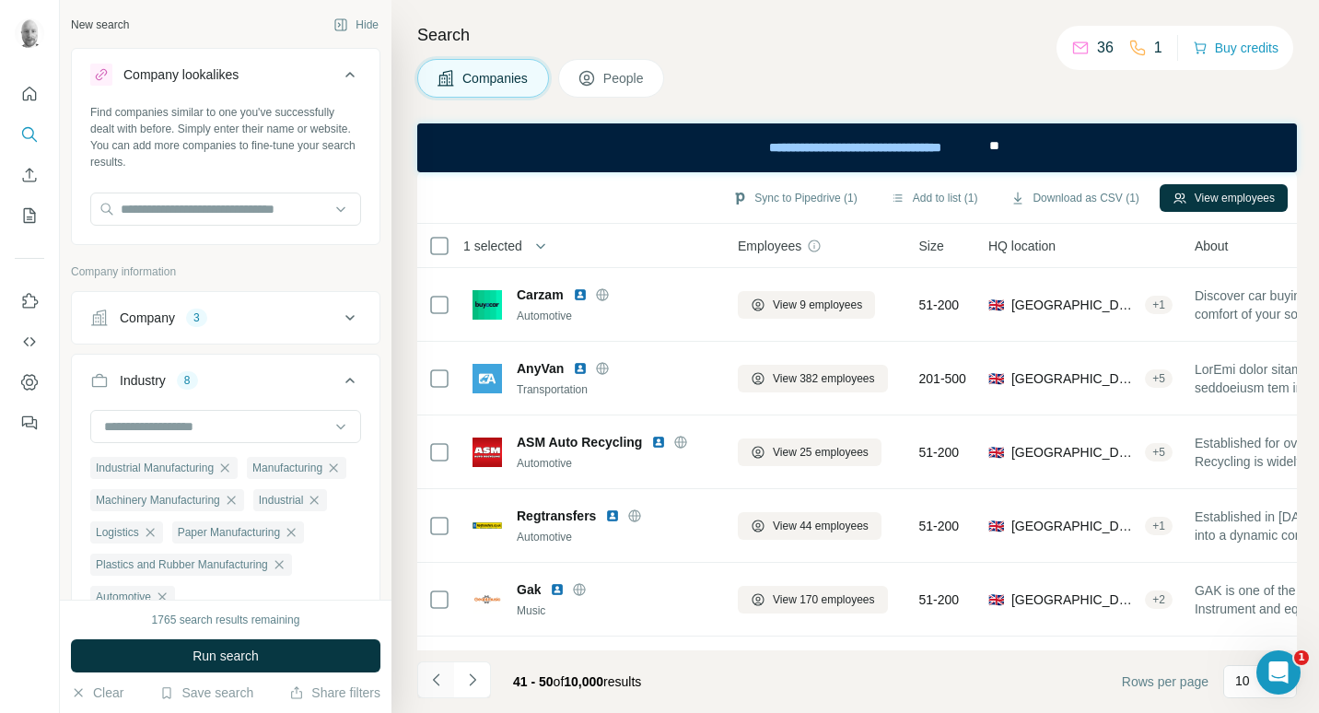
click at [438, 677] on icon "Navigate to previous page" at bounding box center [437, 680] width 18 height 18
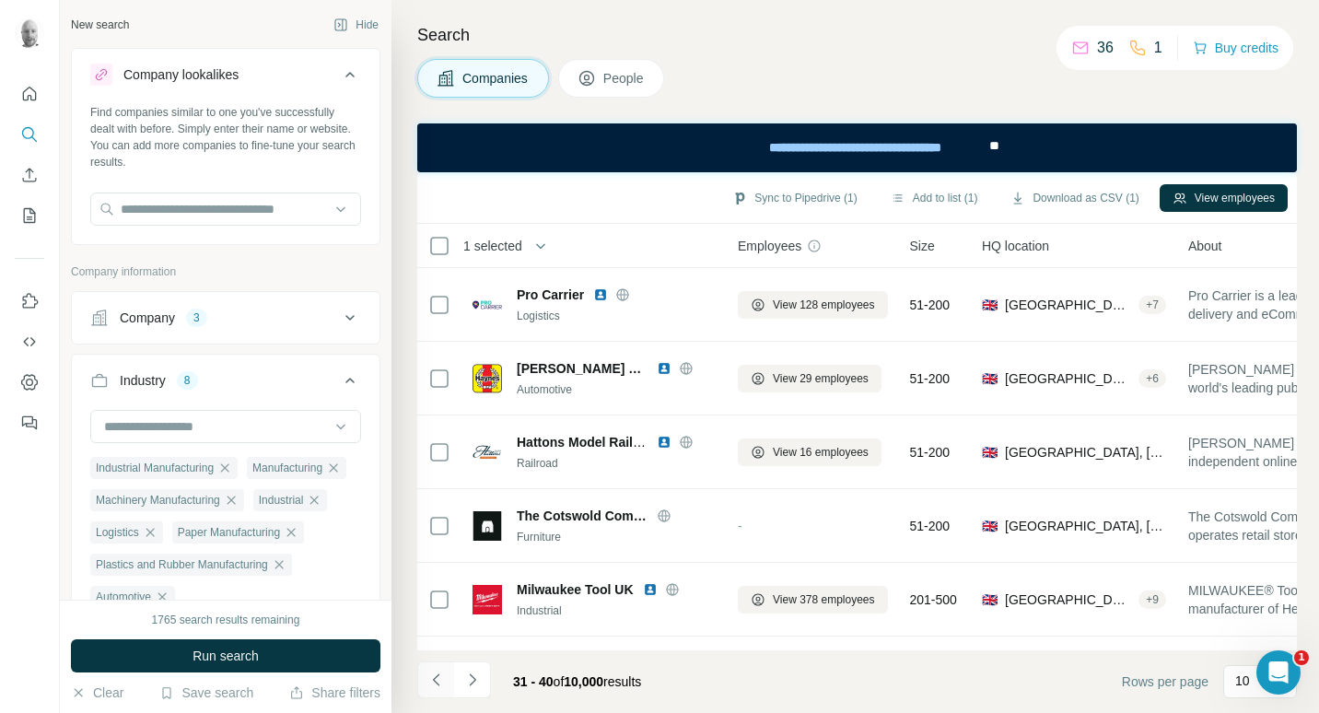
click at [438, 677] on icon "Navigate to previous page" at bounding box center [437, 680] width 18 height 18
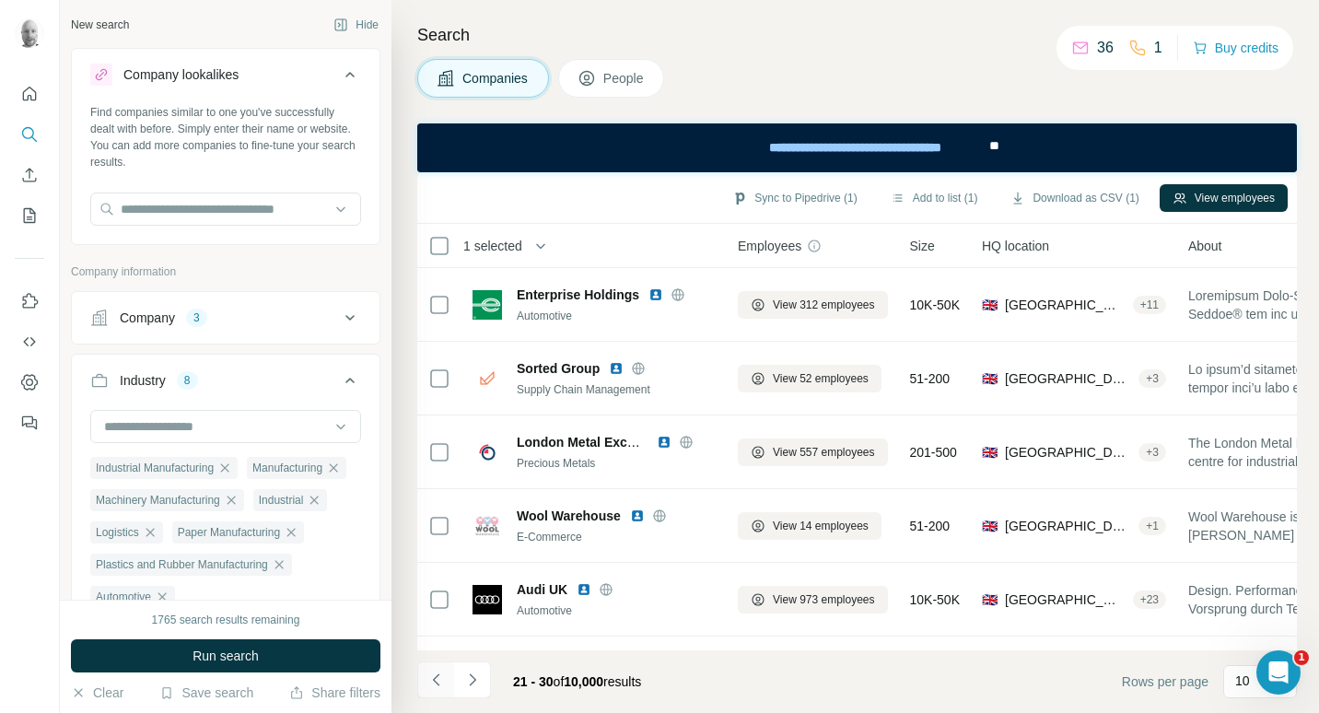
click at [438, 677] on icon "Navigate to previous page" at bounding box center [437, 680] width 18 height 18
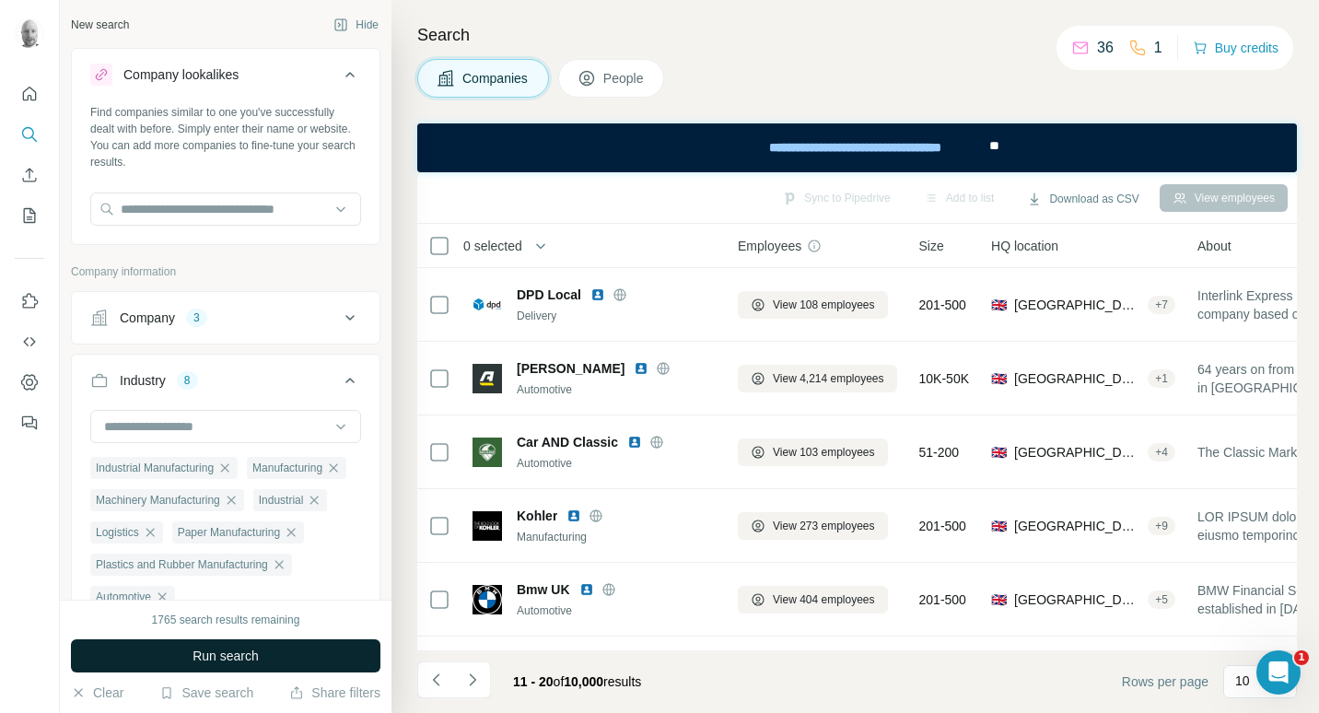
click at [346, 650] on button "Run search" at bounding box center [226, 655] width 310 height 33
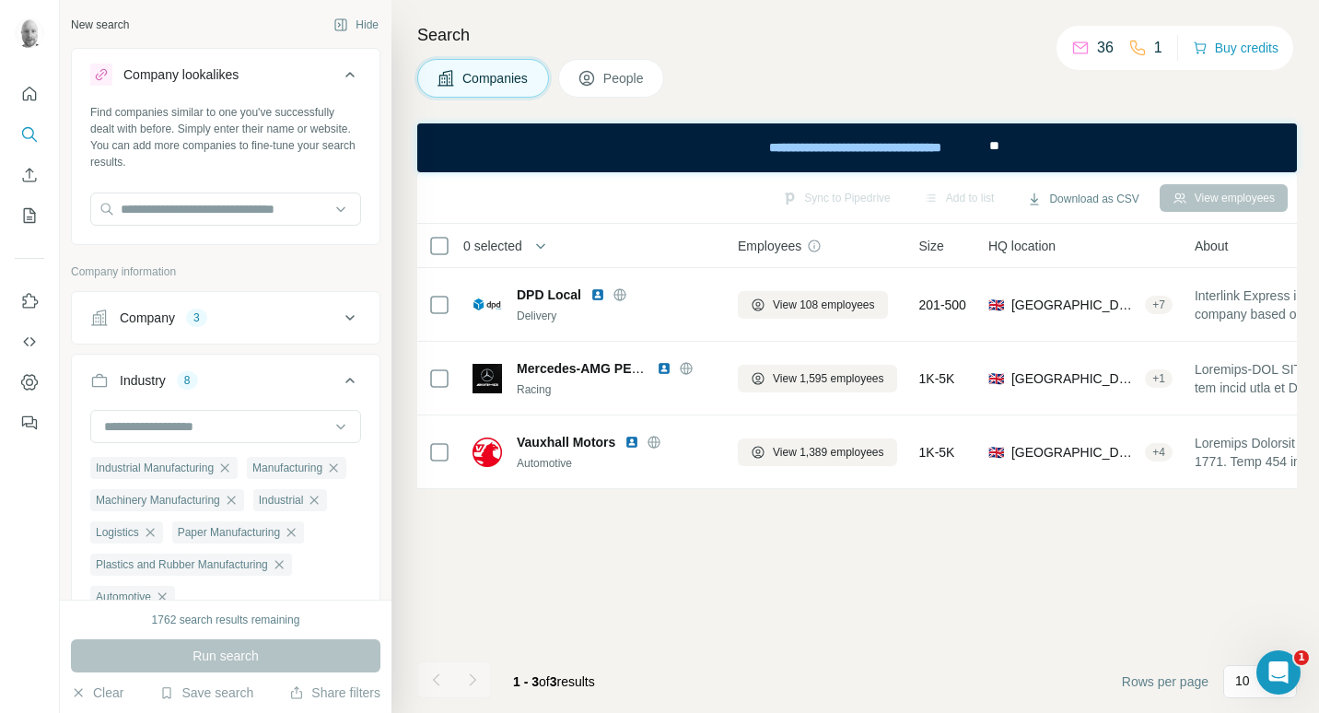
click at [339, 322] on icon at bounding box center [350, 318] width 22 height 22
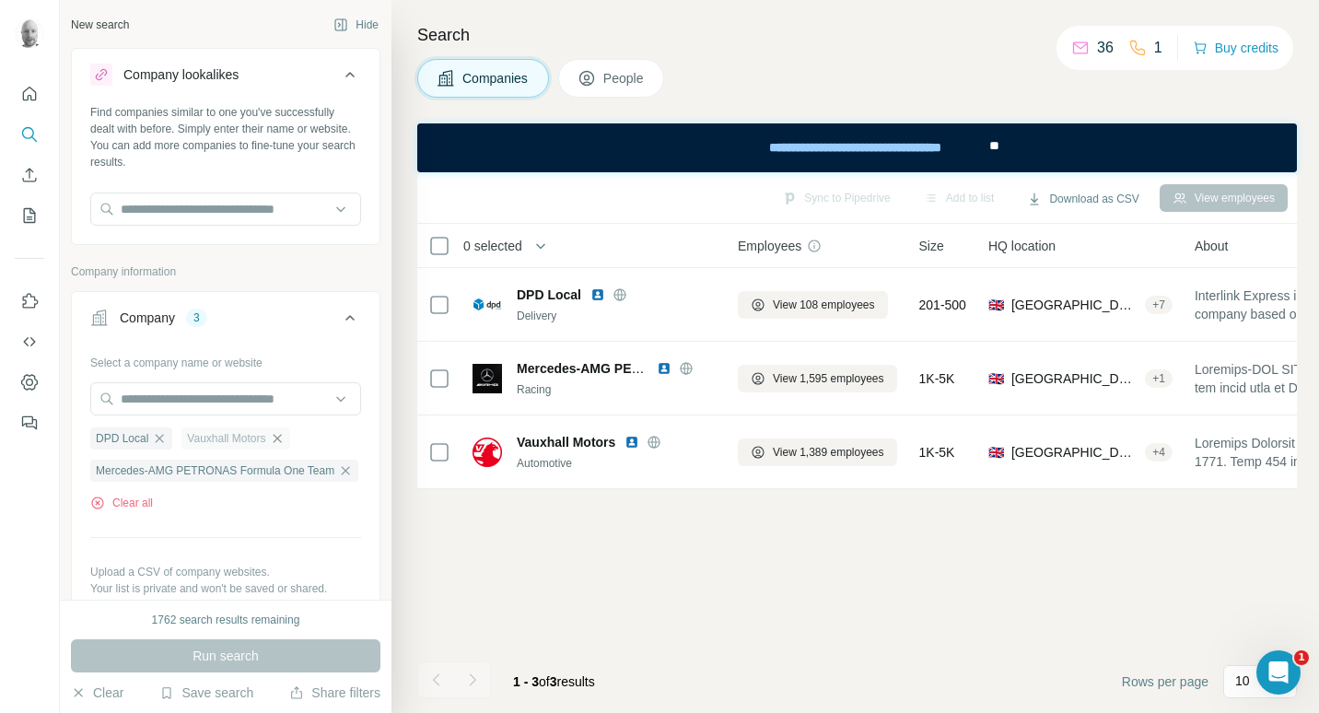
click at [284, 441] on icon "button" at bounding box center [277, 438] width 15 height 15
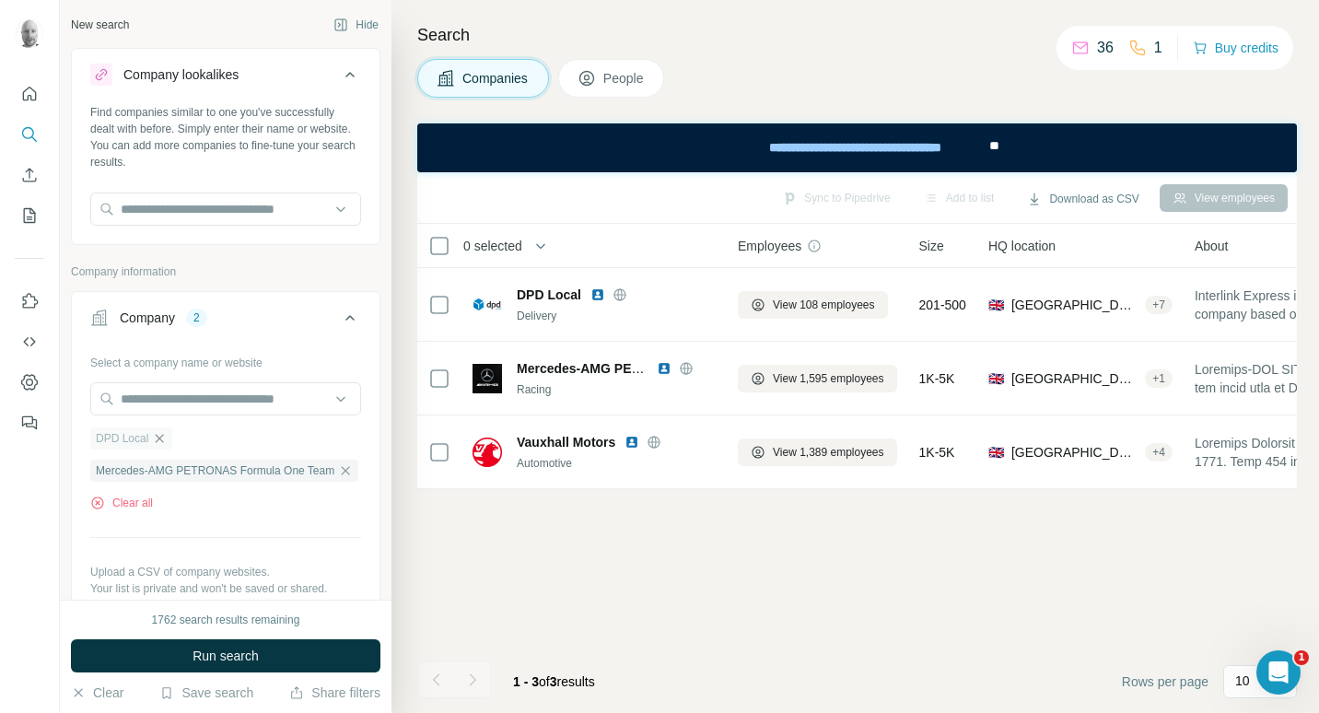
click at [159, 440] on icon "button" at bounding box center [159, 438] width 15 height 15
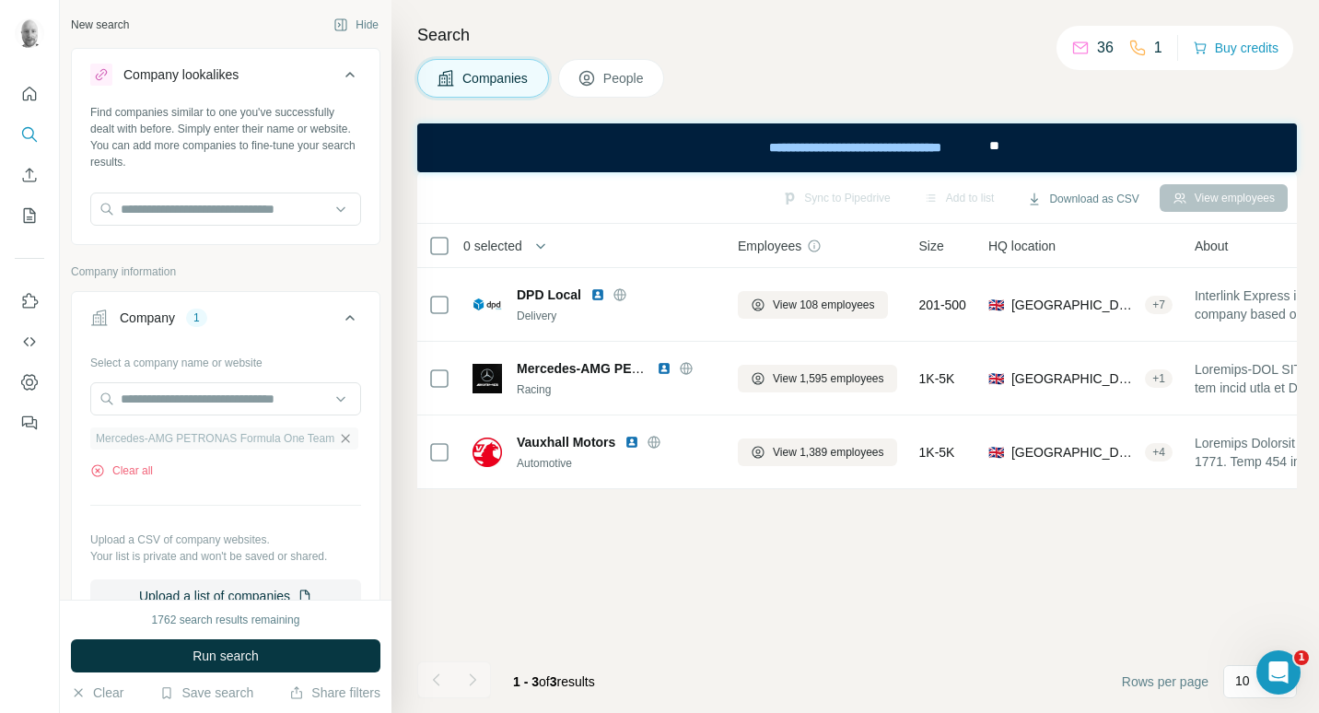
click at [338, 433] on icon "button" at bounding box center [345, 438] width 15 height 15
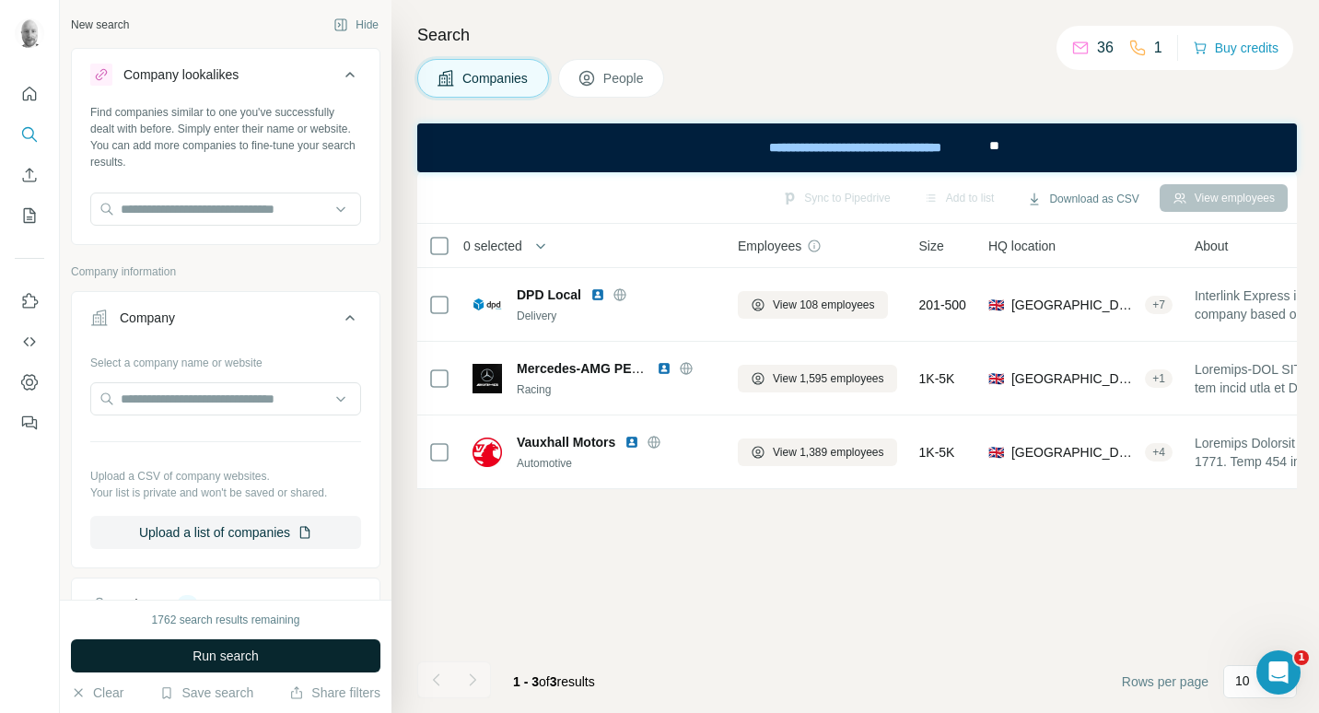
click at [287, 649] on button "Run search" at bounding box center [226, 655] width 310 height 33
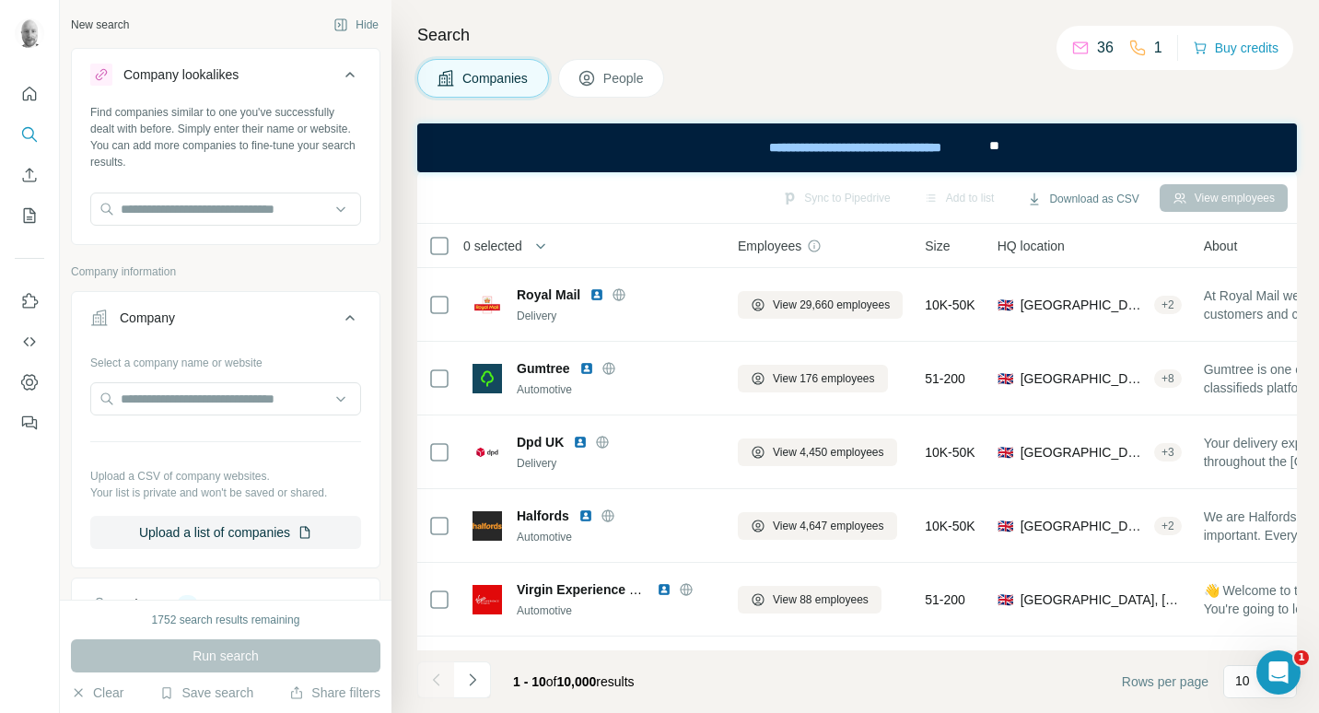
click at [615, 72] on span "People" at bounding box center [625, 78] width 42 height 18
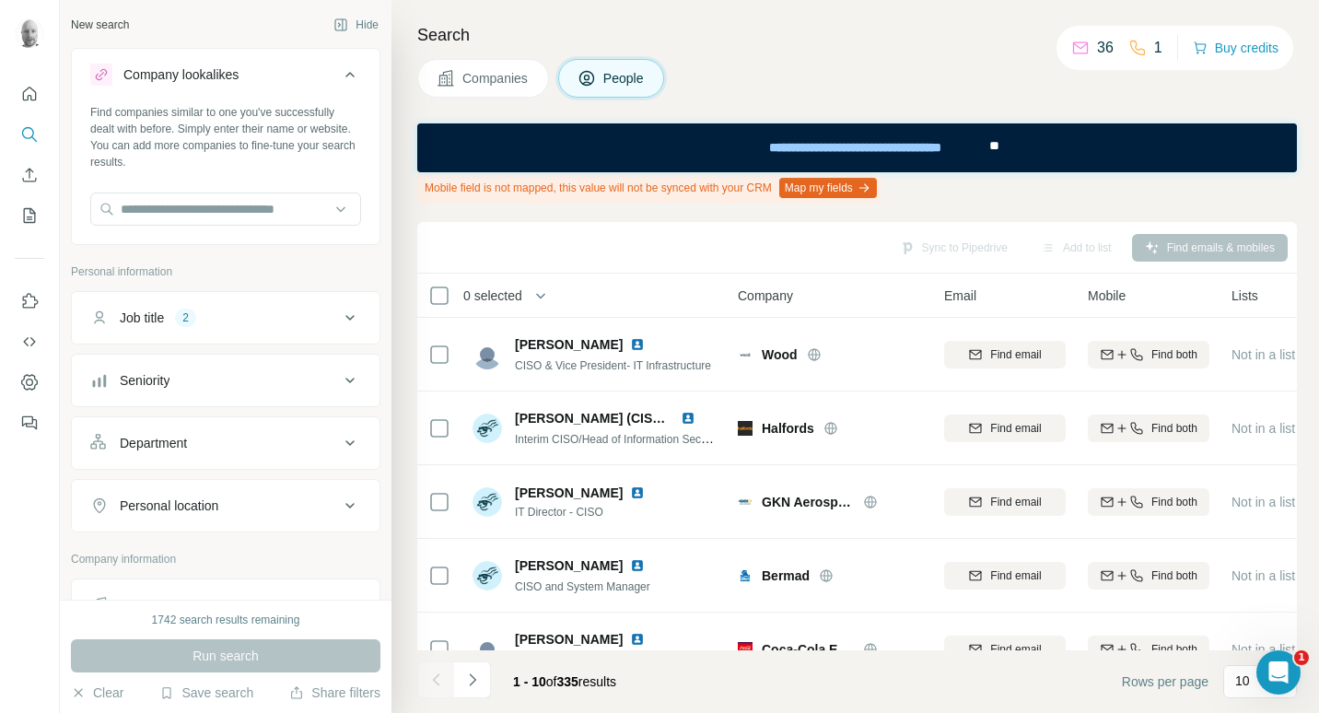
click at [307, 493] on button "Personal location" at bounding box center [226, 506] width 308 height 44
click at [252, 543] on input "text" at bounding box center [225, 551] width 271 height 33
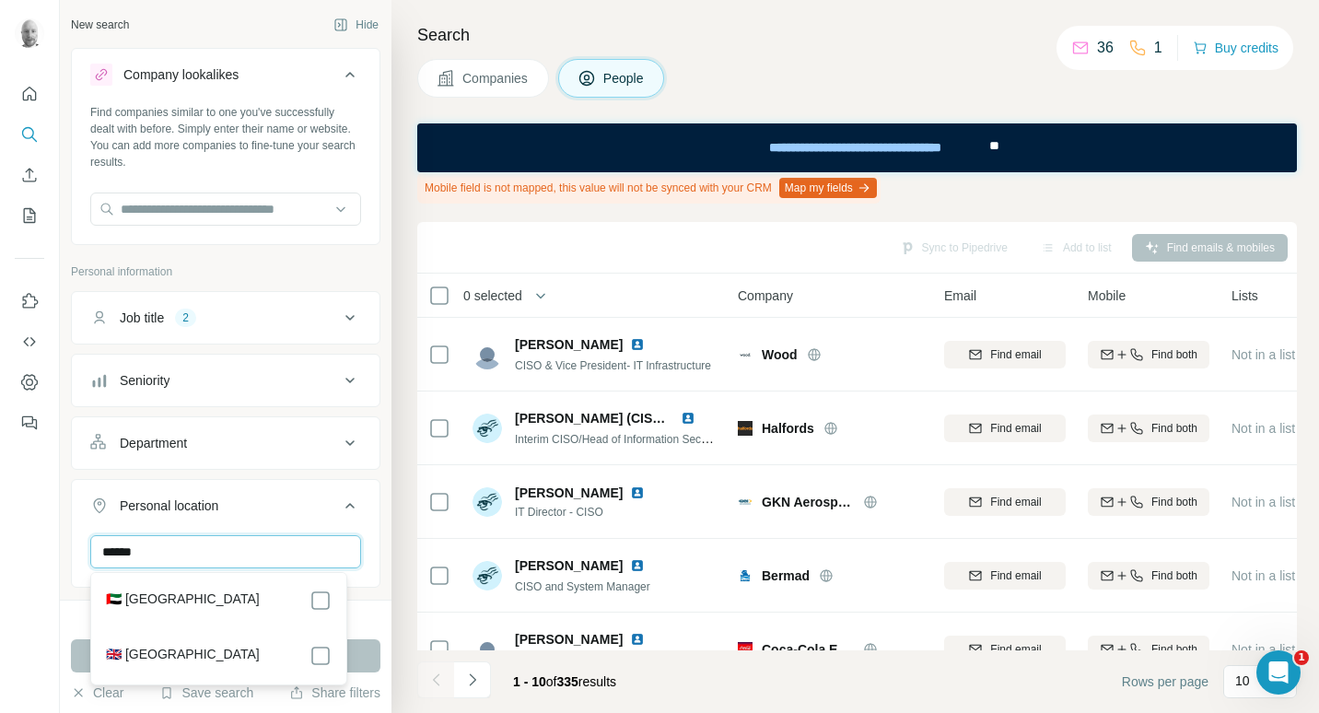
type input "******"
click at [358, 658] on button "Run search" at bounding box center [226, 655] width 310 height 33
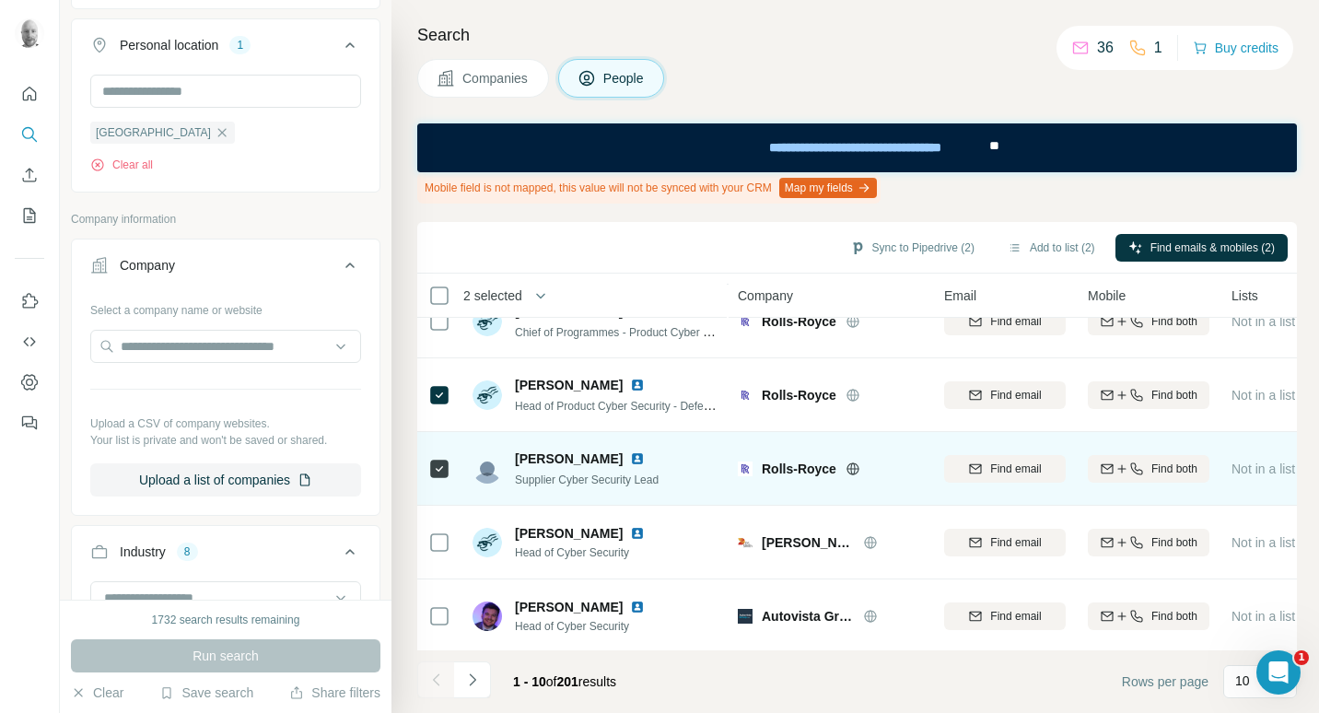
scroll to position [414, 0]
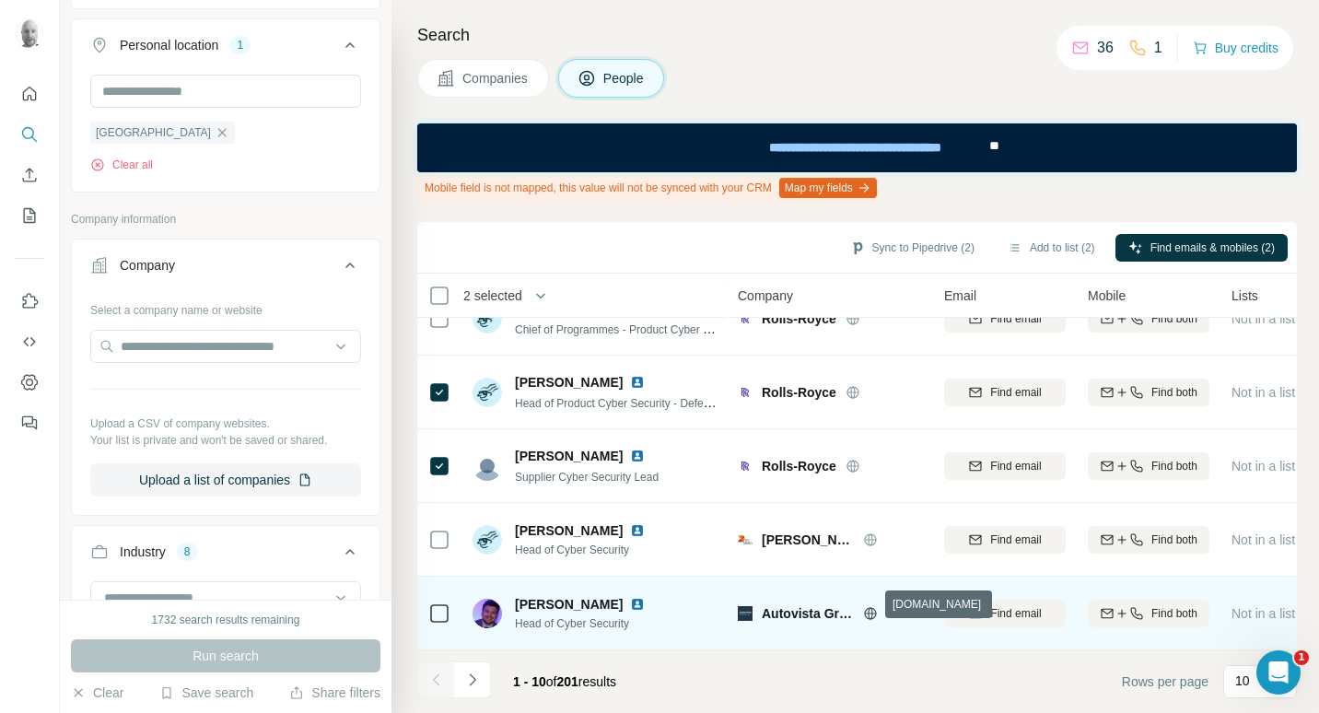
click at [868, 606] on icon at bounding box center [870, 613] width 15 height 15
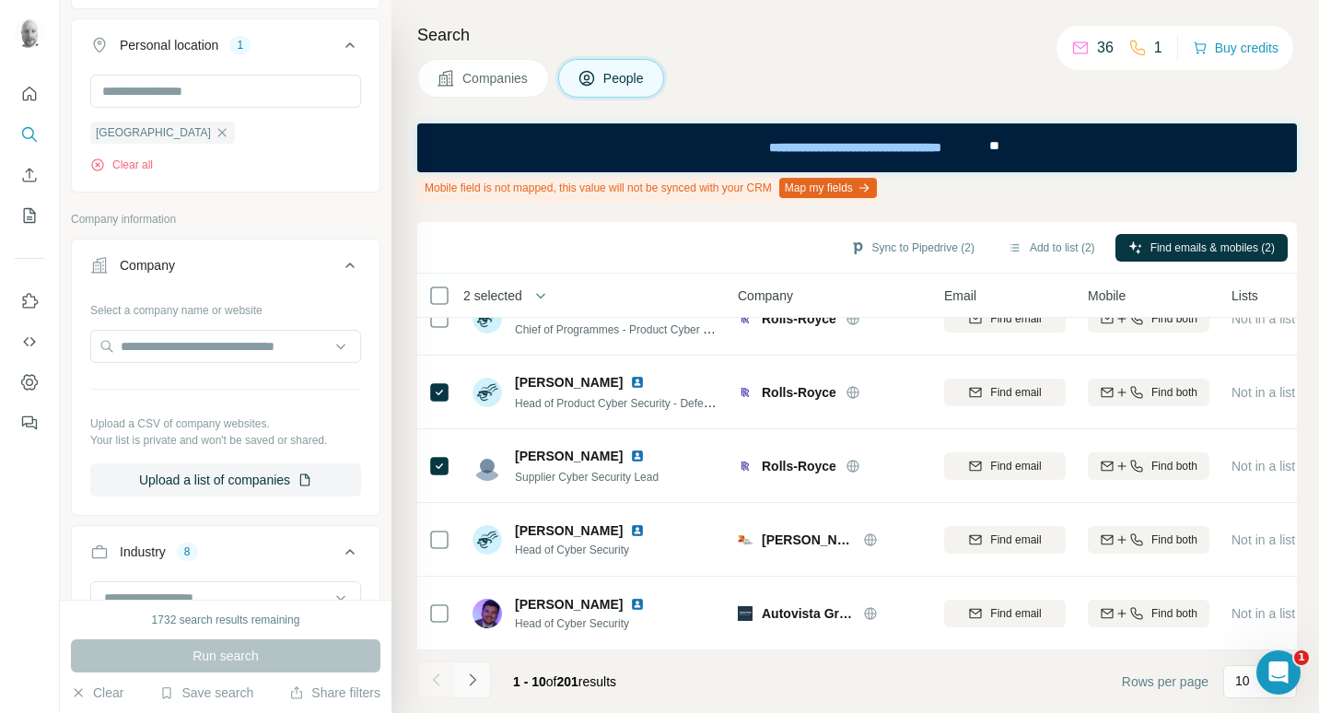
click at [475, 677] on icon "Navigate to next page" at bounding box center [472, 680] width 18 height 18
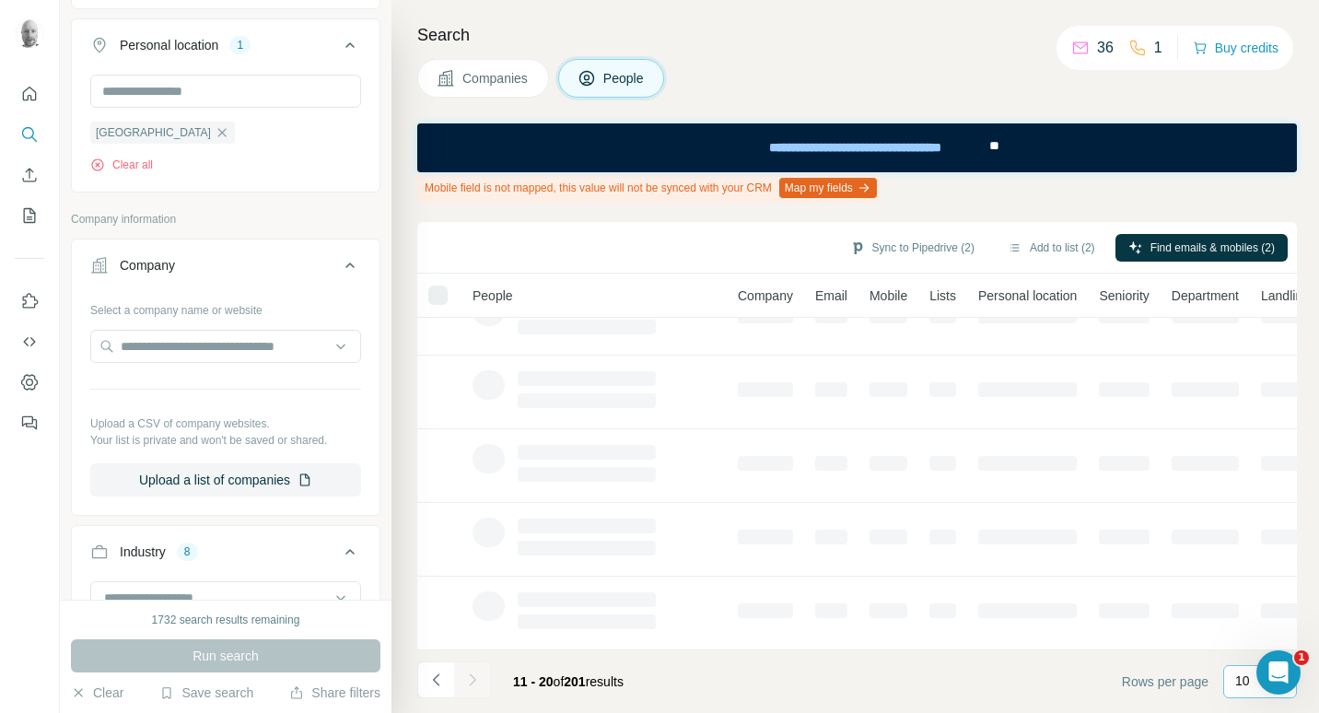
click at [1235, 683] on div "10" at bounding box center [1261, 681] width 74 height 33
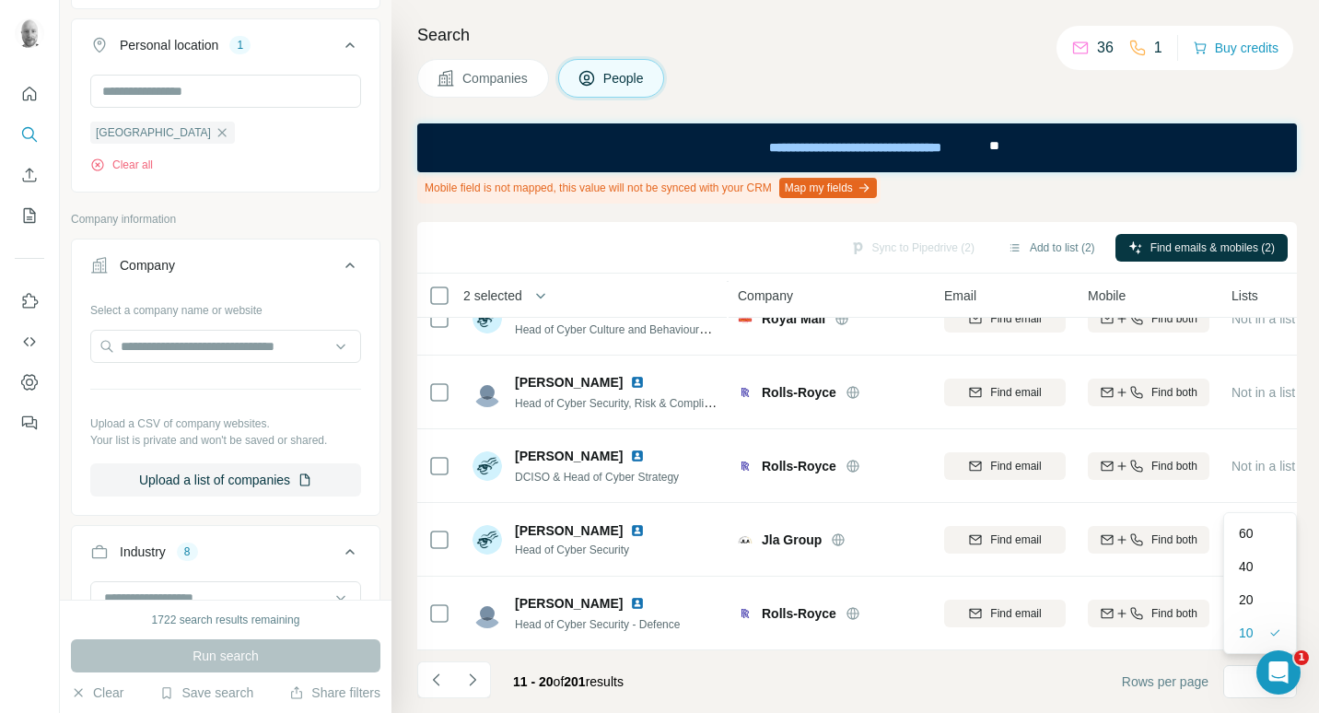
click at [1256, 570] on div "40" at bounding box center [1260, 566] width 42 height 18
click at [1256, 577] on td "Not in a list" at bounding box center [1293, 614] width 144 height 74
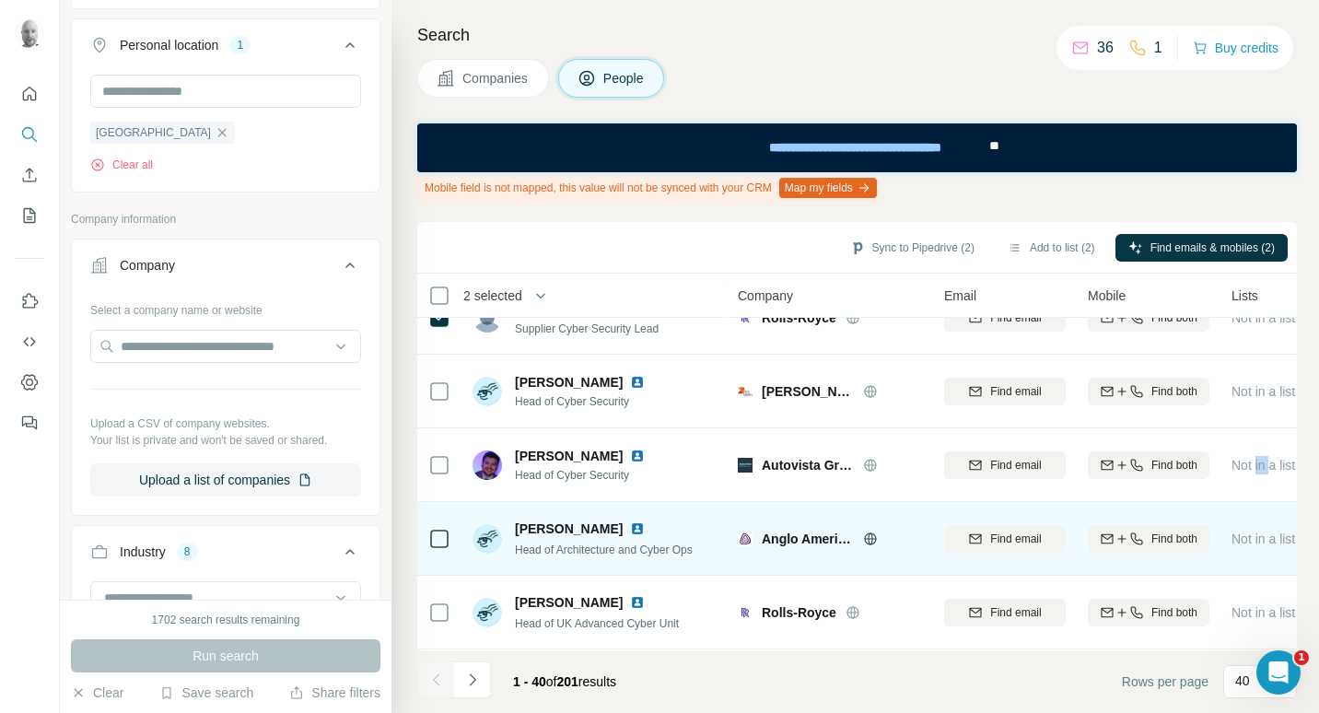
scroll to position [645, 0]
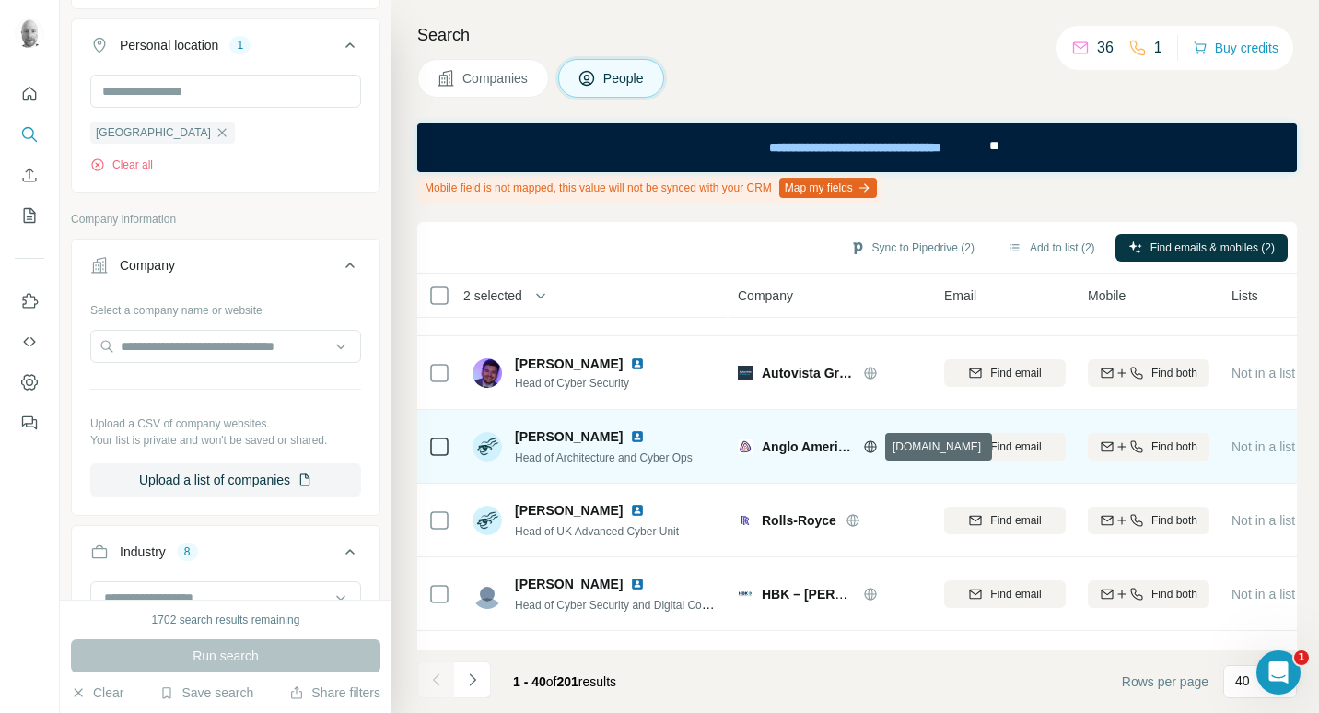
click at [874, 443] on icon at bounding box center [870, 447] width 15 height 15
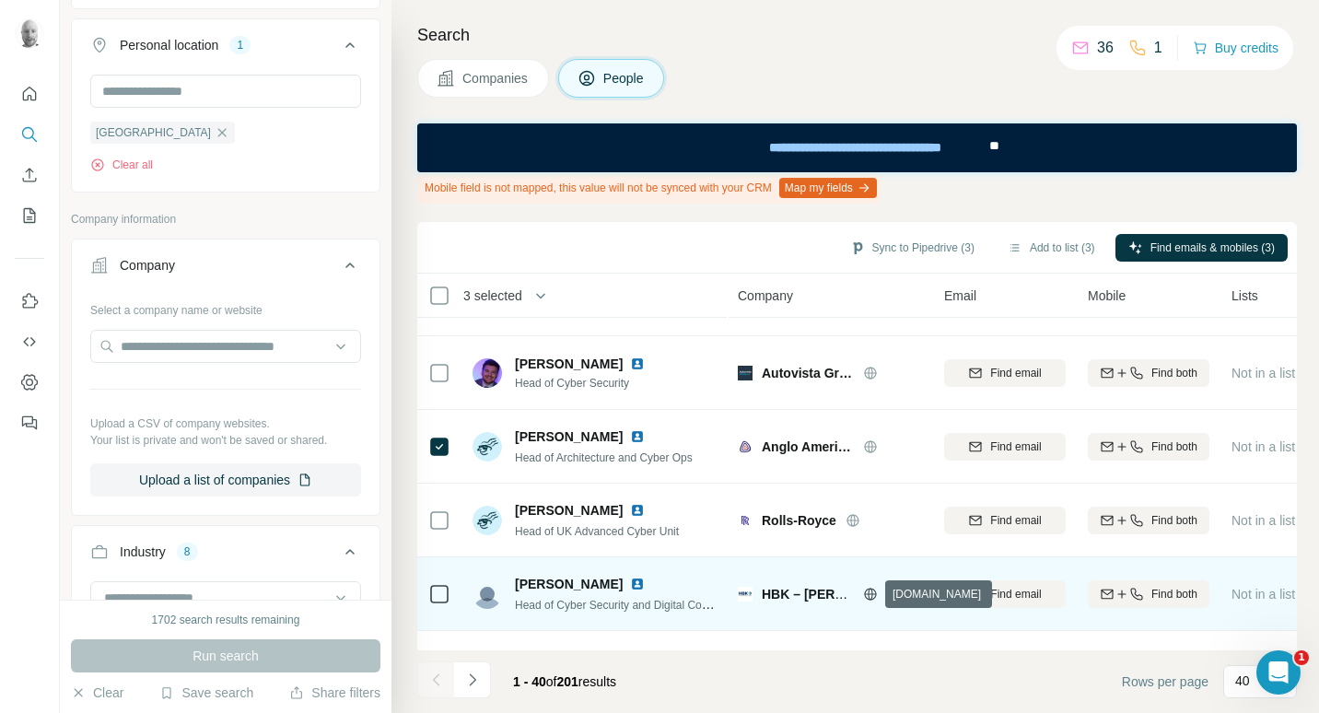
click at [869, 595] on icon at bounding box center [870, 594] width 5 height 12
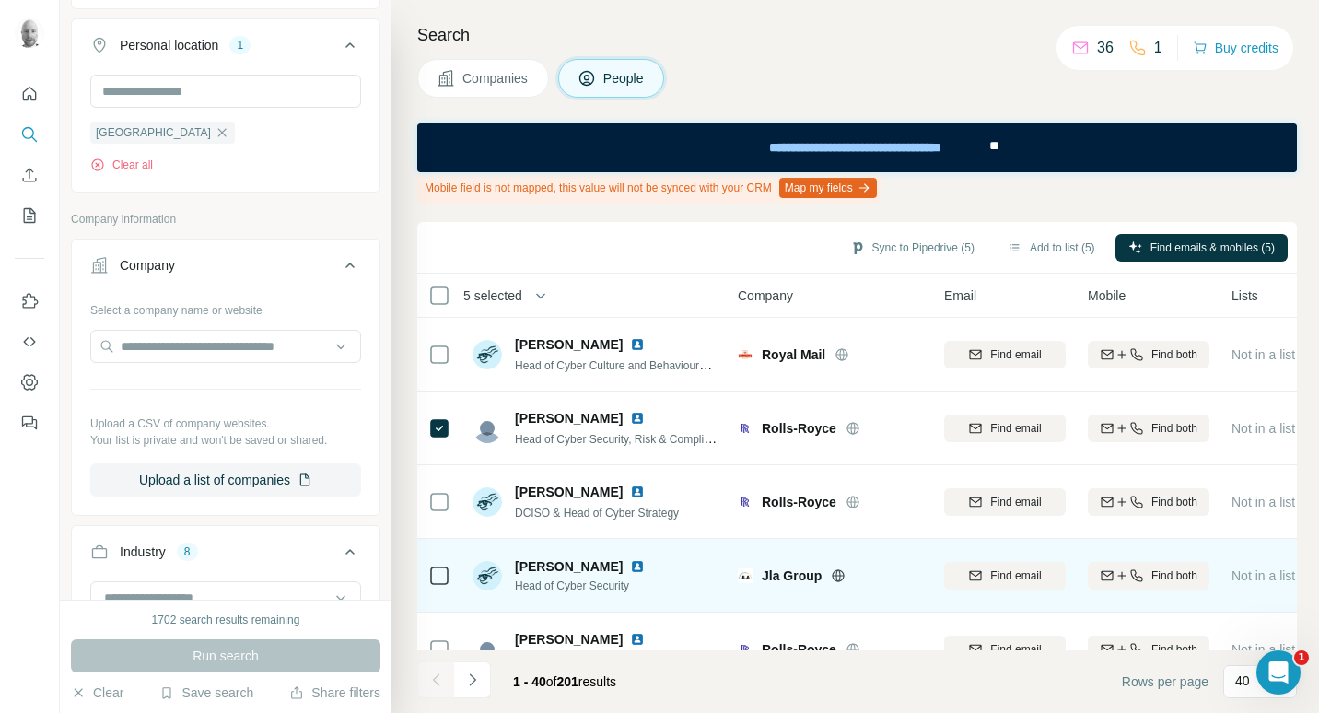
scroll to position [1198, 0]
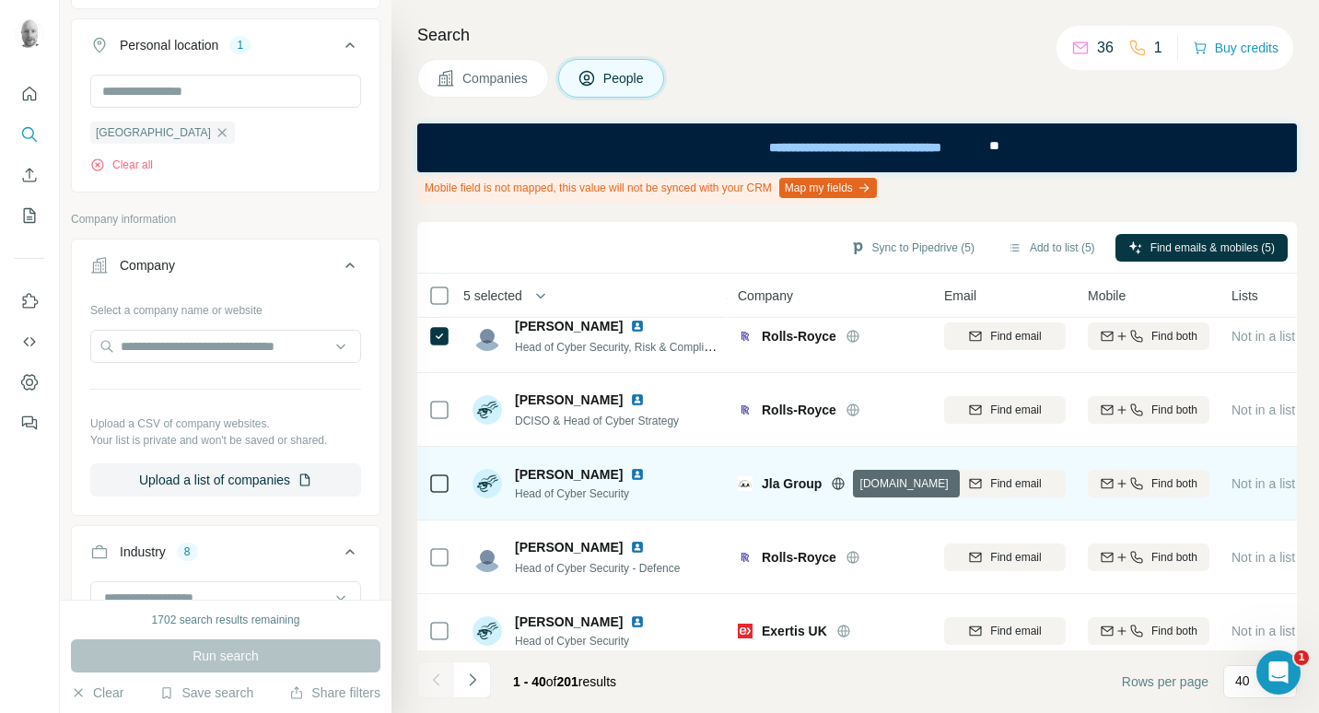
click at [837, 483] on icon at bounding box center [839, 483] width 5 height 12
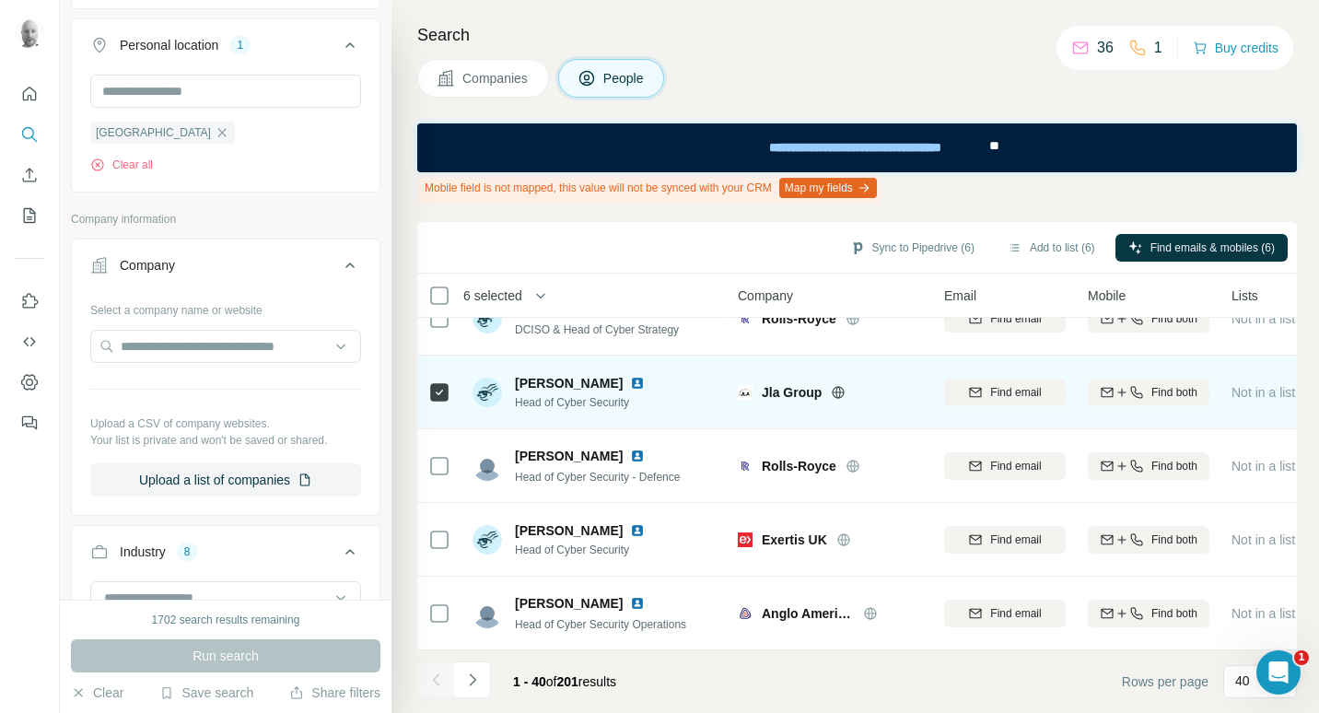
scroll to position [1290, 0]
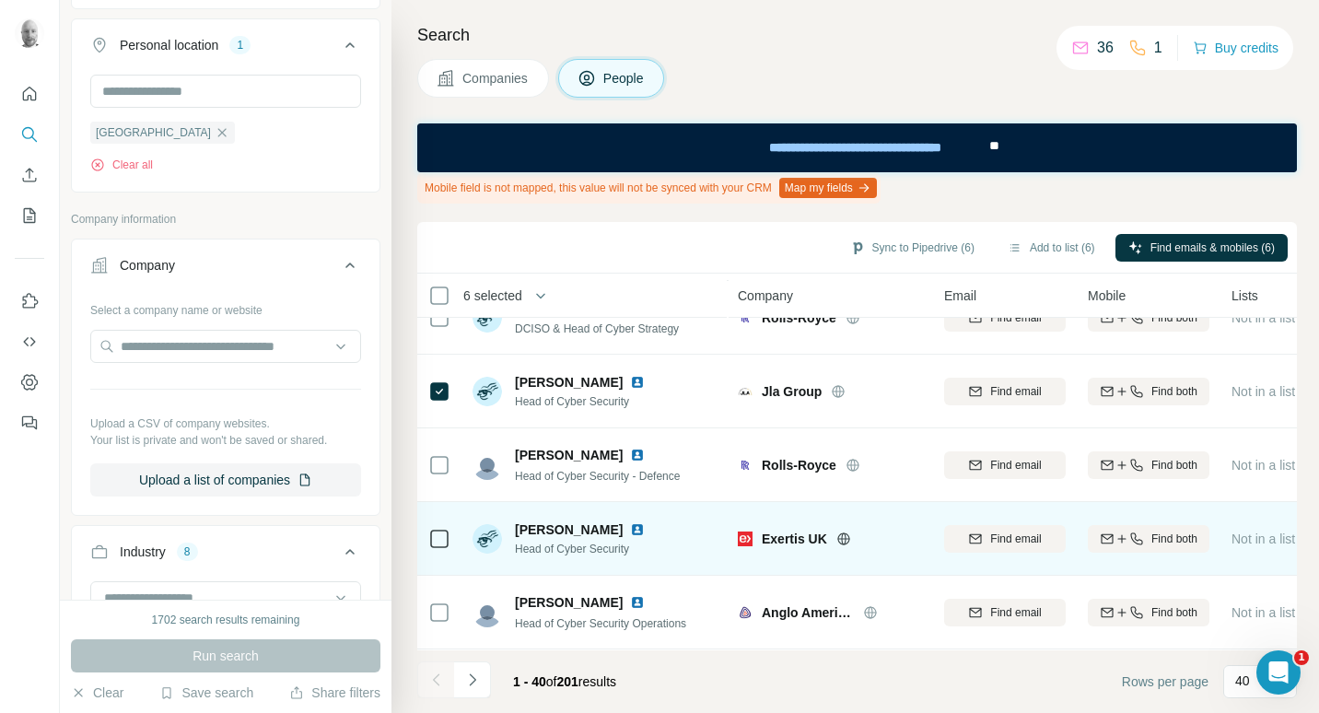
click at [841, 539] on icon at bounding box center [843, 539] width 5 height 12
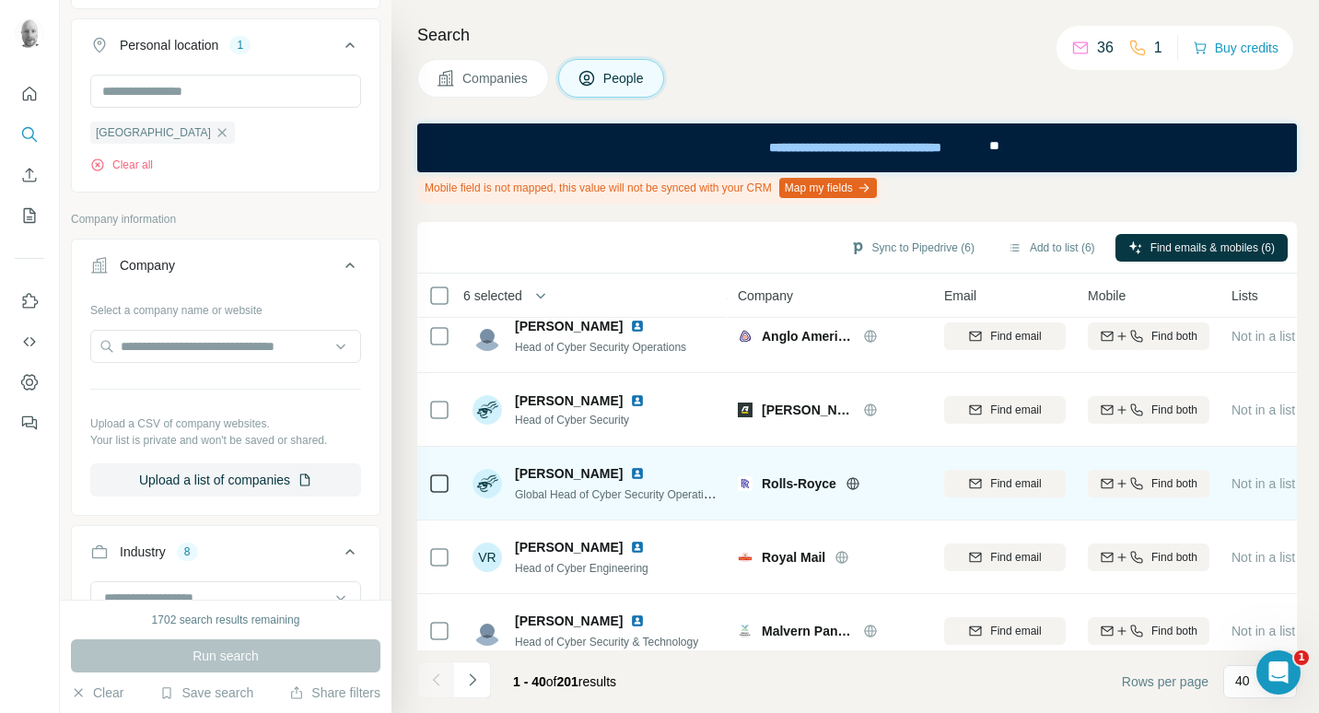
scroll to position [1659, 0]
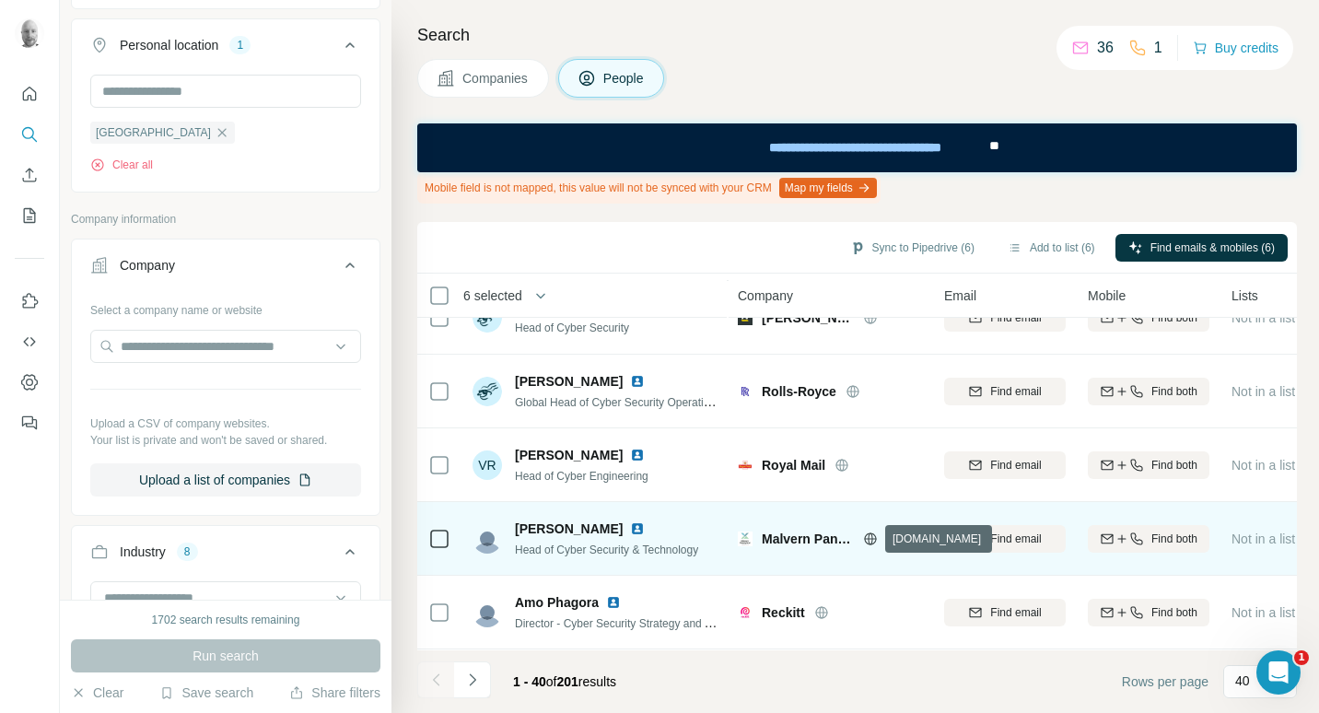
click at [874, 535] on icon at bounding box center [870, 539] width 15 height 15
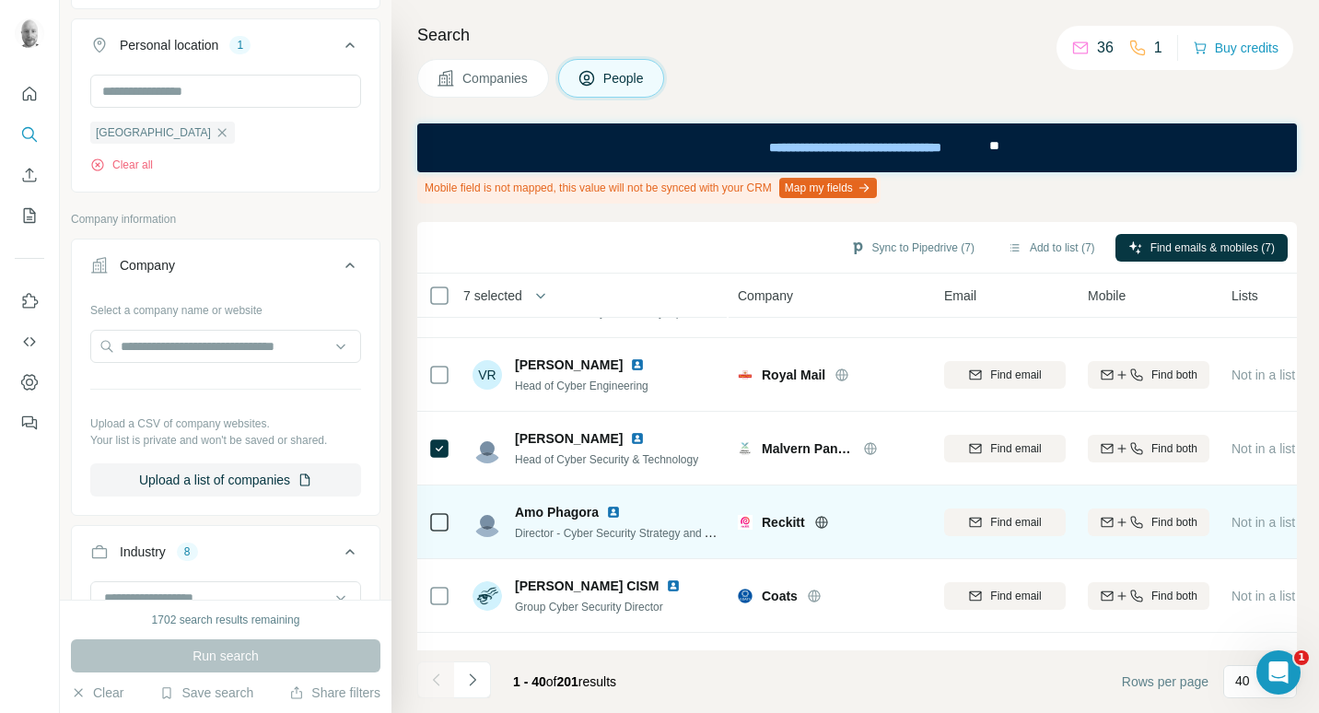
scroll to position [1751, 0]
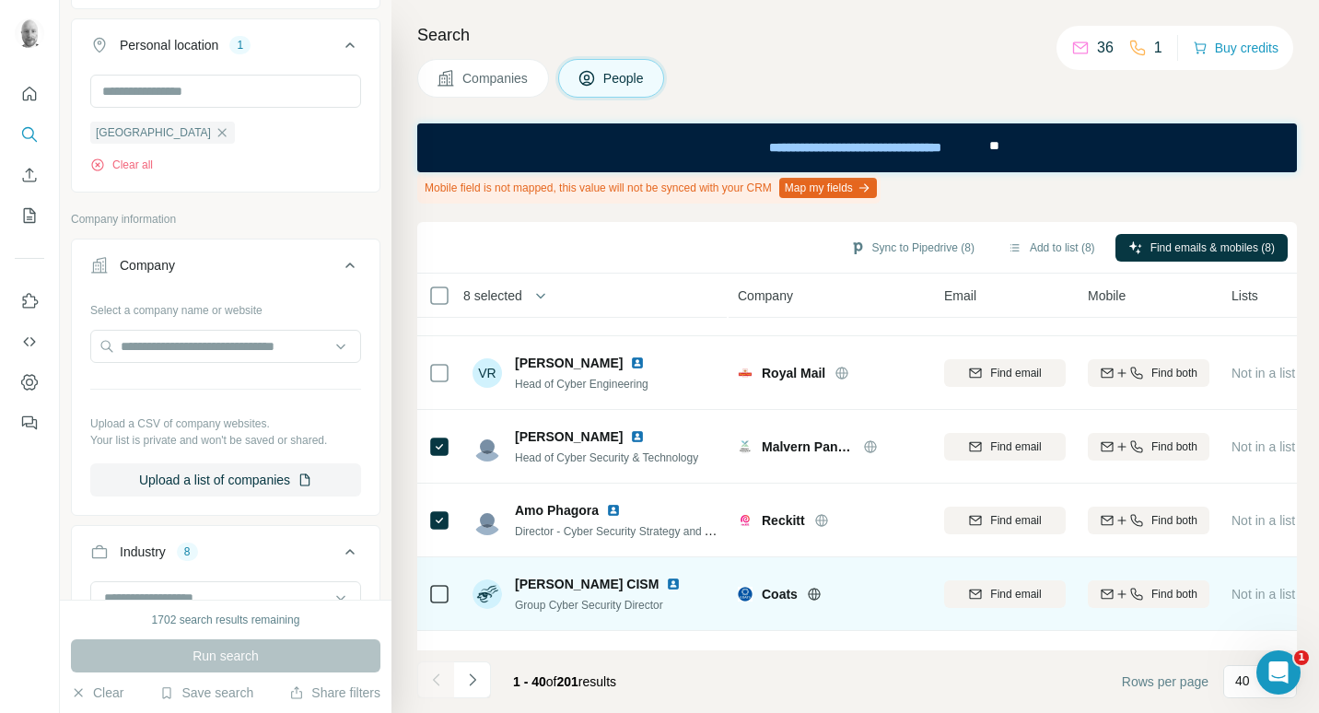
click at [817, 597] on icon at bounding box center [814, 594] width 15 height 15
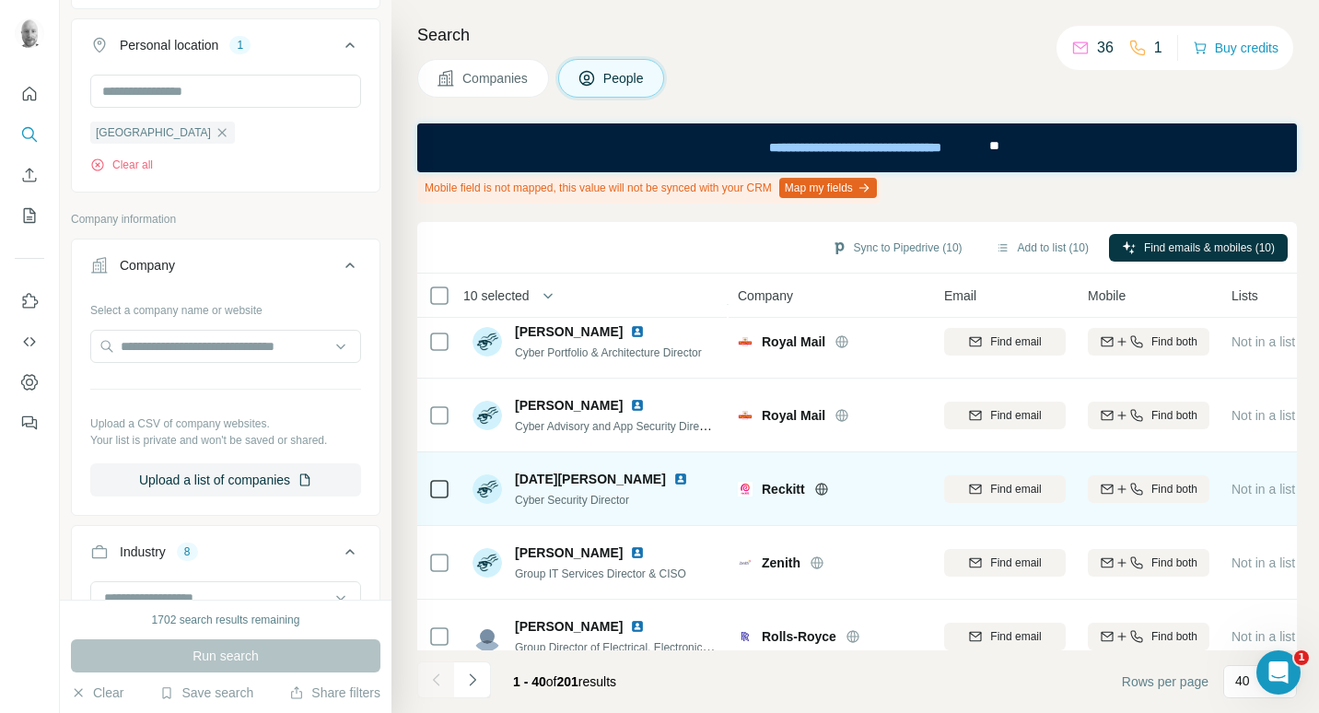
scroll to position [2488, 0]
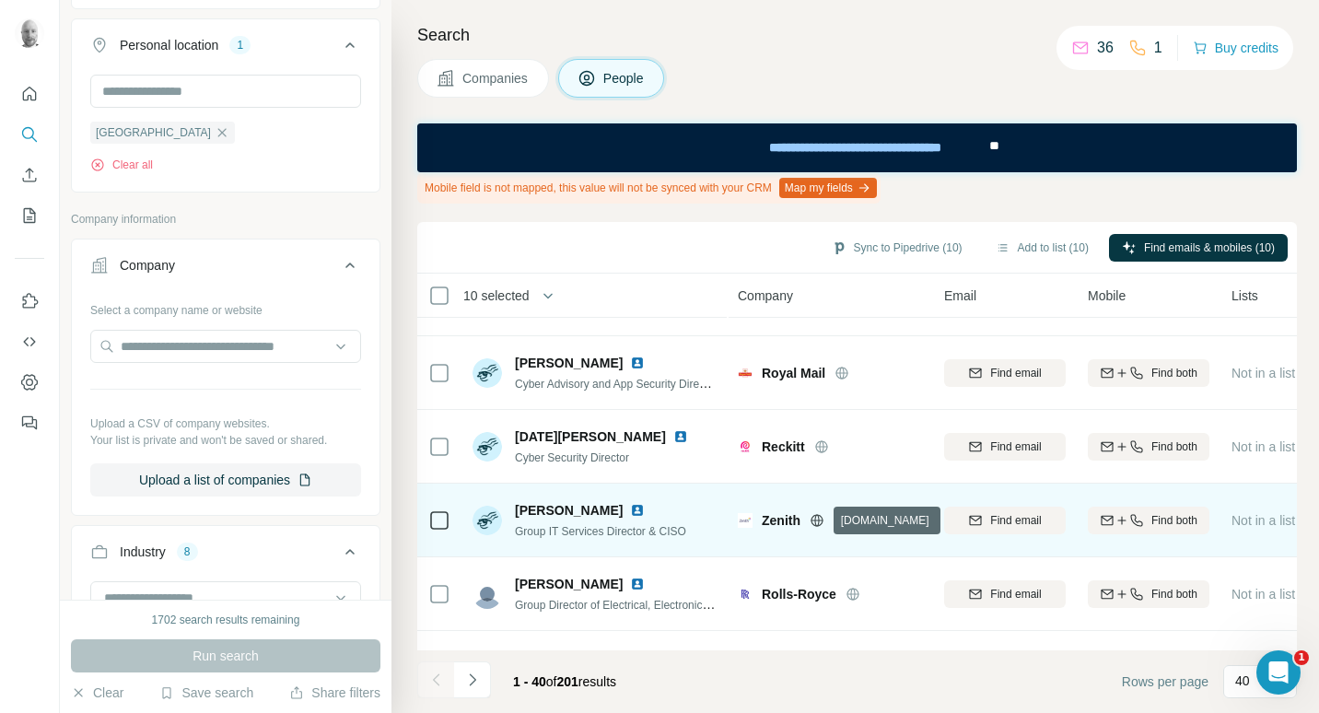
click at [821, 522] on icon at bounding box center [817, 520] width 15 height 15
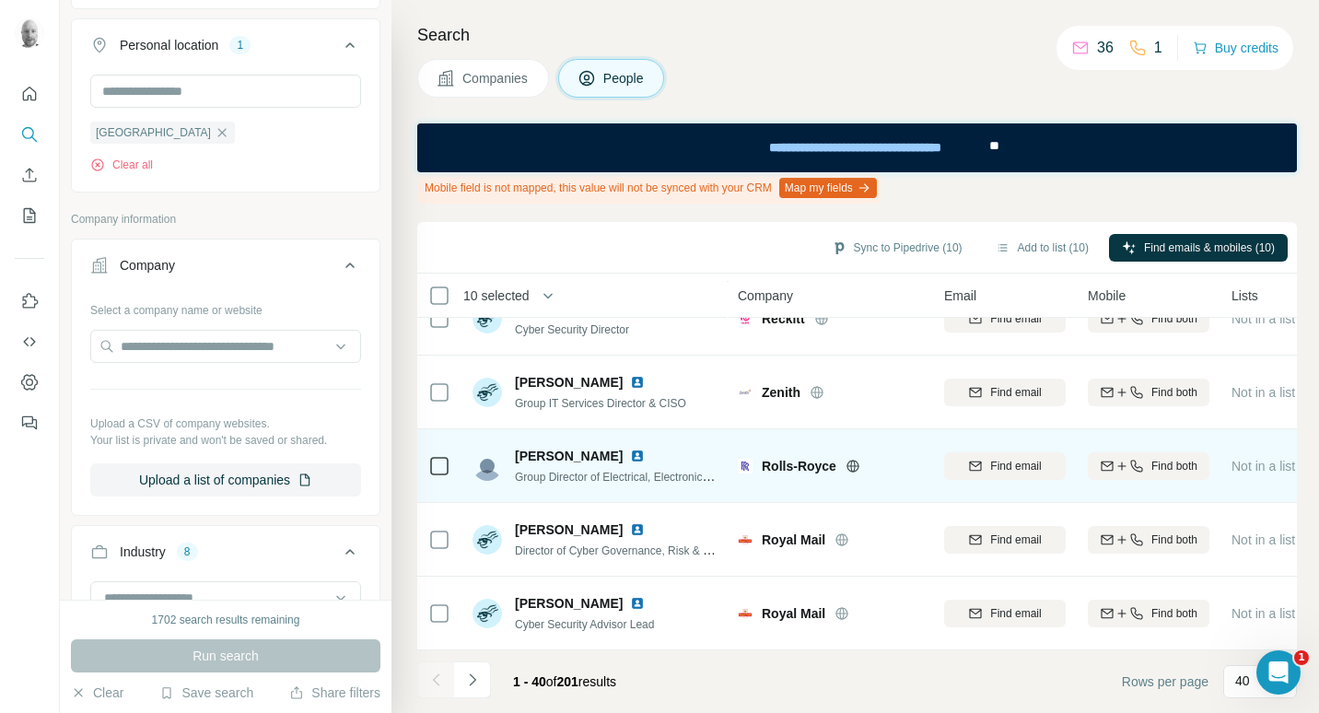
scroll to position [2625, 0]
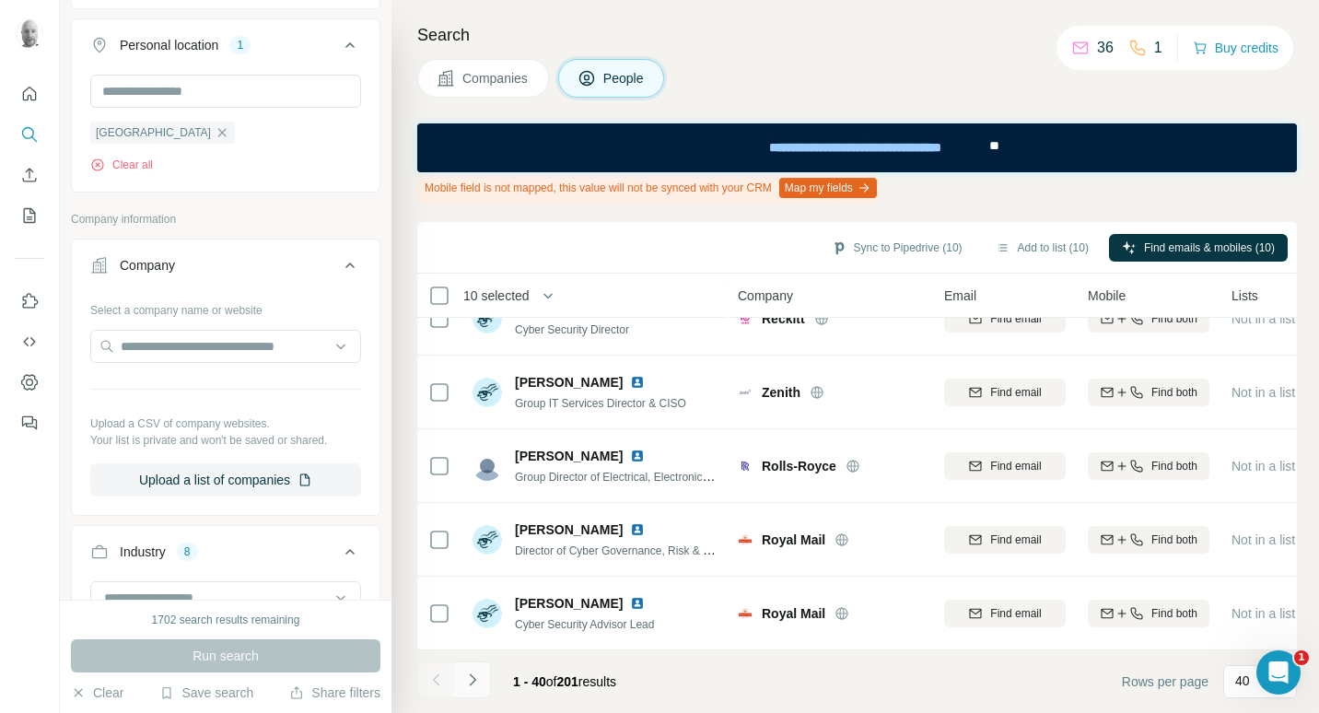
click at [470, 683] on icon "Navigate to next page" at bounding box center [472, 680] width 18 height 18
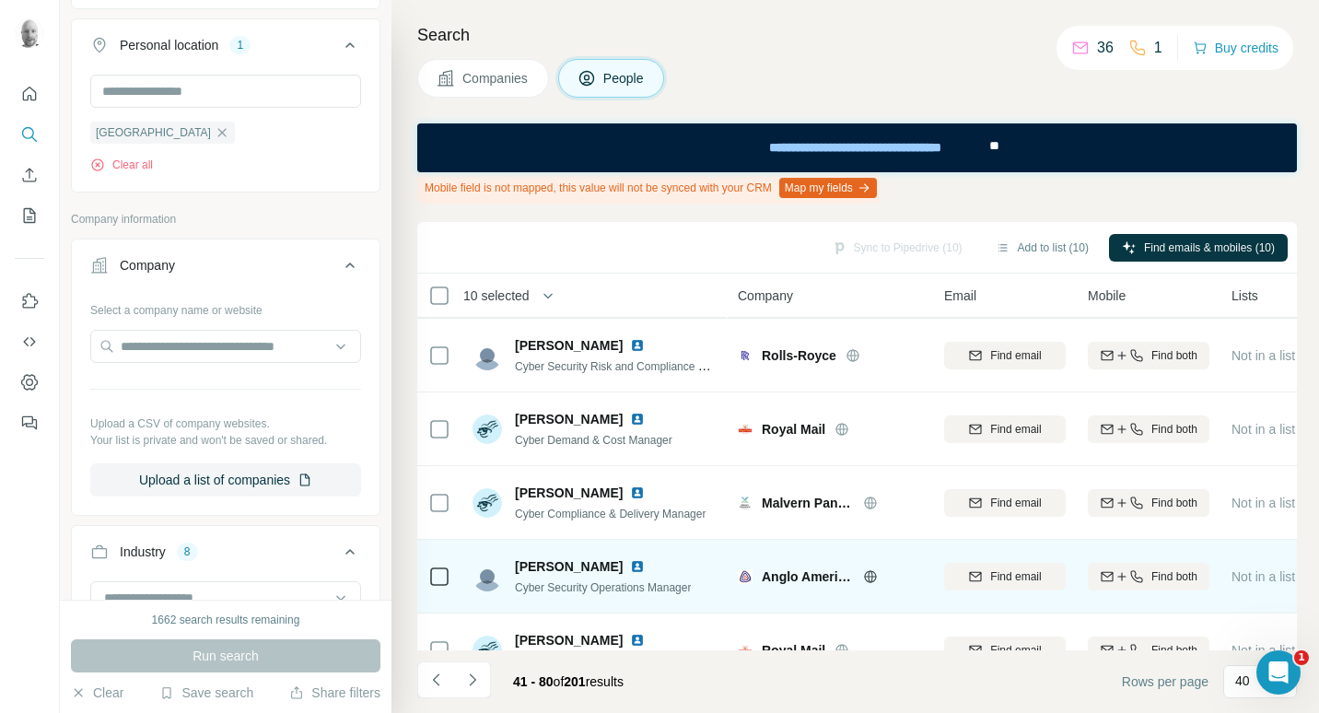
scroll to position [369, 0]
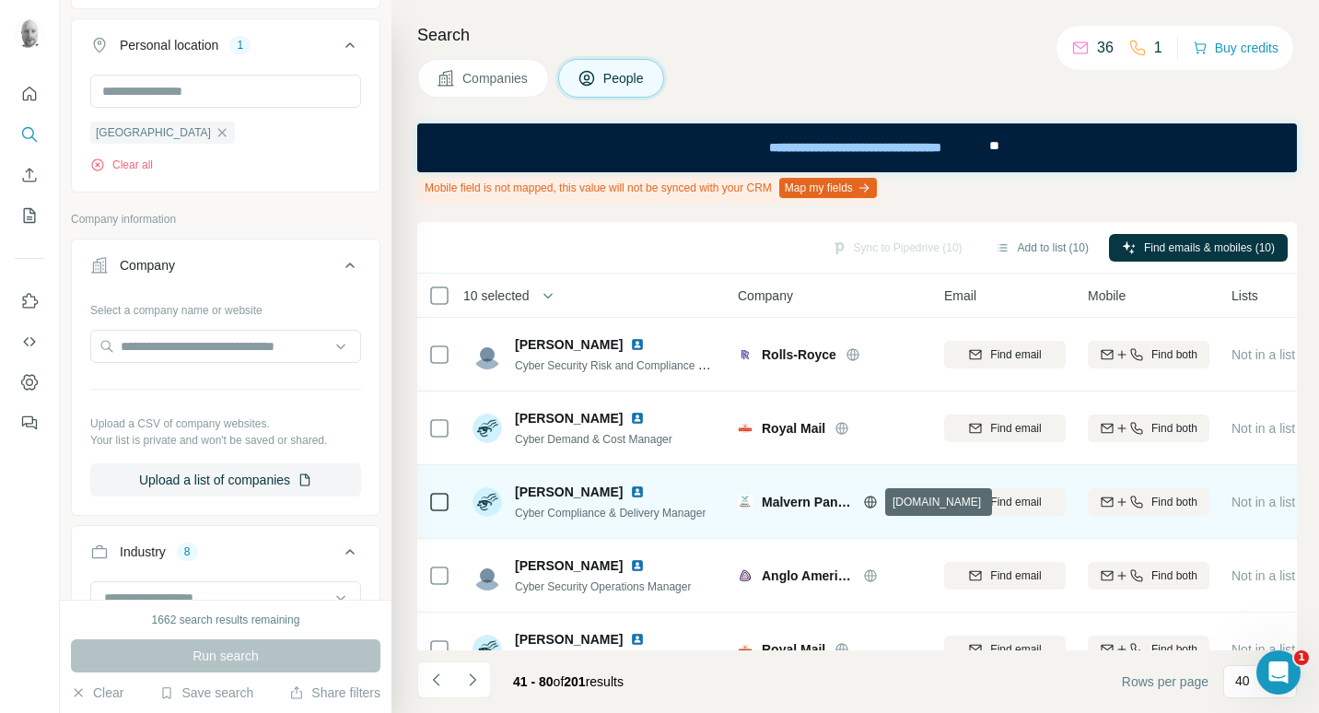
click at [873, 502] on icon at bounding box center [870, 502] width 5 height 12
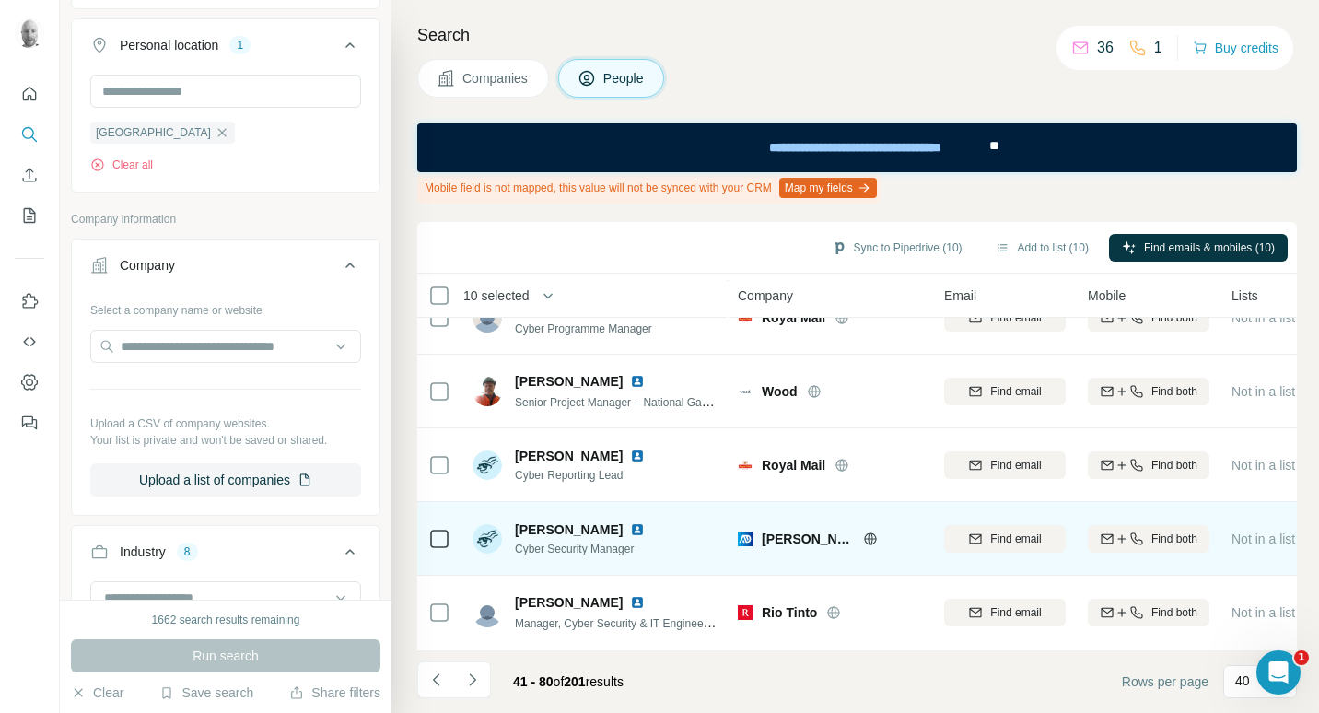
scroll to position [1014, 0]
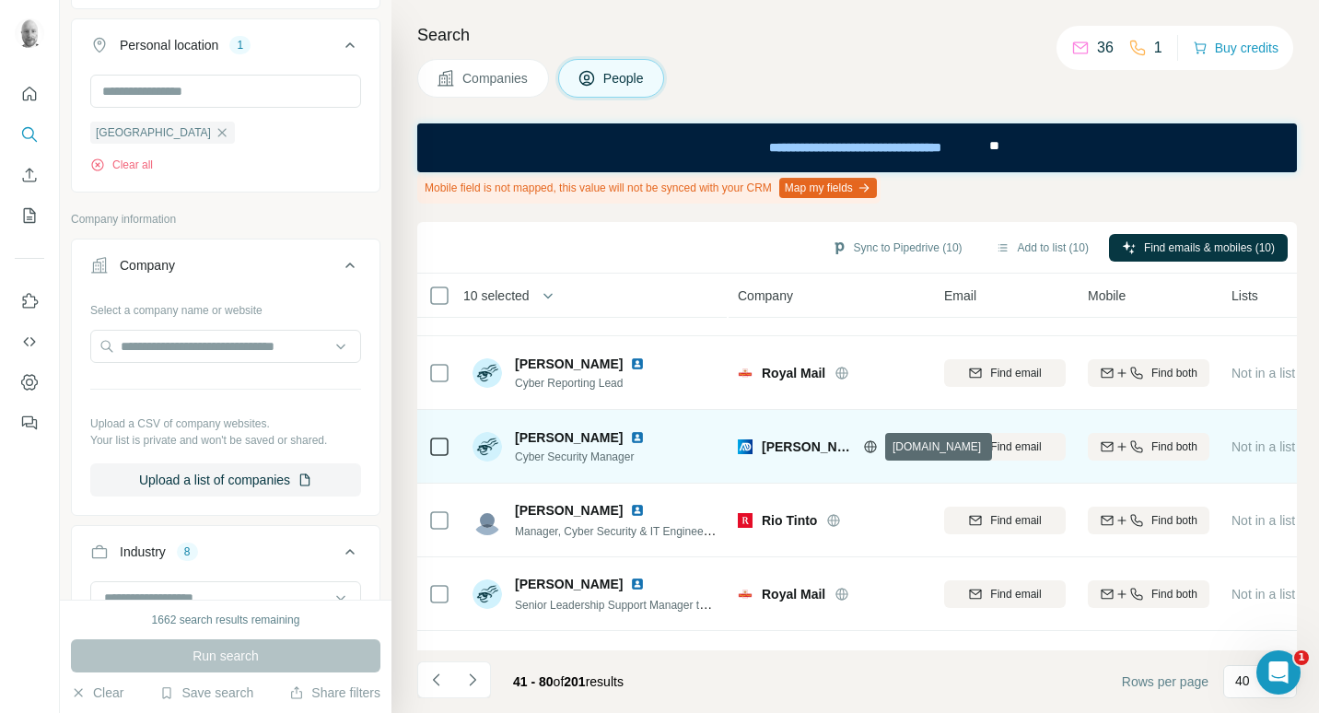
click at [869, 445] on icon at bounding box center [870, 446] width 5 height 12
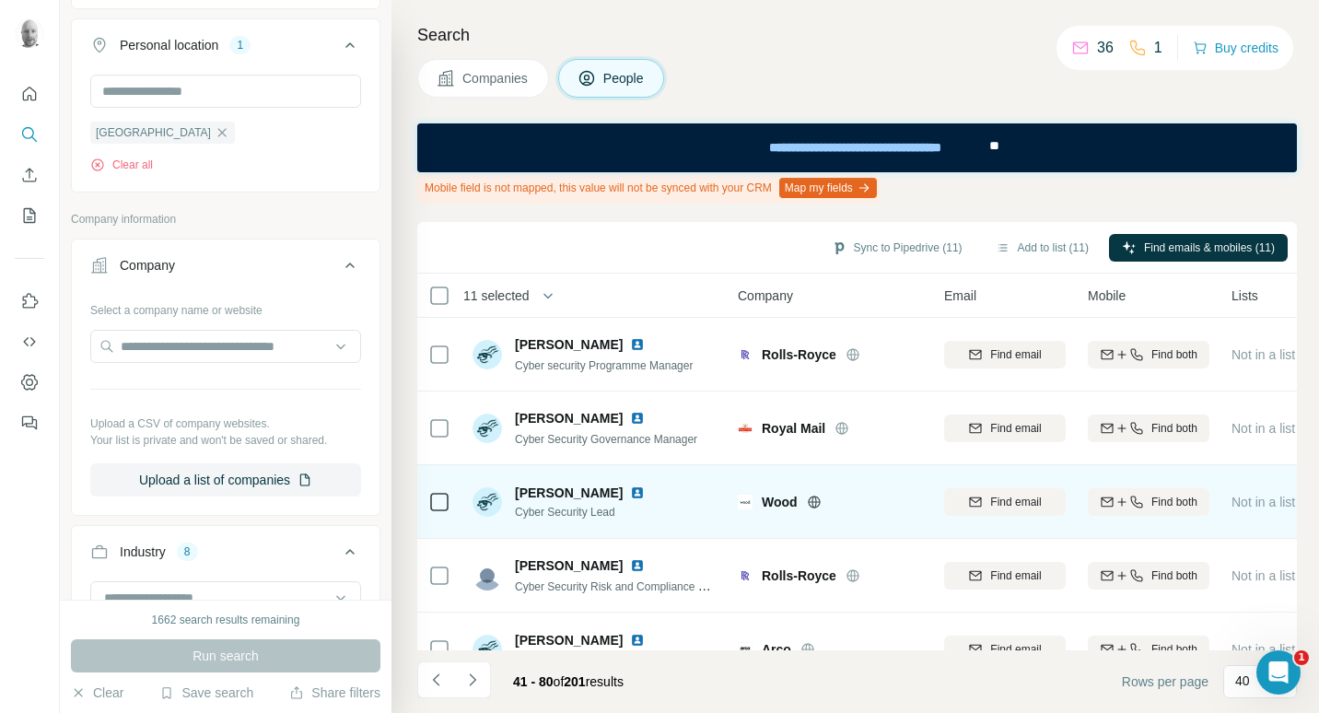
scroll to position [1566, 0]
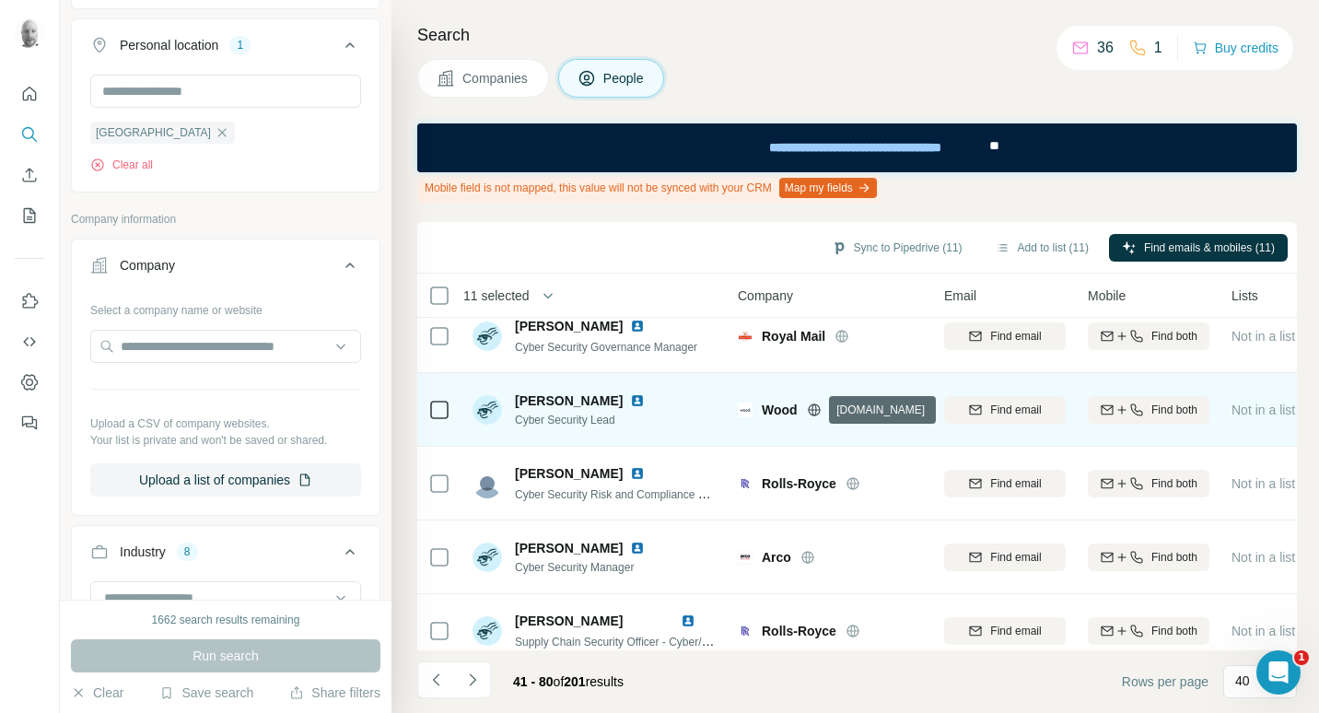
click at [820, 410] on icon at bounding box center [814, 409] width 12 height 1
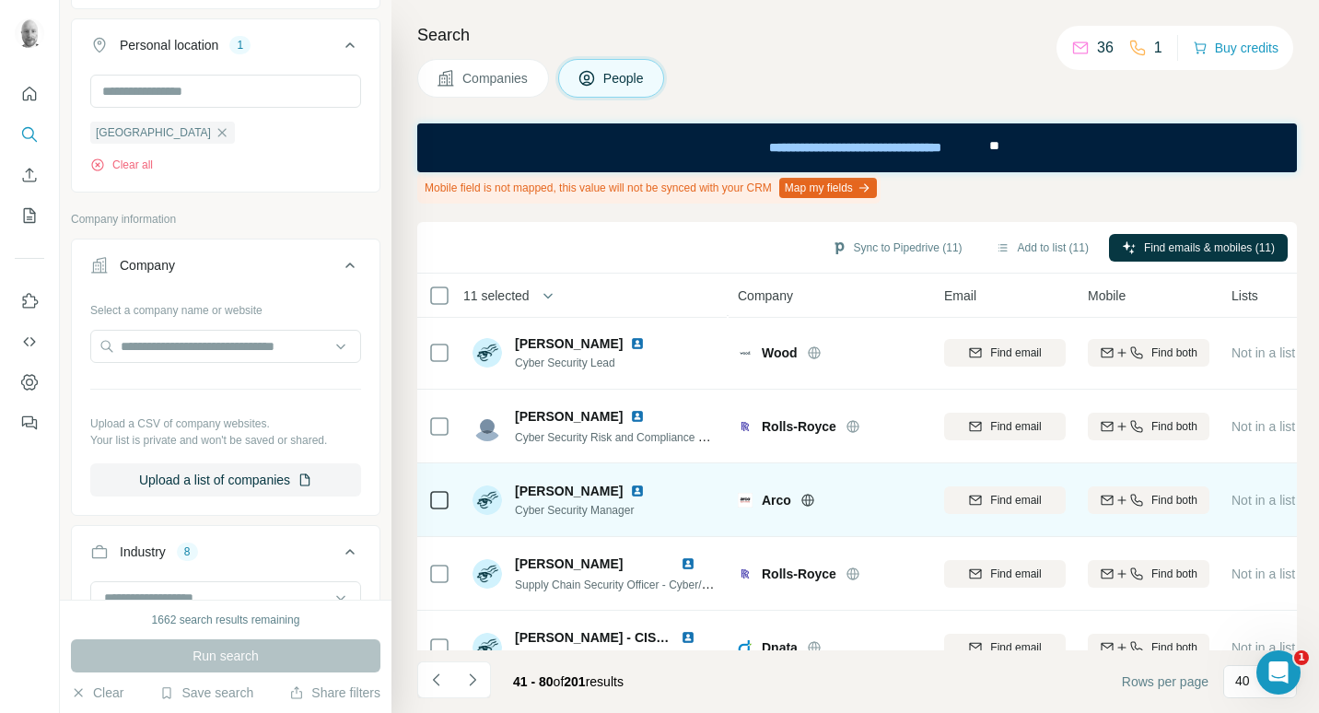
scroll to position [1659, 0]
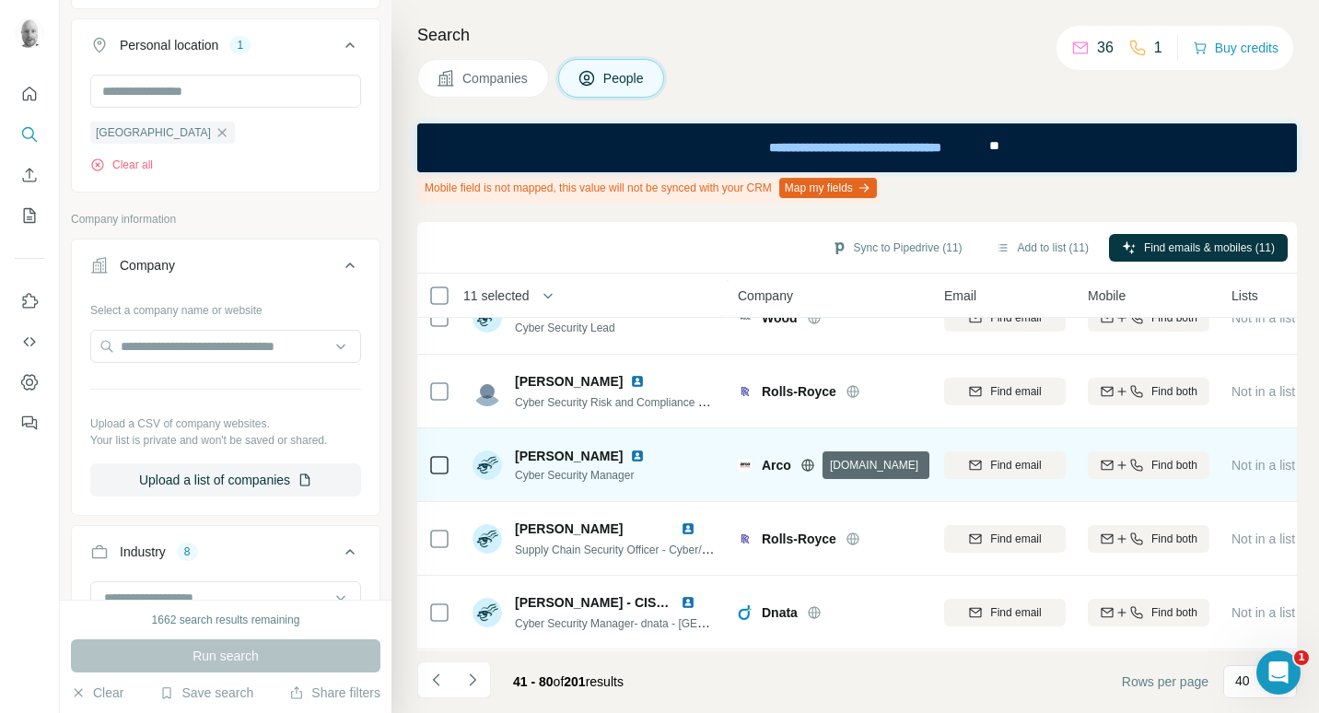
click at [812, 464] on icon at bounding box center [808, 464] width 12 height 1
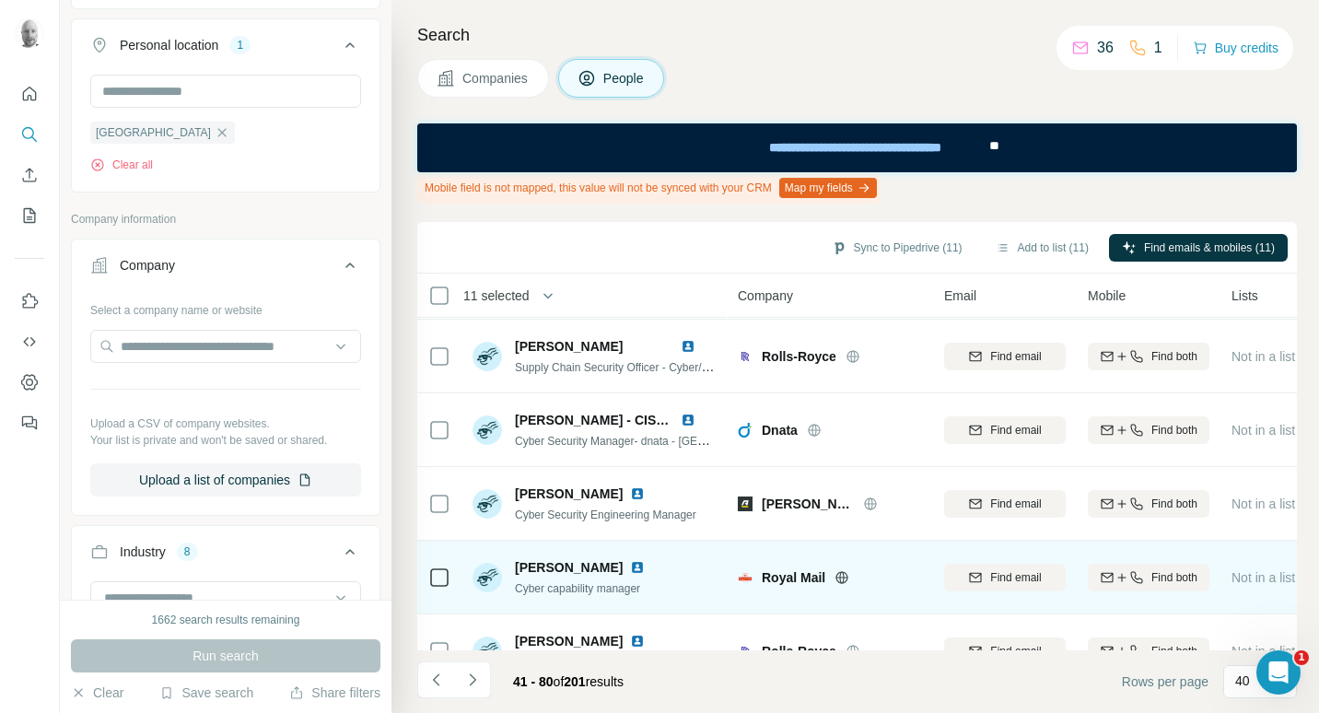
scroll to position [1843, 0]
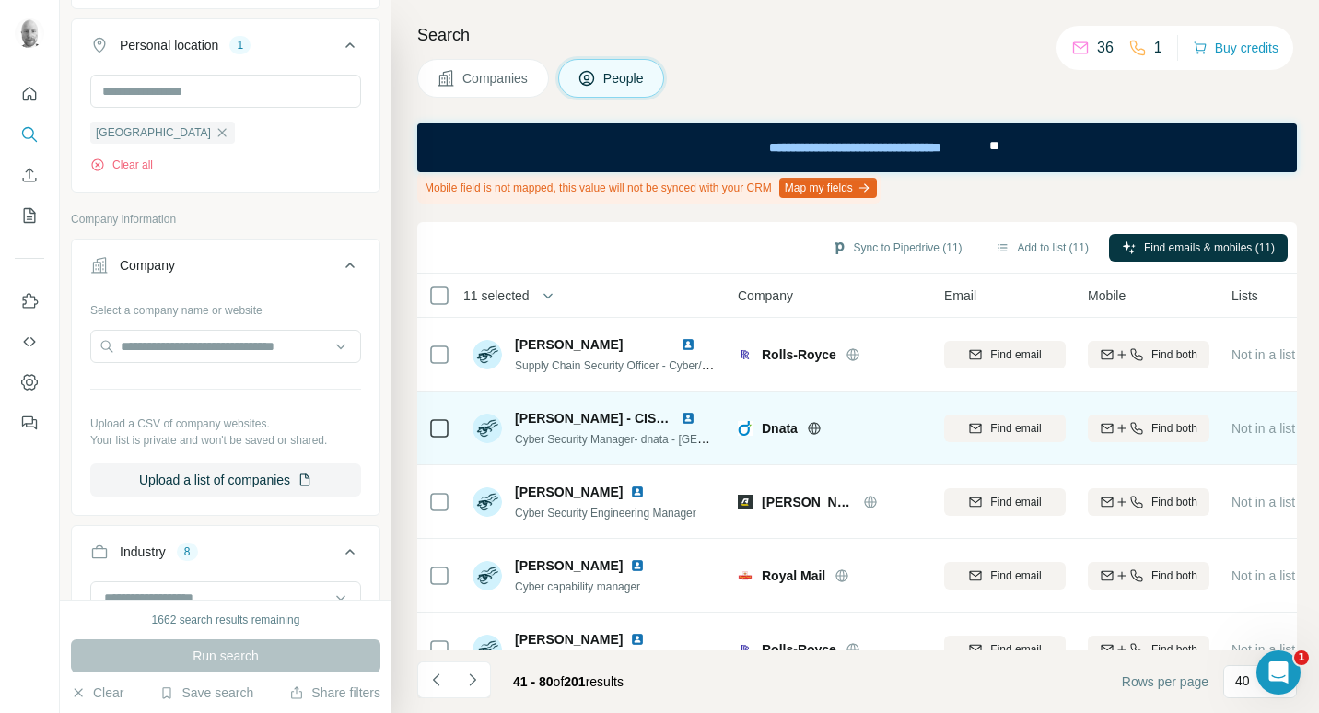
click at [816, 429] on icon at bounding box center [814, 428] width 5 height 12
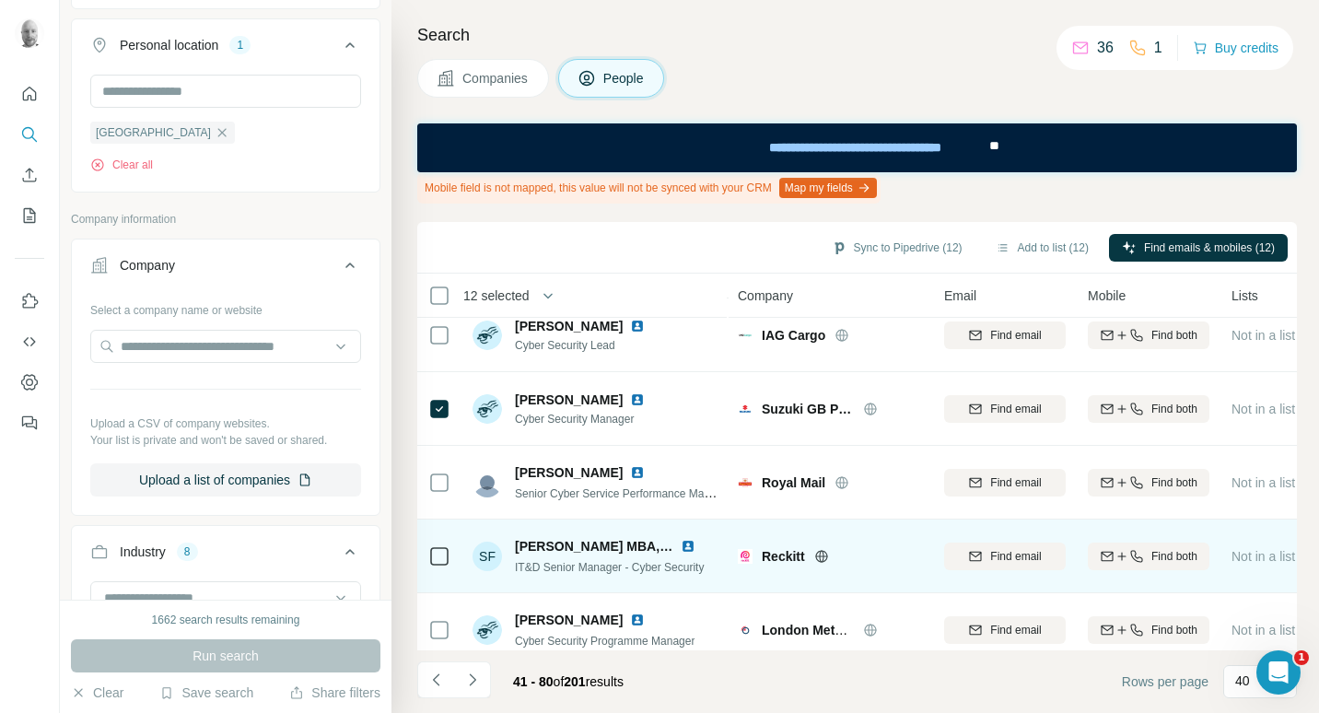
scroll to position [2625, 0]
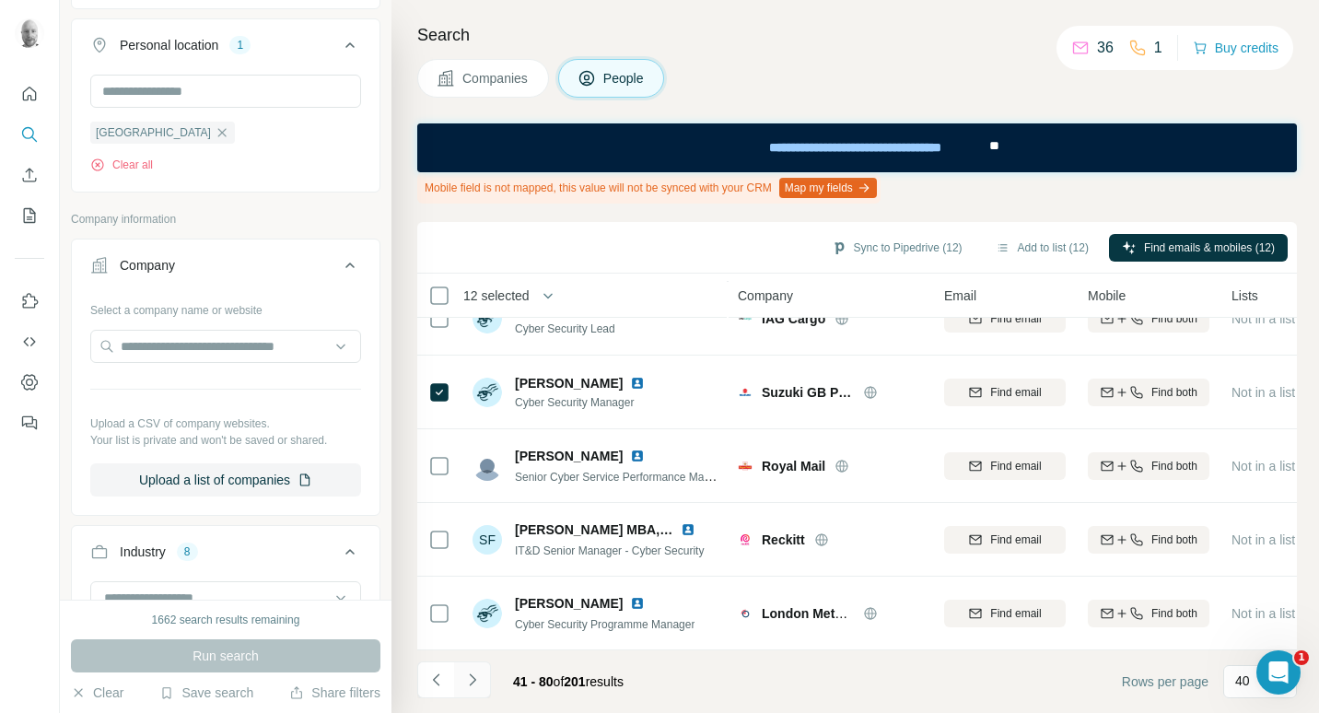
click at [475, 676] on icon "Navigate to next page" at bounding box center [472, 680] width 18 height 18
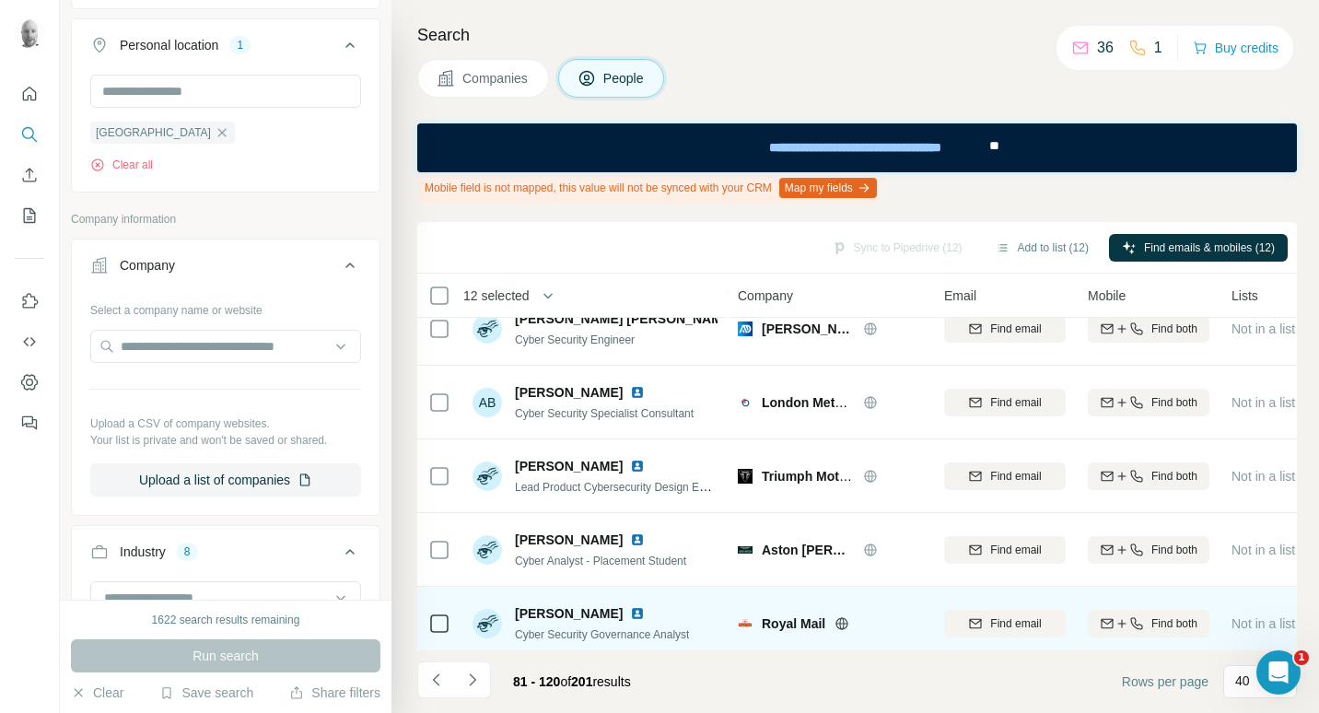
scroll to position [1243, 0]
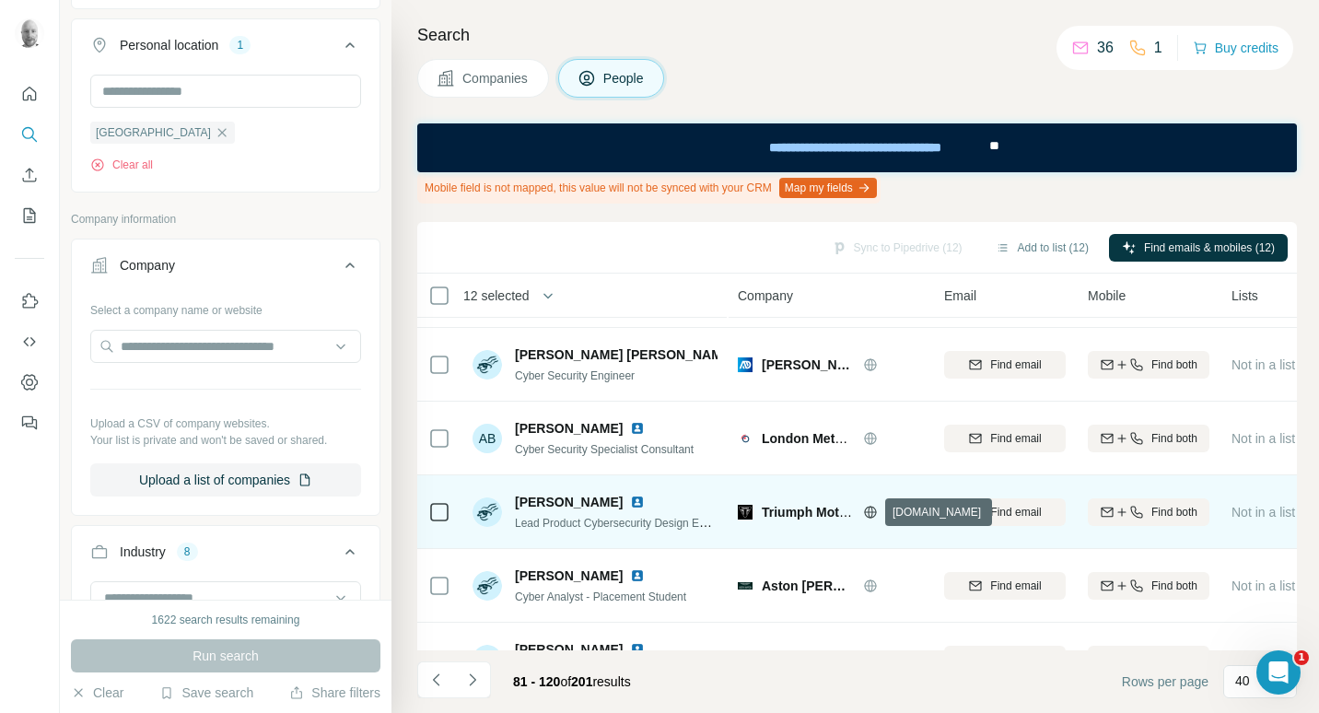
click at [869, 510] on icon at bounding box center [870, 512] width 5 height 12
click at [427, 511] on td at bounding box center [439, 512] width 44 height 74
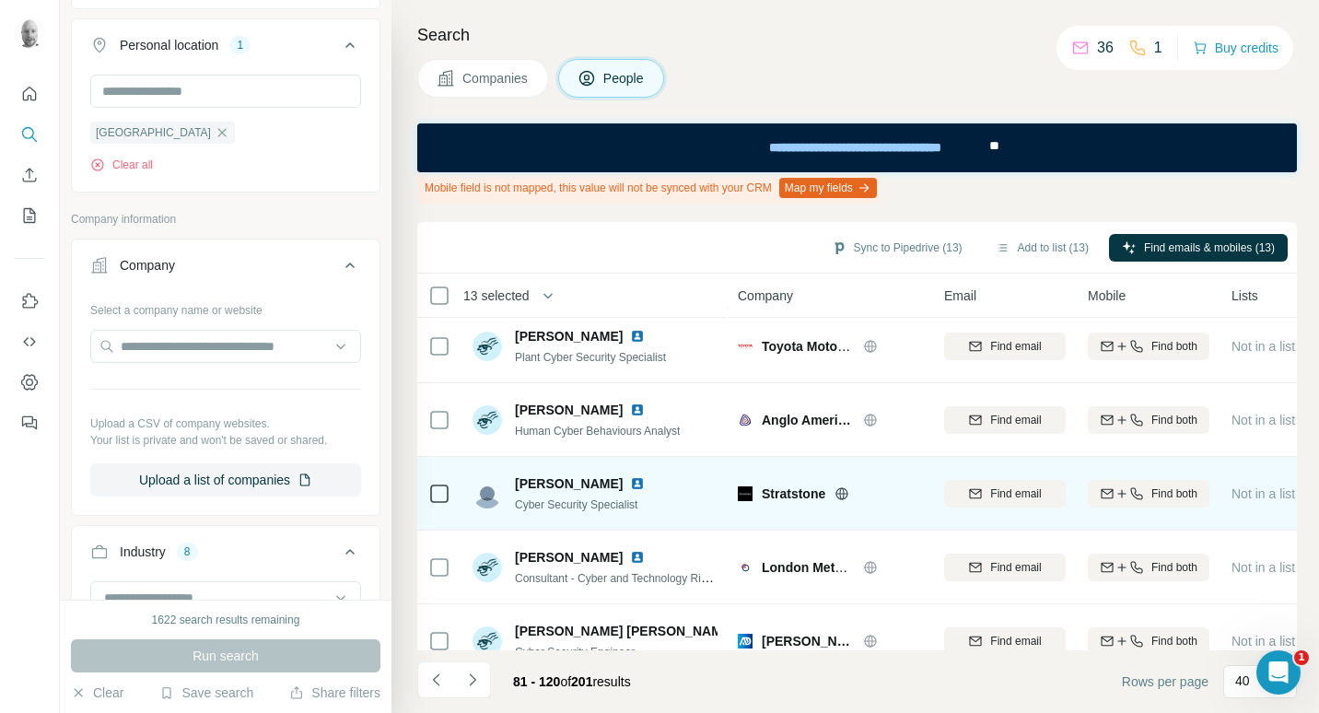
scroll to position [967, 0]
click at [842, 490] on icon at bounding box center [842, 493] width 5 height 12
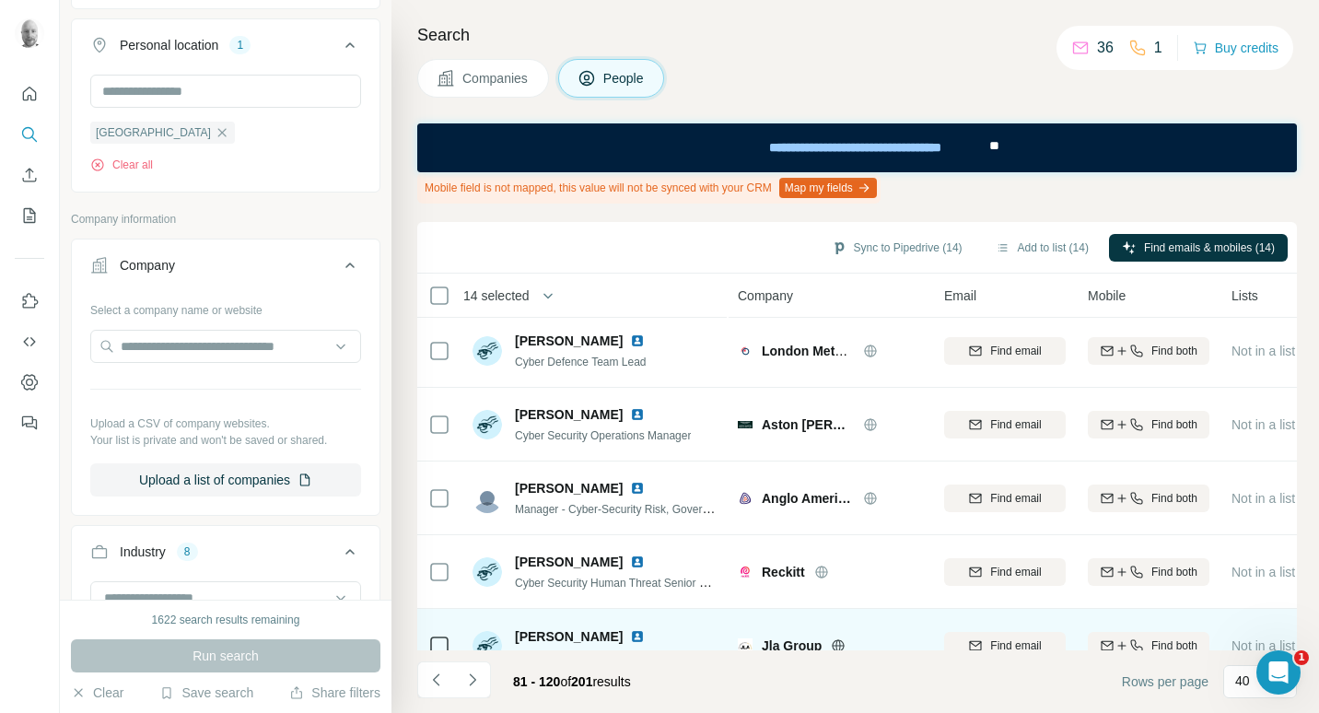
scroll to position [0, 0]
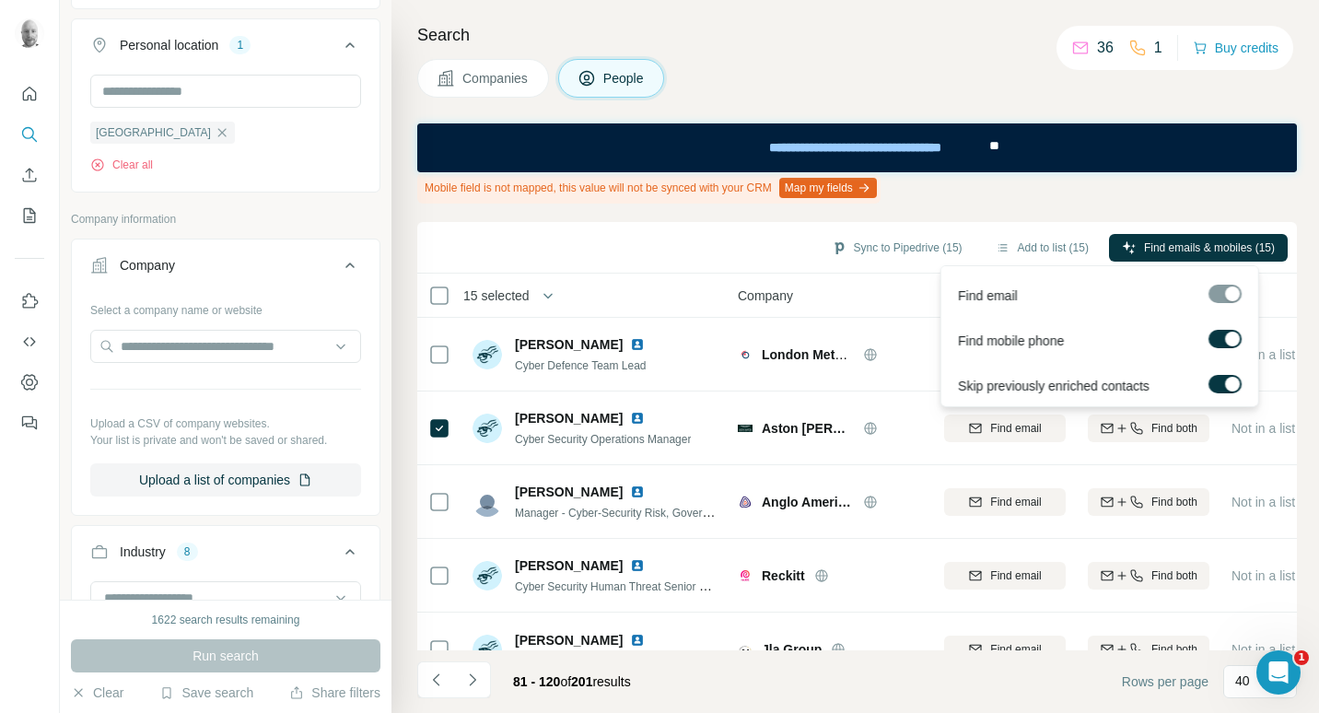
click at [1233, 344] on div at bounding box center [1233, 339] width 15 height 15
click at [1231, 248] on span "Find emails (15)" at bounding box center [1235, 248] width 79 height 17
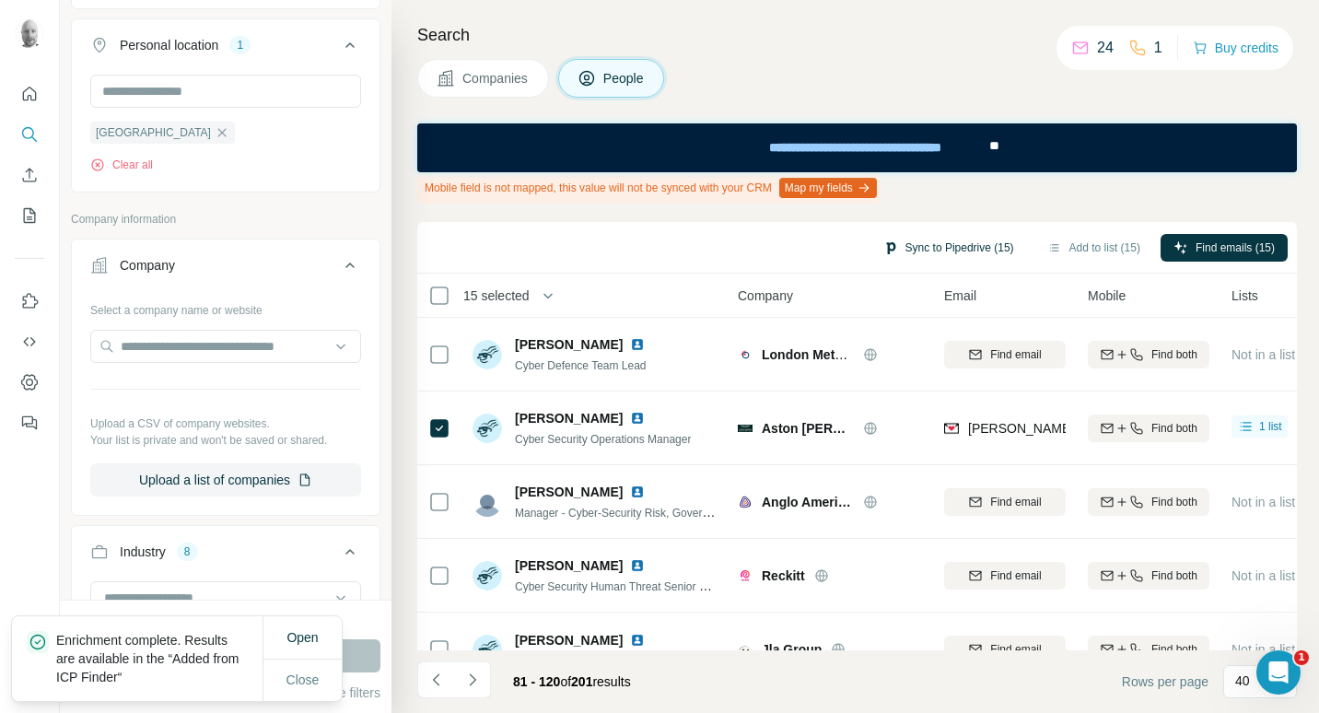
click at [956, 241] on button "Sync to Pipedrive (15)" at bounding box center [949, 248] width 157 height 28
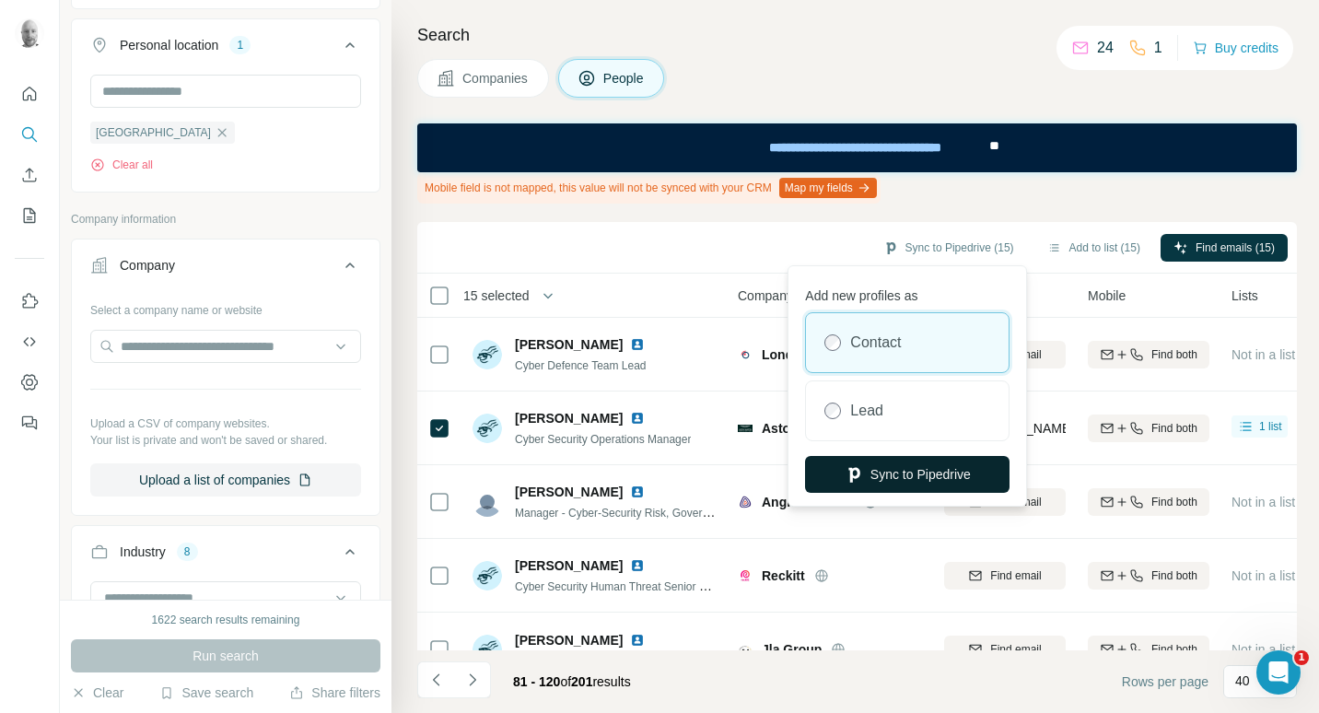
click at [932, 476] on button "Sync to Pipedrive" at bounding box center [907, 474] width 205 height 37
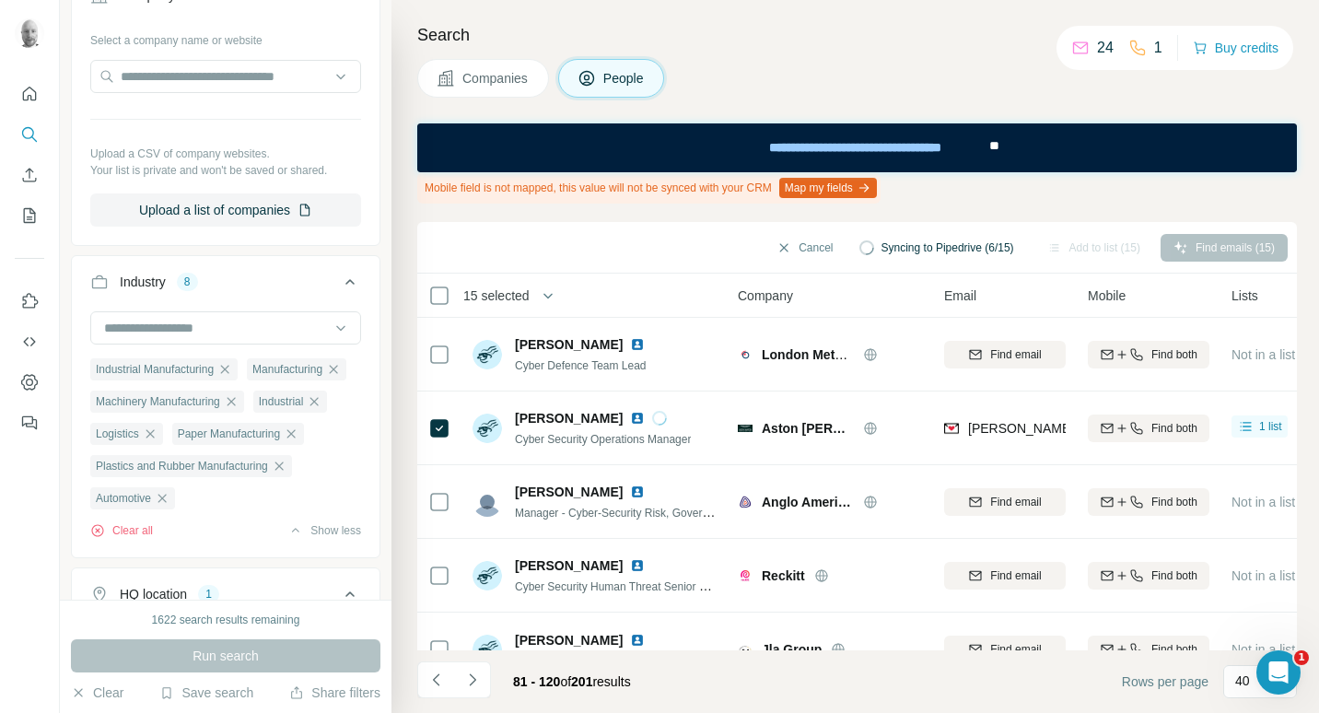
scroll to position [737, 0]
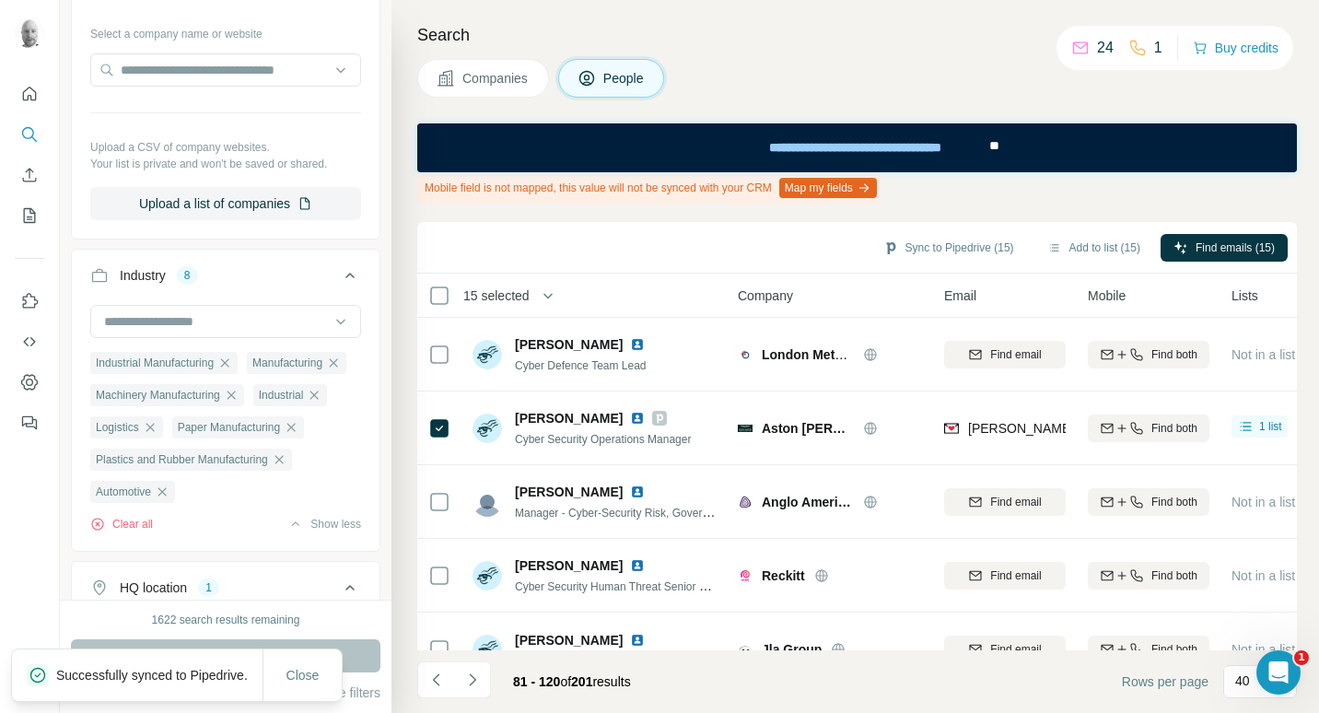
click at [167, 499] on icon "button" at bounding box center [162, 492] width 15 height 15
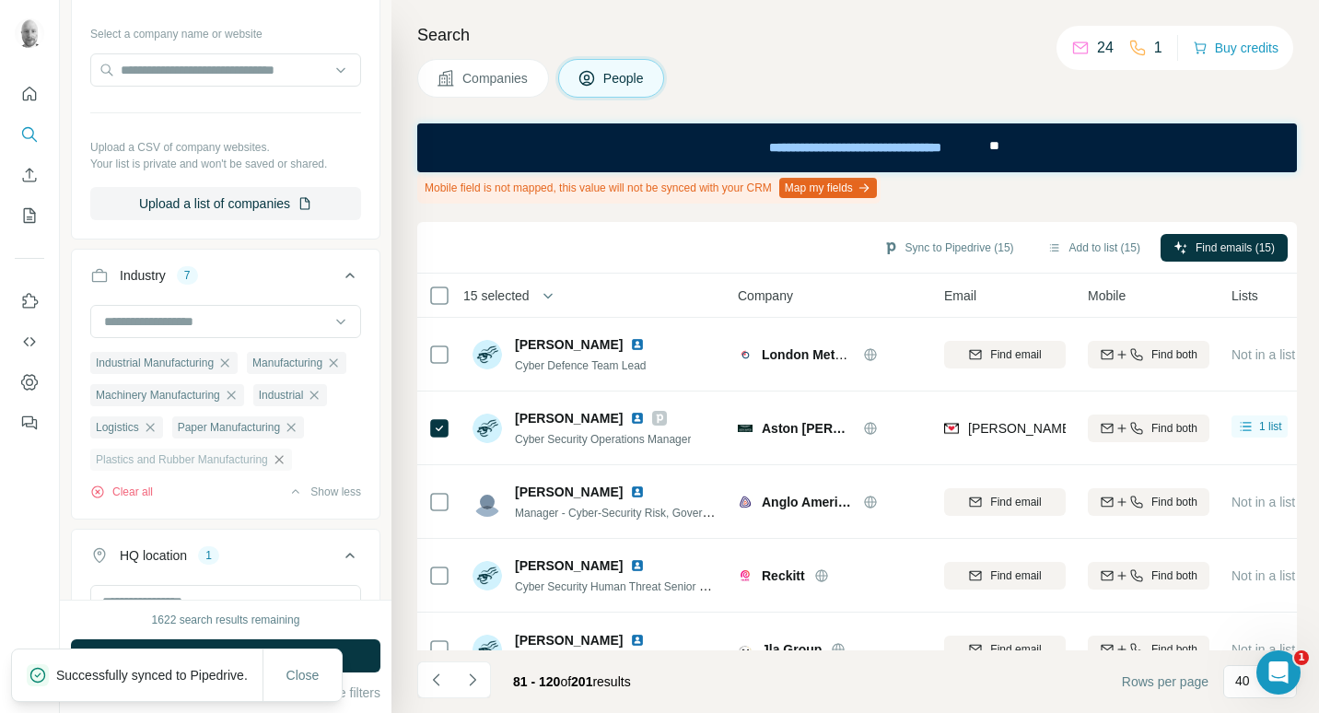
click at [287, 467] on icon "button" at bounding box center [279, 459] width 15 height 15
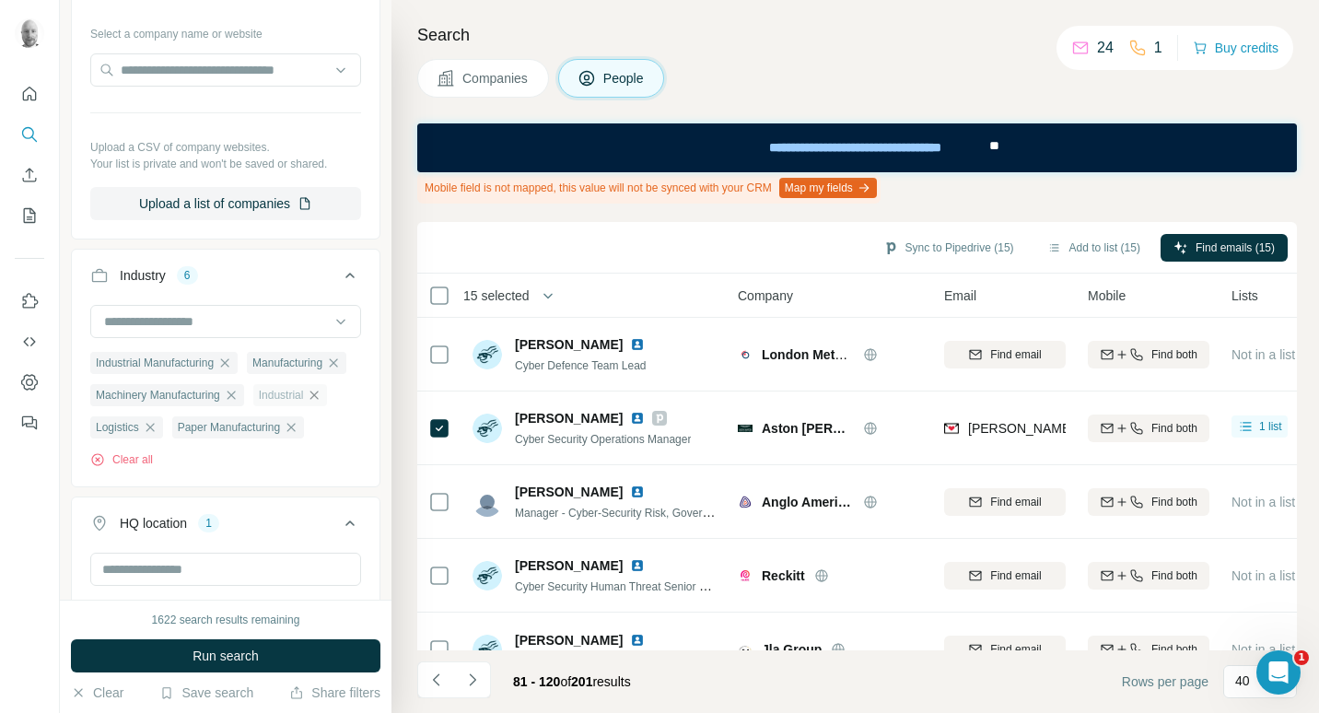
click at [322, 403] on icon "button" at bounding box center [314, 395] width 15 height 15
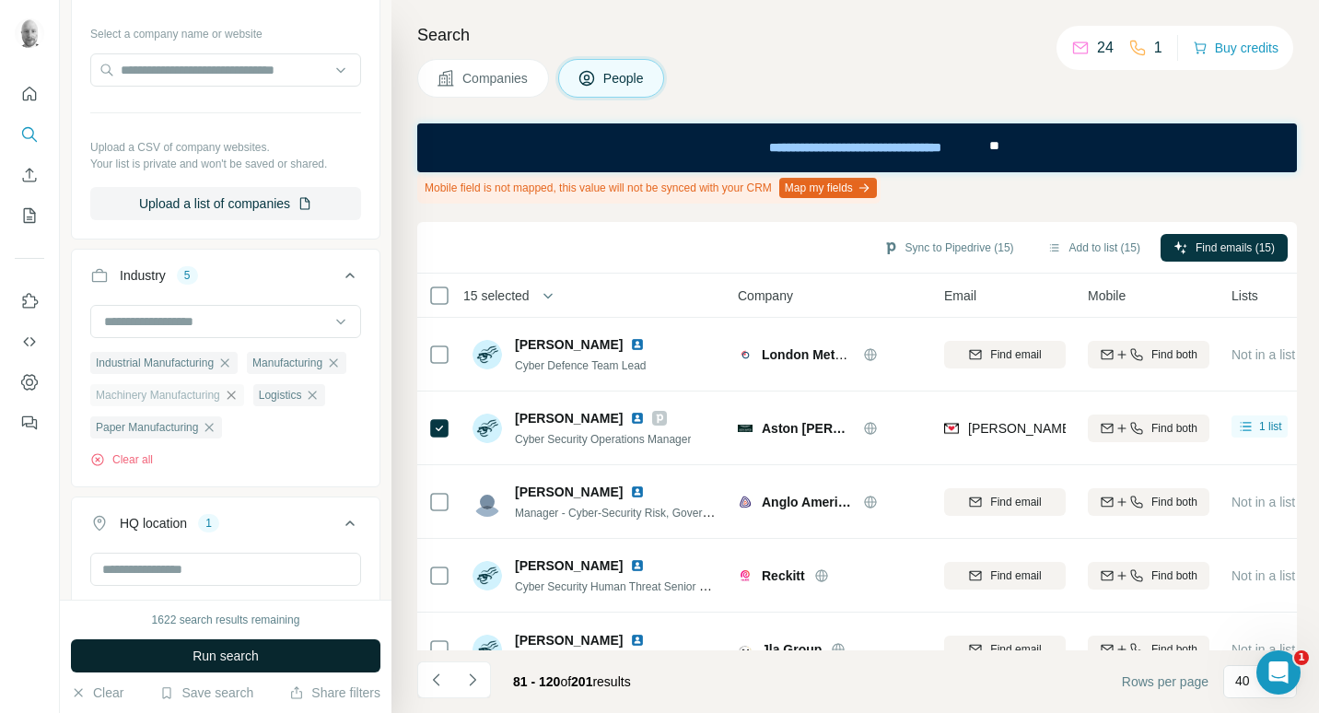
click at [257, 655] on span "Run search" at bounding box center [226, 656] width 66 height 18
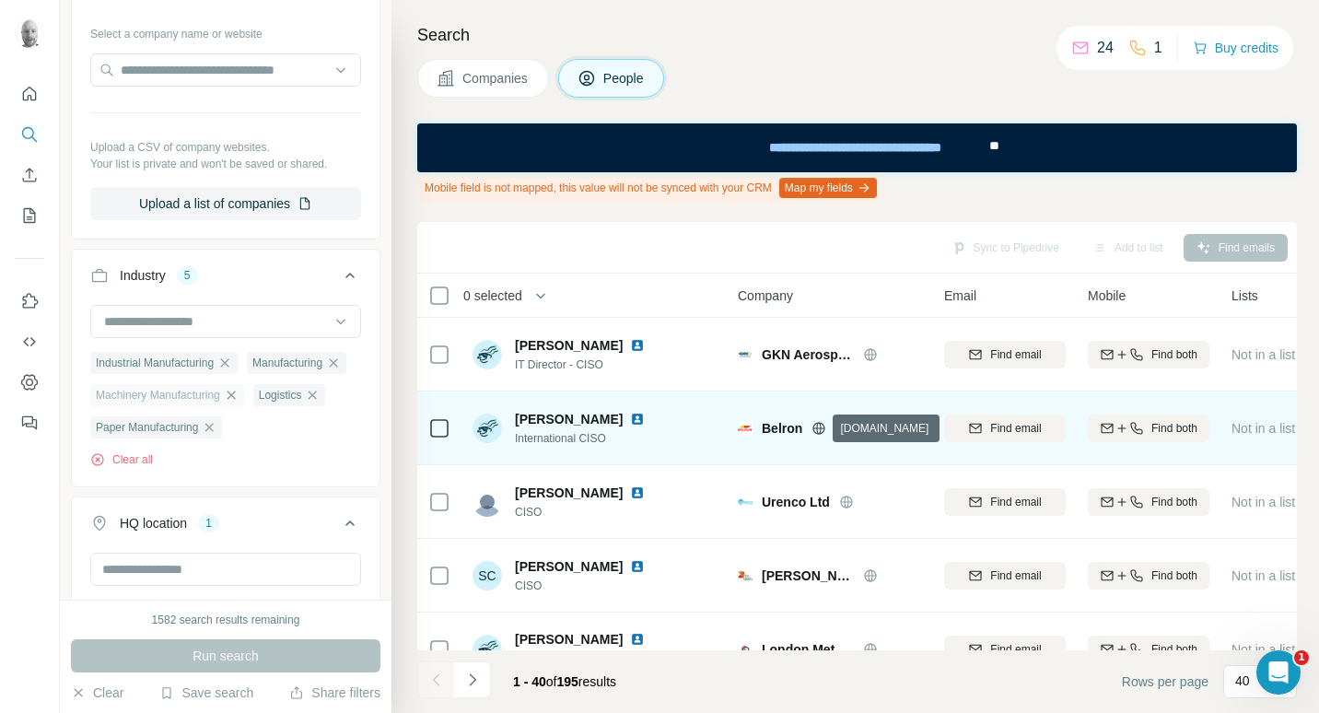
click at [817, 428] on icon at bounding box center [819, 428] width 5 height 12
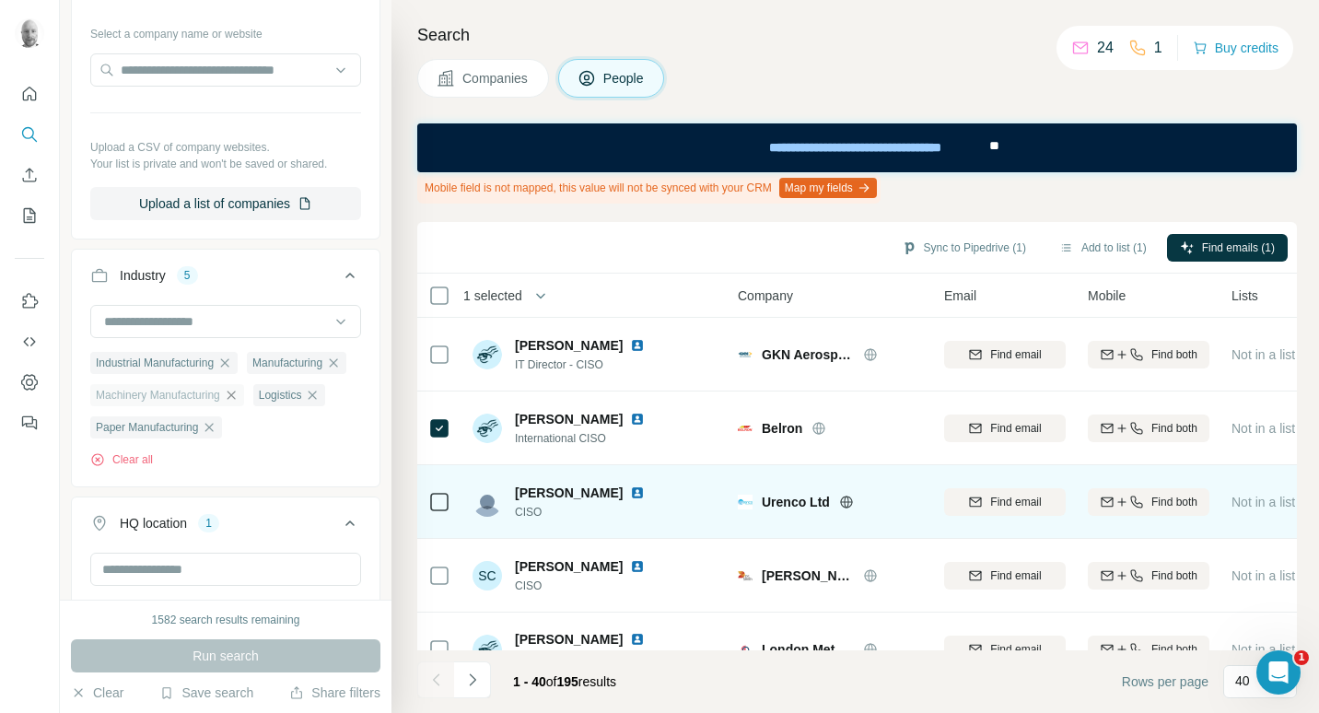
click at [850, 504] on icon at bounding box center [846, 502] width 15 height 15
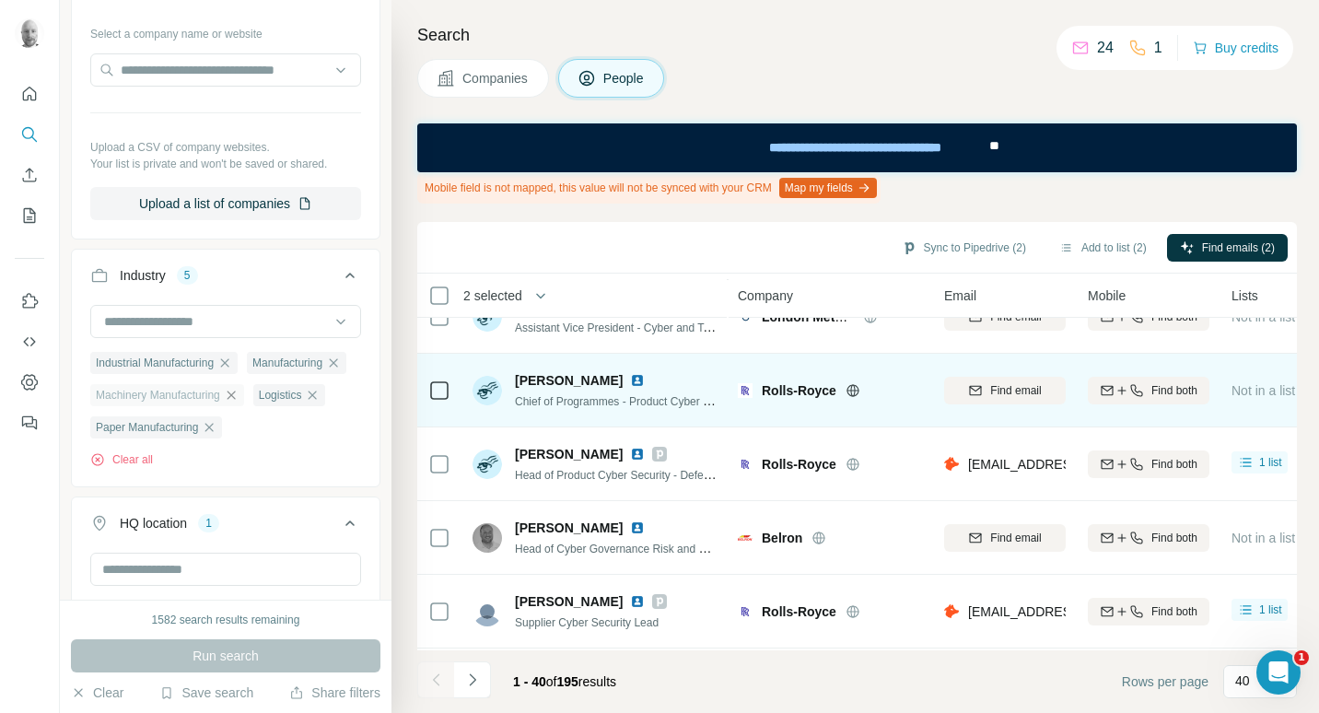
scroll to position [369, 0]
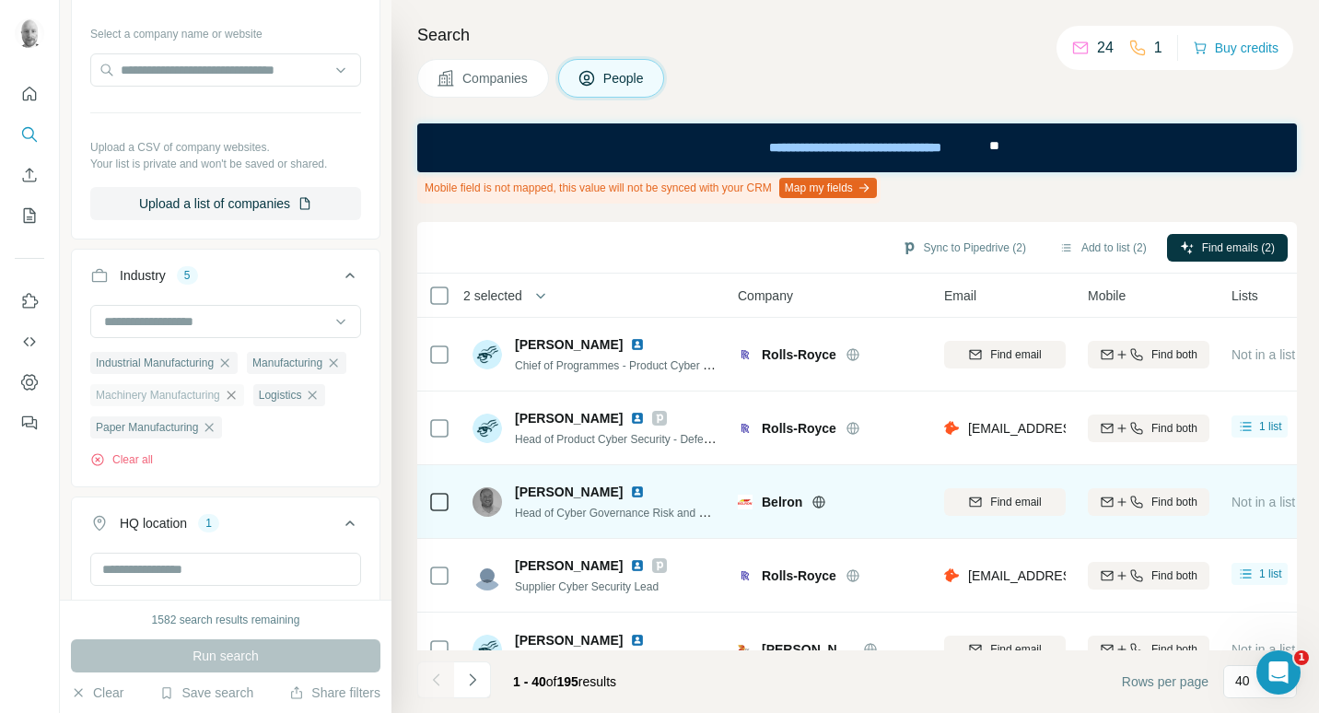
click at [822, 502] on icon at bounding box center [819, 502] width 15 height 15
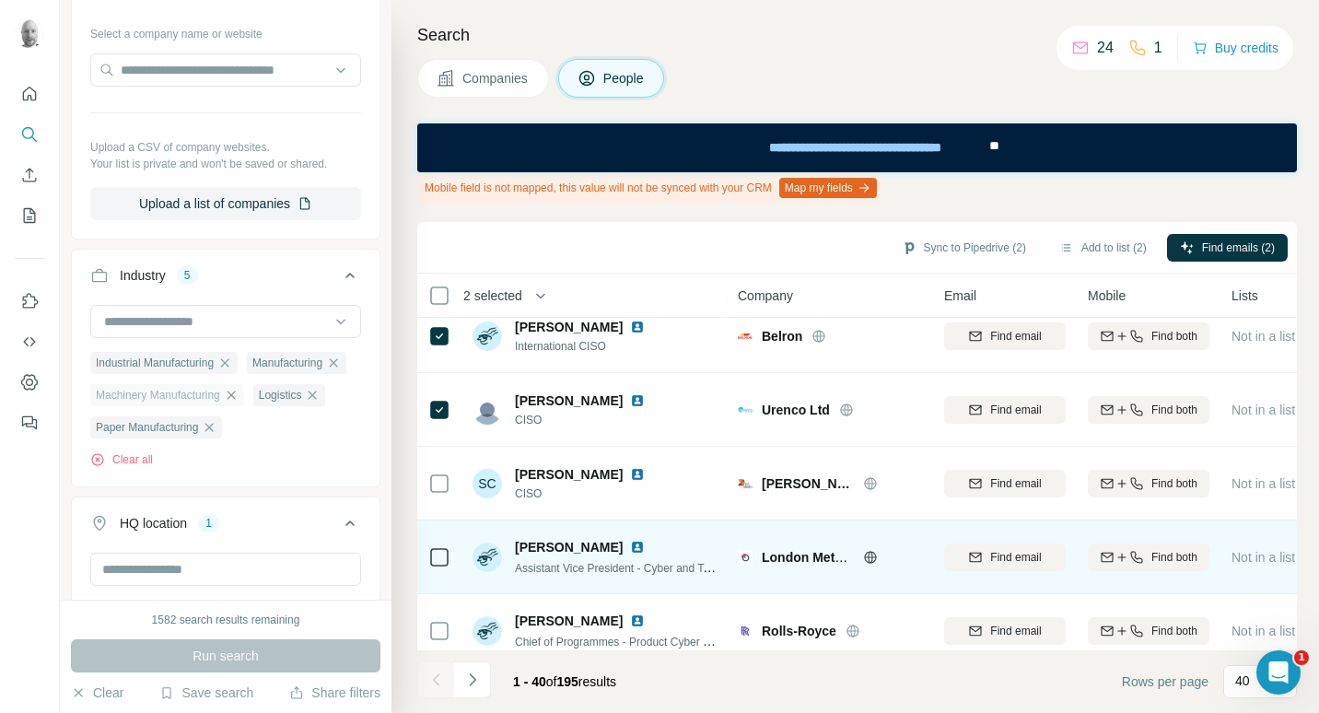
scroll to position [0, 0]
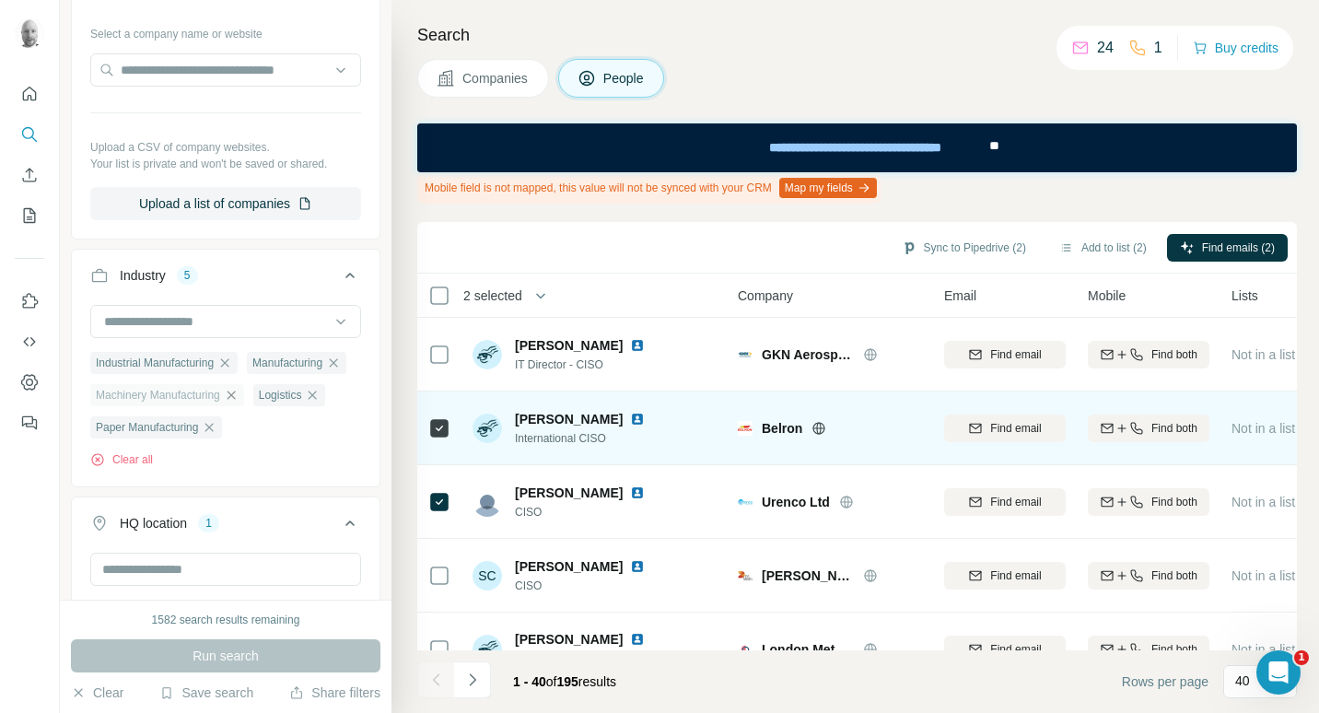
click at [450, 429] on icon at bounding box center [439, 428] width 22 height 22
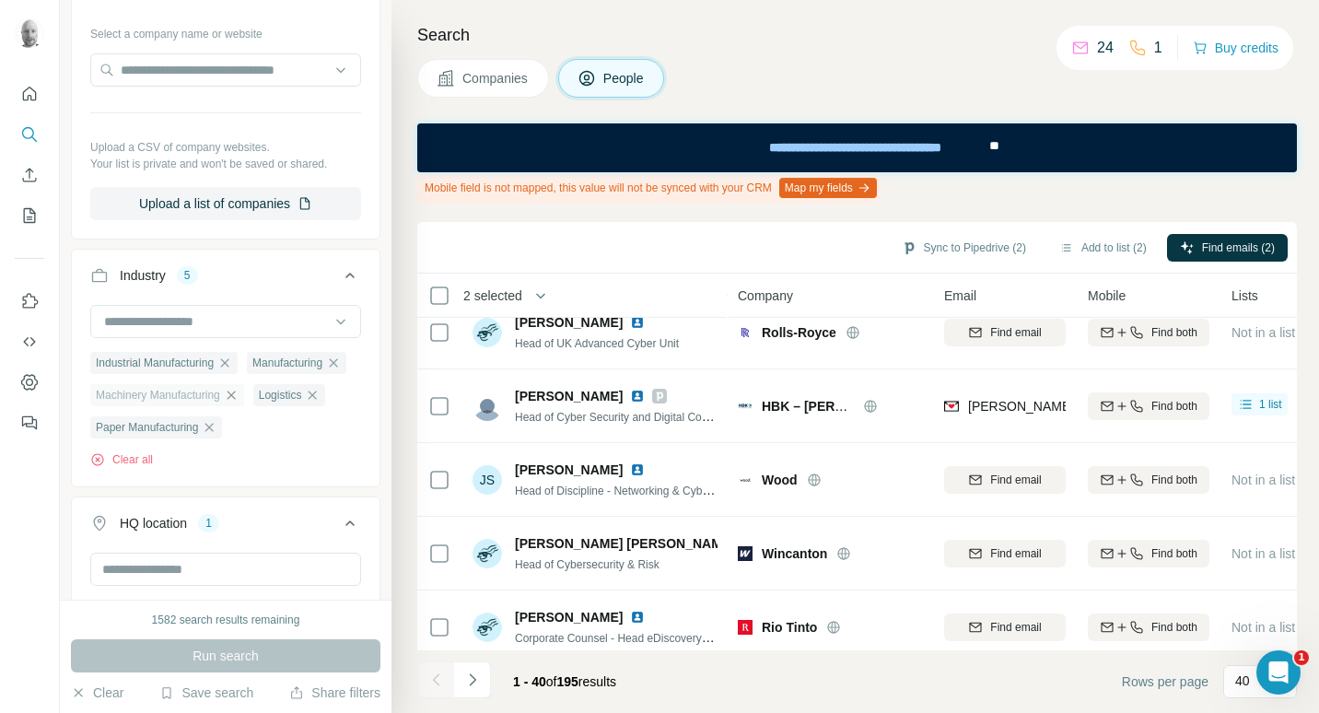
scroll to position [921, 0]
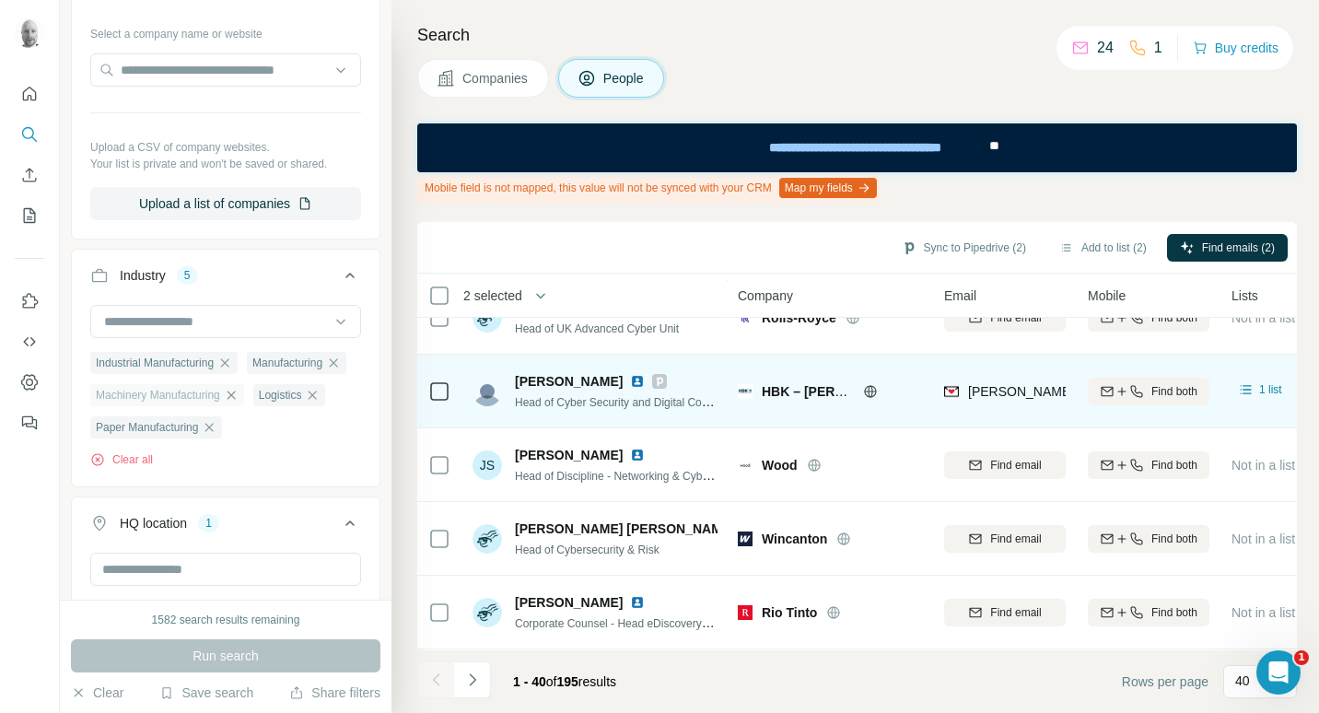
click at [875, 393] on icon at bounding box center [870, 391] width 15 height 15
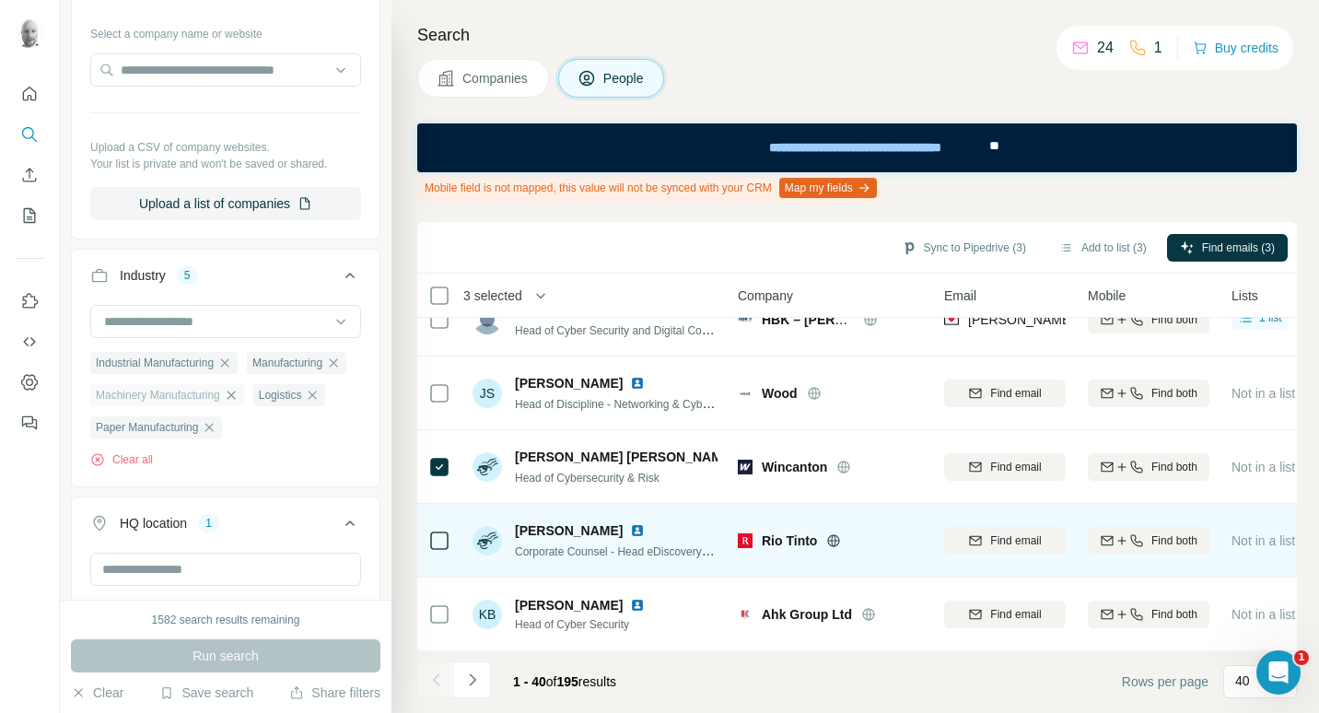
scroll to position [1106, 0]
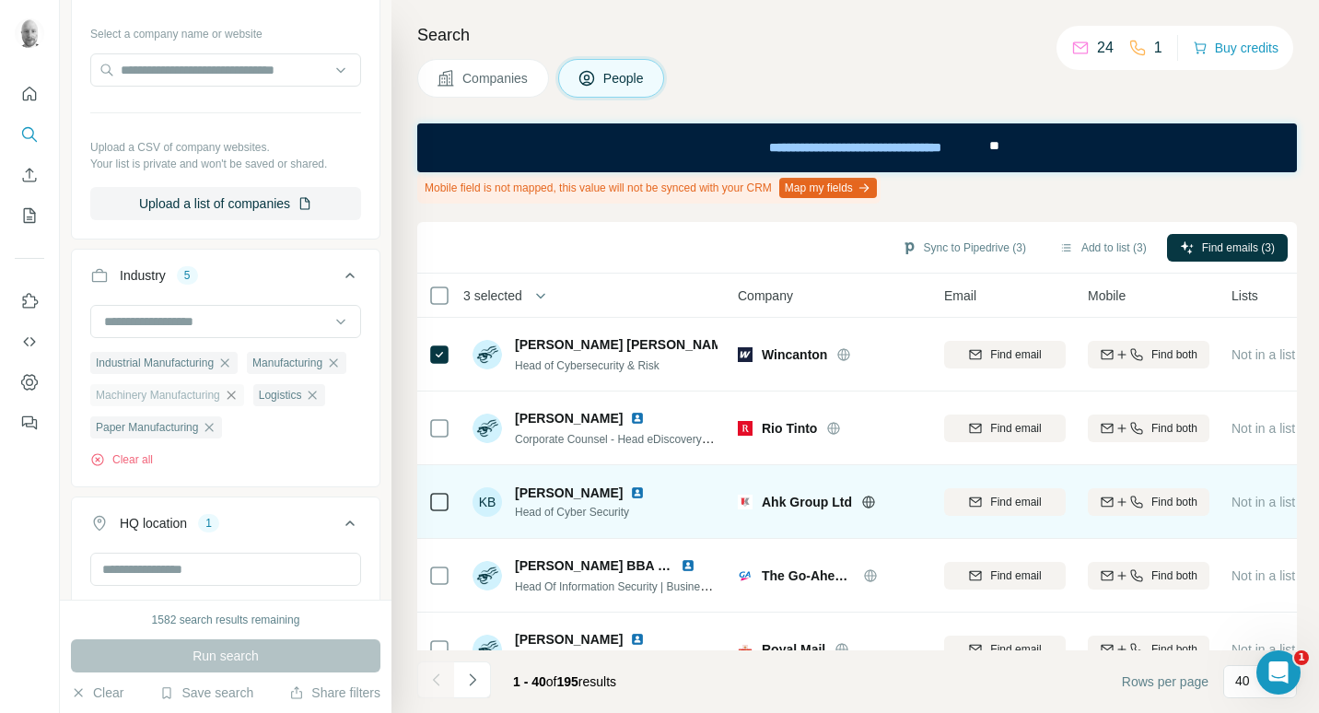
click at [867, 503] on icon at bounding box center [869, 502] width 15 height 15
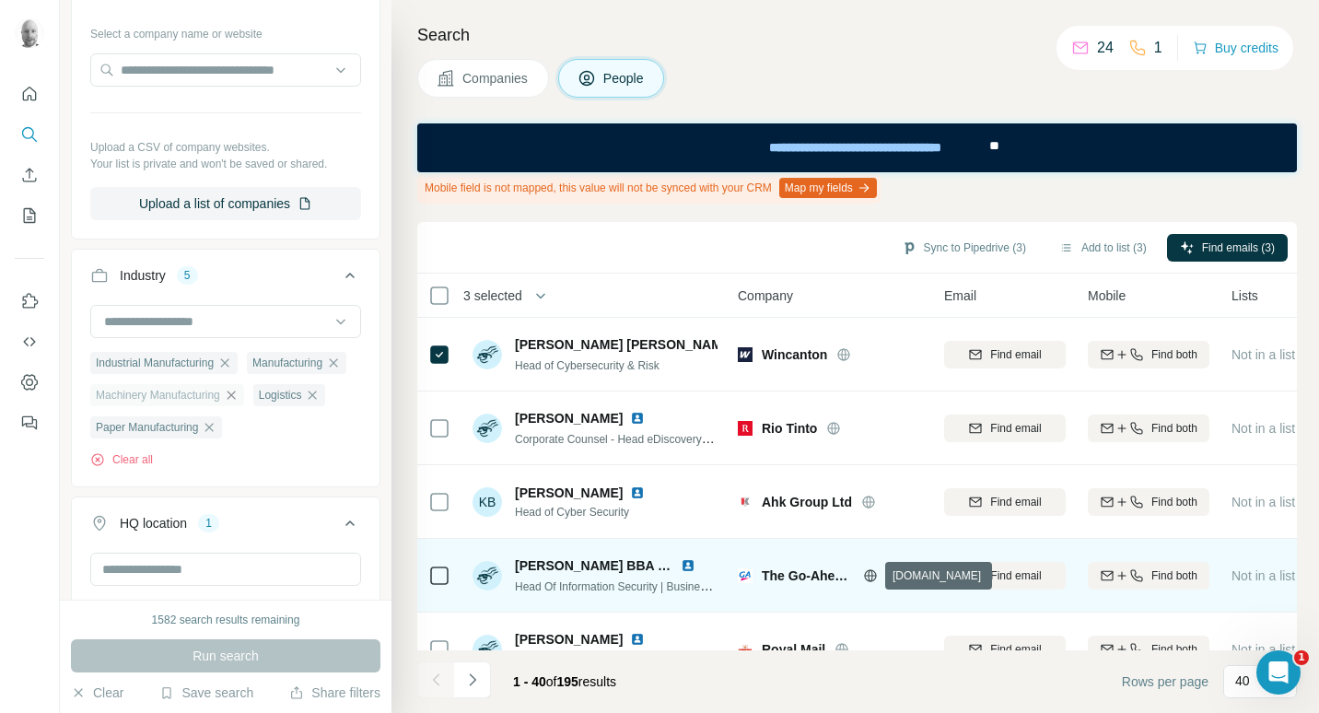
click at [872, 572] on icon at bounding box center [870, 576] width 15 height 15
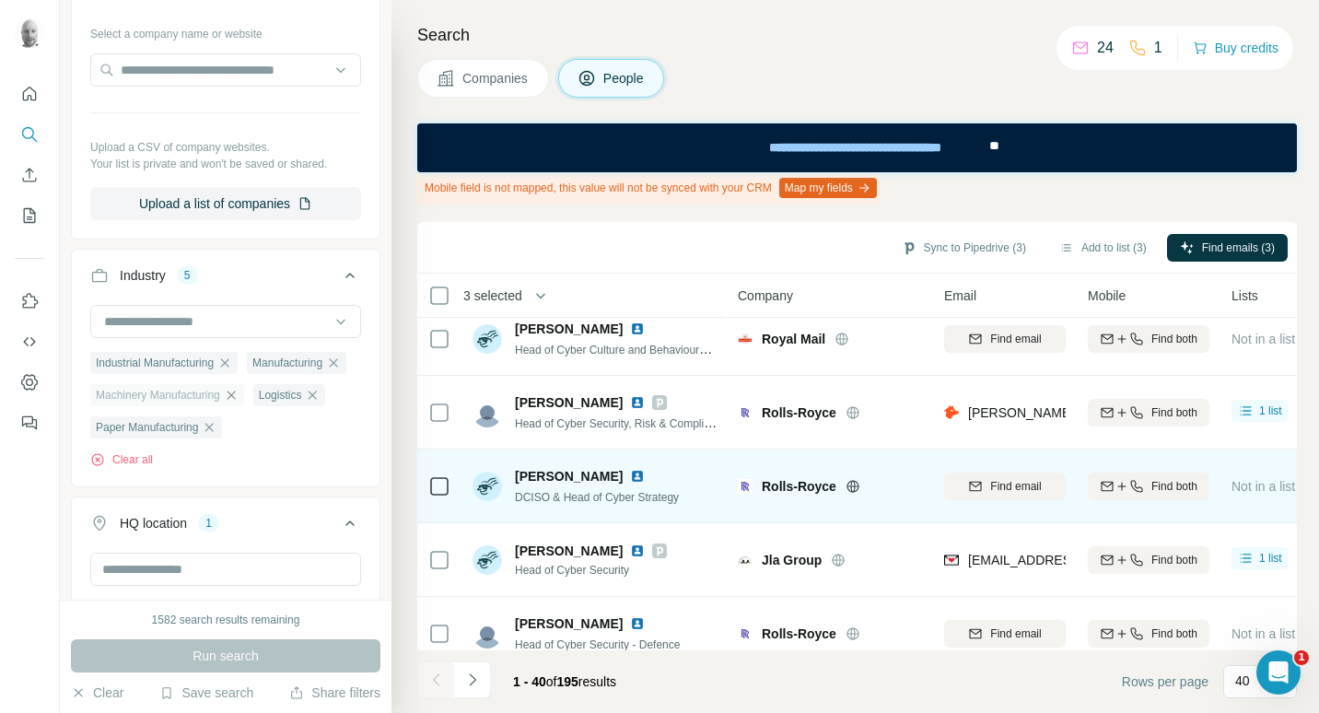
scroll to position [1566, 0]
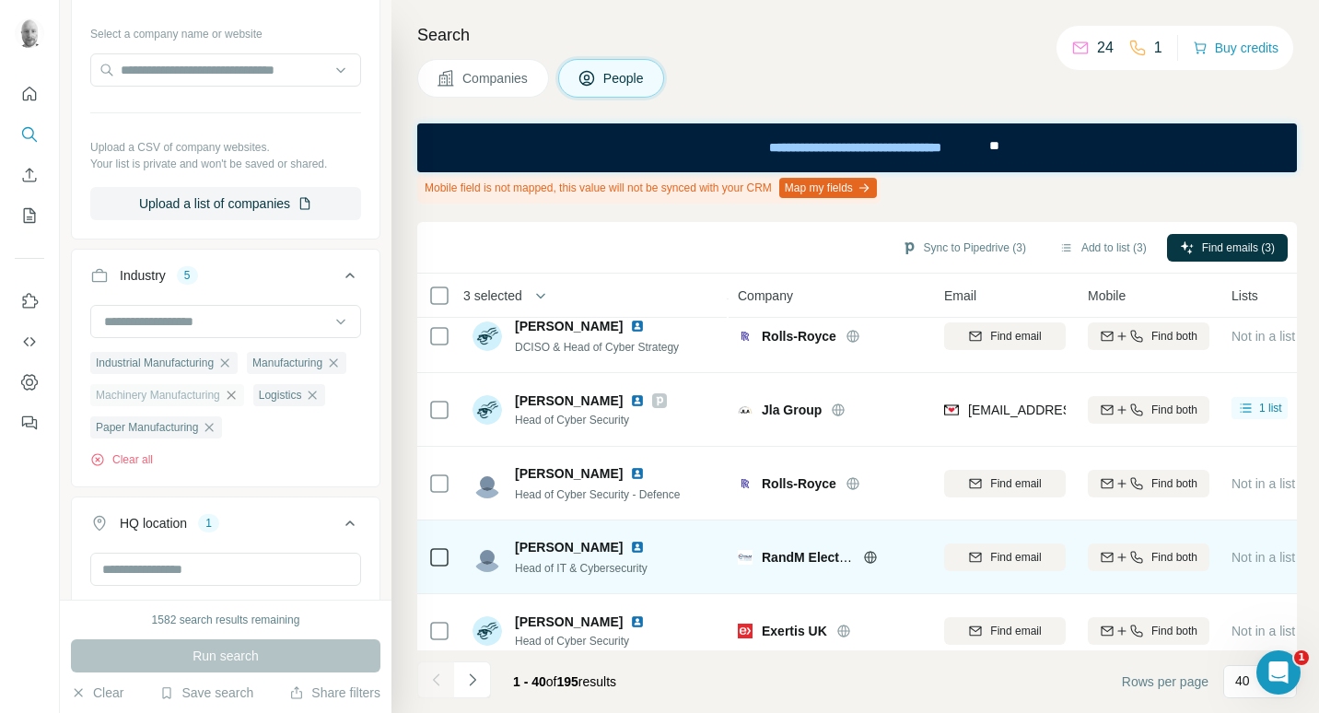
click at [863, 559] on icon at bounding box center [870, 557] width 15 height 15
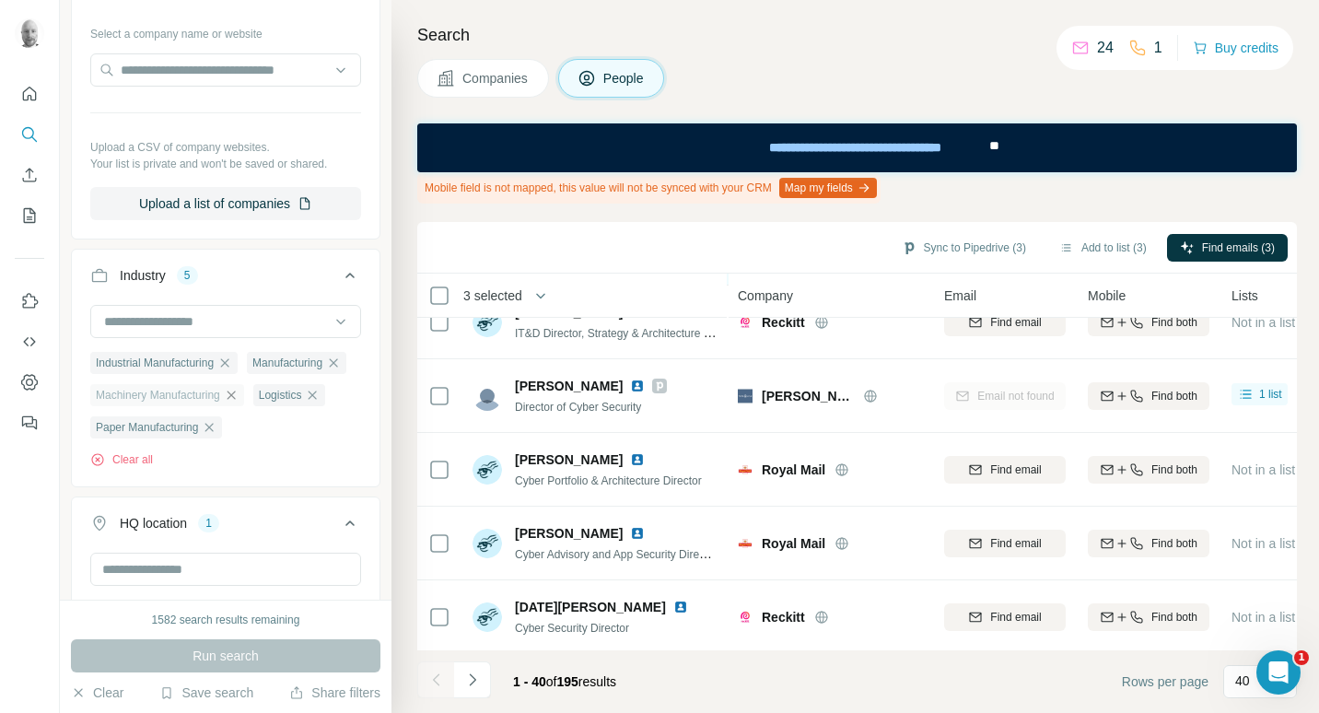
scroll to position [2625, 0]
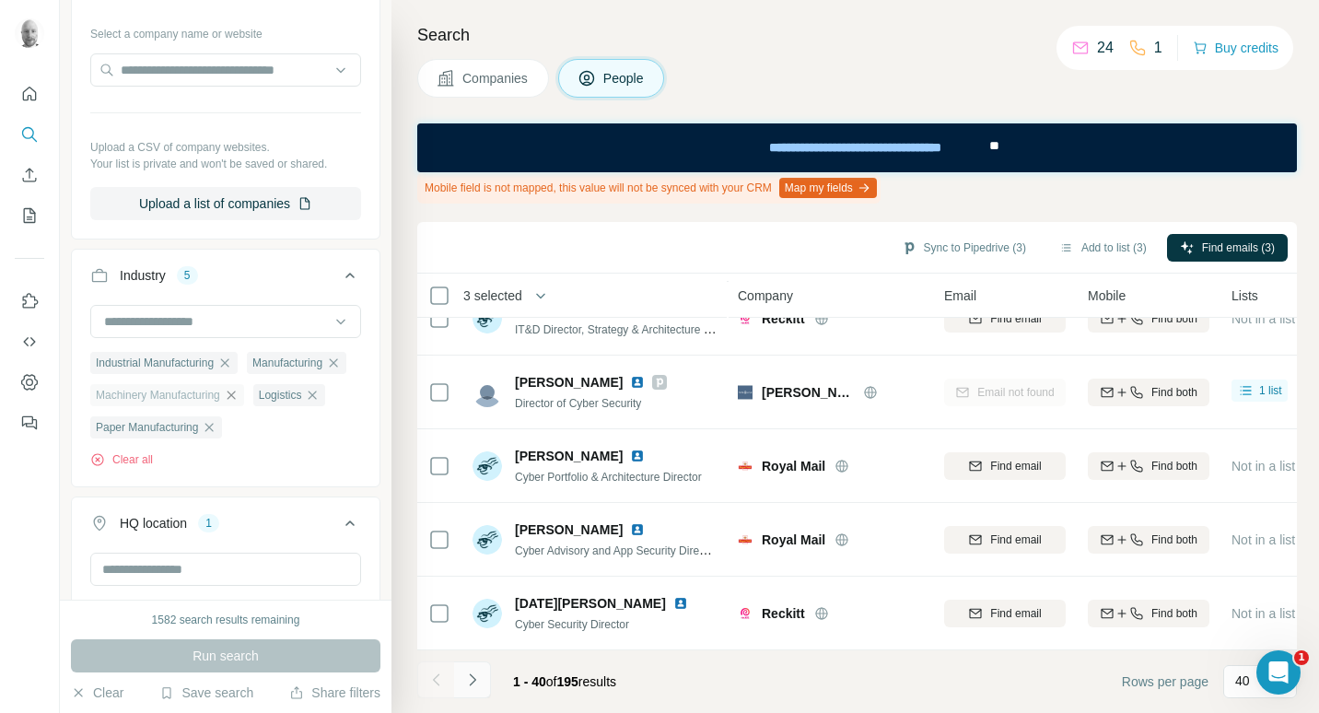
click at [478, 682] on icon "Navigate to next page" at bounding box center [472, 680] width 18 height 18
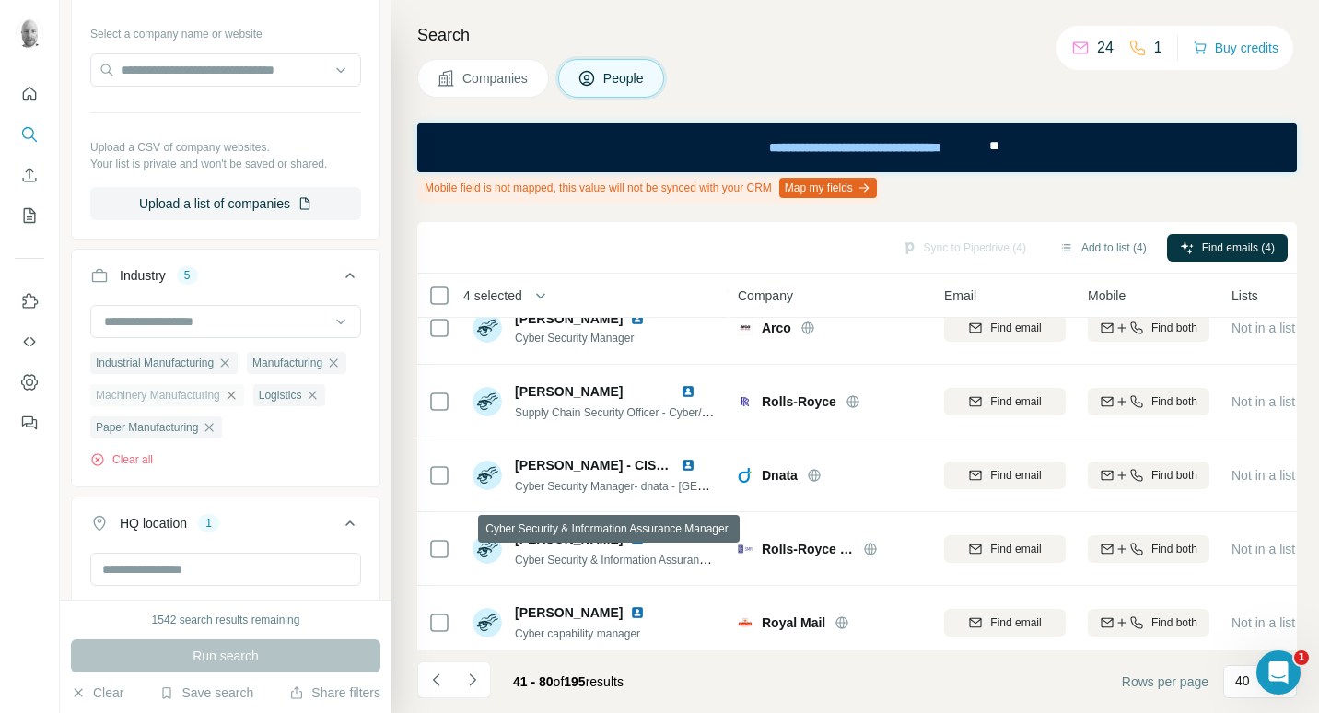
scroll to position [2072, 0]
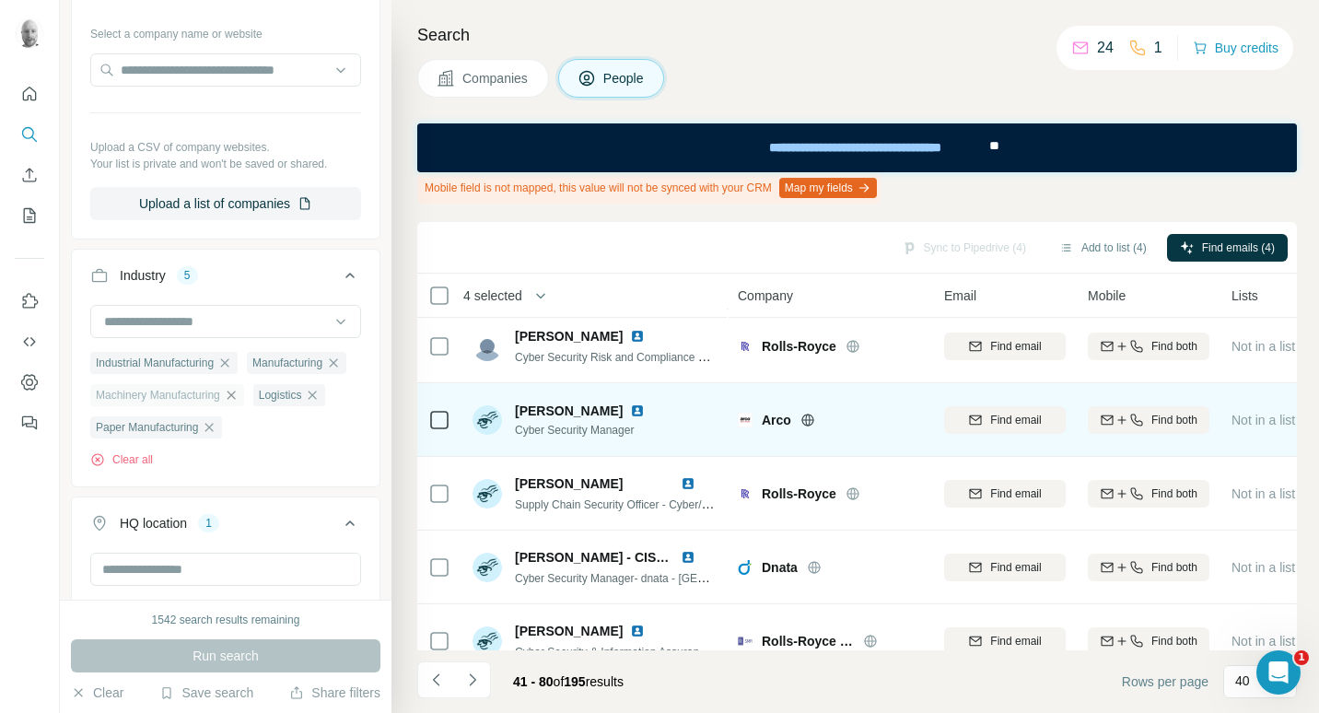
click at [808, 423] on icon at bounding box center [808, 420] width 15 height 15
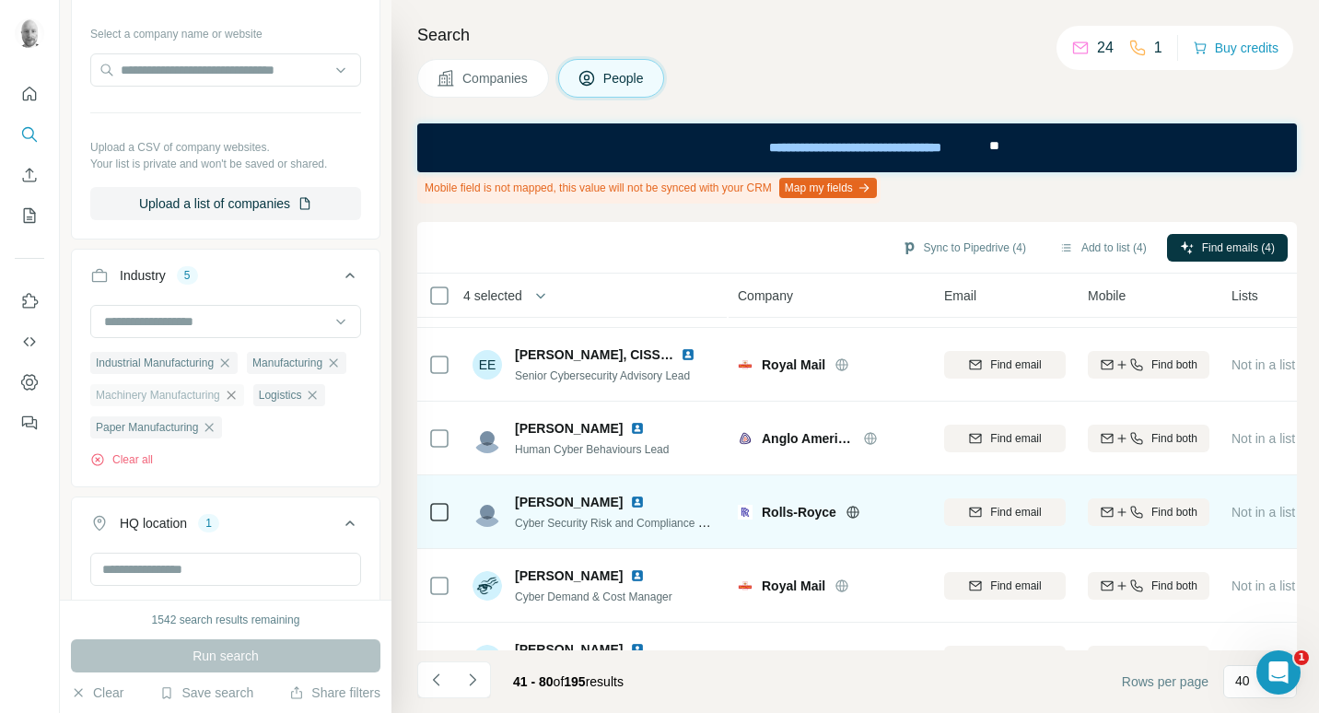
scroll to position [414, 0]
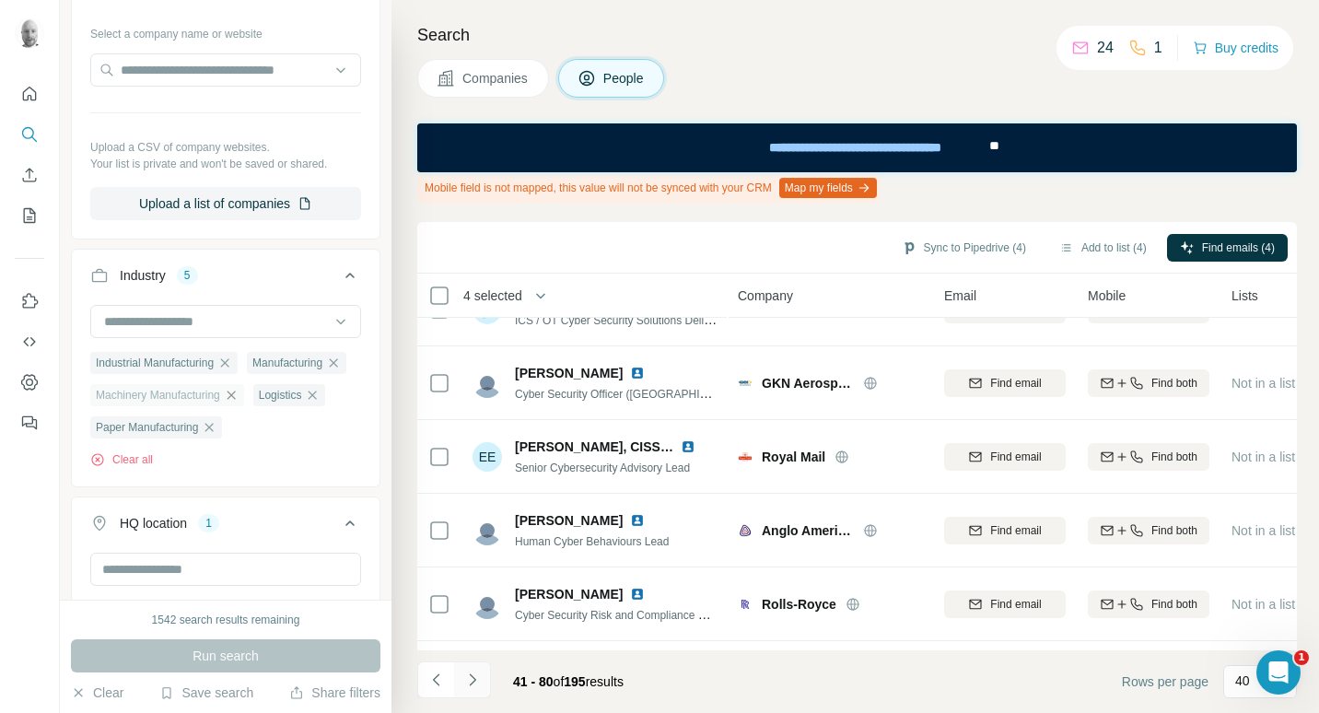
click at [473, 685] on icon "Navigate to next page" at bounding box center [472, 680] width 18 height 18
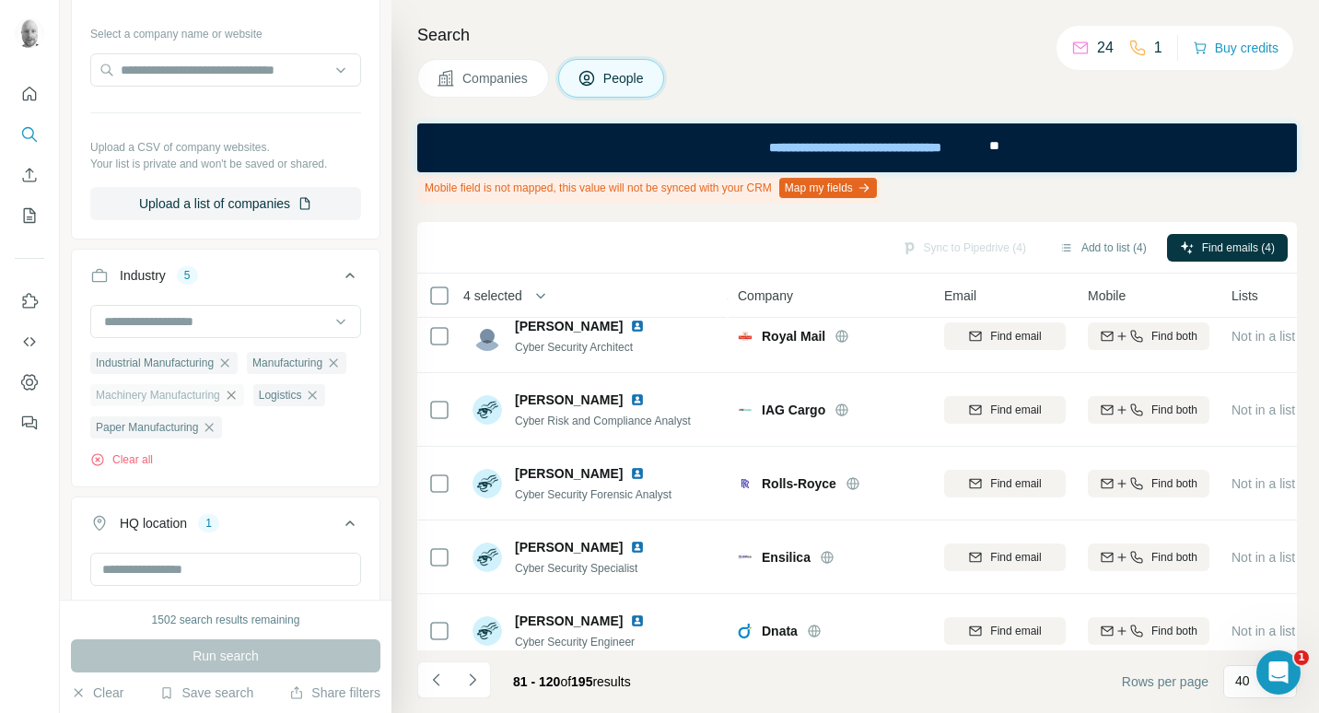
scroll to position [2027, 0]
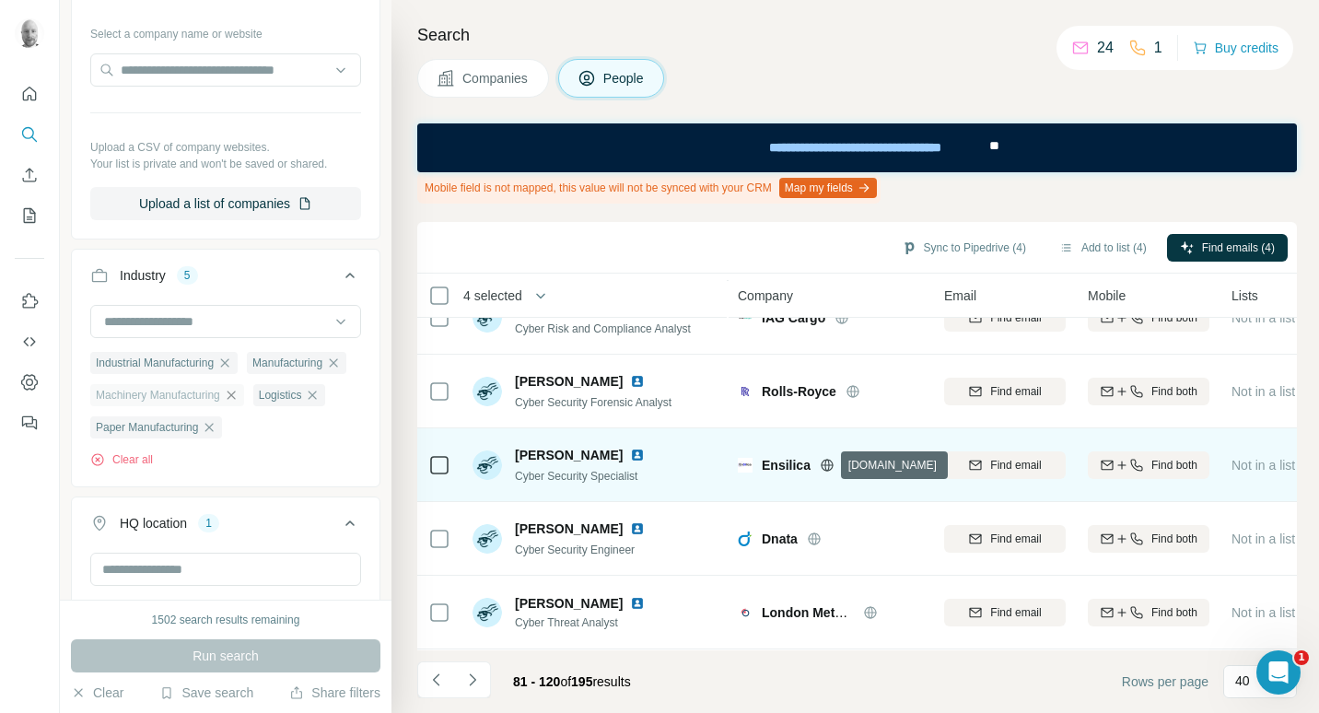
click at [832, 463] on icon at bounding box center [827, 465] width 12 height 12
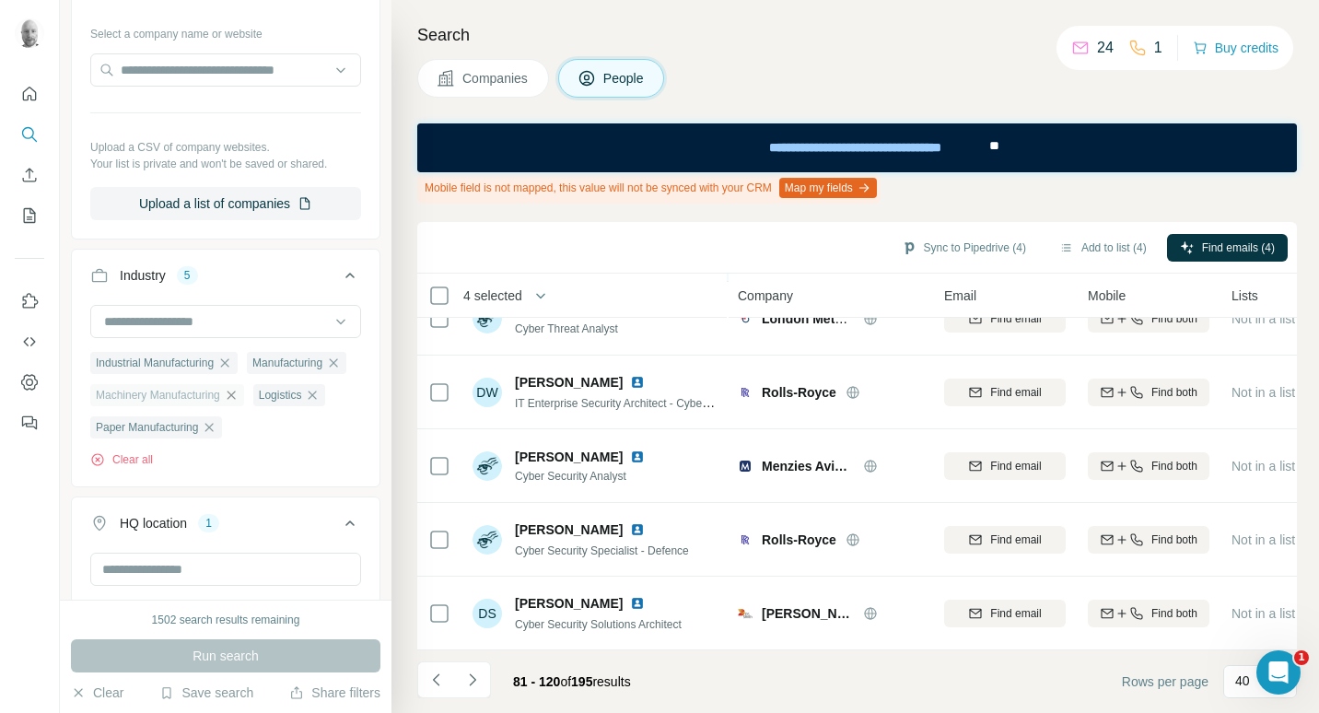
scroll to position [2625, 0]
click at [475, 681] on icon "Navigate to next page" at bounding box center [472, 680] width 6 height 12
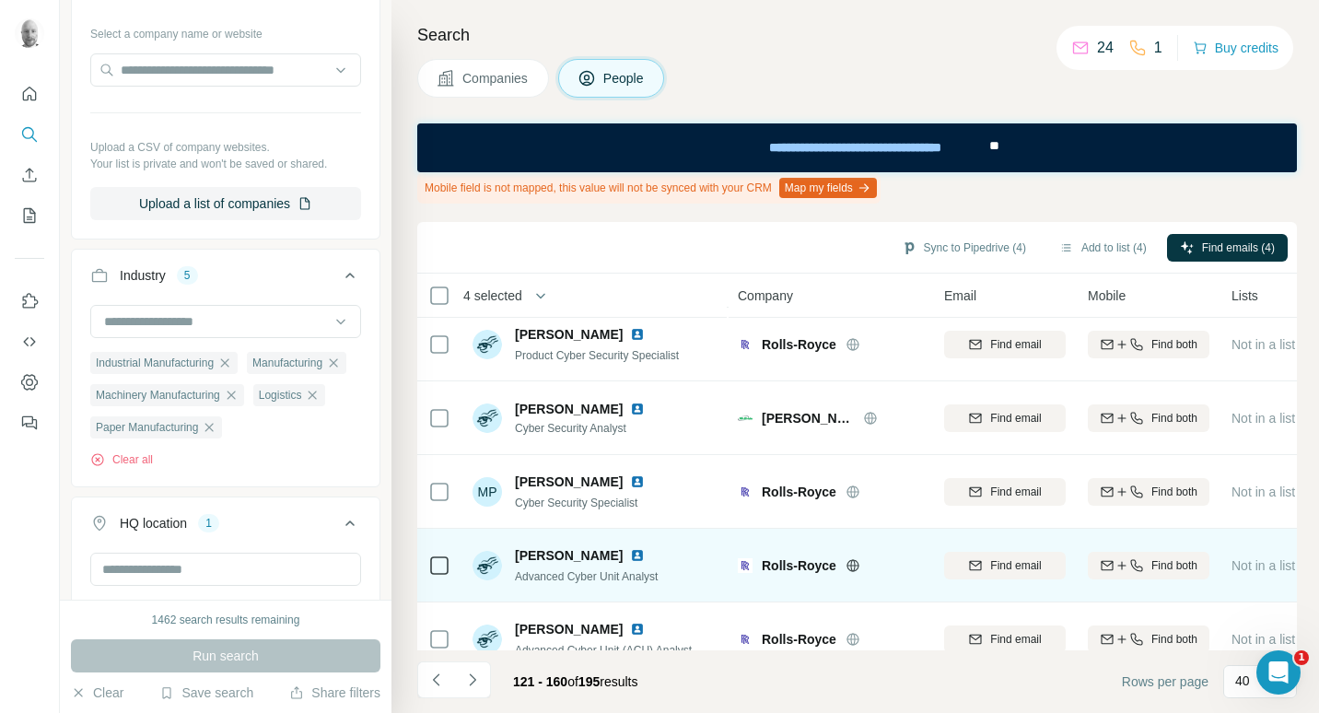
scroll to position [2625, 0]
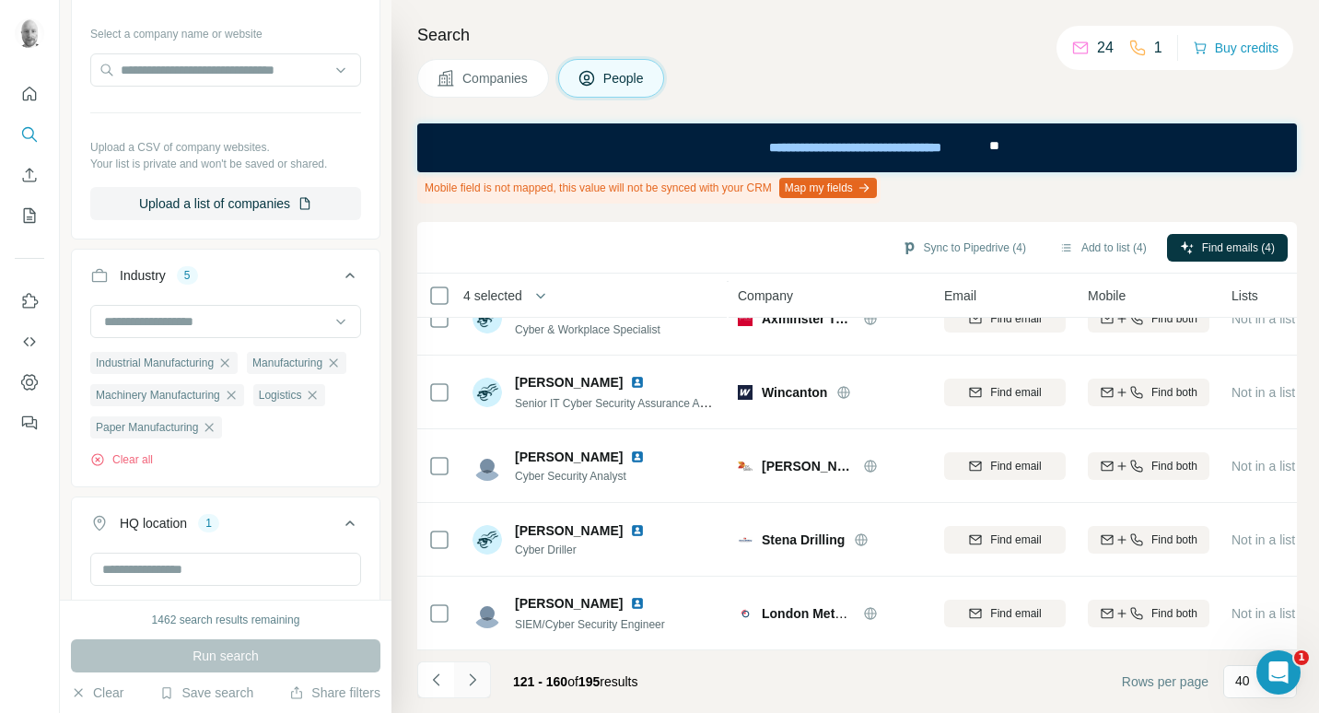
click at [476, 686] on icon "Navigate to next page" at bounding box center [472, 680] width 18 height 18
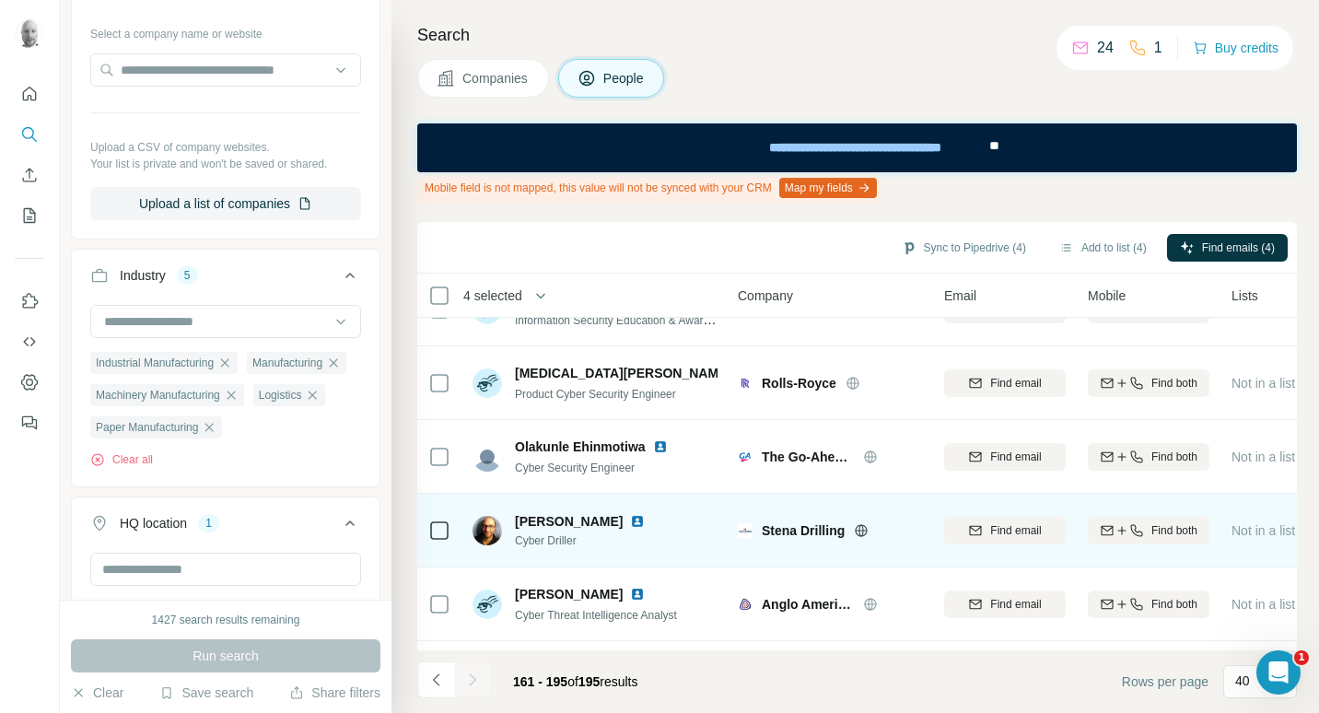
scroll to position [0, 0]
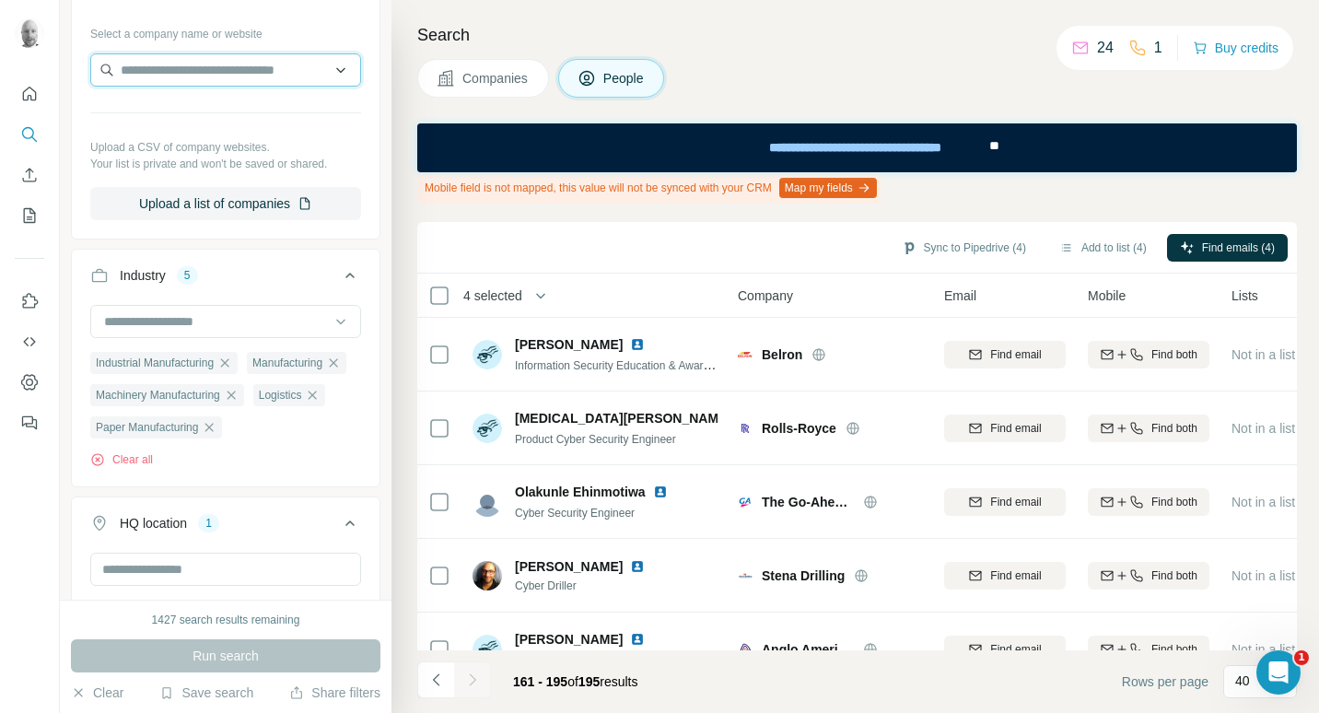
click at [237, 71] on input "text" at bounding box center [225, 69] width 271 height 33
type input "*"
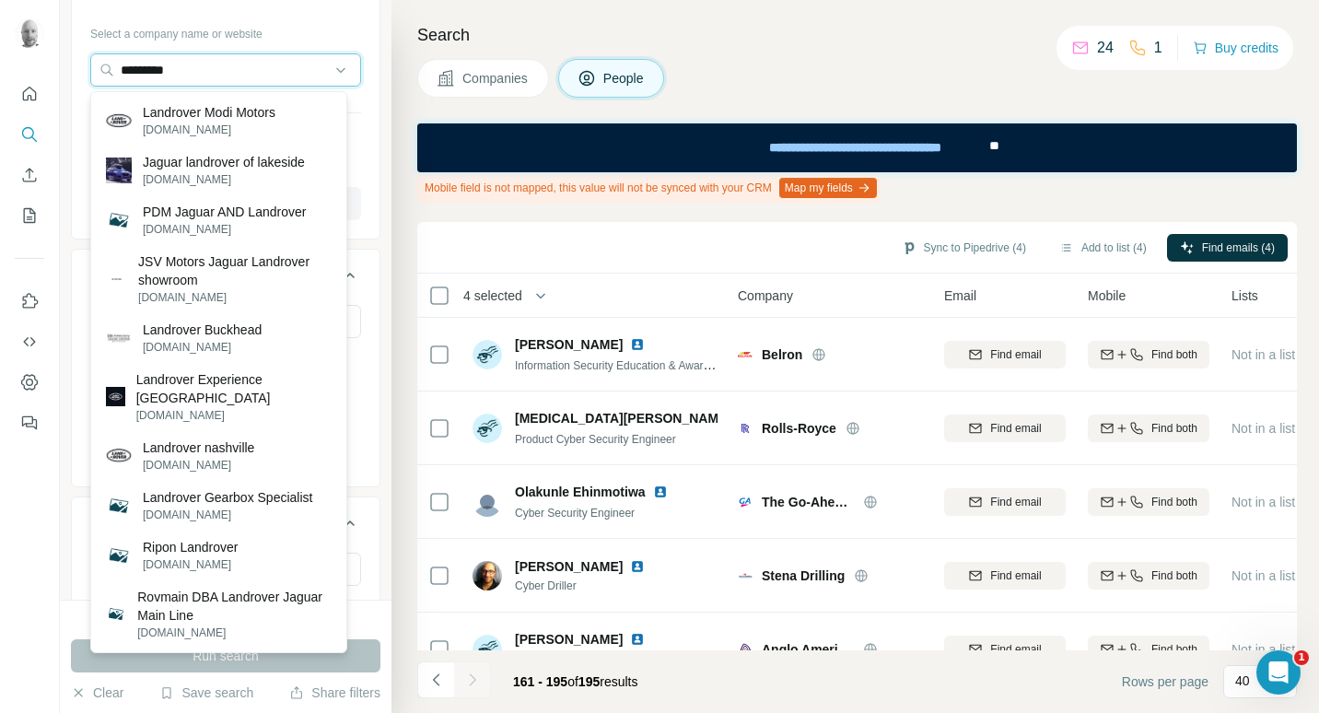
drag, startPoint x: 276, startPoint y: 73, endPoint x: 73, endPoint y: 63, distance: 203.9
click at [73, 63] on div "Select a company name or website ********* Upload a CSV of company websites. Yo…" at bounding box center [226, 126] width 308 height 217
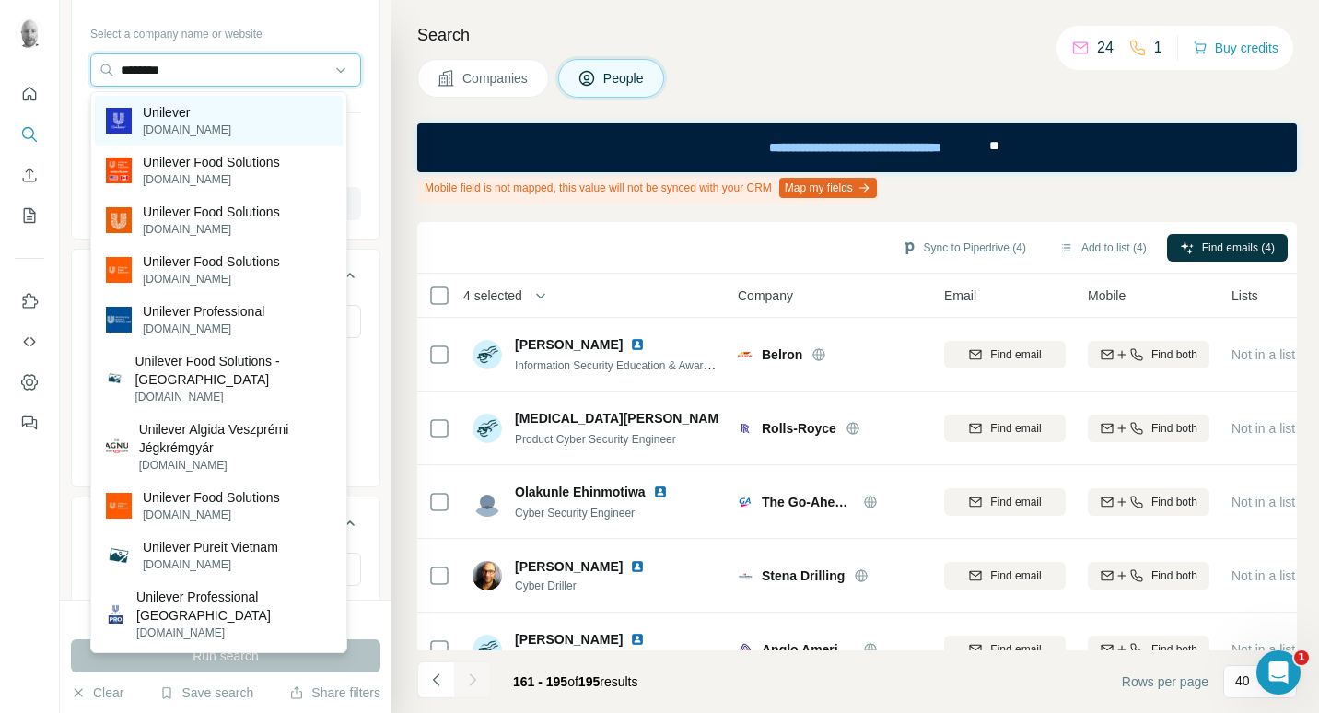
type input "********"
click at [191, 114] on p "Unilever" at bounding box center [187, 112] width 88 height 18
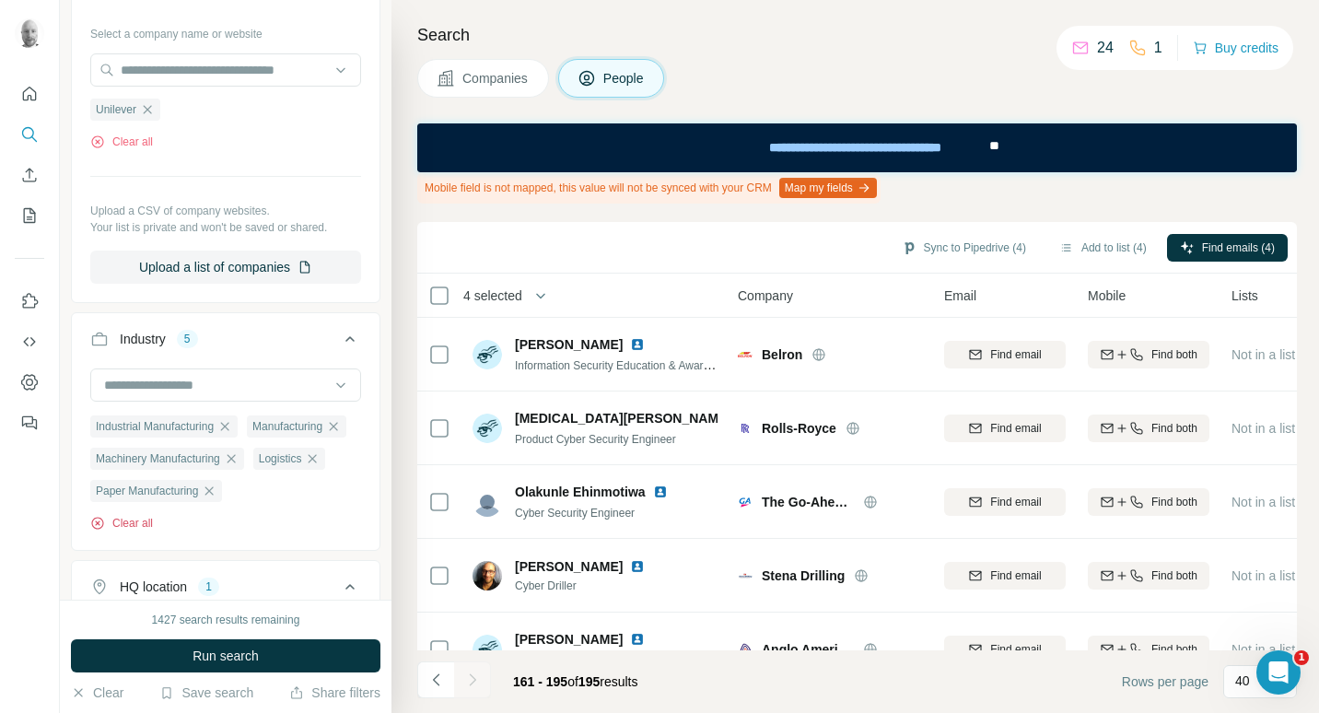
click at [136, 532] on button "Clear all" at bounding box center [121, 523] width 63 height 17
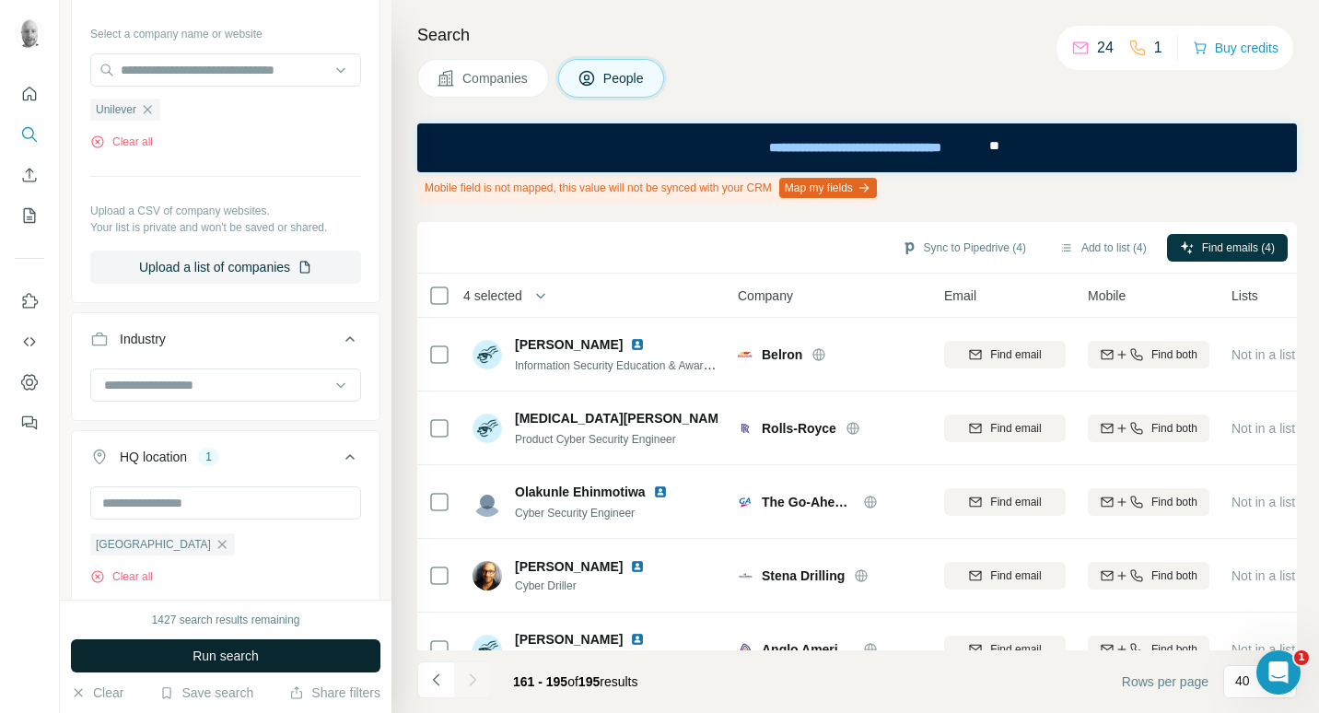
click at [269, 656] on button "Run search" at bounding box center [226, 655] width 310 height 33
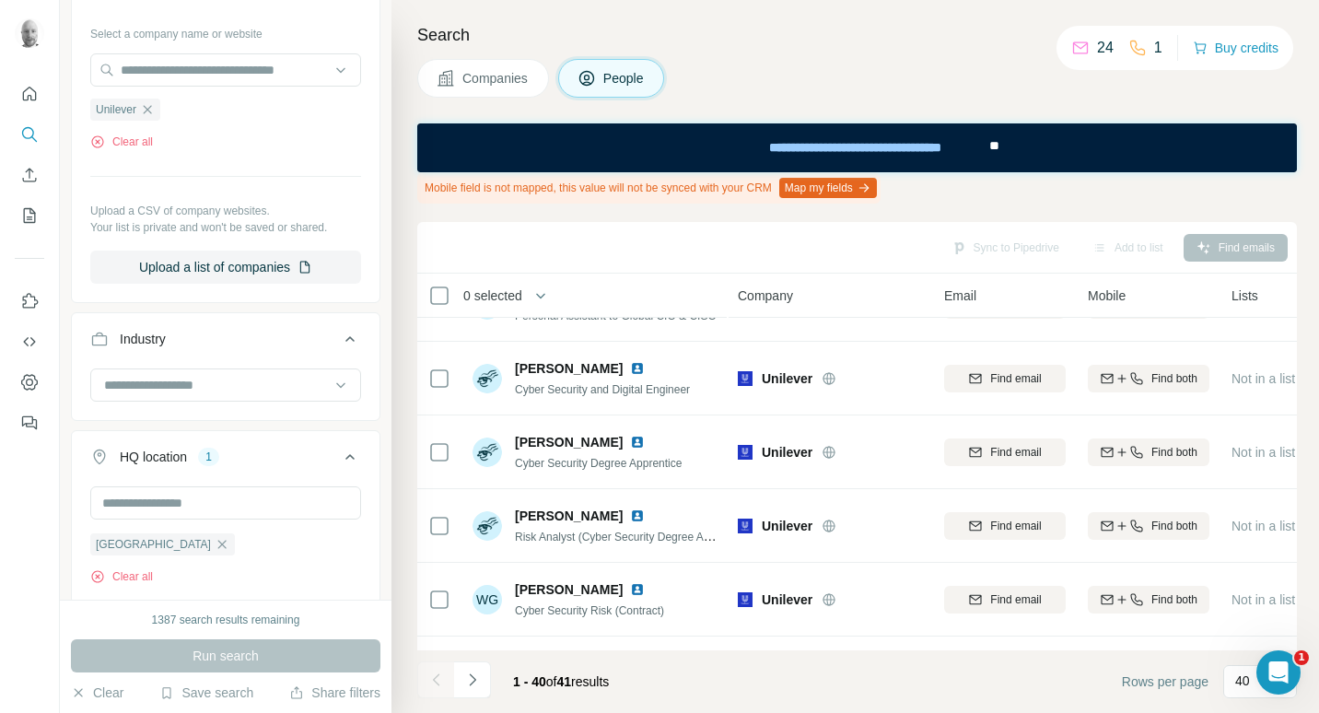
scroll to position [2625, 0]
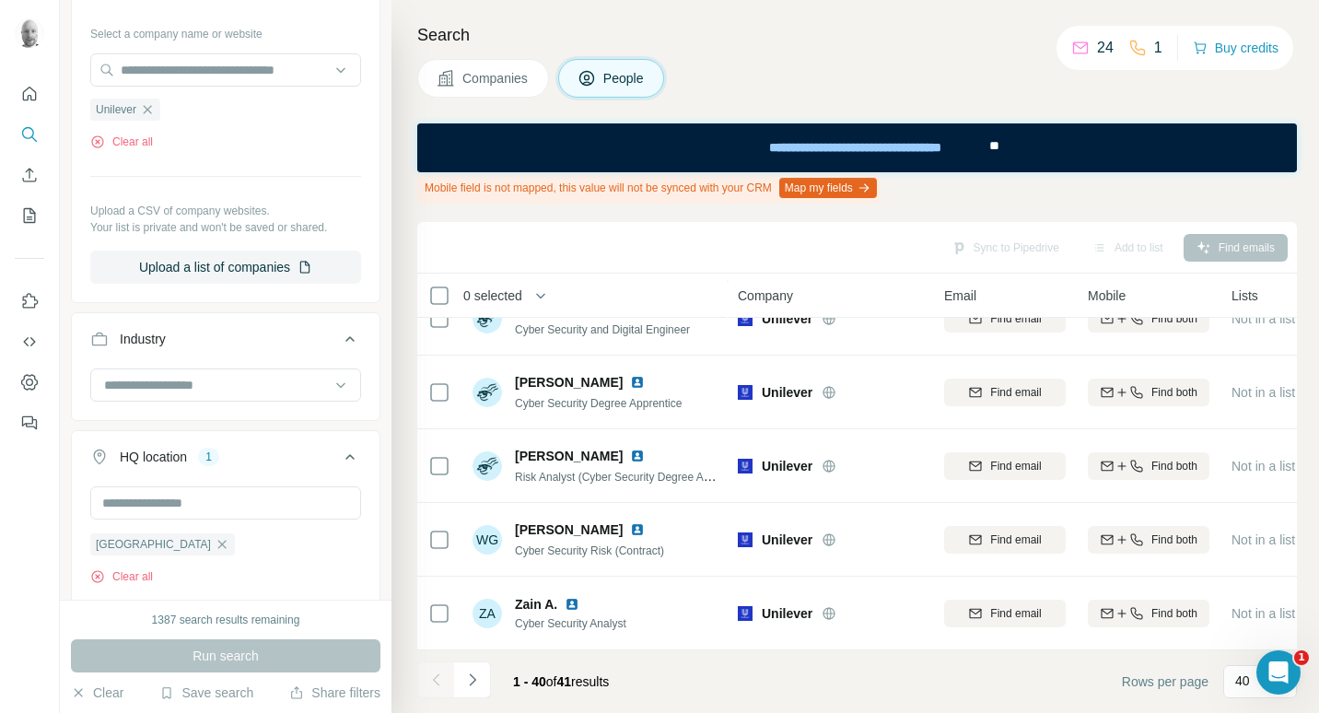
click at [494, 91] on button "Companies" at bounding box center [483, 78] width 132 height 39
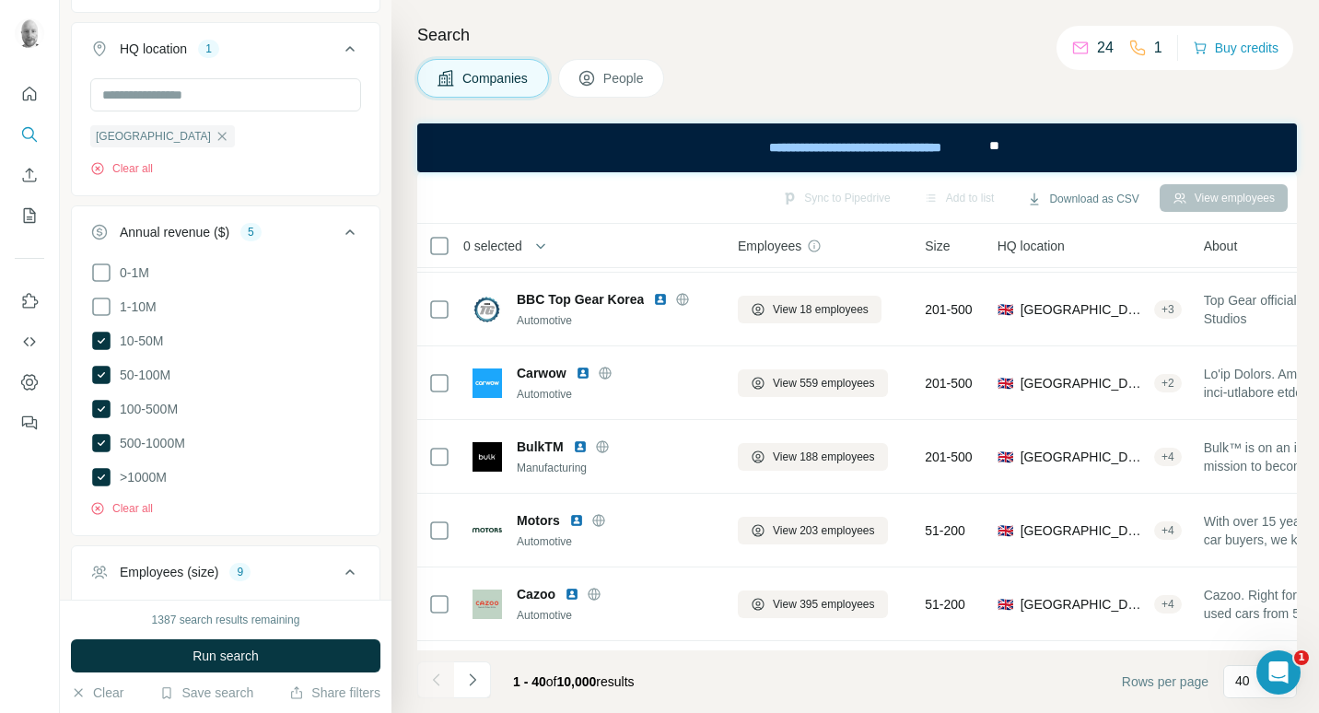
scroll to position [2575, 0]
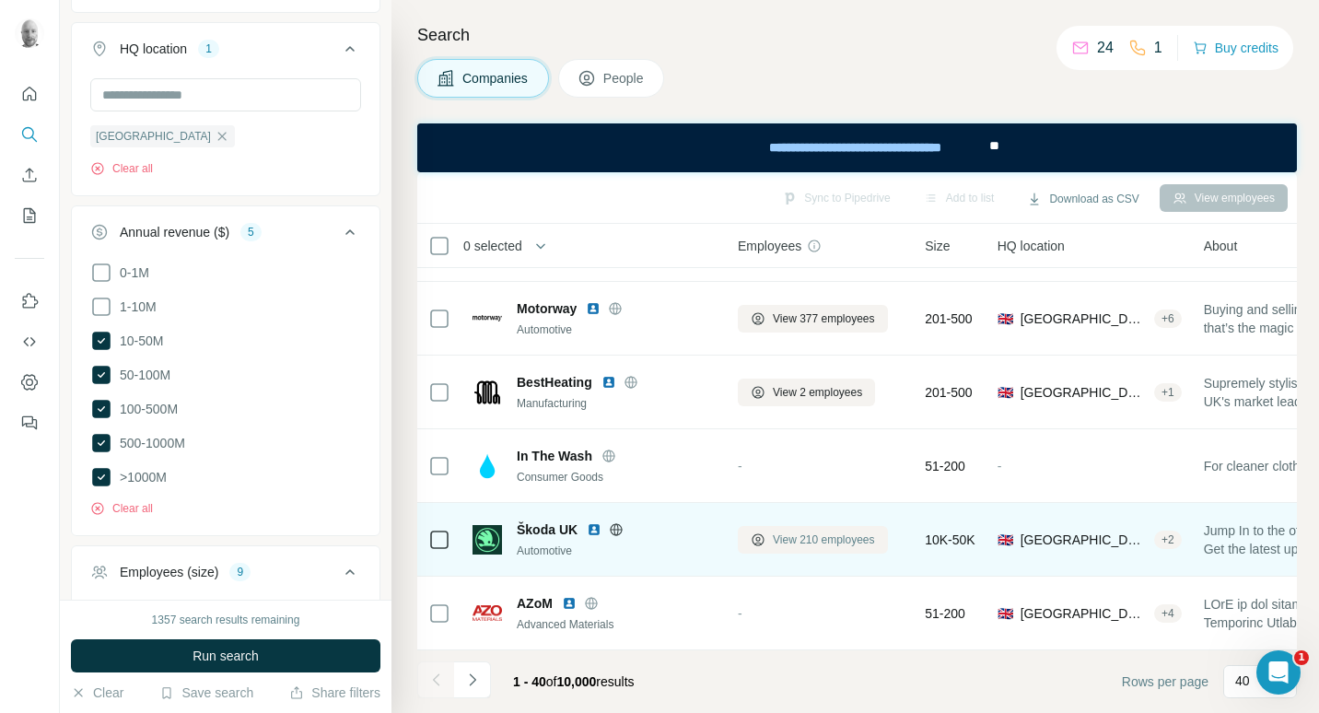
click at [815, 534] on span "View 210 employees" at bounding box center [824, 540] width 102 height 17
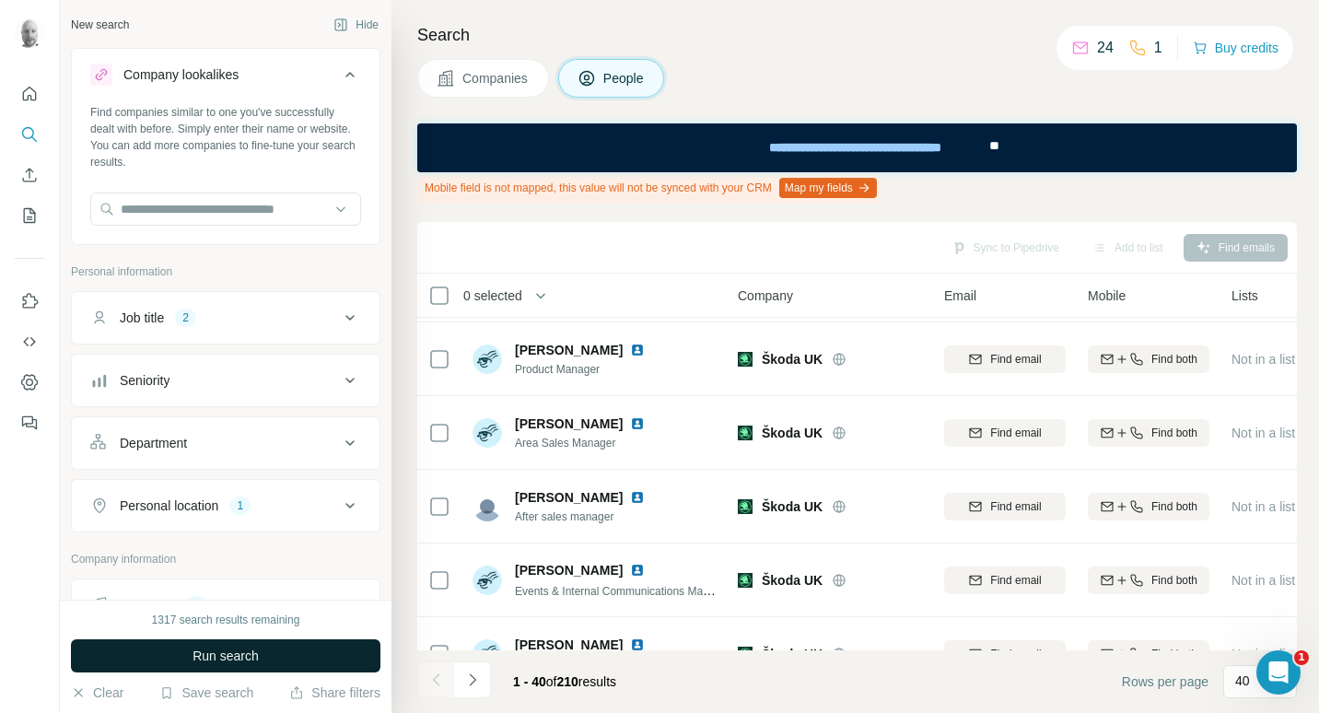
click at [290, 656] on button "Run search" at bounding box center [226, 655] width 310 height 33
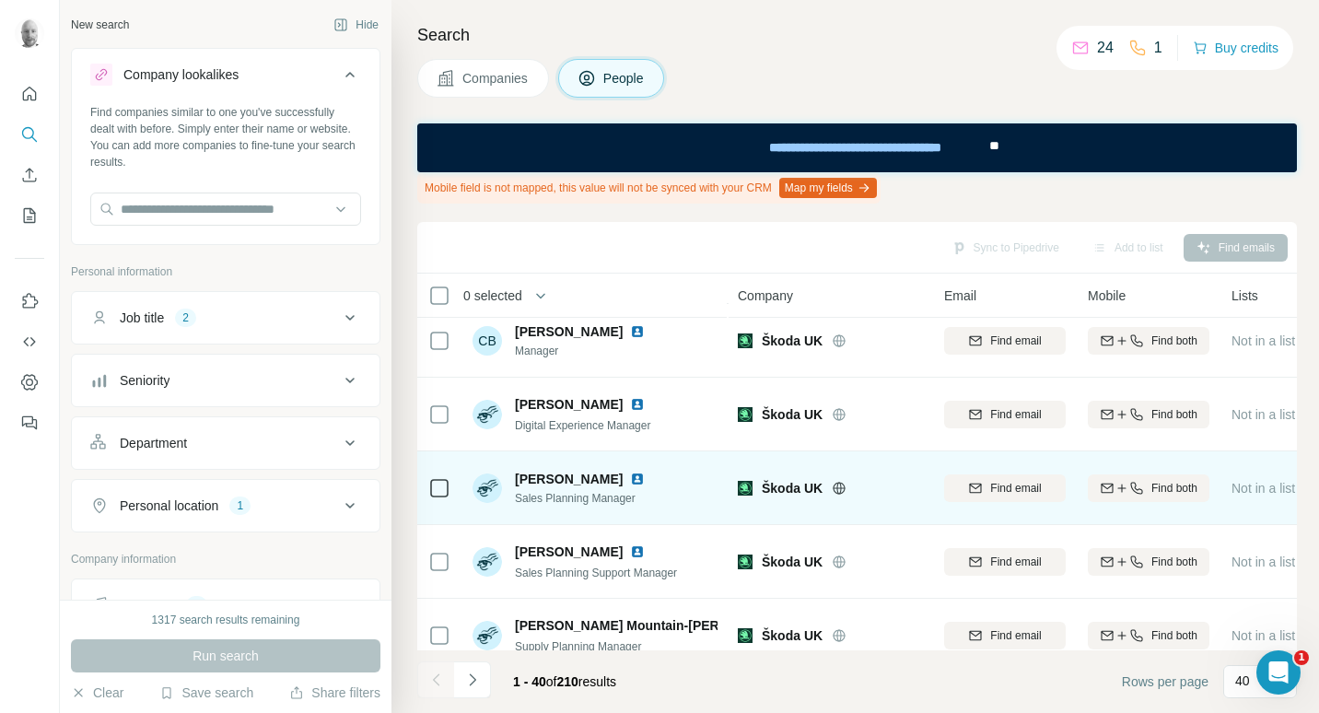
scroll to position [1151, 0]
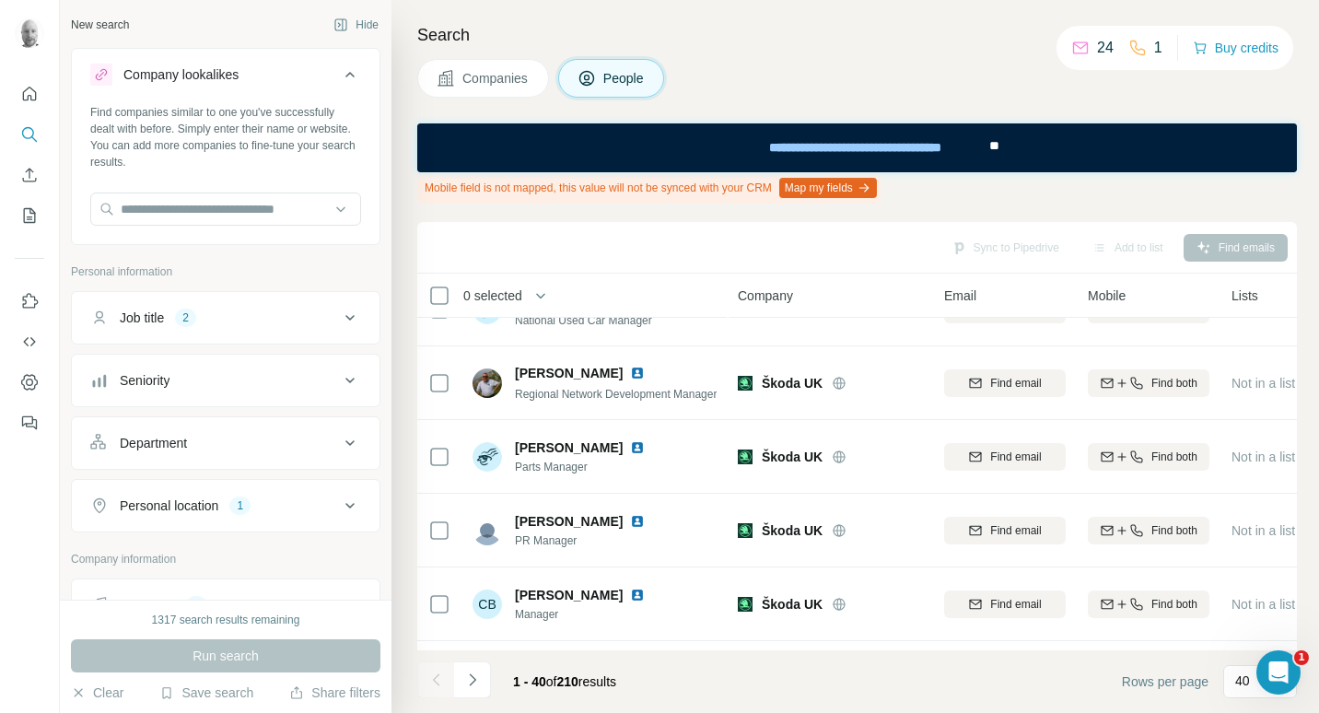
click at [351, 323] on button "Job title 2" at bounding box center [226, 318] width 308 height 44
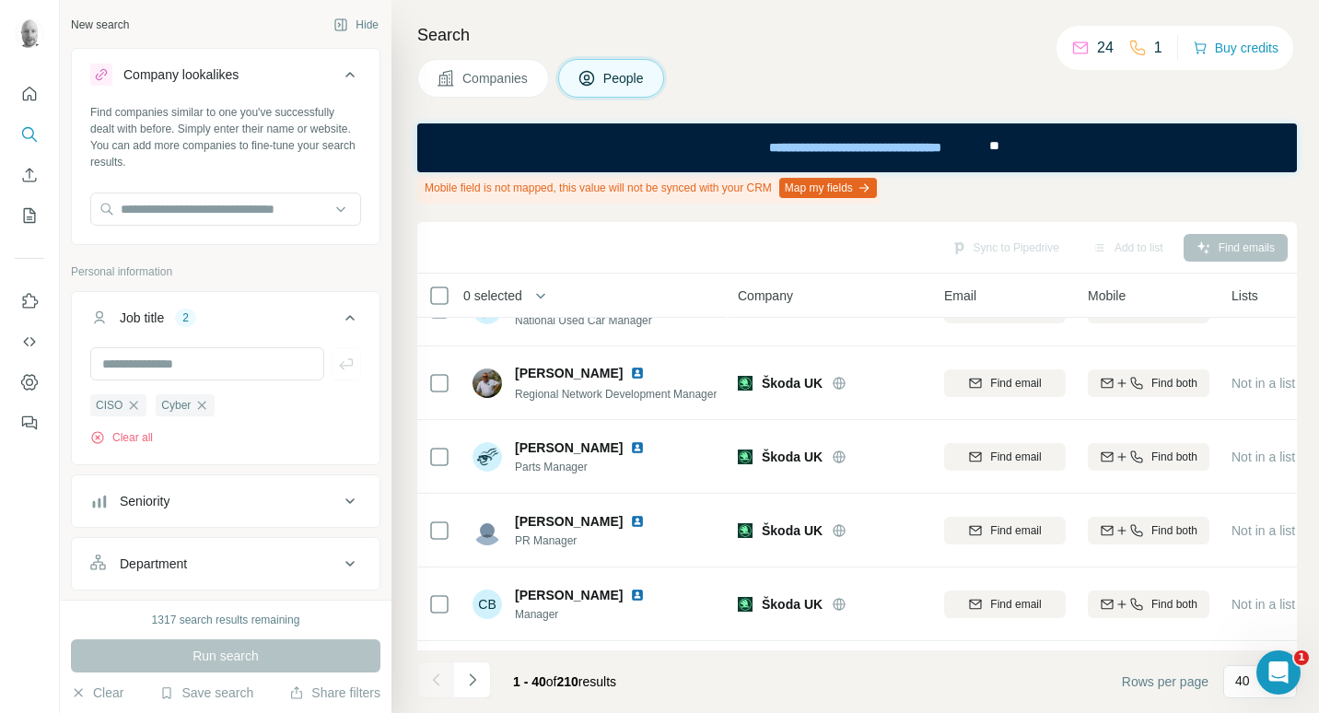
click at [351, 323] on button "Job title 2" at bounding box center [226, 322] width 308 height 52
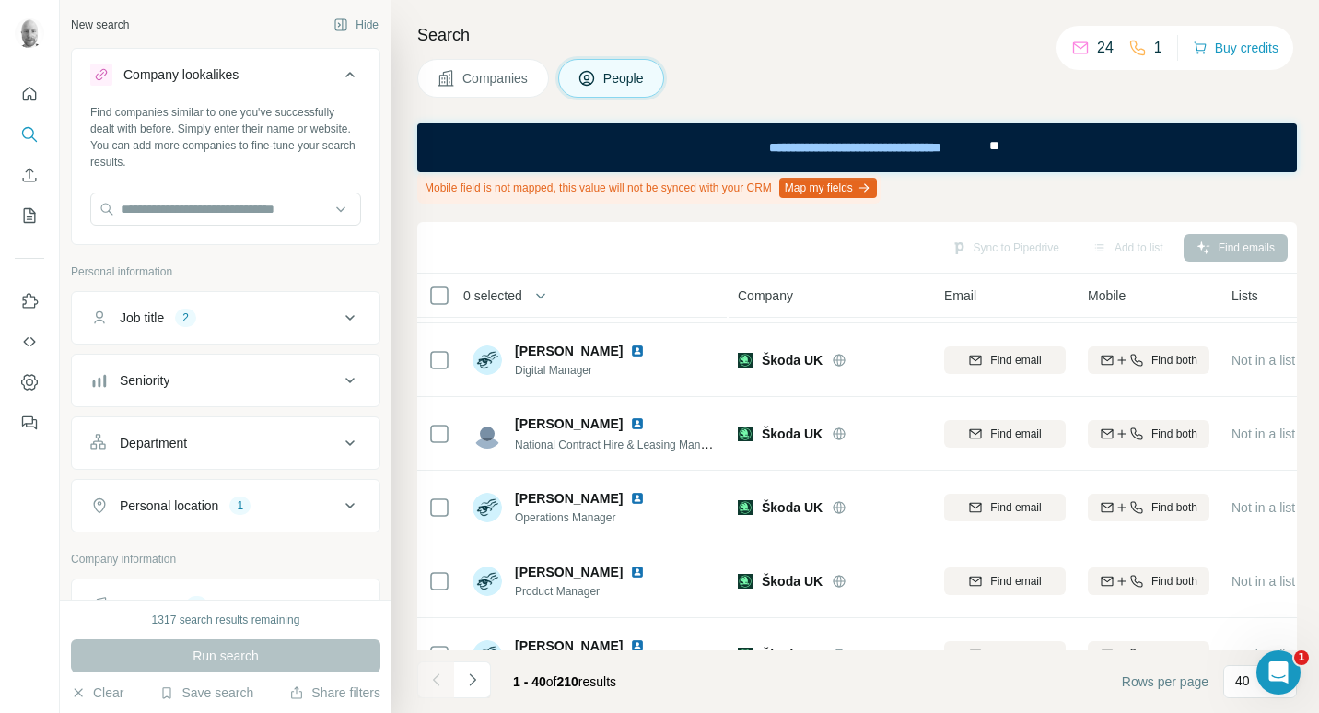
scroll to position [229, 0]
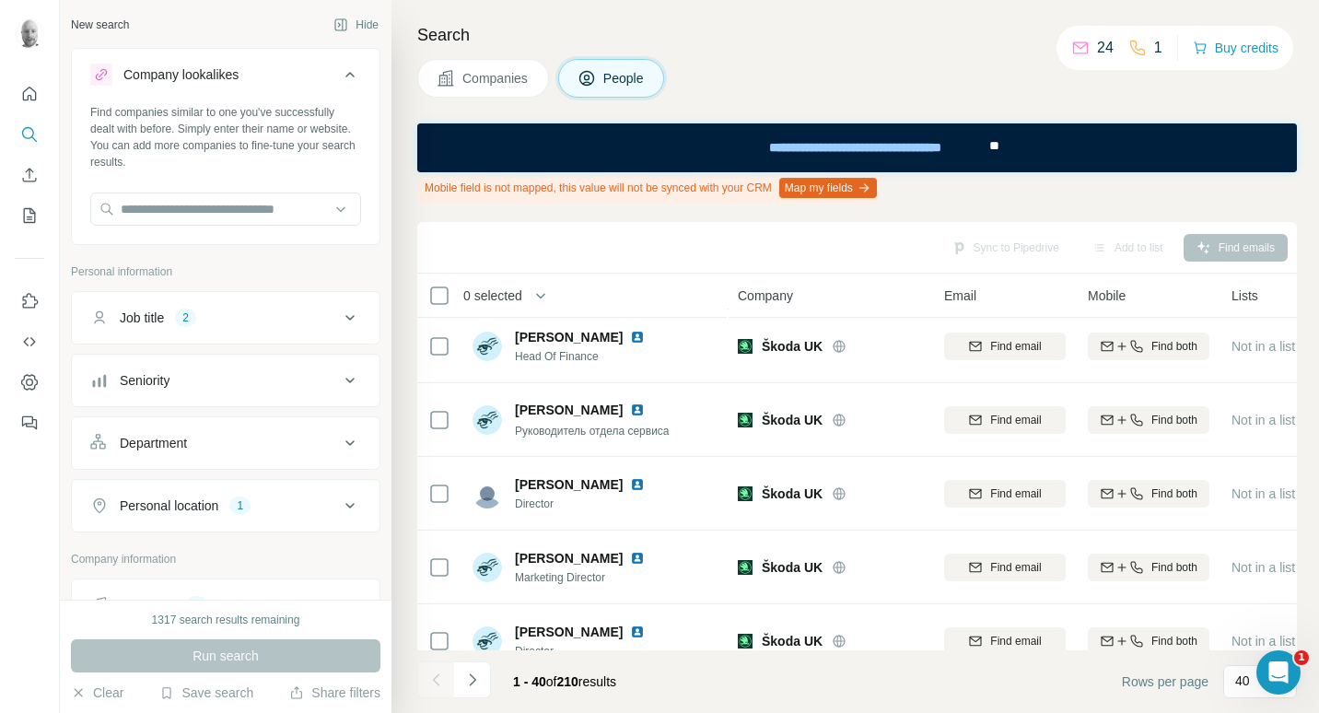
click at [510, 77] on span "Companies" at bounding box center [496, 78] width 67 height 18
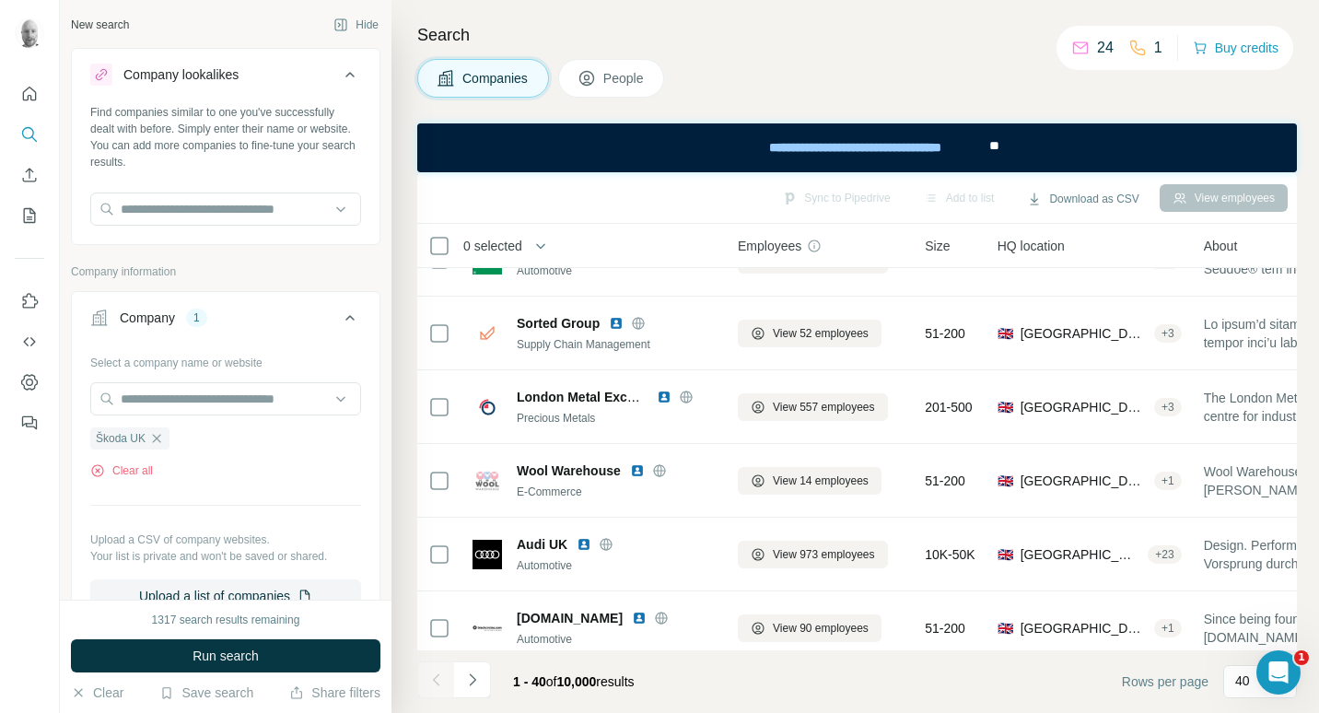
scroll to position [1612, 0]
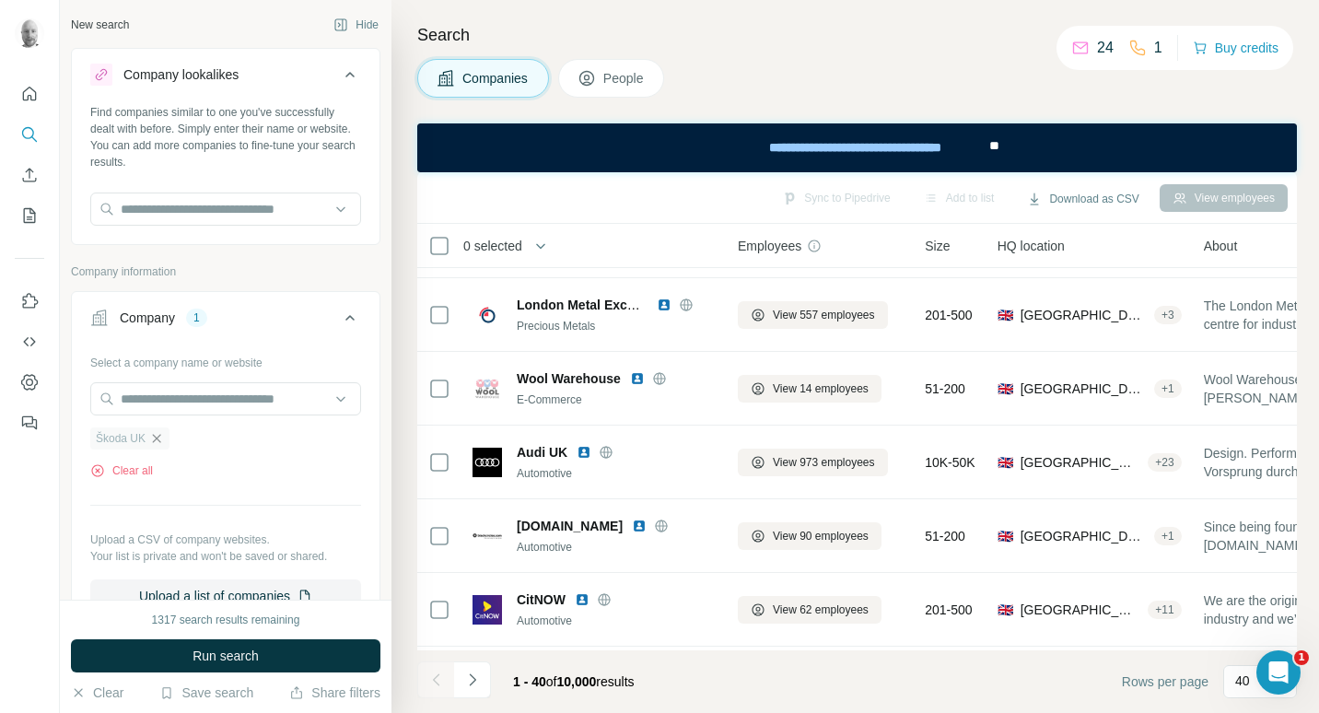
click at [159, 441] on icon "button" at bounding box center [156, 438] width 15 height 15
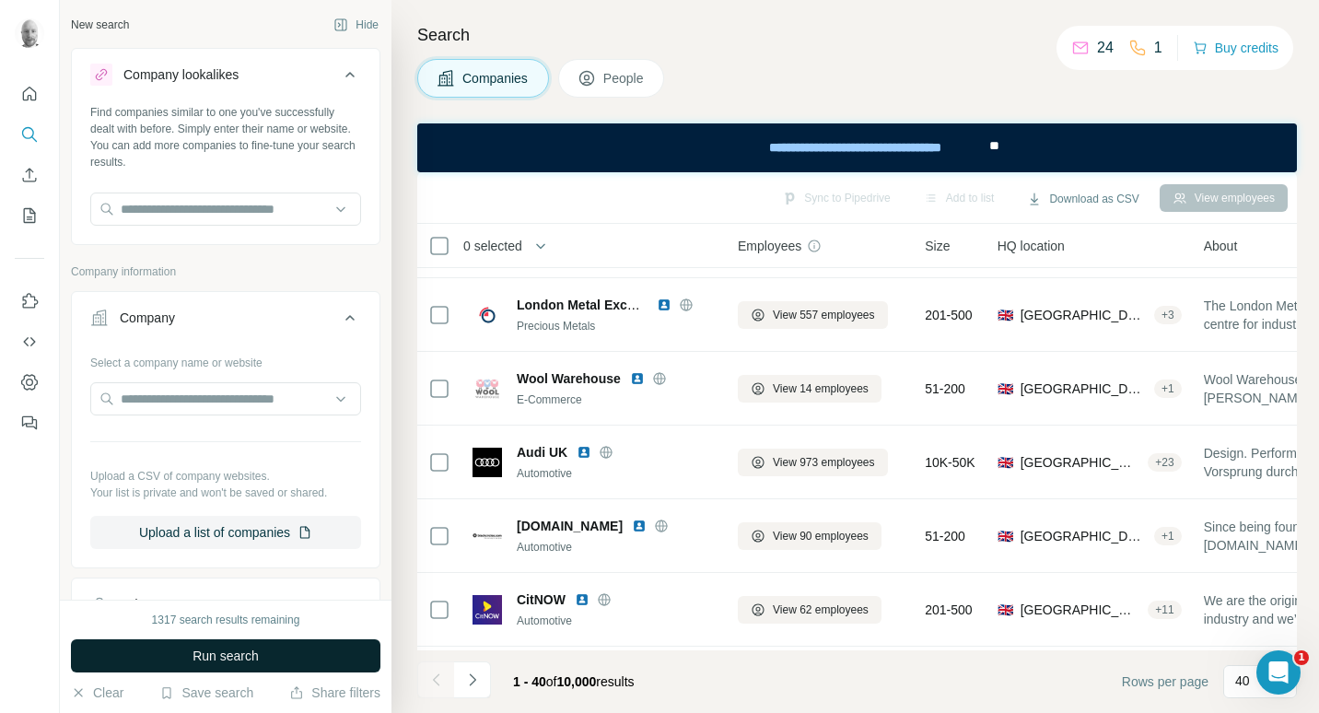
click at [287, 653] on button "Run search" at bounding box center [226, 655] width 310 height 33
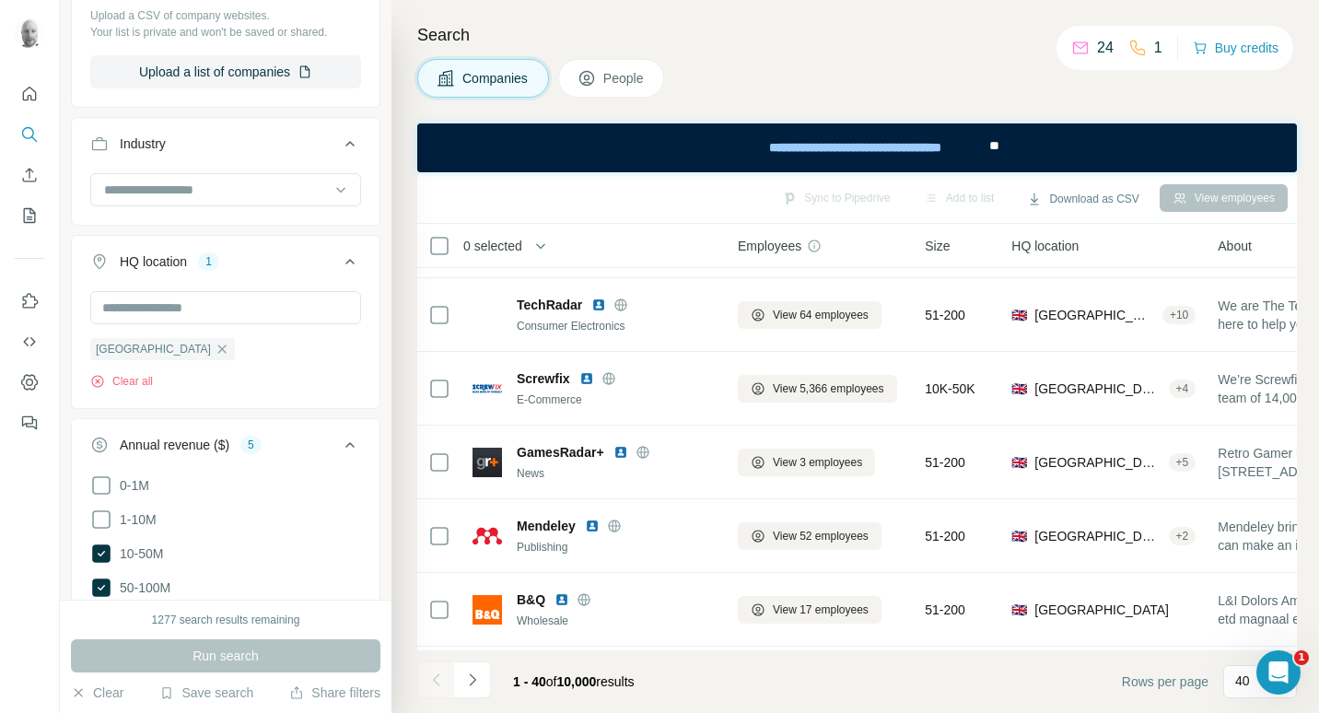
scroll to position [461, 0]
click at [332, 197] on icon at bounding box center [341, 190] width 18 height 18
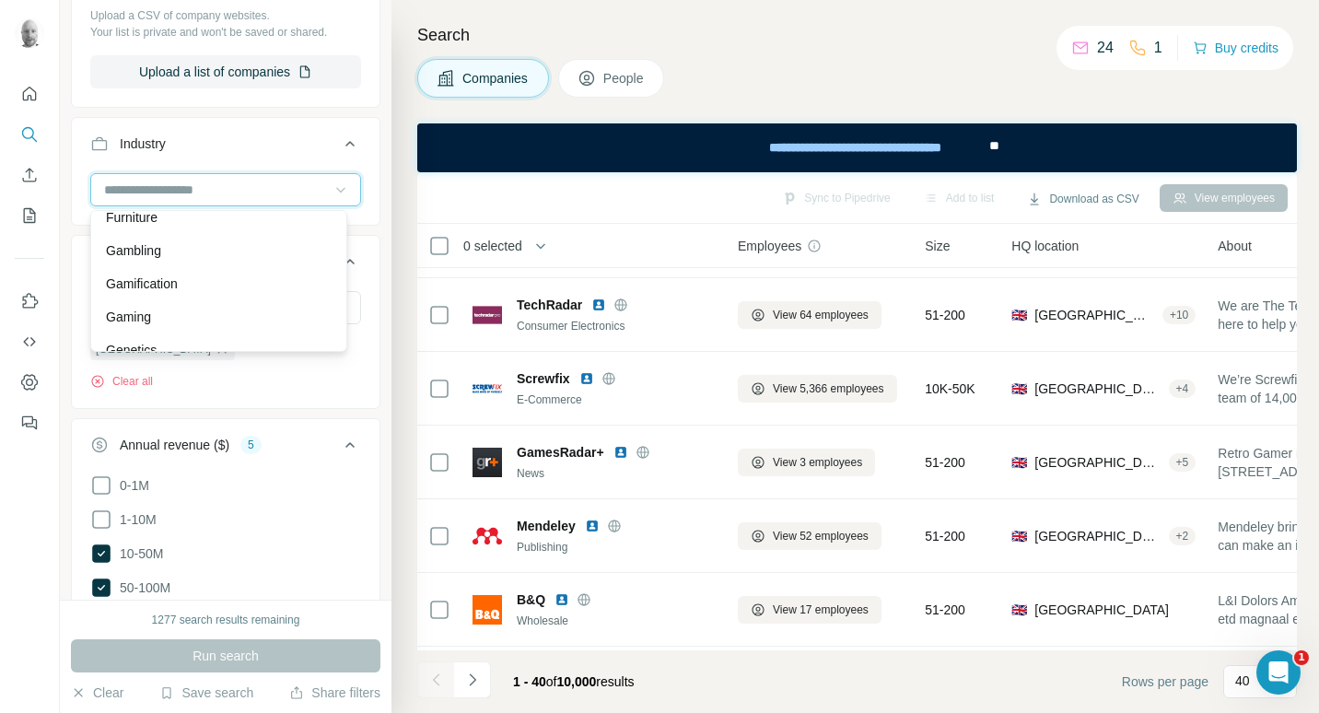
scroll to position [8357, 0]
click at [373, 227] on div "New search Hide Company lookalikes Find companies similar to one you've success…" at bounding box center [226, 300] width 332 height 600
